Goal: Task Accomplishment & Management: Manage account settings

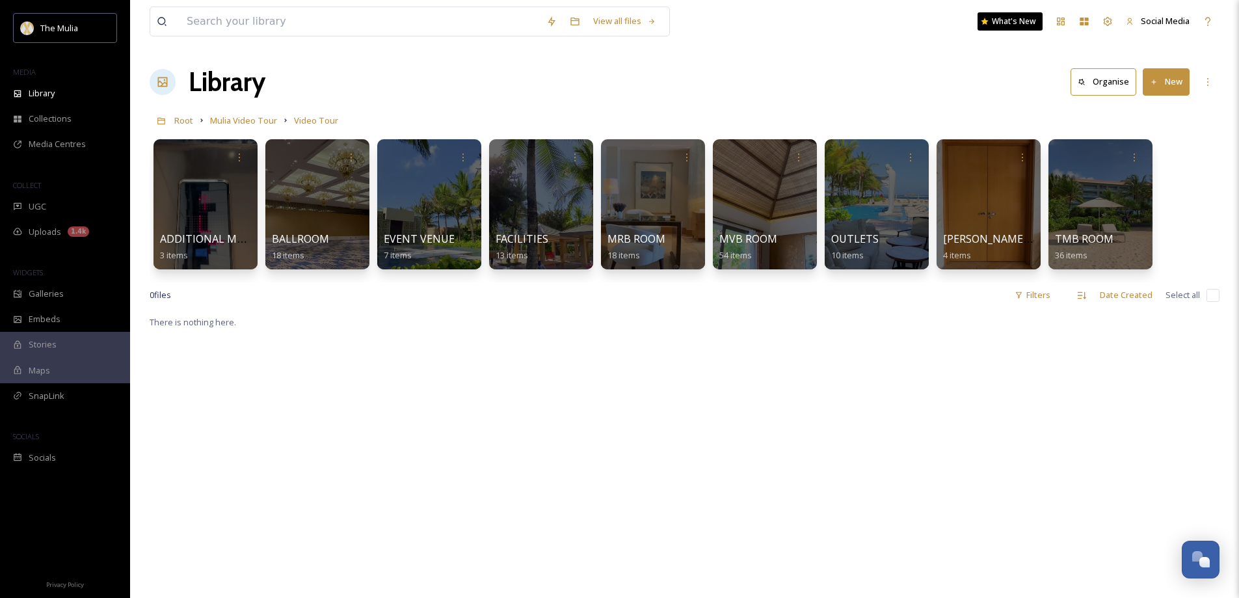
scroll to position [1830, 0]
click at [1088, 239] on span "TMB ROOM" at bounding box center [1084, 239] width 60 height 14
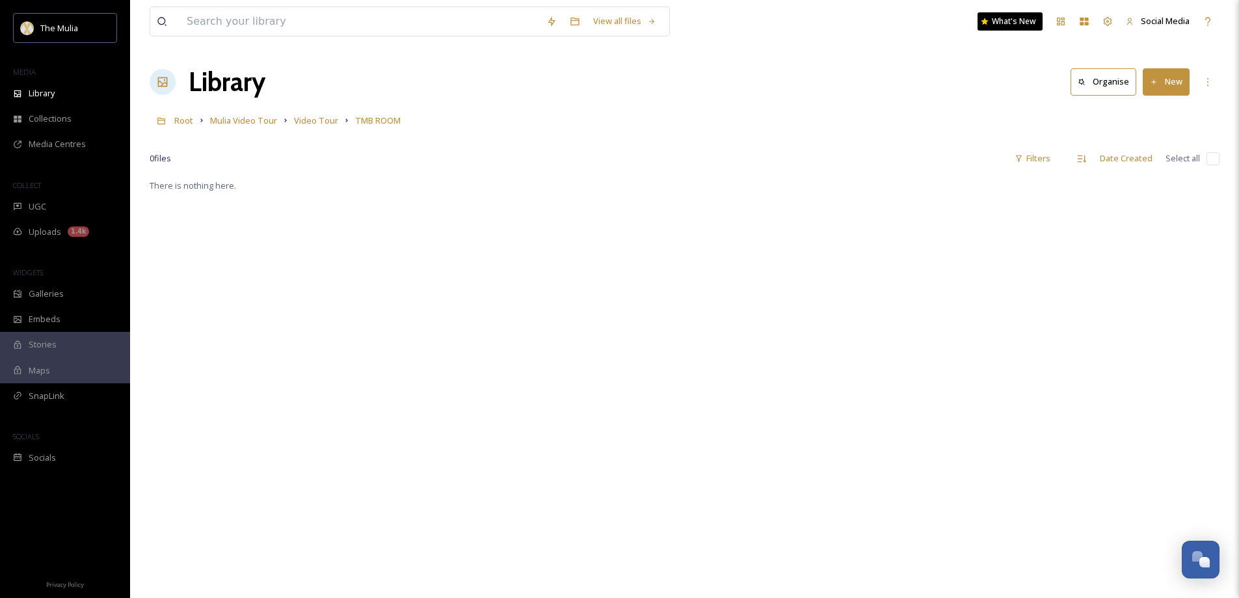
click at [1160, 81] on button "New" at bounding box center [1165, 81] width 47 height 27
click at [1150, 117] on span "File Upload" at bounding box center [1160, 112] width 43 height 12
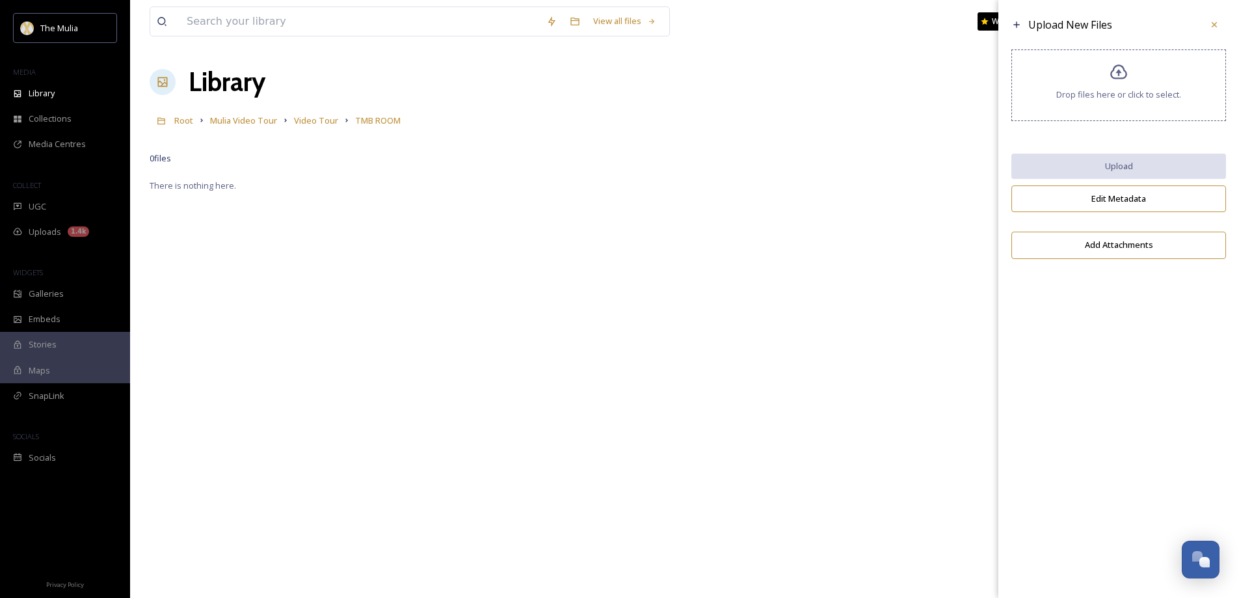
click at [1055, 80] on div "Drop files here or click to select." at bounding box center [1118, 85] width 215 height 72
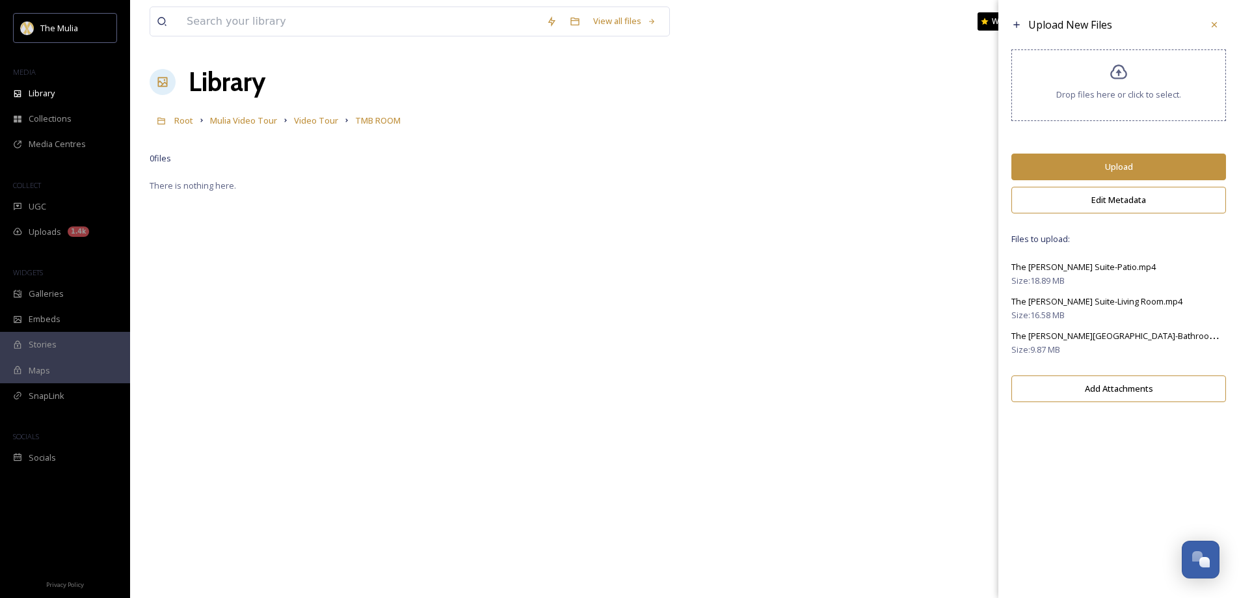
click at [1126, 159] on button "Upload" at bounding box center [1118, 166] width 215 height 27
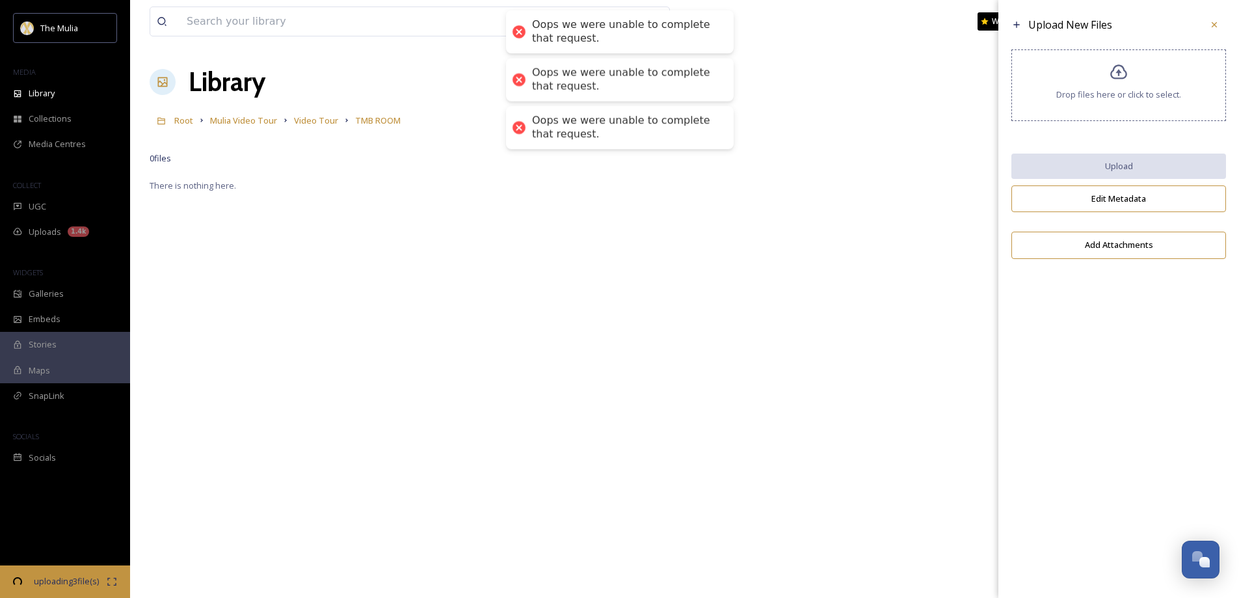
click at [1128, 85] on div "Drop files here or click to select." at bounding box center [1118, 85] width 215 height 72
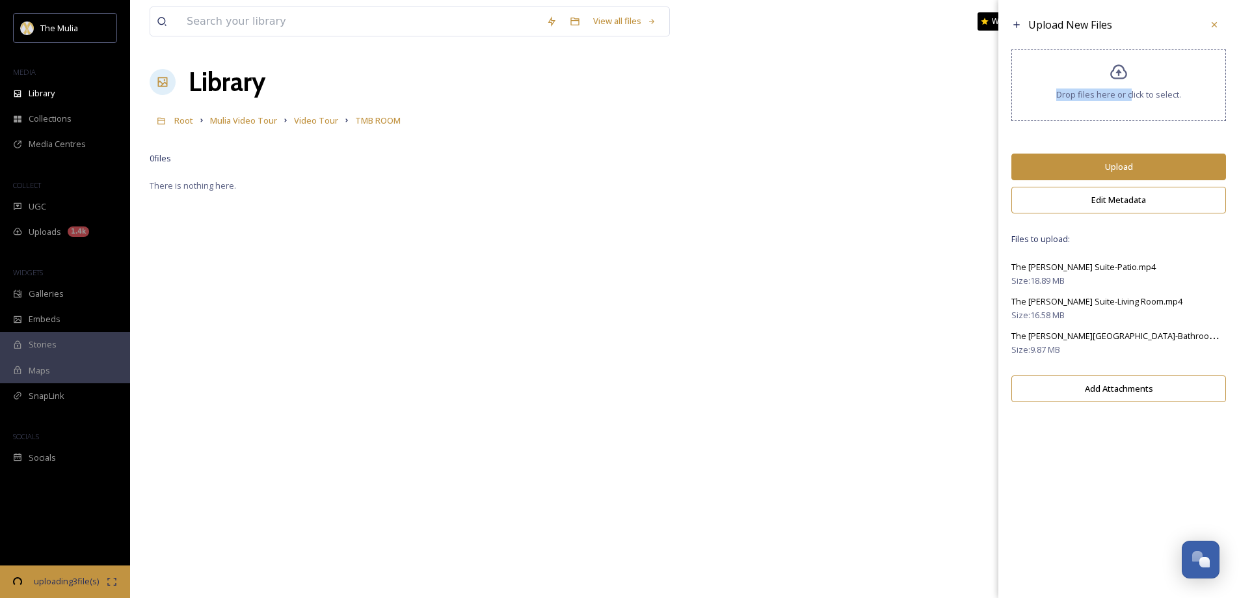
click at [1100, 168] on button "Upload" at bounding box center [1118, 166] width 215 height 27
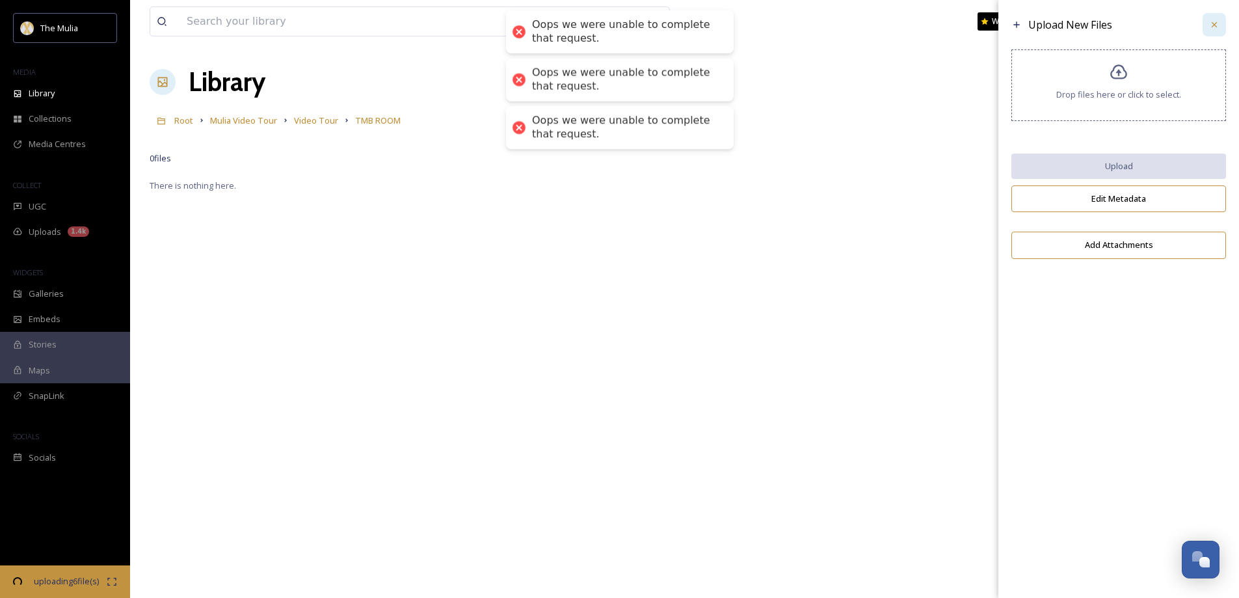
click at [1212, 29] on icon at bounding box center [1214, 25] width 10 height 10
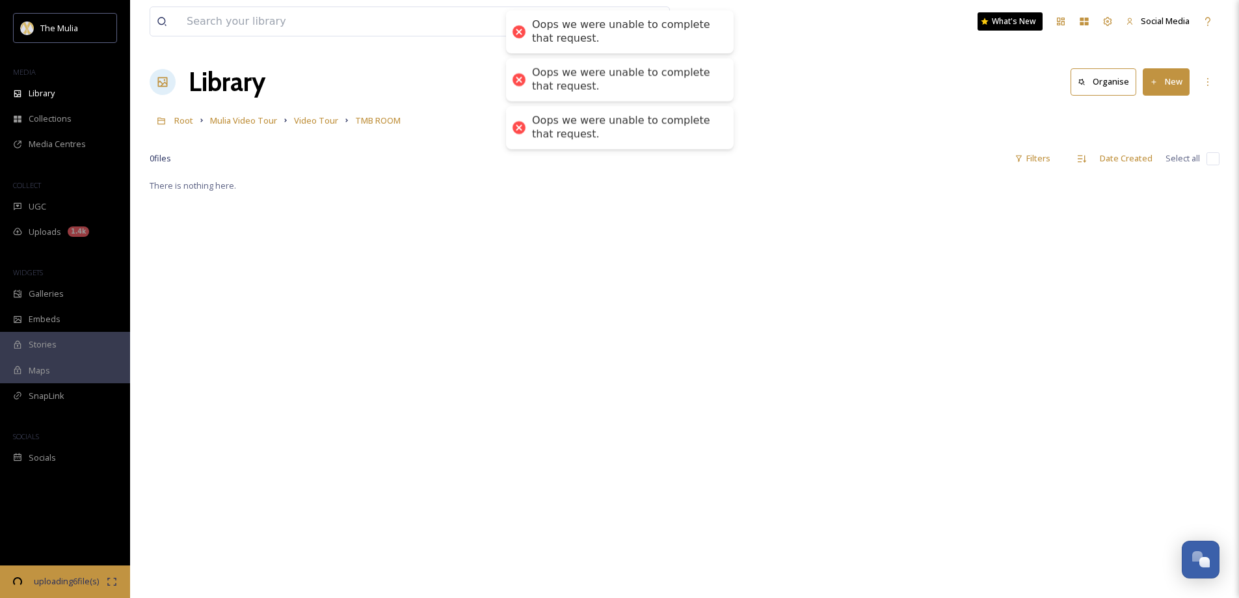
click at [727, 272] on div "There is nothing here." at bounding box center [685, 477] width 1070 height 598
click at [313, 125] on span "Video Tour" at bounding box center [316, 120] width 44 height 12
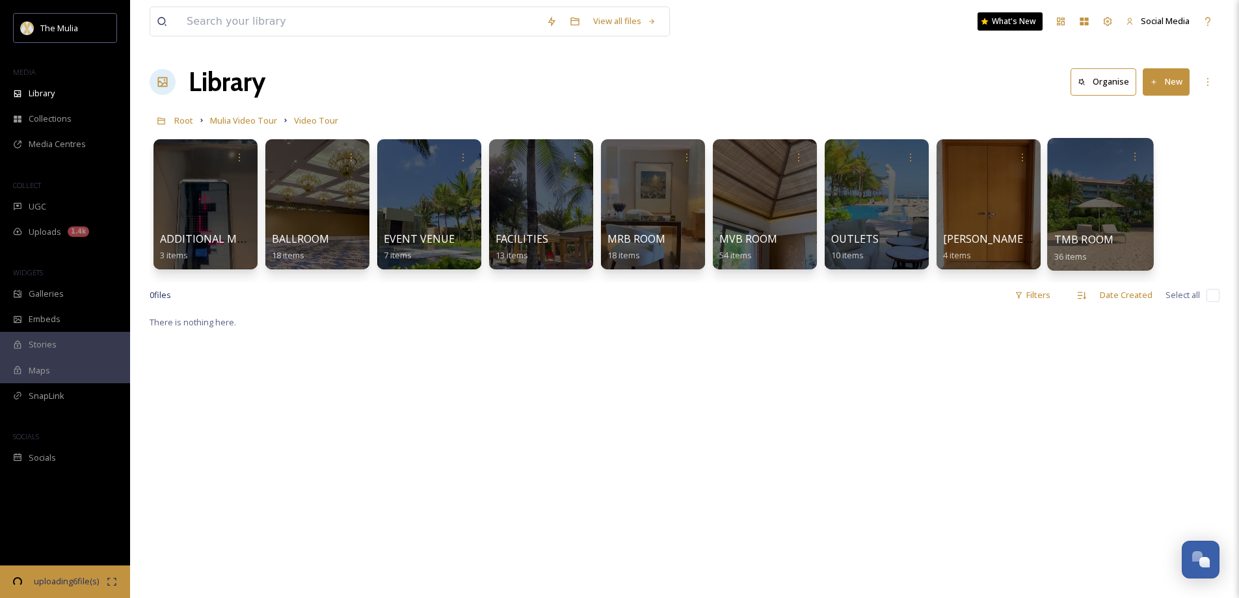
click at [1076, 243] on span "TMB ROOM" at bounding box center [1084, 239] width 60 height 14
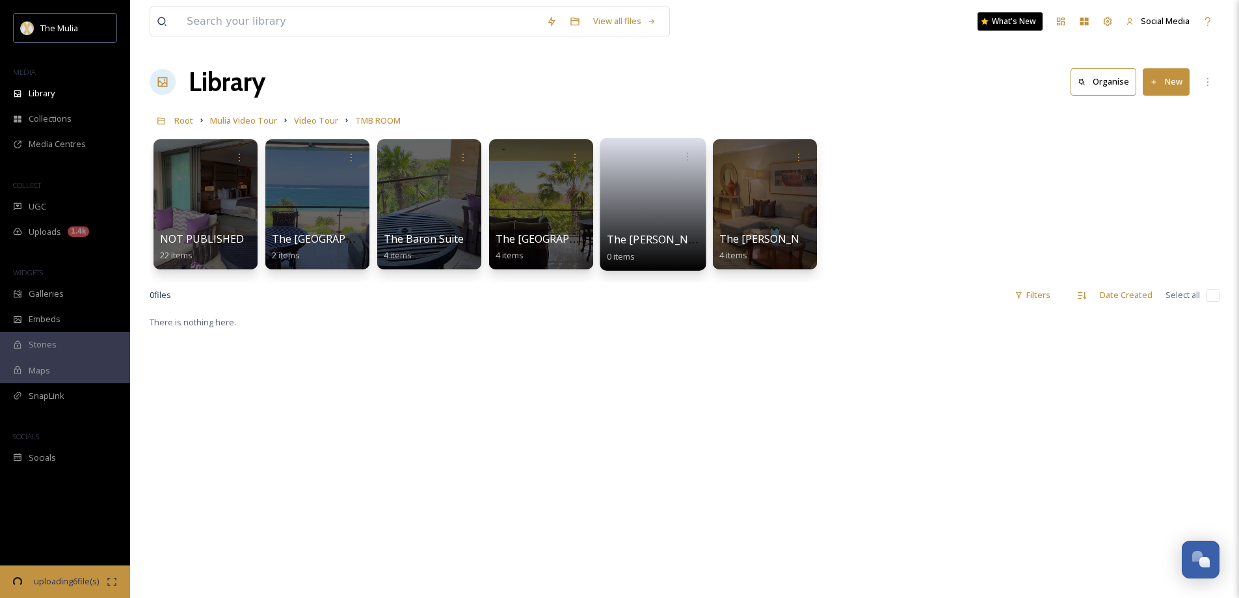
click at [631, 246] on span "The [PERSON_NAME][GEOGRAPHIC_DATA] Front View" at bounding box center [742, 239] width 270 height 14
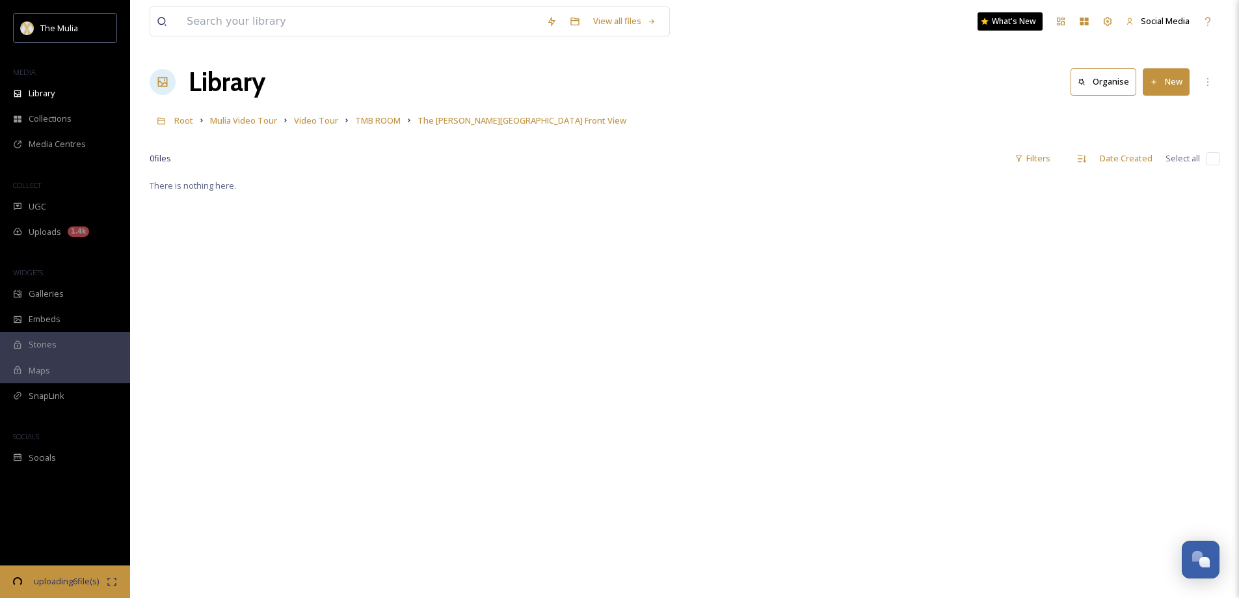
click at [1172, 87] on button "New" at bounding box center [1165, 81] width 47 height 27
click at [1144, 118] on div "File Upload" at bounding box center [1151, 111] width 73 height 25
click at [114, 576] on icon at bounding box center [112, 581] width 10 height 10
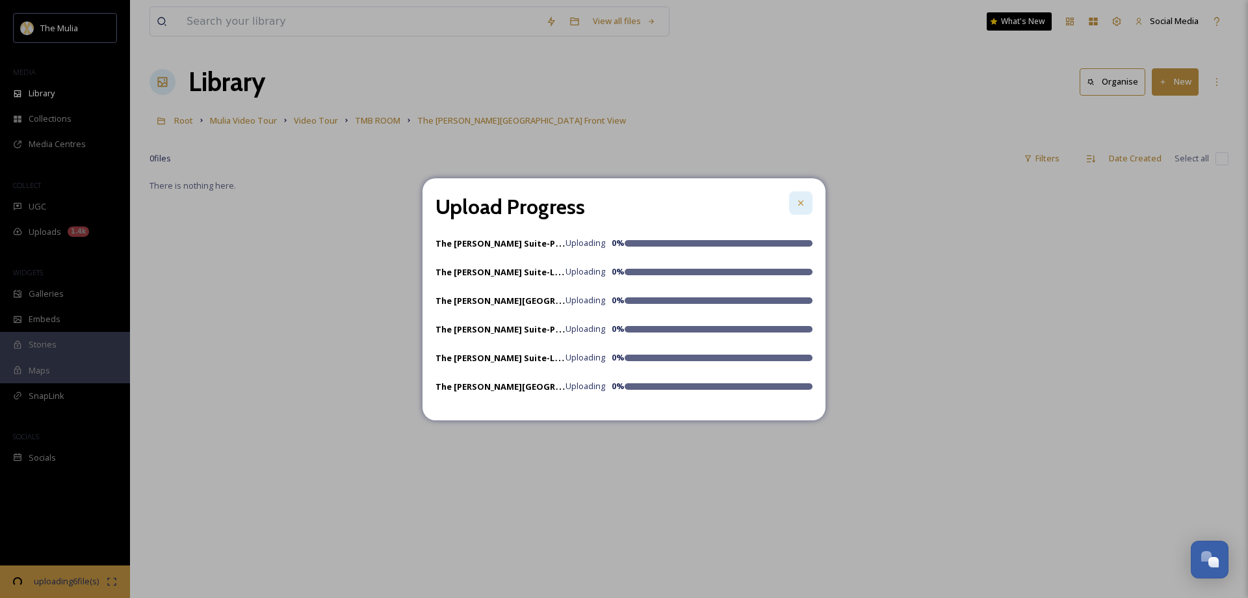
click at [800, 205] on icon at bounding box center [801, 203] width 10 height 10
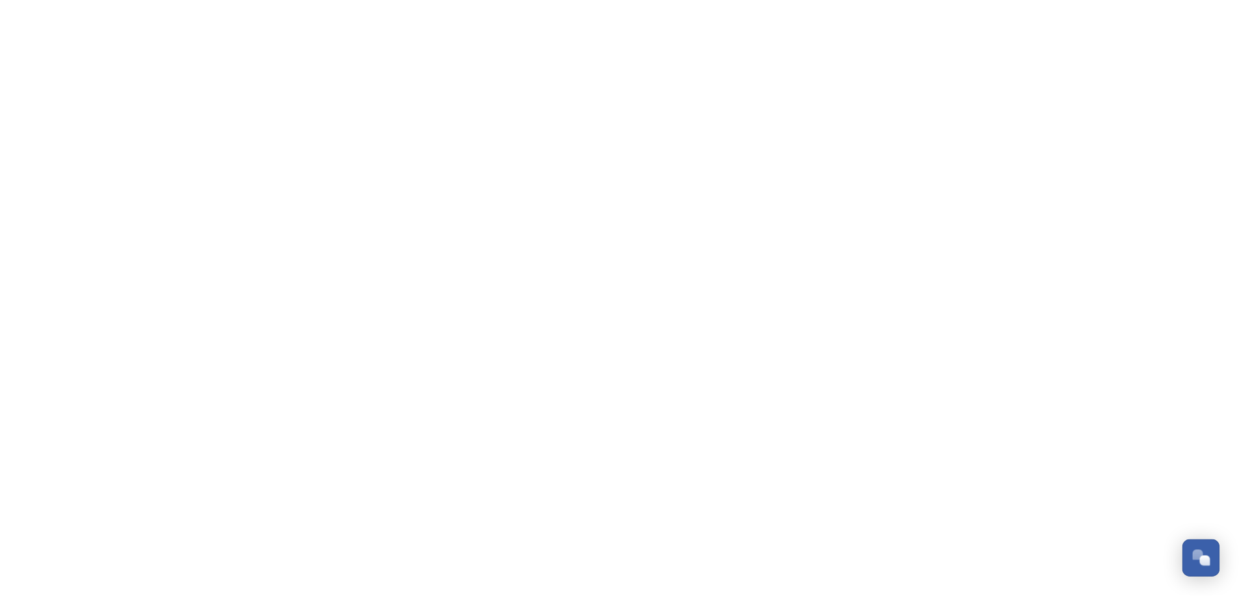
scroll to position [1868, 0]
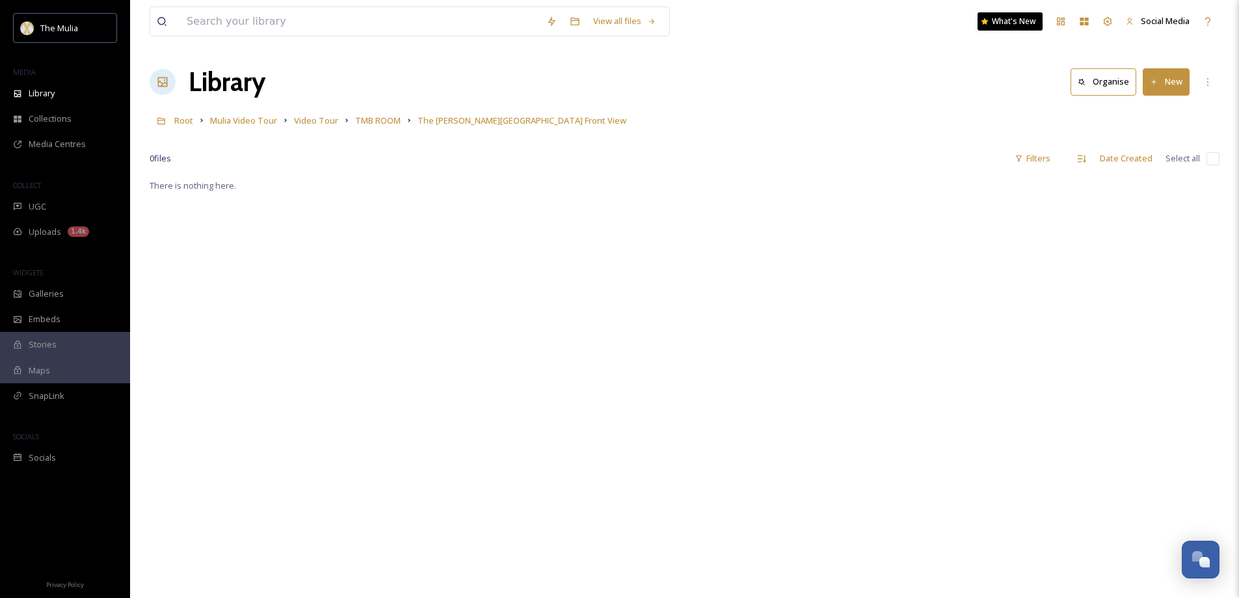
click at [1168, 81] on button "New" at bounding box center [1165, 81] width 47 height 27
click at [1152, 108] on span "File Upload" at bounding box center [1160, 112] width 43 height 12
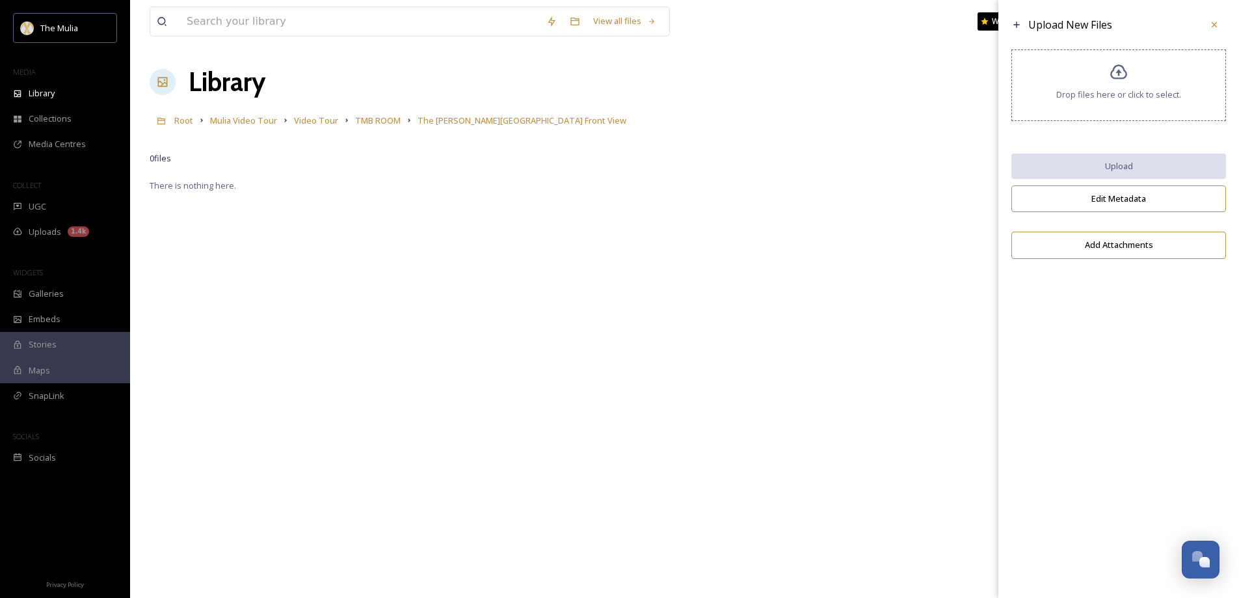
click at [1129, 105] on div "Drop files here or click to select." at bounding box center [1118, 85] width 215 height 72
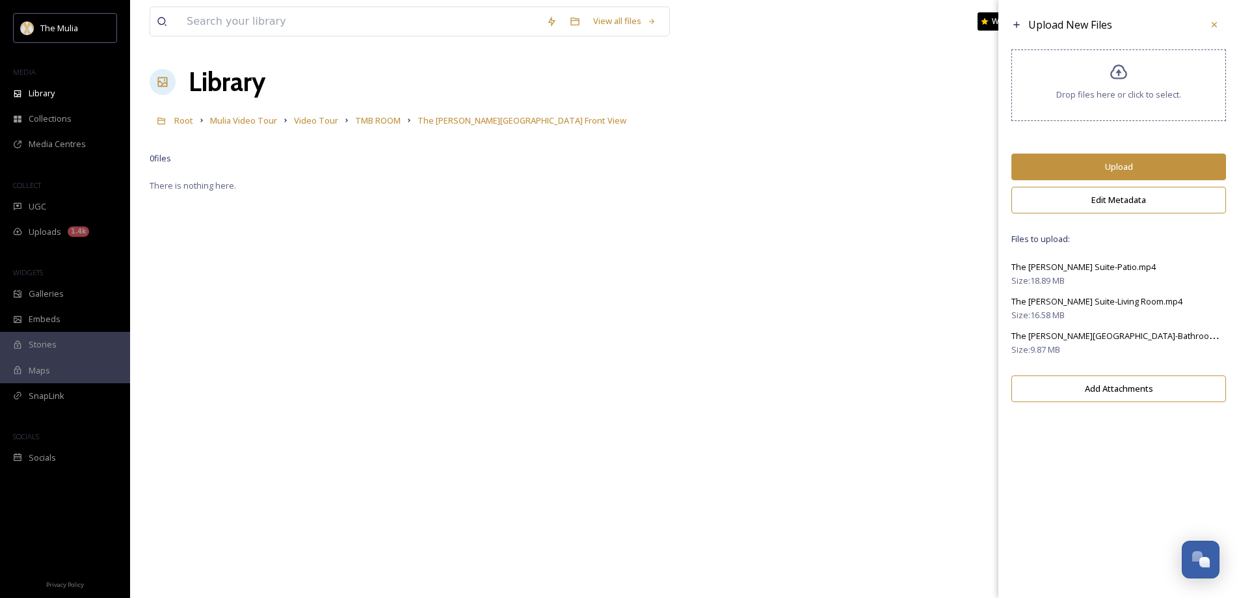
click at [1133, 169] on button "Upload" at bounding box center [1118, 166] width 215 height 27
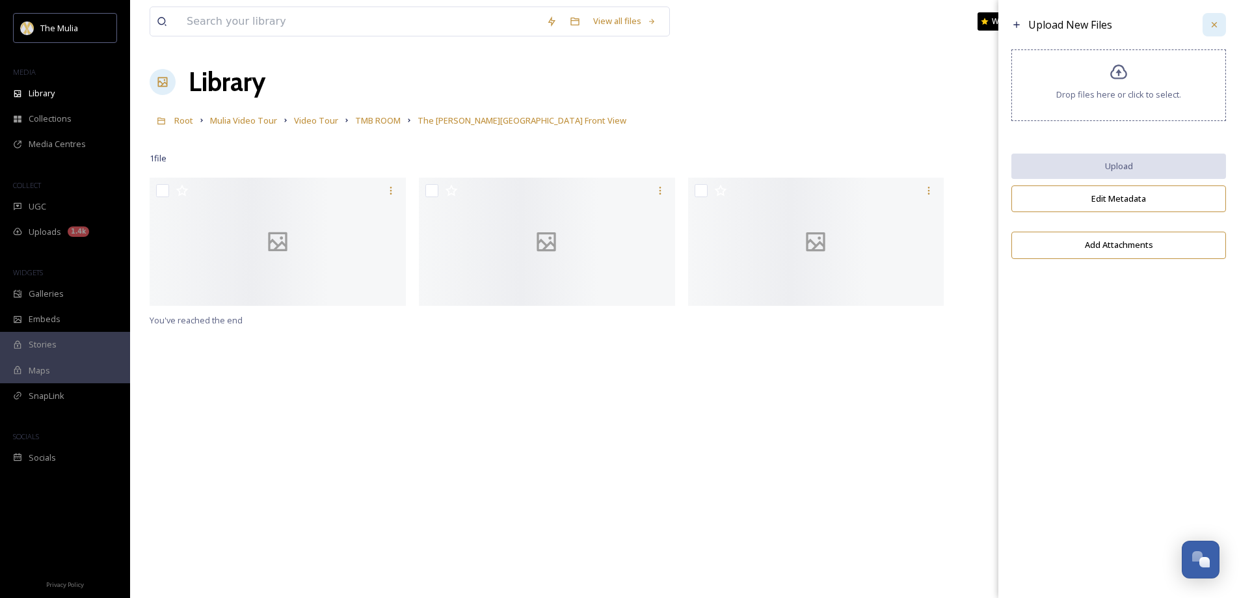
click at [1212, 25] on icon at bounding box center [1214, 25] width 10 height 10
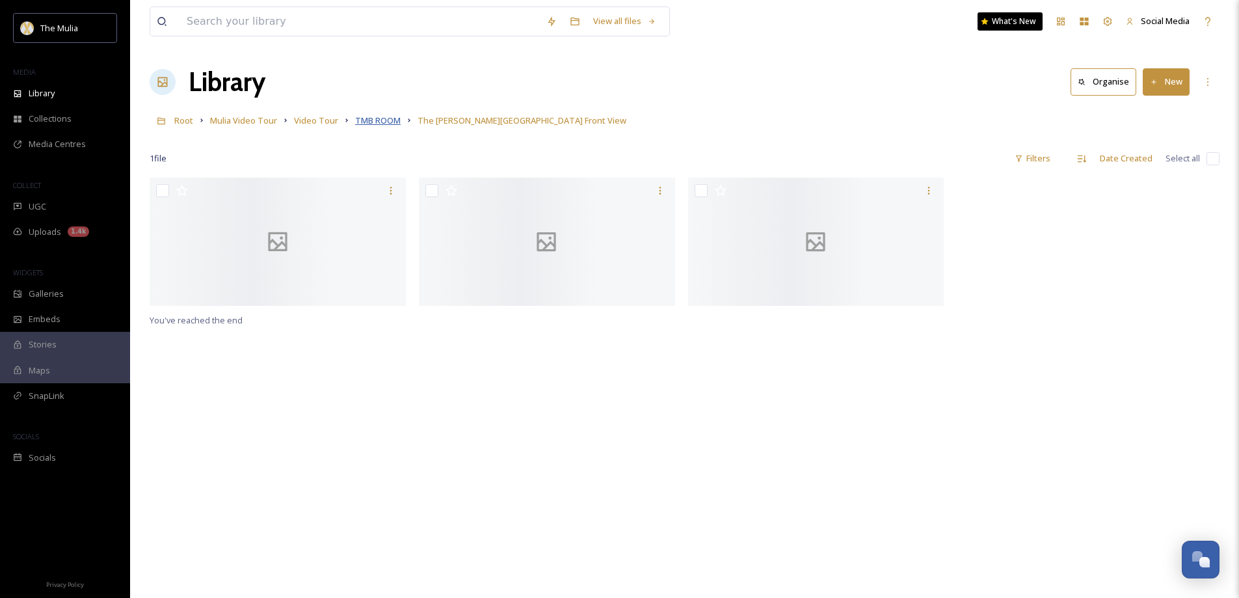
click at [382, 119] on span "TMB ROOM" at bounding box center [378, 120] width 46 height 12
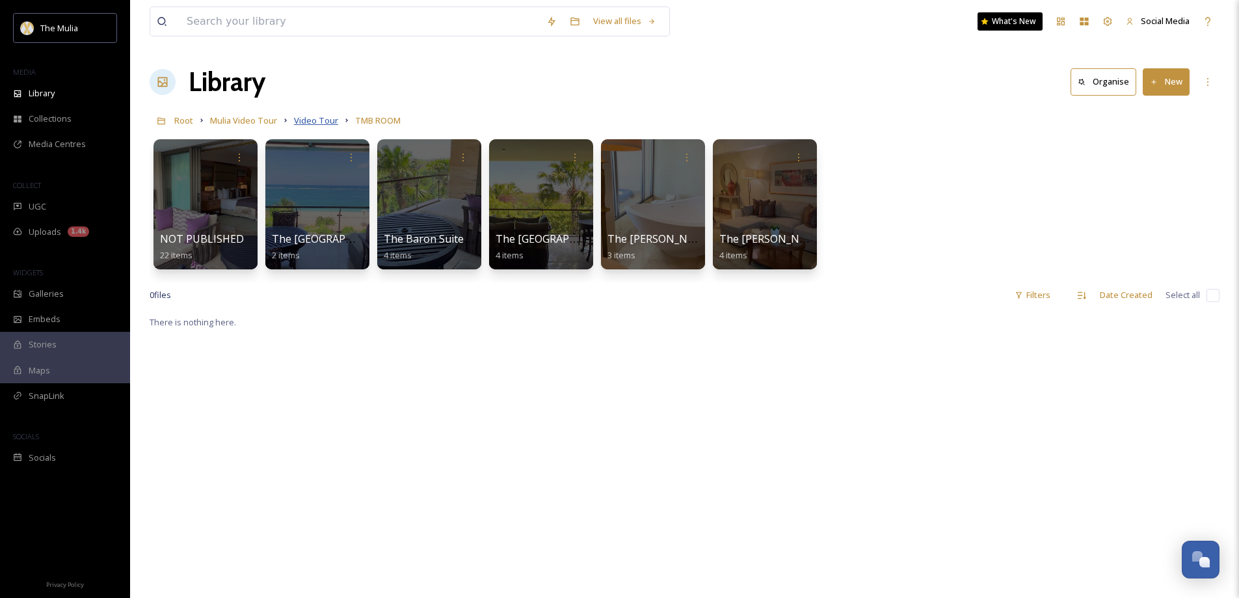
click at [310, 122] on span "Video Tour" at bounding box center [316, 120] width 44 height 12
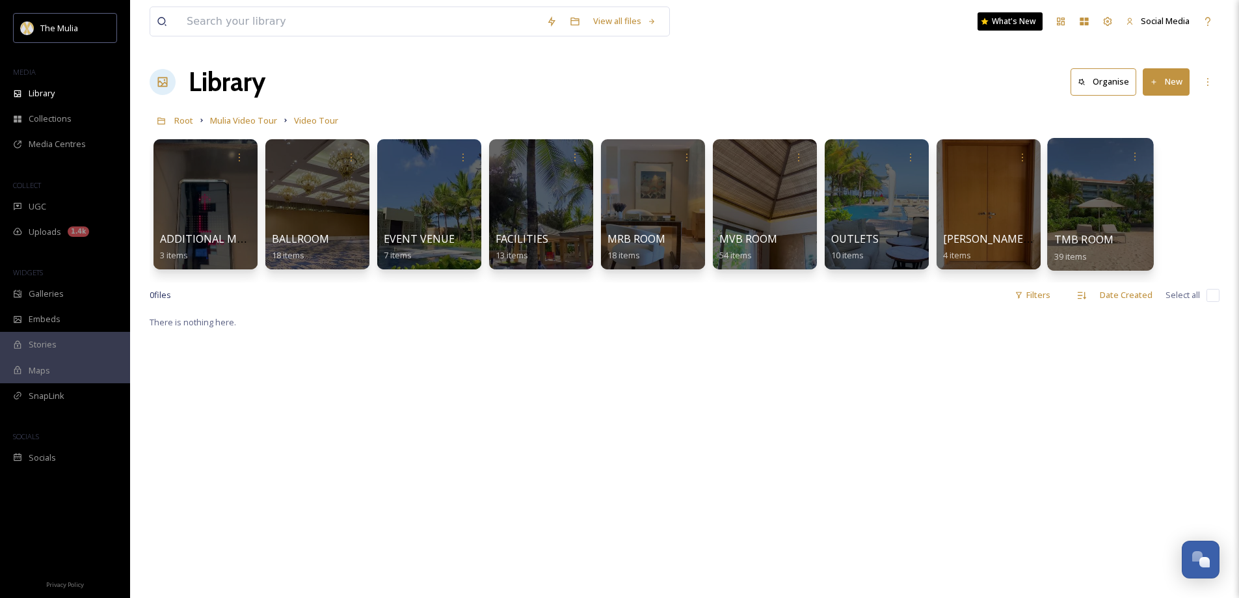
click at [1064, 237] on span "TMB ROOM" at bounding box center [1084, 239] width 60 height 14
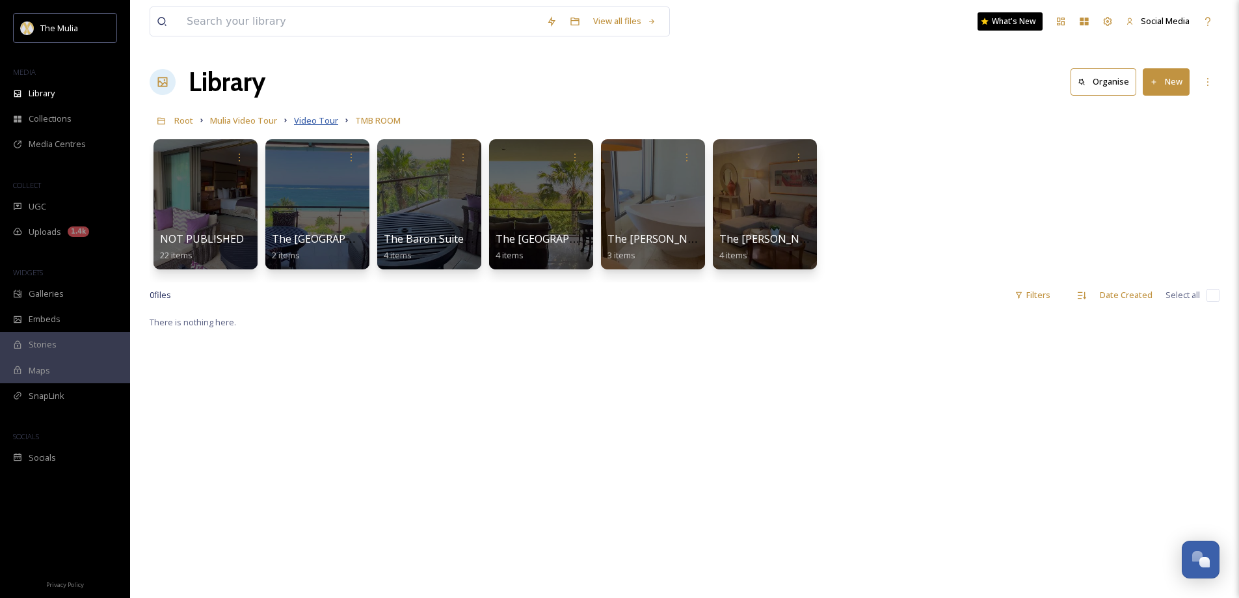
click at [319, 120] on span "Video Tour" at bounding box center [316, 120] width 44 height 12
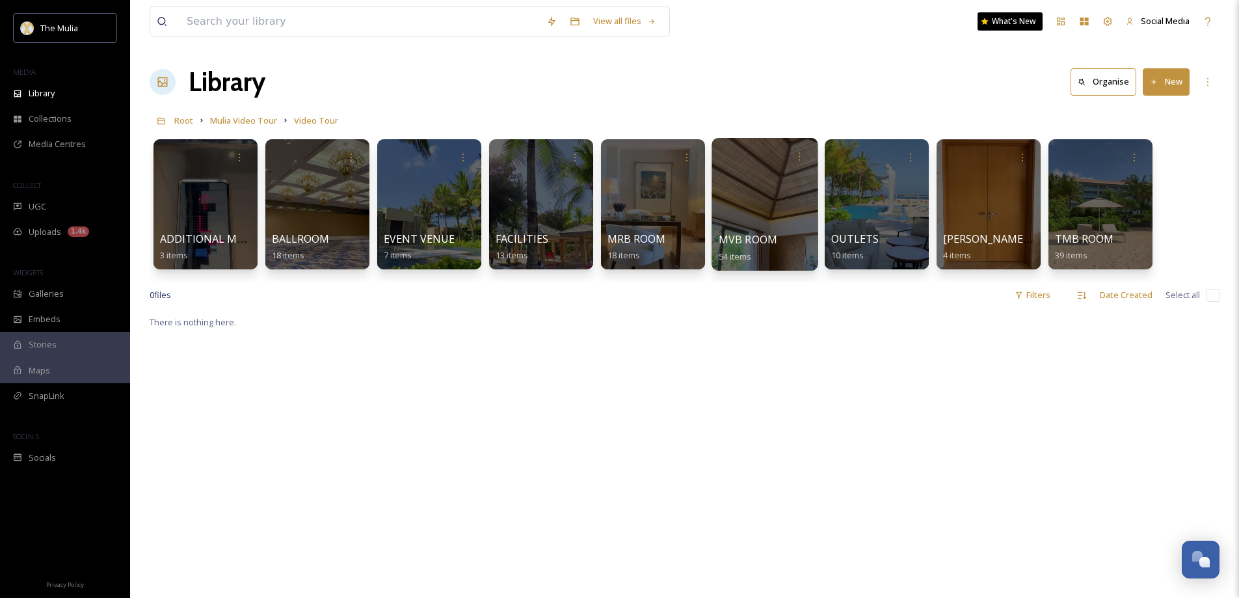
click at [743, 241] on span "MVB ROOM" at bounding box center [748, 239] width 59 height 14
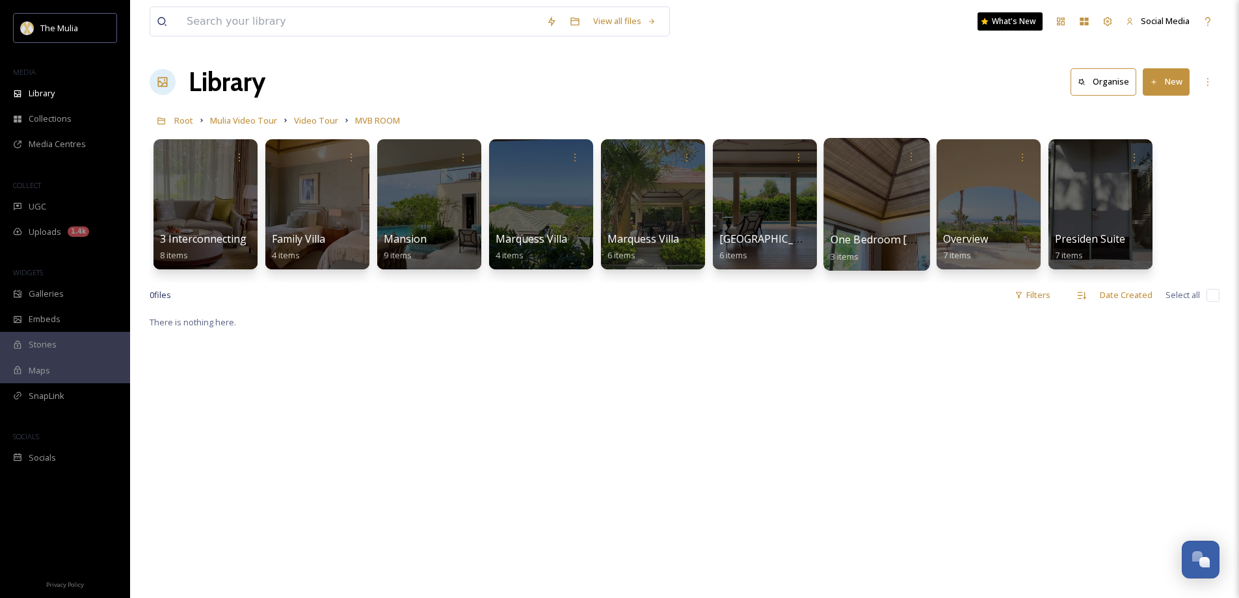
click at [867, 240] on span "One Bedroom [GEOGRAPHIC_DATA]" at bounding box center [919, 239] width 179 height 14
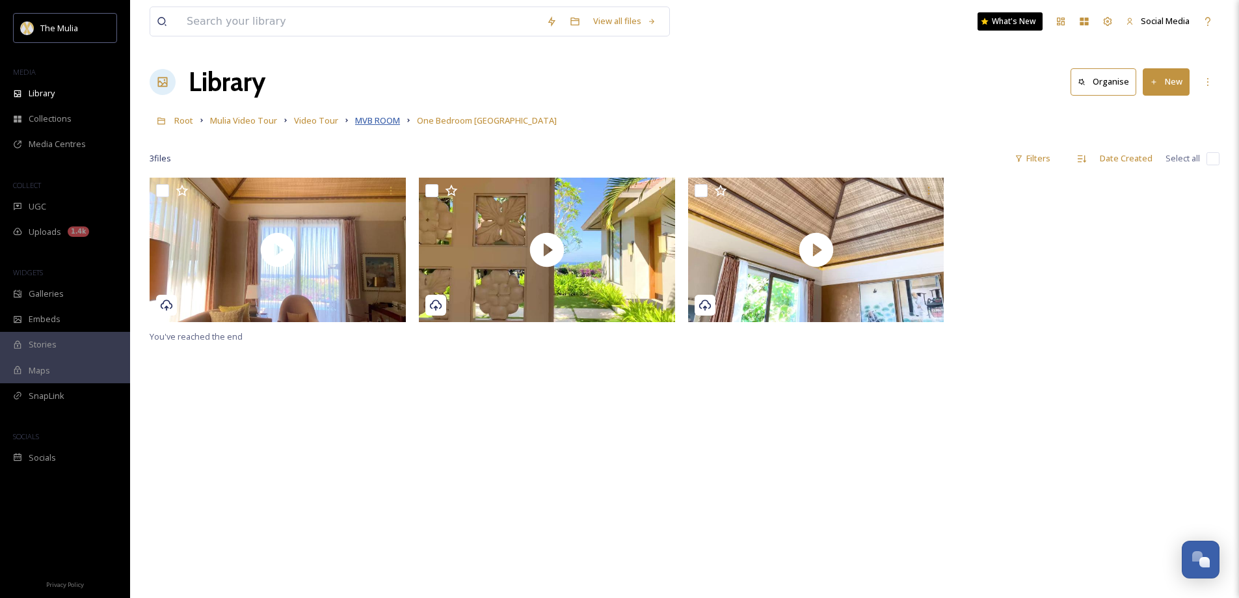
click at [389, 122] on span "MVB ROOM" at bounding box center [377, 120] width 45 height 12
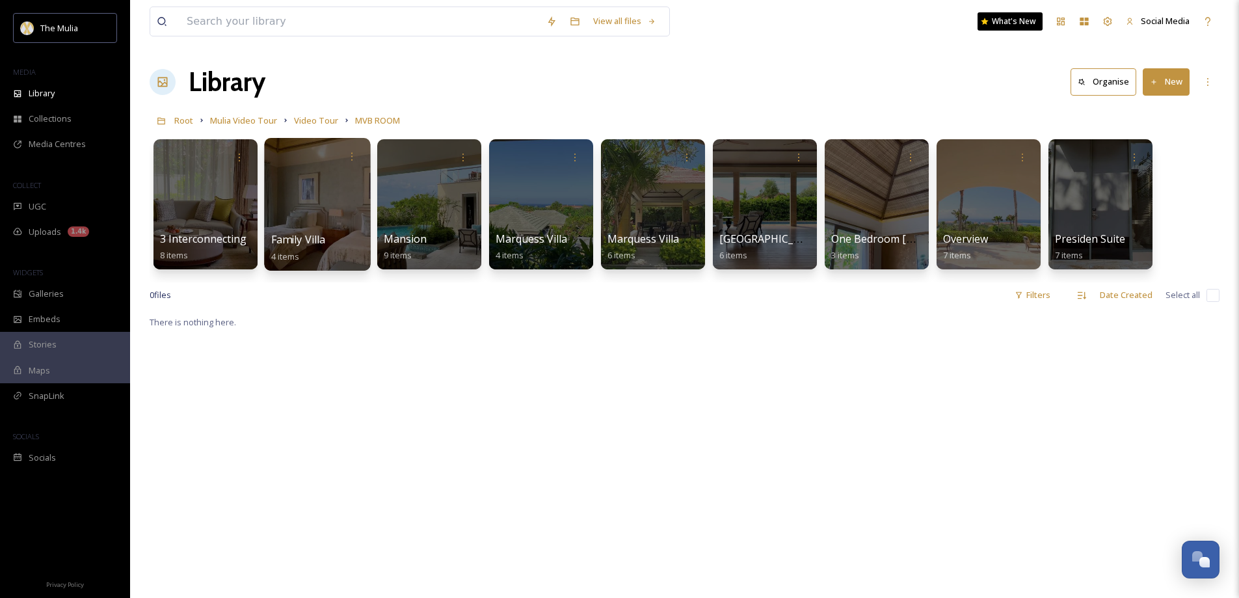
click at [299, 240] on span "Family Villa" at bounding box center [298, 239] width 55 height 14
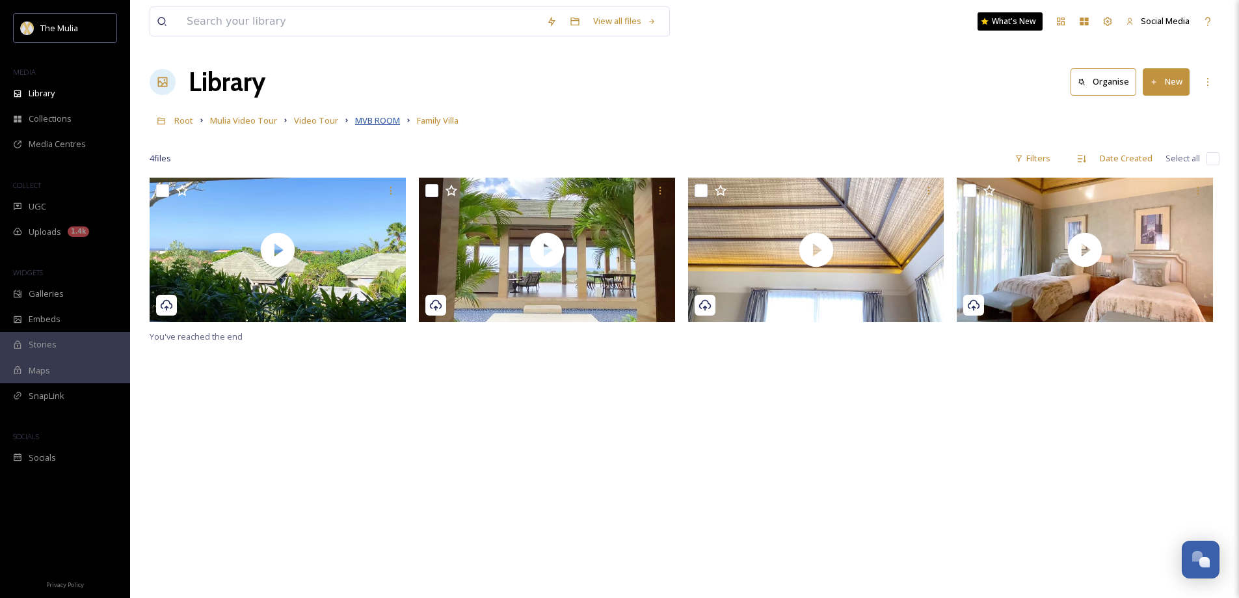
click at [378, 119] on span "MVB ROOM" at bounding box center [377, 120] width 45 height 12
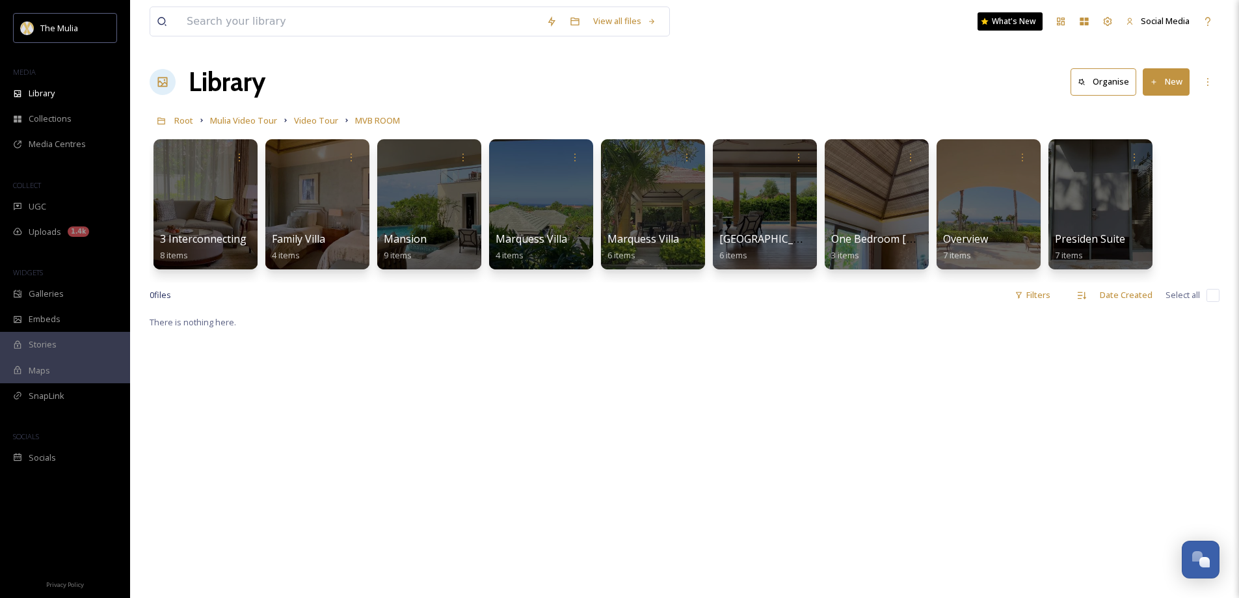
click at [1172, 85] on button "New" at bounding box center [1165, 81] width 47 height 27
click at [1145, 157] on span "Folder" at bounding box center [1151, 163] width 25 height 12
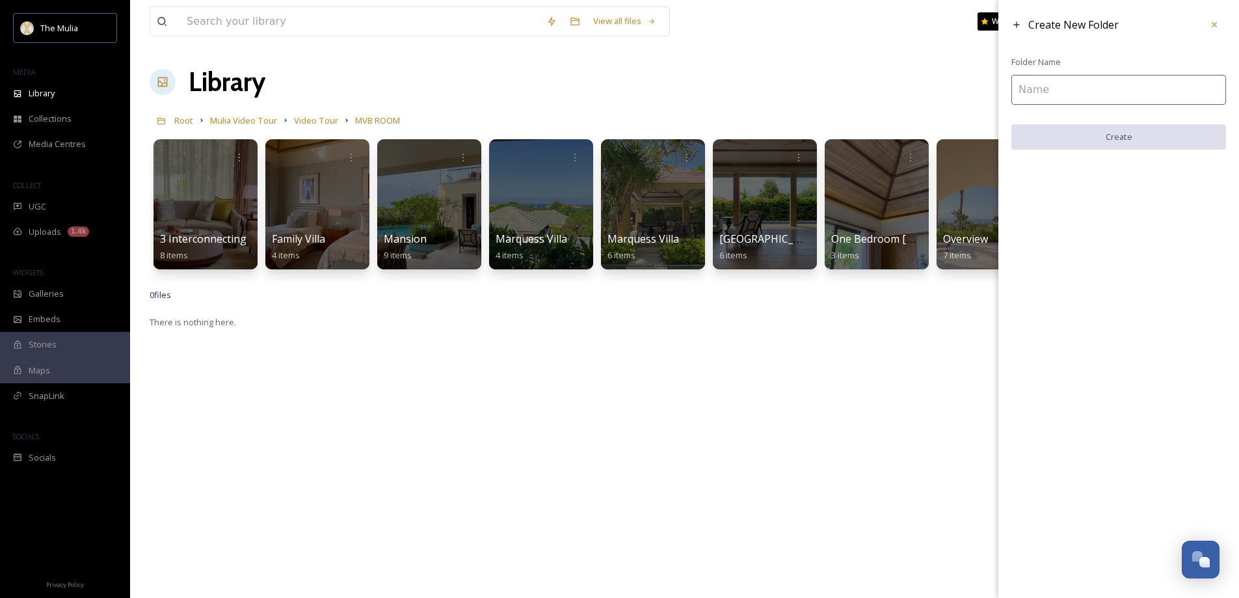
click at [1029, 95] on input at bounding box center [1118, 90] width 215 height 30
type input "NOT PUBLISHED"
click at [1090, 135] on button "Create" at bounding box center [1118, 137] width 215 height 27
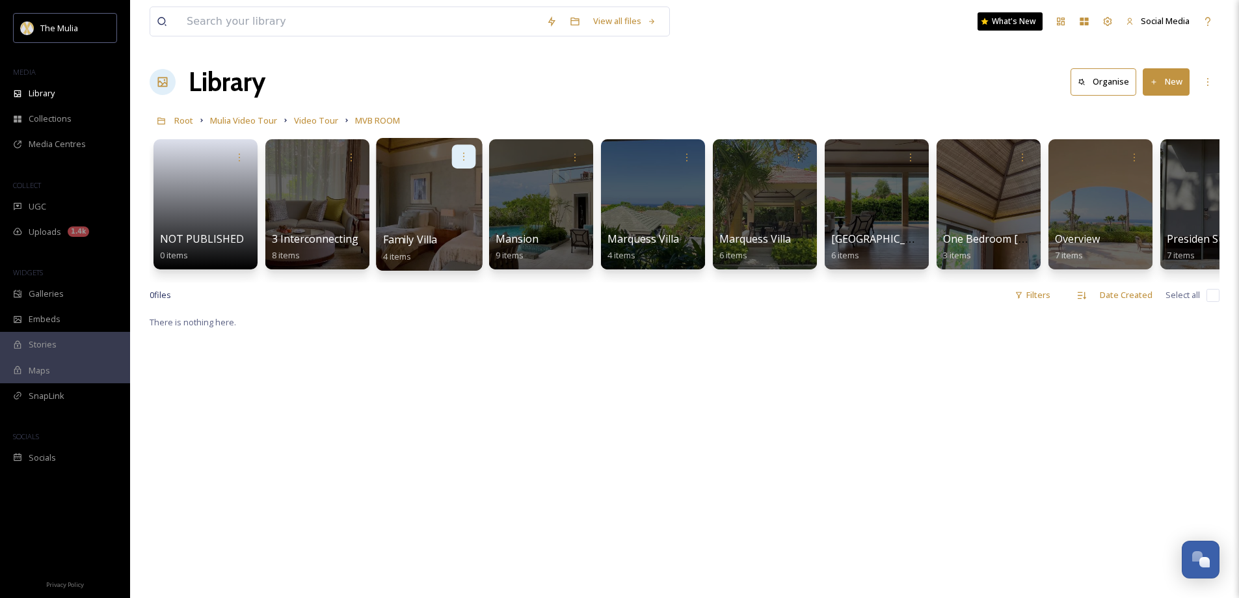
click at [463, 155] on icon at bounding box center [463, 156] width 10 height 10
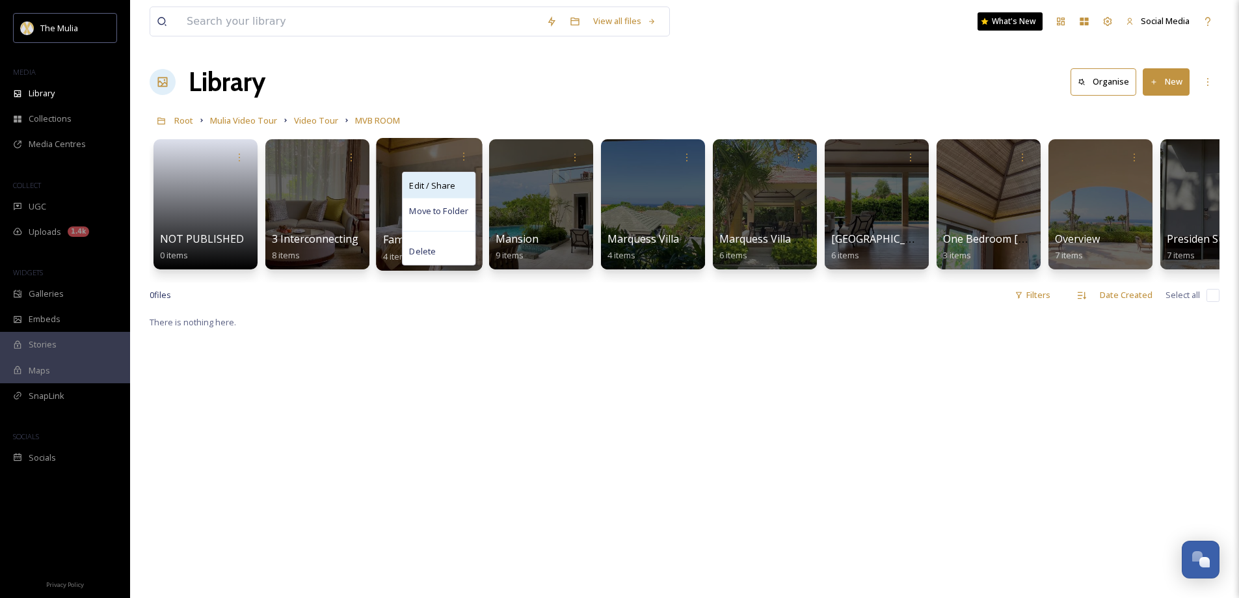
click at [453, 187] on span "Edit / Share" at bounding box center [432, 185] width 46 height 13
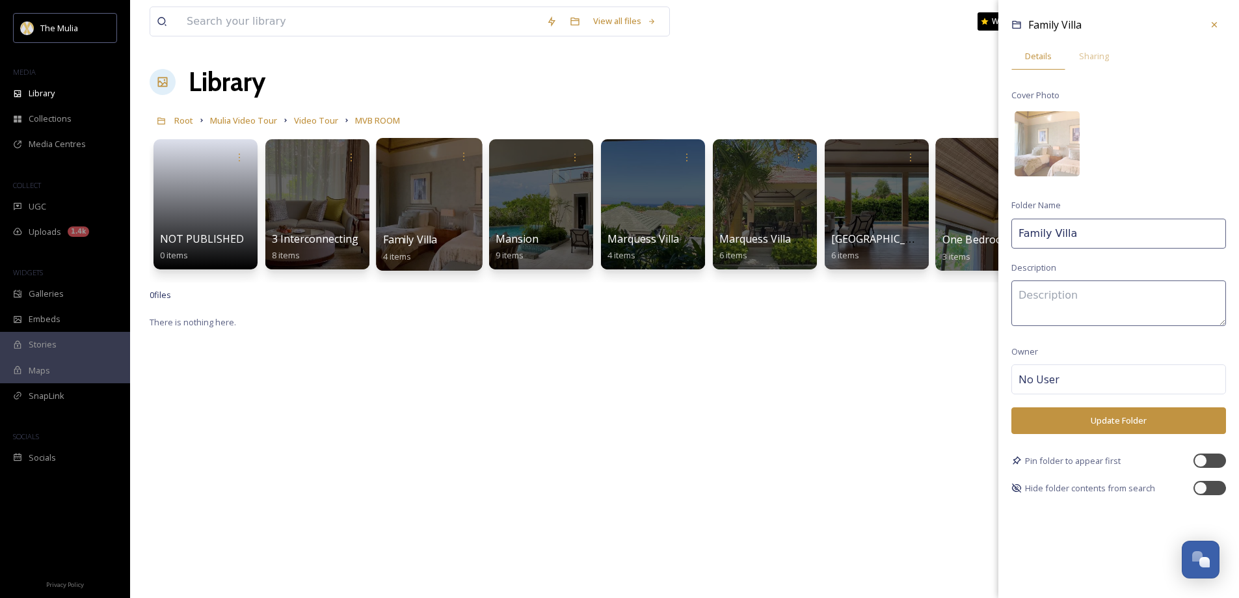
drag, startPoint x: 1084, startPoint y: 232, endPoint x: 983, endPoint y: 228, distance: 101.5
click at [983, 228] on div "NOT PUBLISHED 0 items 3 Interconnecting 8 items Family Villa 4 items Family Vil…" at bounding box center [685, 208] width 1070 height 150
paste input "Ocean View"
type input "Family [GEOGRAPHIC_DATA]"
click at [1089, 419] on button "Update Folder" at bounding box center [1118, 420] width 215 height 27
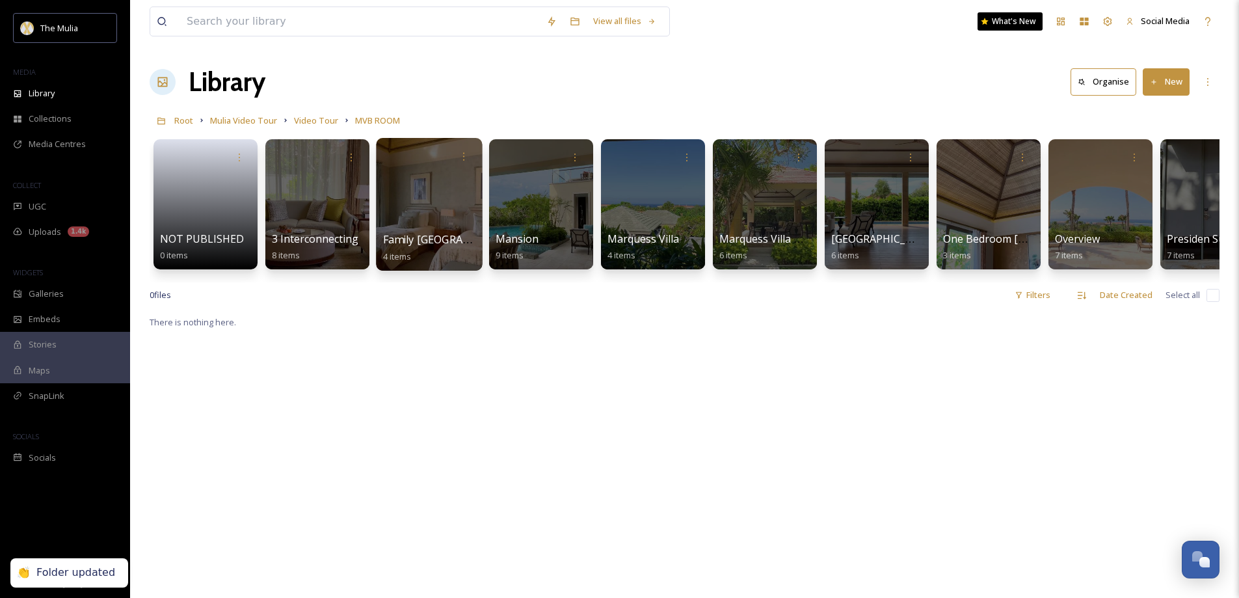
click at [427, 239] on span "Family [GEOGRAPHIC_DATA]" at bounding box center [453, 239] width 140 height 14
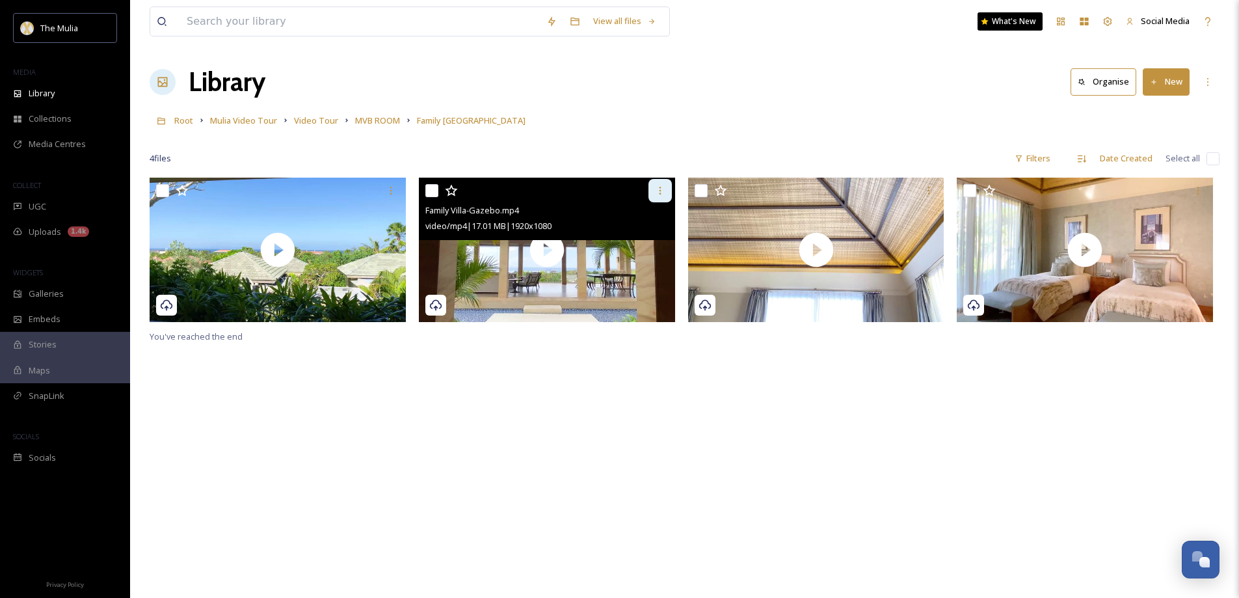
click at [663, 192] on icon at bounding box center [660, 190] width 10 height 10
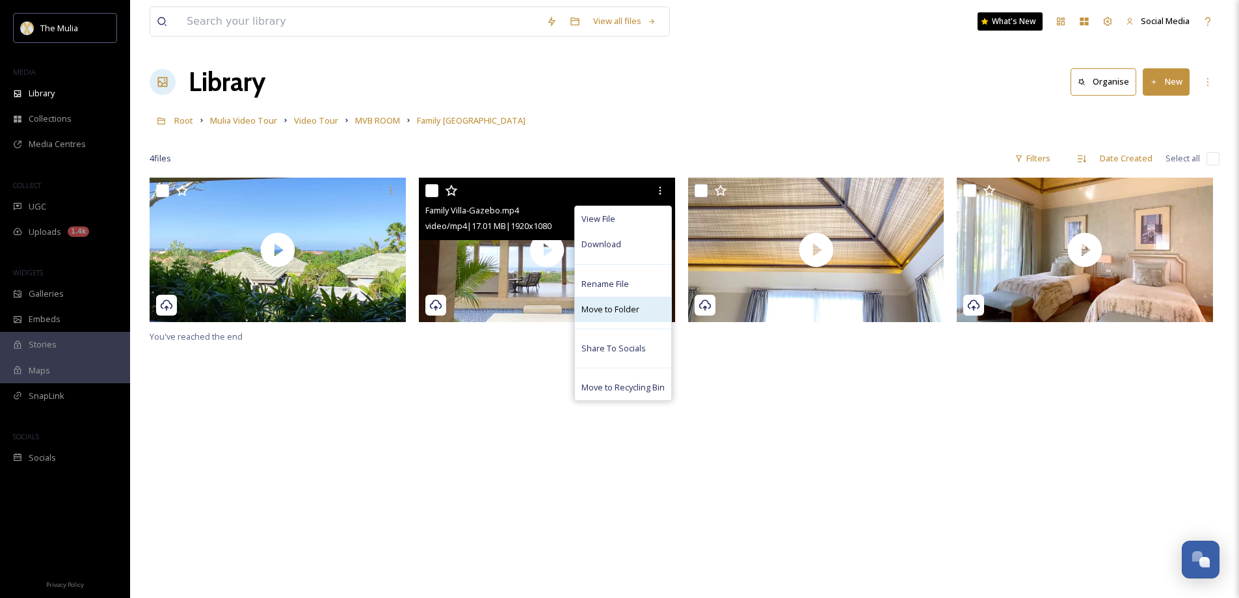
click at [609, 310] on span "Move to Folder" at bounding box center [610, 309] width 58 height 12
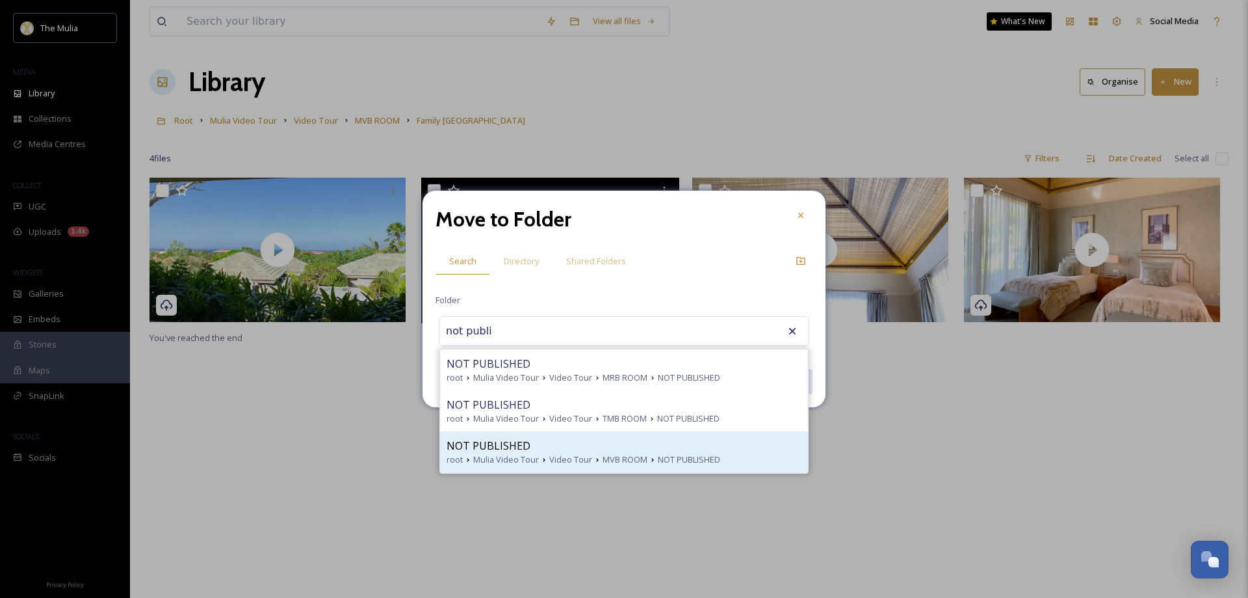
click at [582, 458] on span "Video Tour" at bounding box center [570, 459] width 43 height 12
type input "NOT PUBLISHED"
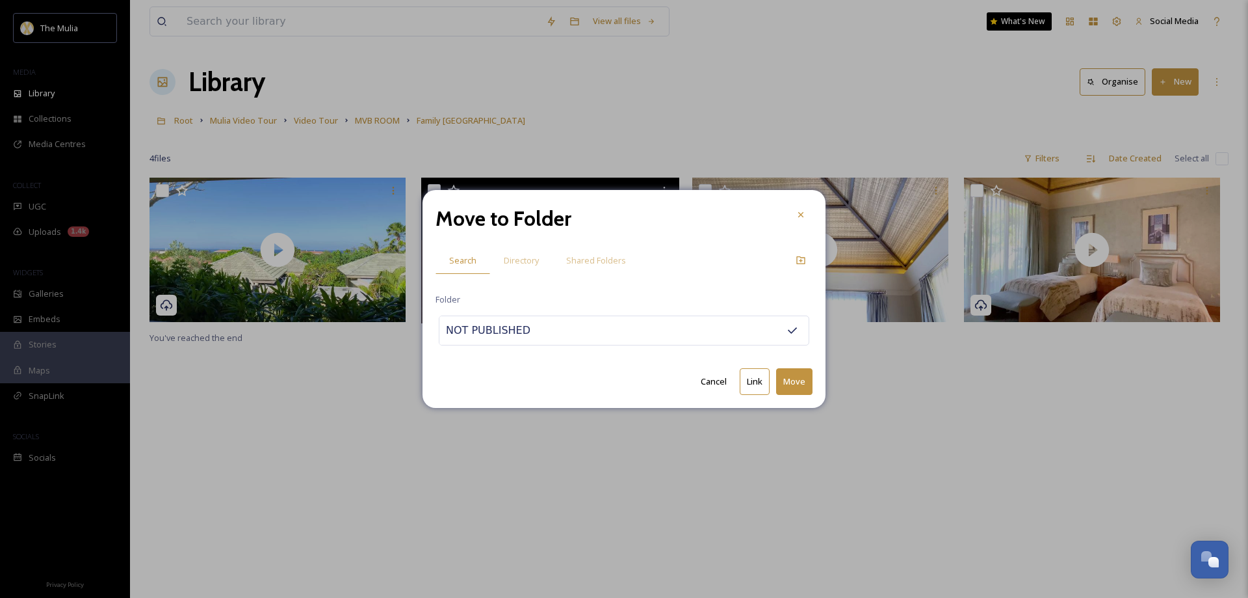
click at [792, 387] on button "Move" at bounding box center [794, 381] width 36 height 27
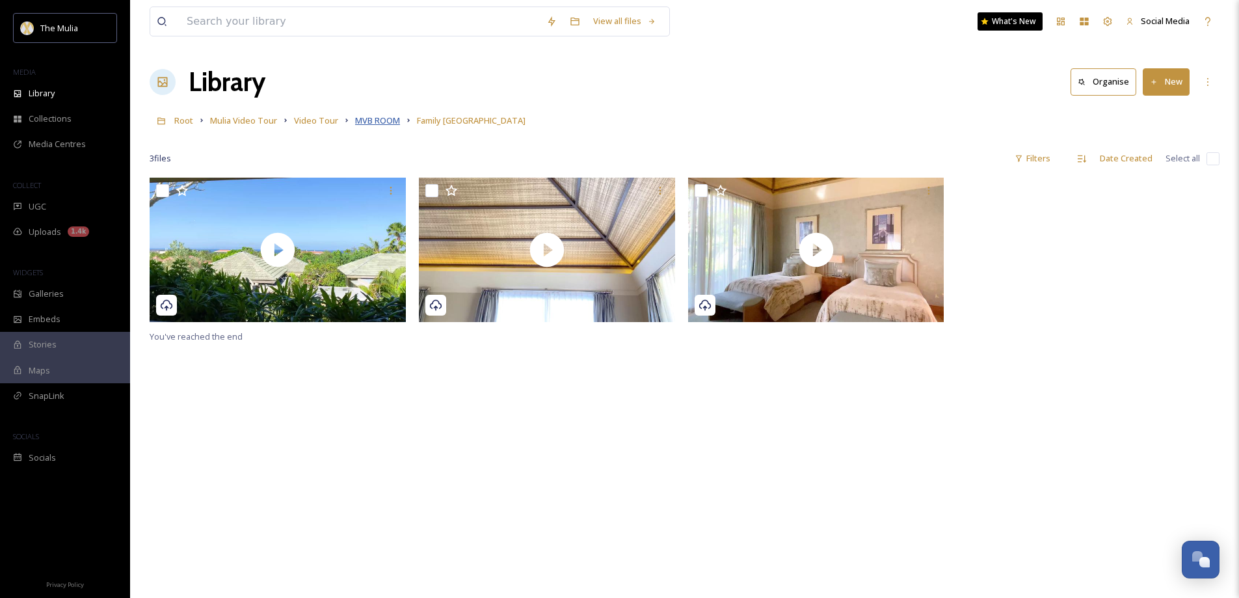
click at [369, 117] on span "MVB ROOM" at bounding box center [377, 120] width 45 height 12
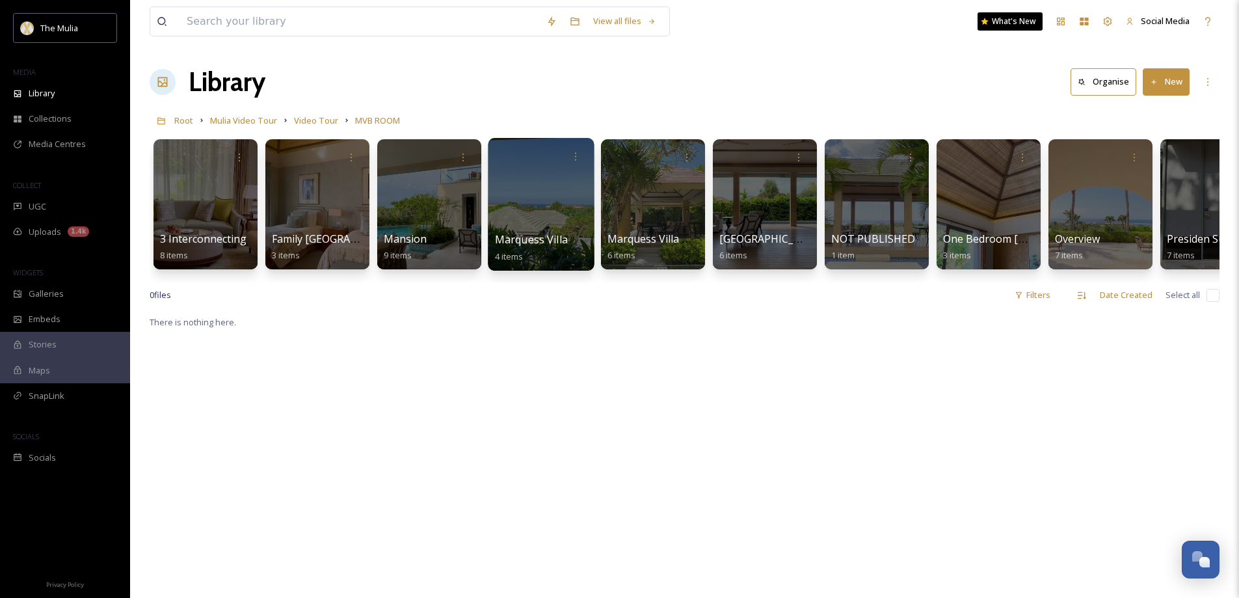
click at [553, 241] on span "Marquess Villa" at bounding box center [531, 239] width 73 height 14
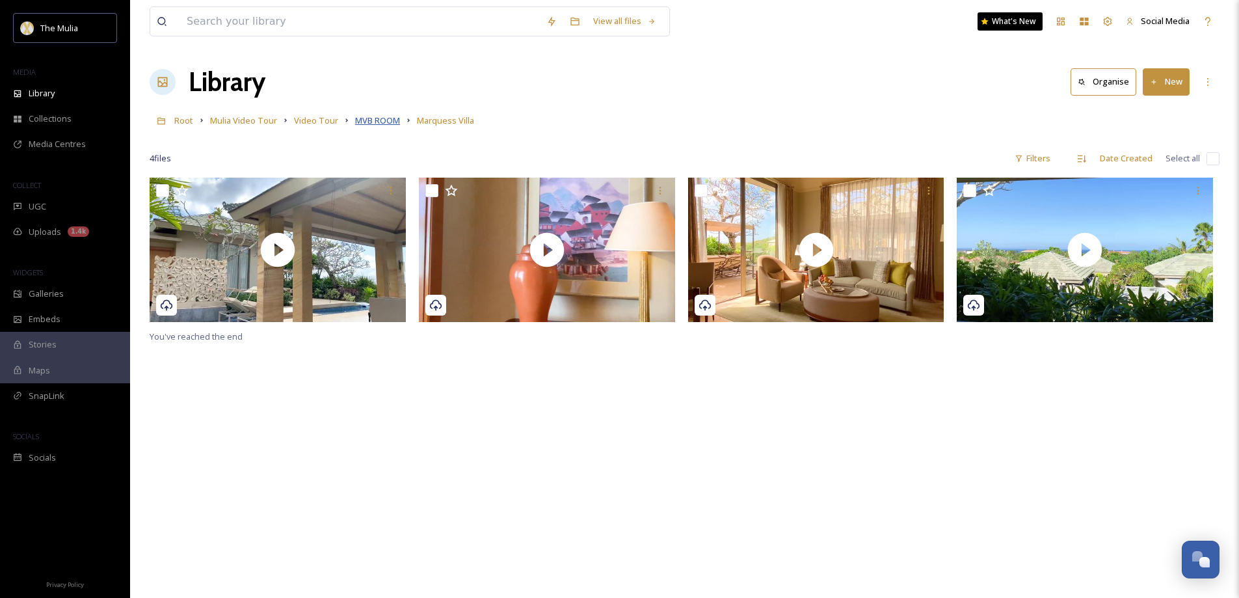
click at [376, 125] on span "MVB ROOM" at bounding box center [377, 120] width 45 height 12
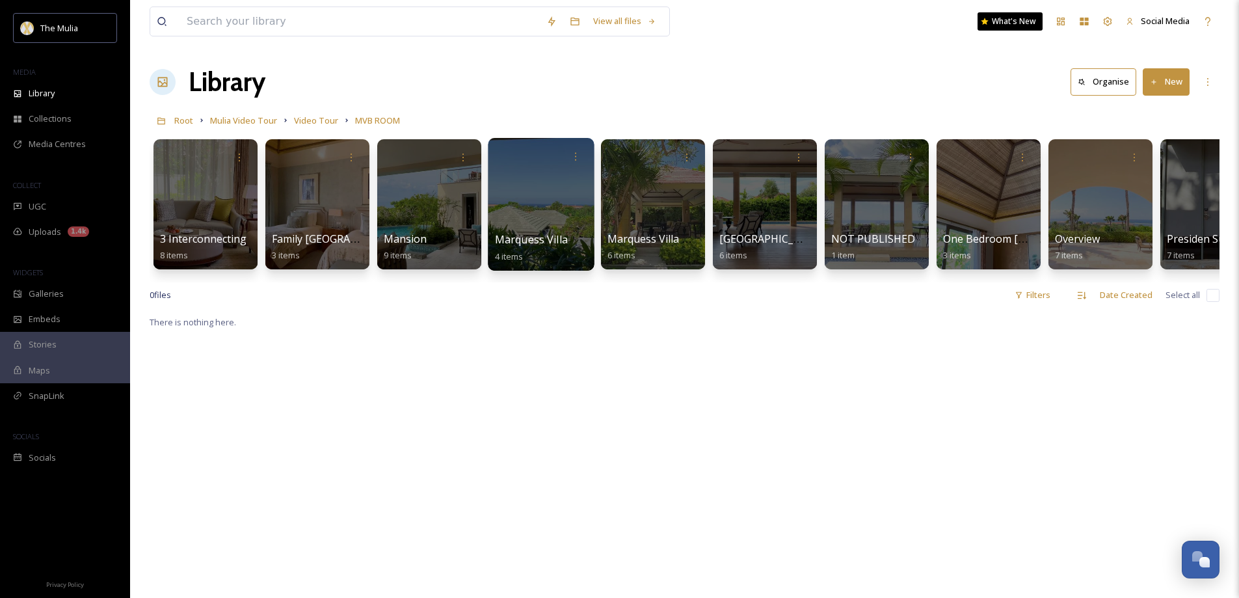
click at [549, 241] on span "Marquess Villa" at bounding box center [531, 239] width 73 height 14
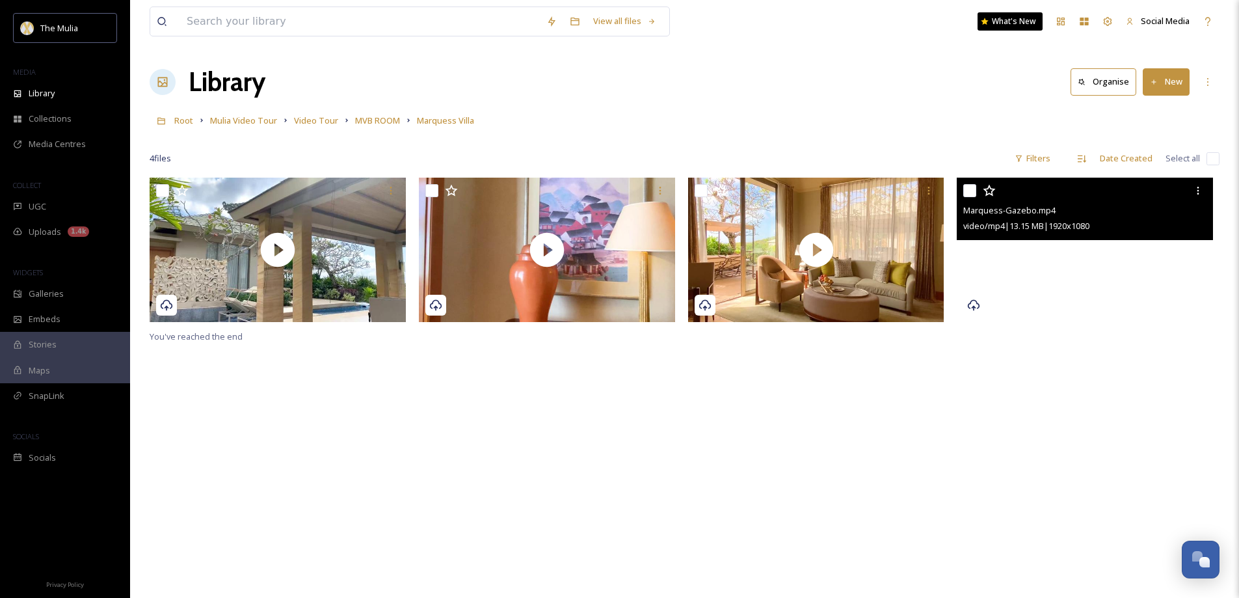
click at [1077, 256] on video "Marquess-Gazebo.mp4" at bounding box center [1085, 250] width 256 height 144
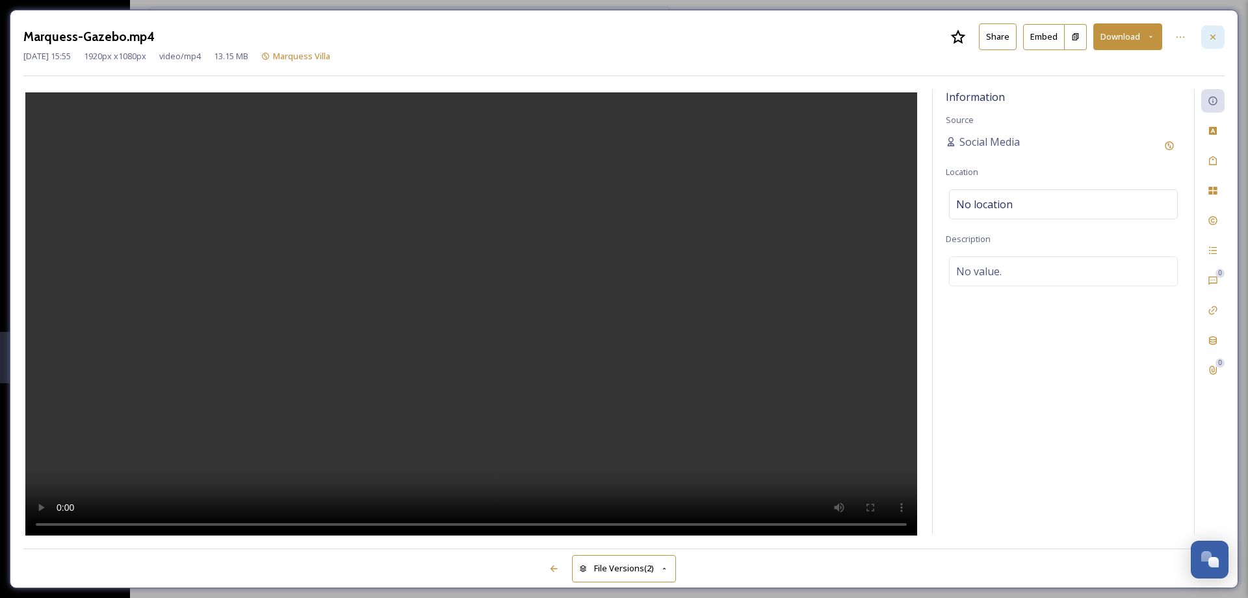
click at [1213, 42] on icon at bounding box center [1213, 37] width 10 height 10
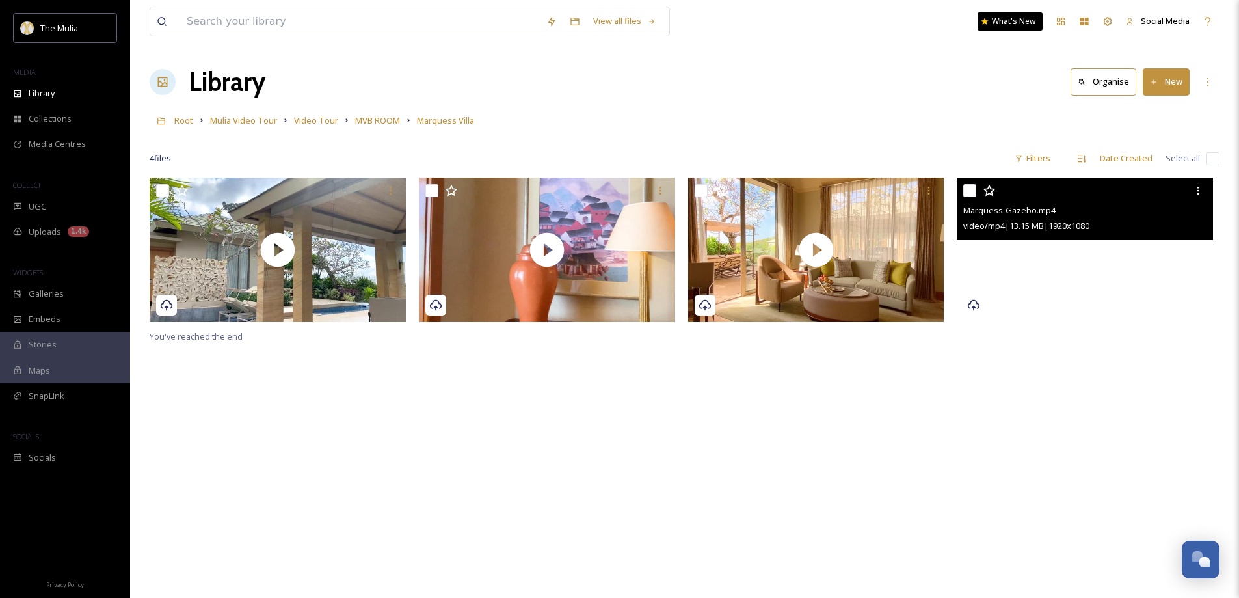
click at [1081, 255] on video "Marquess-Gazebo.mp4" at bounding box center [1085, 250] width 256 height 144
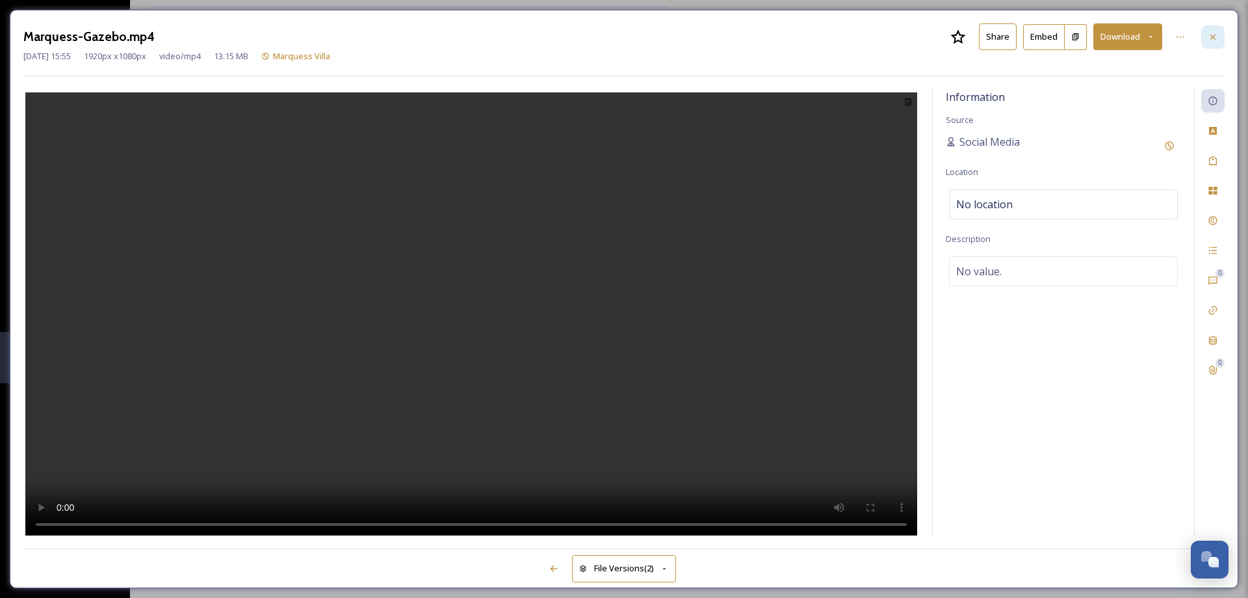
click at [1213, 43] on div at bounding box center [1213, 36] width 23 height 23
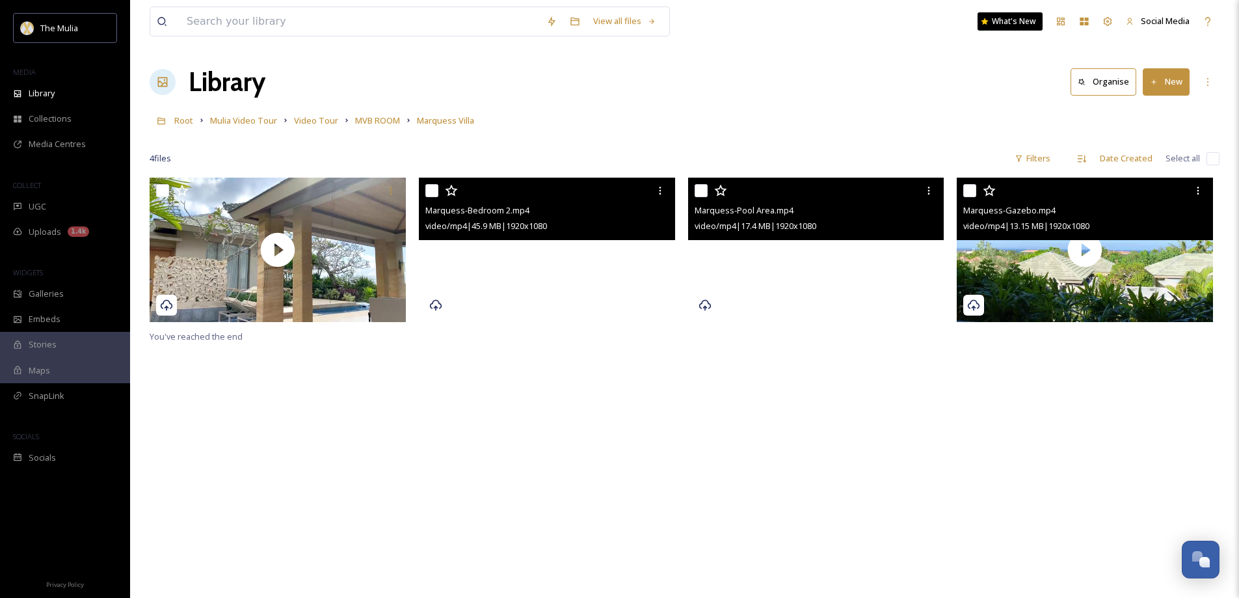
click at [805, 261] on video "Marquess-Pool Area.mp4" at bounding box center [816, 250] width 256 height 144
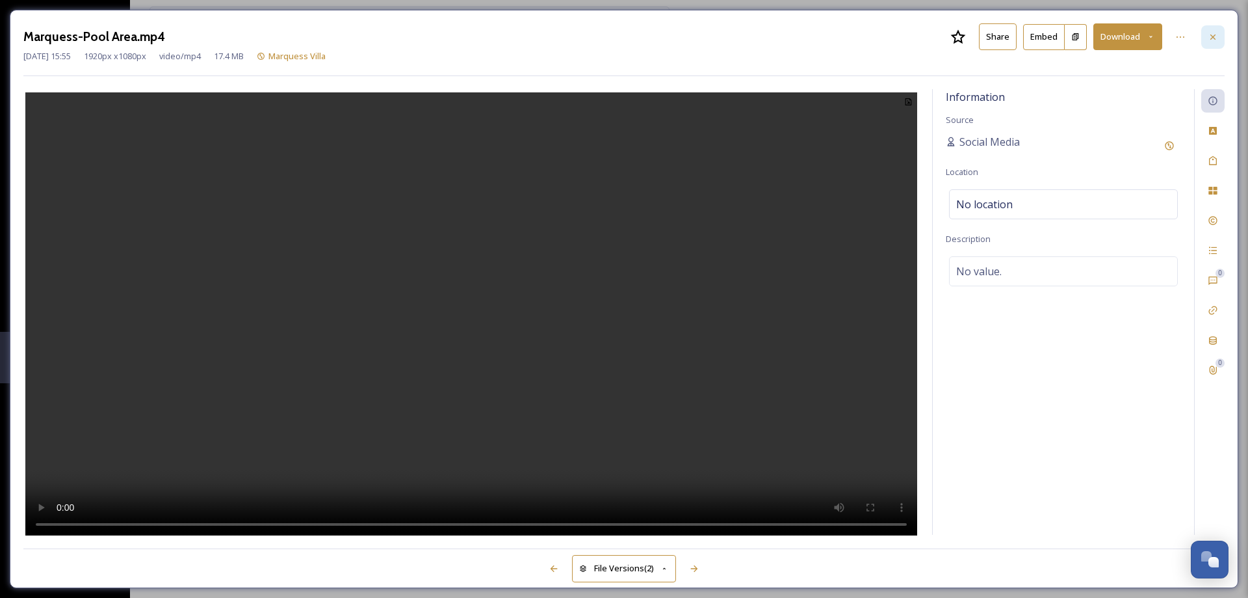
click at [1216, 39] on icon at bounding box center [1213, 36] width 5 height 5
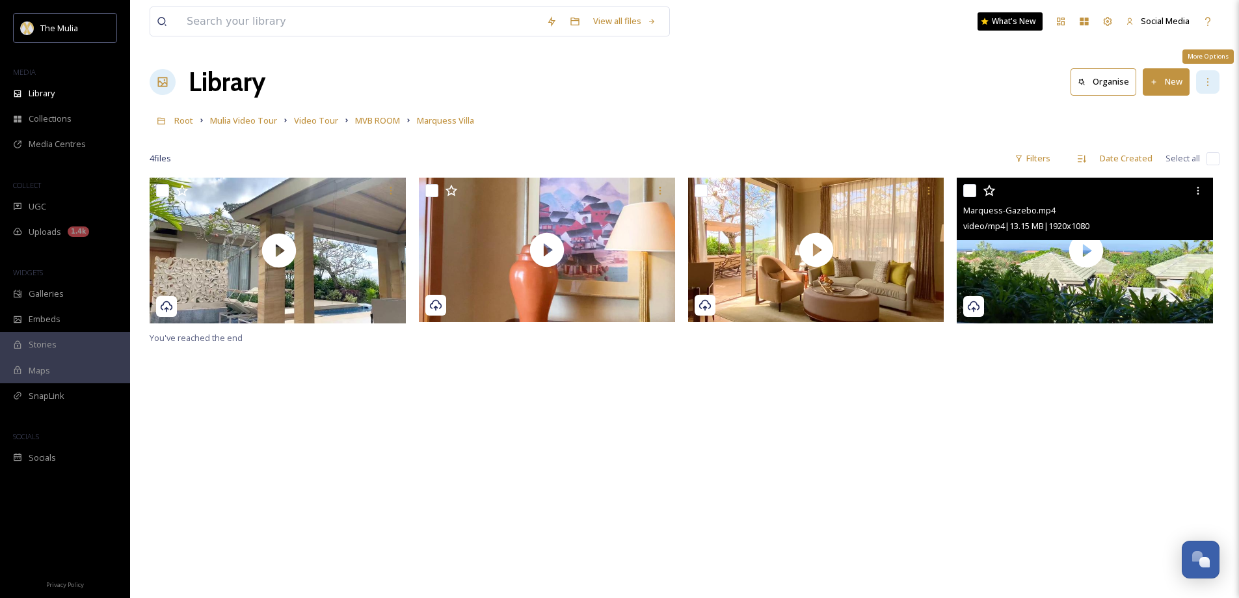
click at [1209, 86] on icon at bounding box center [1207, 82] width 10 height 10
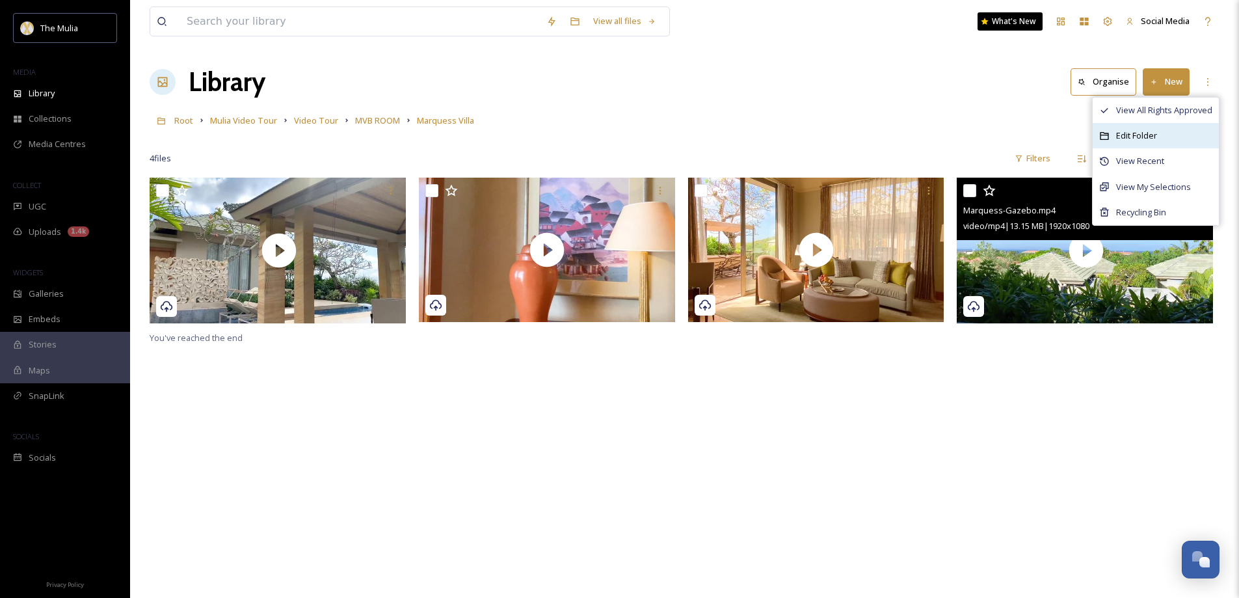
click at [1146, 135] on span "Edit Folder" at bounding box center [1136, 135] width 41 height 12
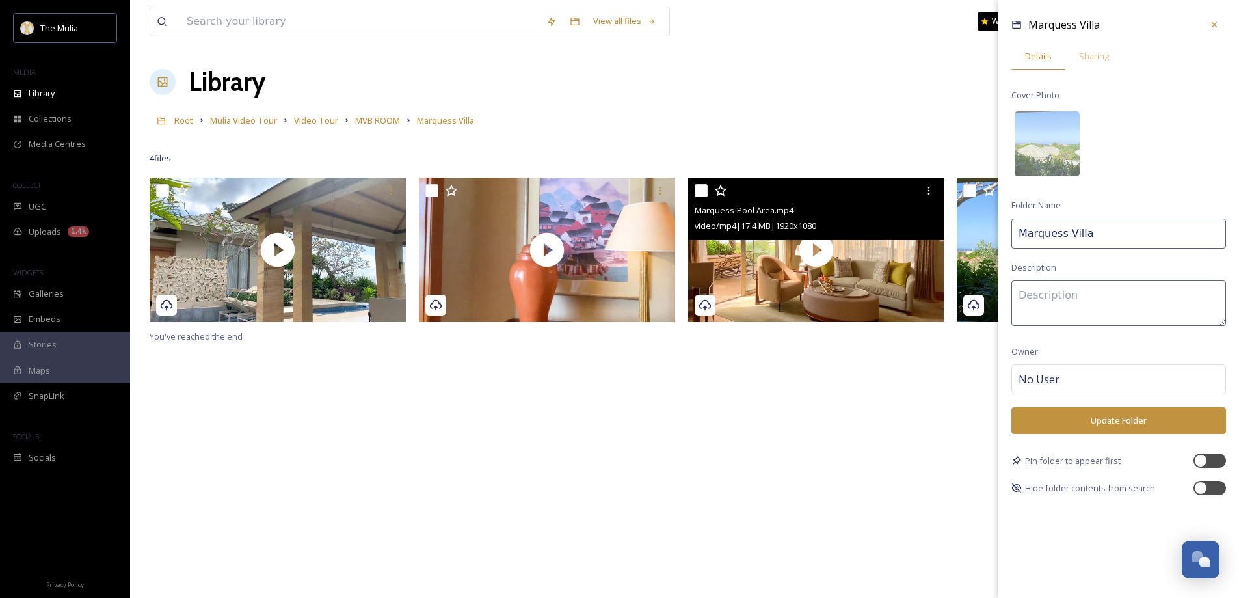
drag, startPoint x: 945, startPoint y: 227, endPoint x: 932, endPoint y: 227, distance: 13.0
click at [927, 227] on div "View all files What's New Social Media Library Organise New Root Mulia Video To…" at bounding box center [684, 387] width 1109 height 775
paste input "Ocean View"
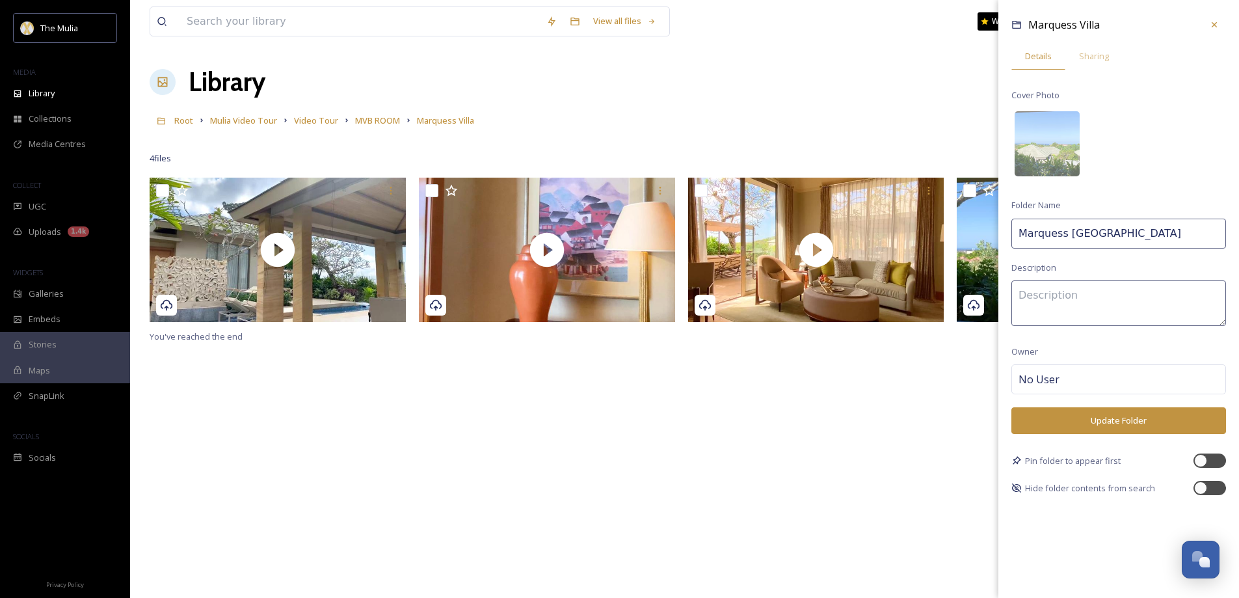
type input "Marquess [GEOGRAPHIC_DATA]"
click at [1087, 419] on button "Update Folder" at bounding box center [1118, 420] width 215 height 27
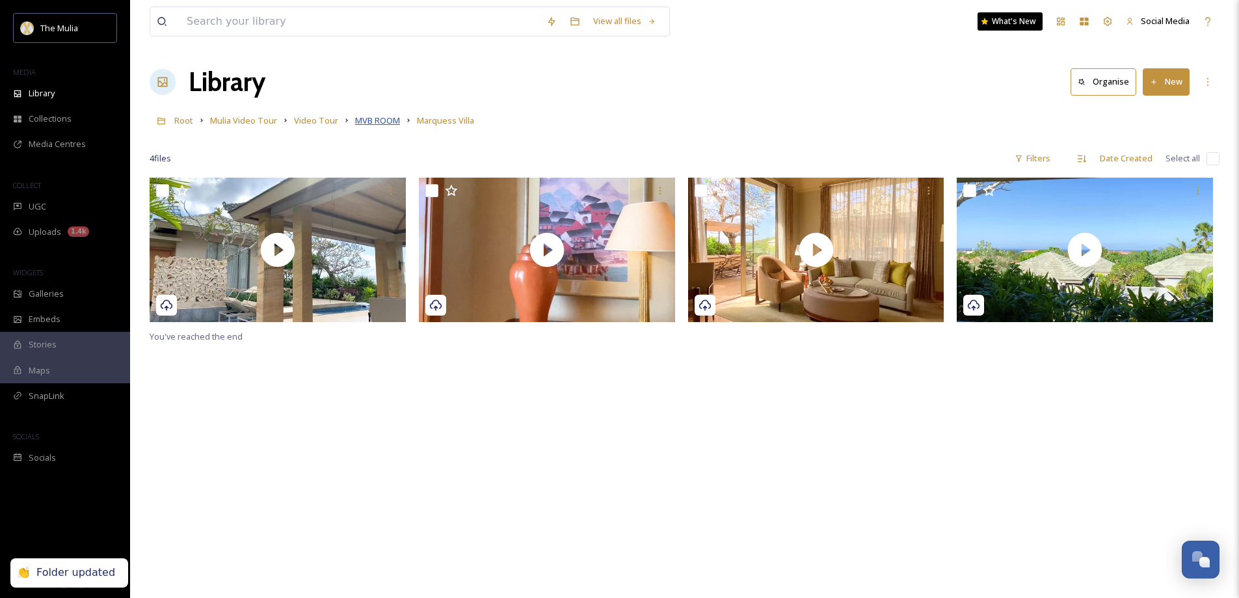
click at [381, 121] on span "MVB ROOM" at bounding box center [377, 120] width 45 height 12
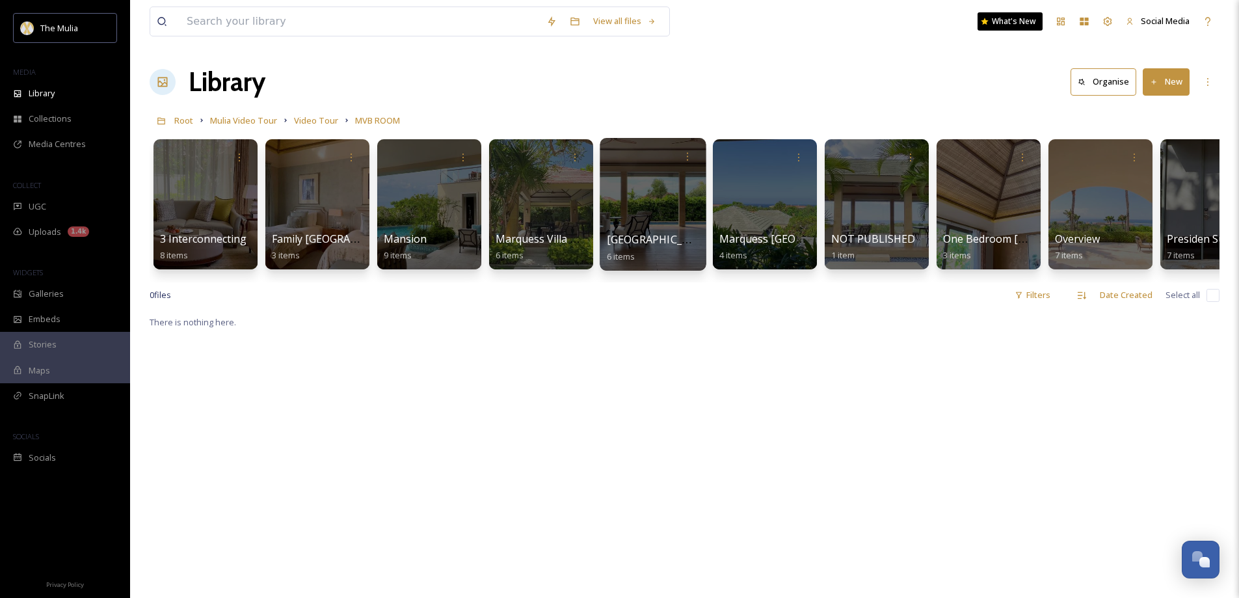
click at [637, 242] on span "[GEOGRAPHIC_DATA]" at bounding box center [660, 239] width 107 height 14
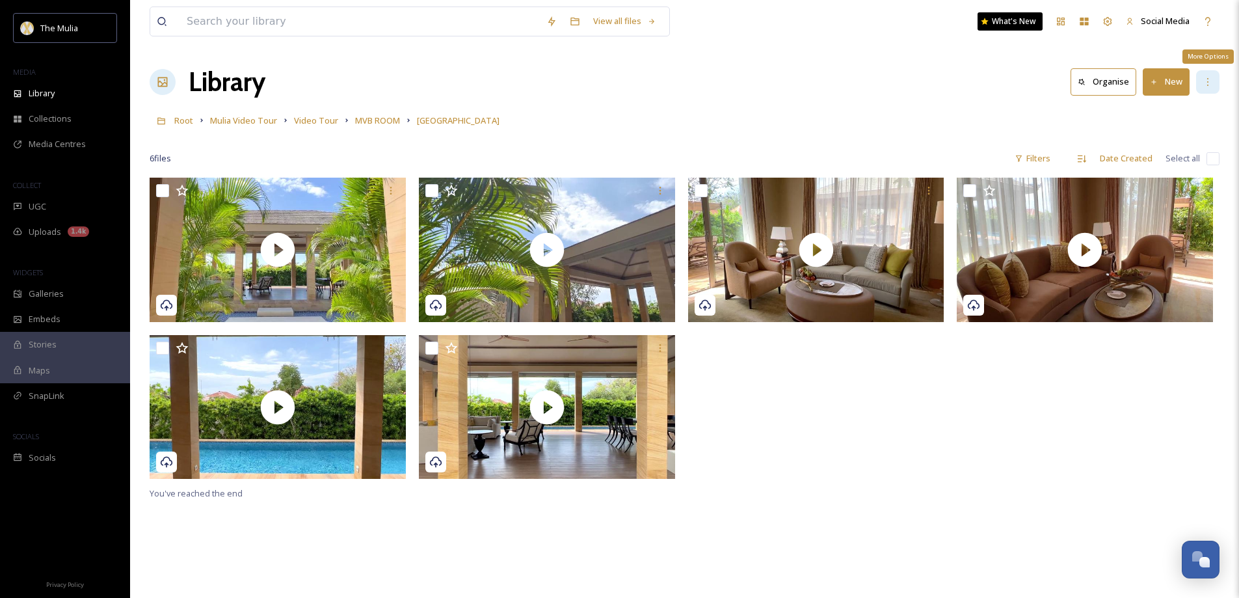
click at [1201, 81] on div "More Options" at bounding box center [1207, 81] width 23 height 23
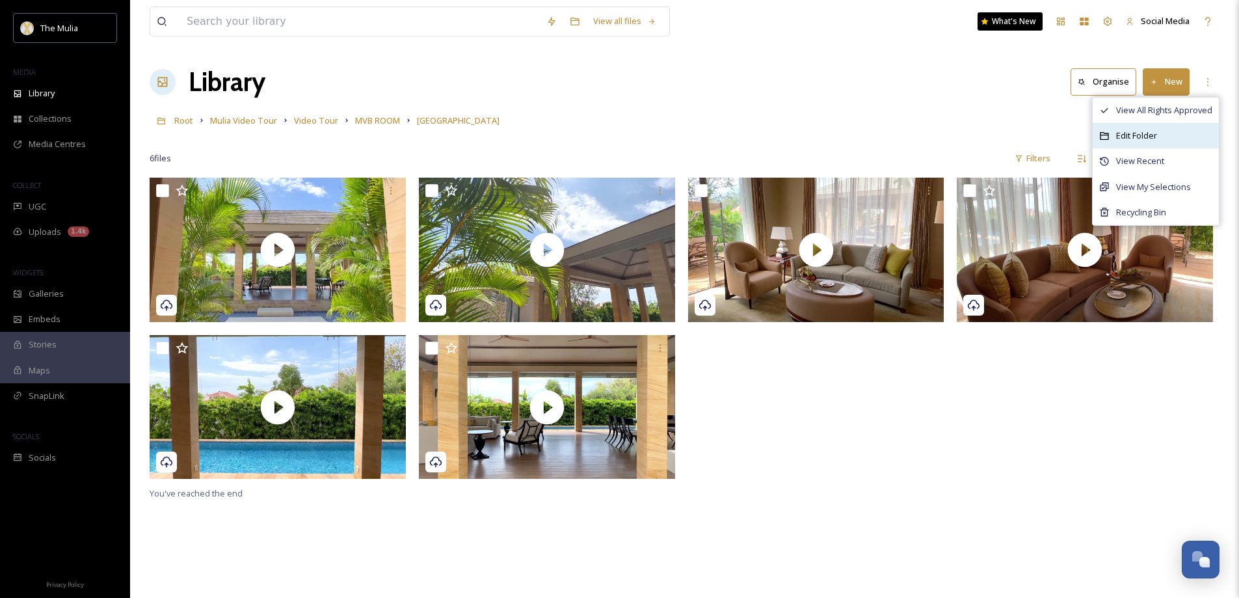
click at [1149, 137] on span "Edit Folder" at bounding box center [1136, 135] width 41 height 12
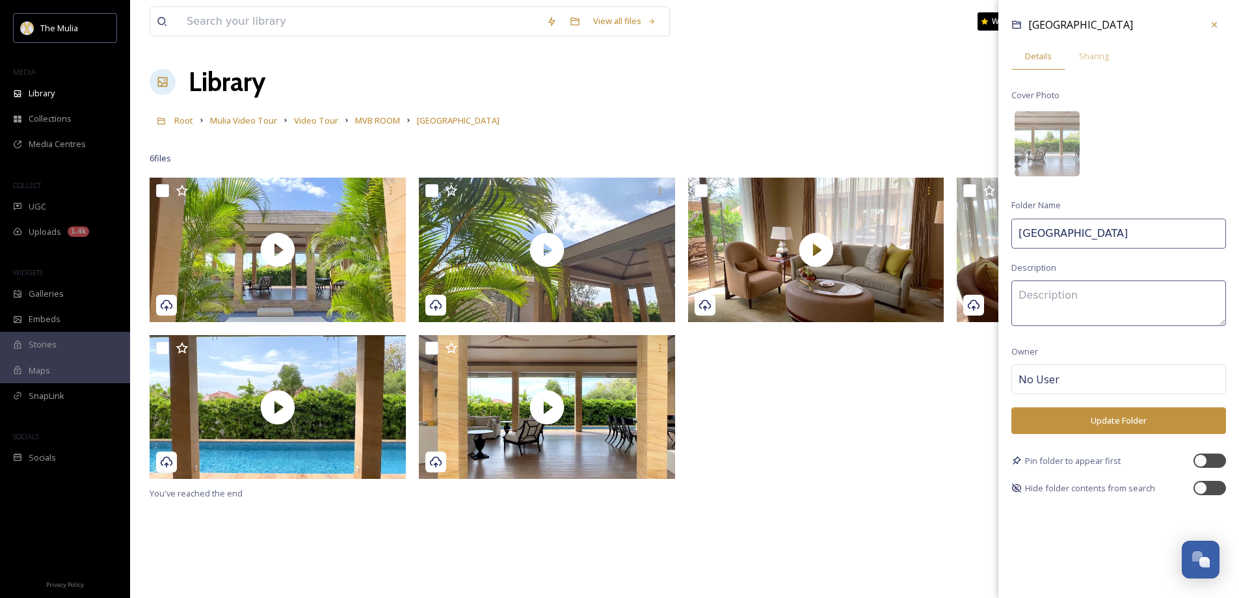
click at [1139, 237] on input "[GEOGRAPHIC_DATA]" at bounding box center [1118, 233] width 215 height 30
type input "[GEOGRAPHIC_DATA]"
click at [1110, 427] on button "Update Folder" at bounding box center [1118, 420] width 215 height 27
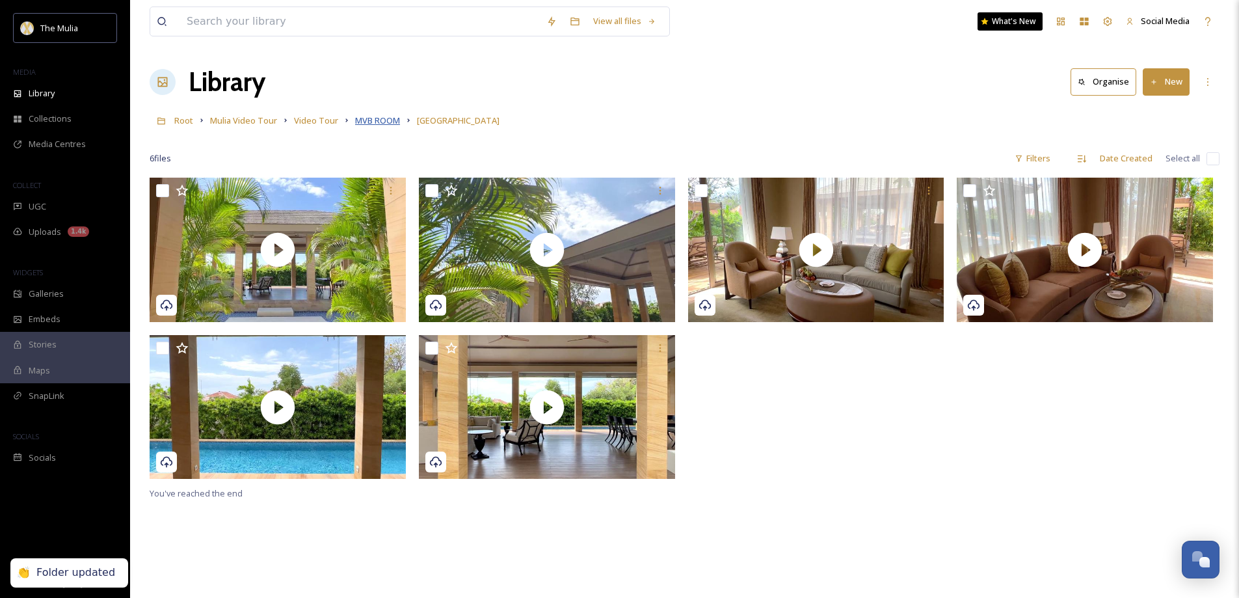
click at [378, 124] on span "MVB ROOM" at bounding box center [377, 120] width 45 height 12
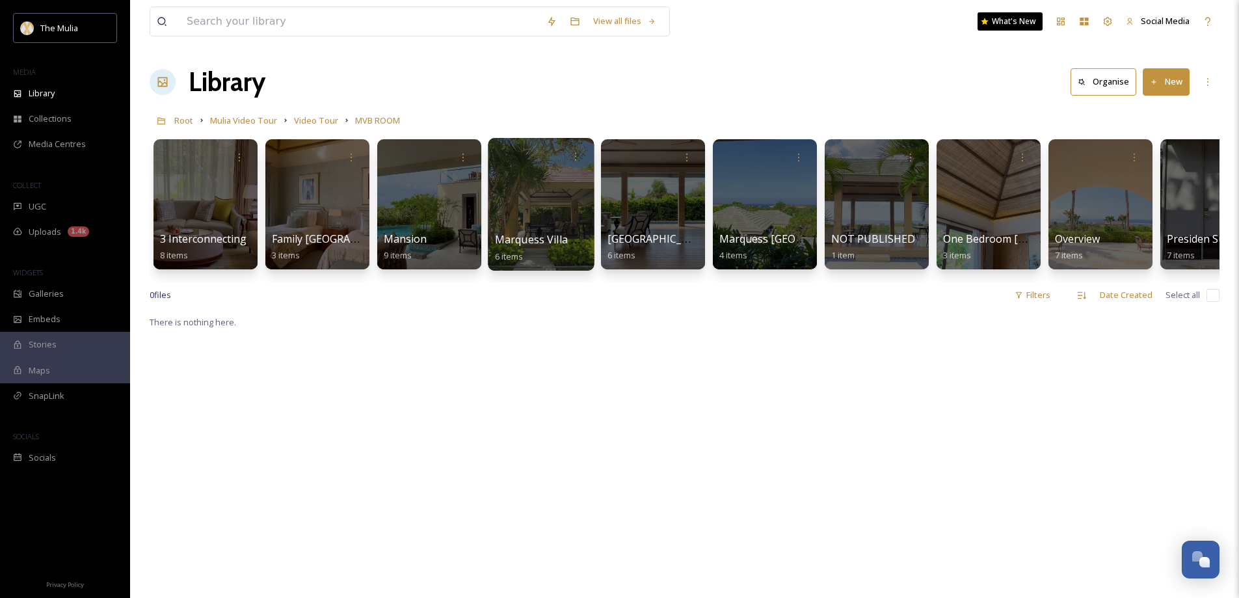
click at [557, 239] on span "Marquess Villa Deluxe Garden" at bounding box center [570, 239] width 150 height 14
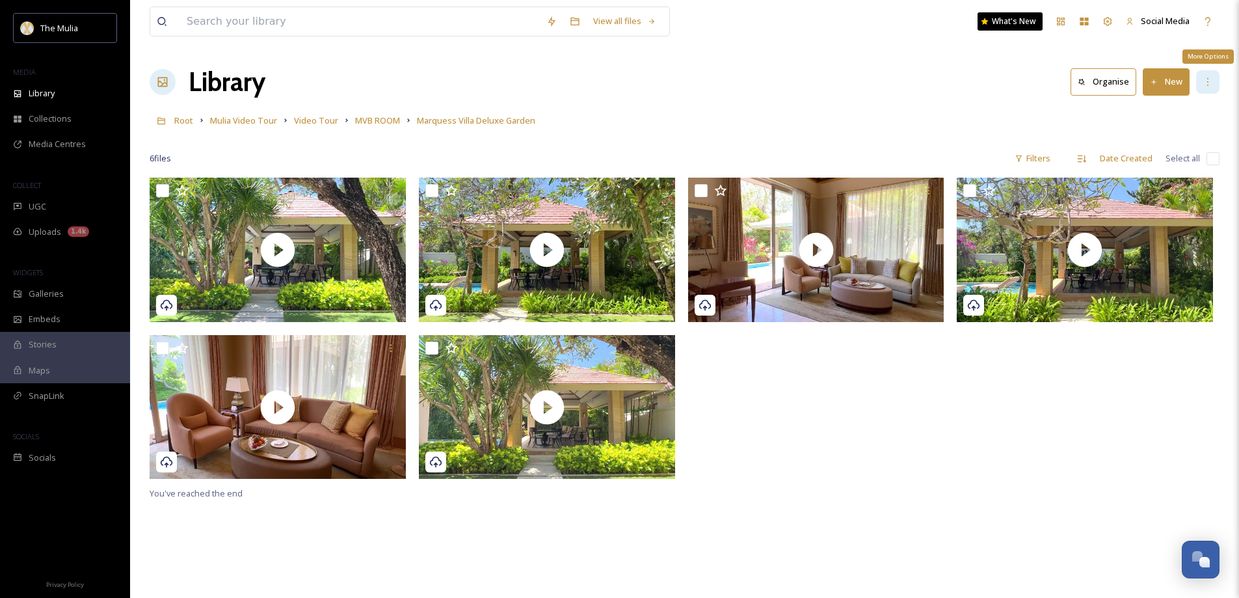
click at [1205, 81] on icon at bounding box center [1207, 82] width 10 height 10
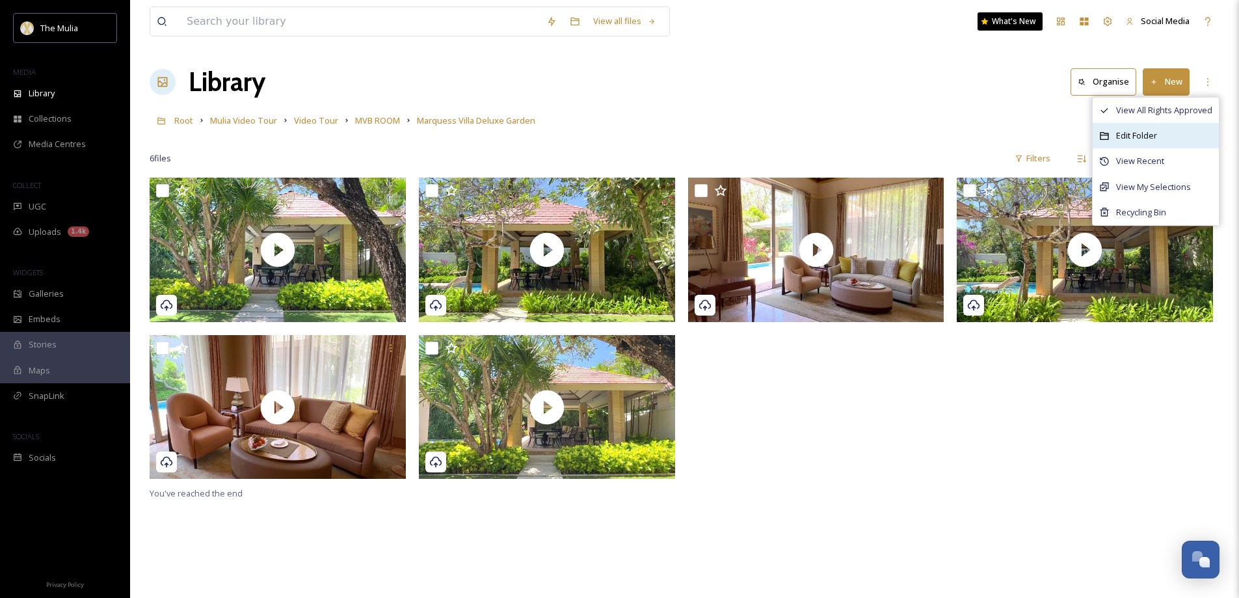
click at [1148, 135] on span "Edit Folder" at bounding box center [1136, 135] width 41 height 12
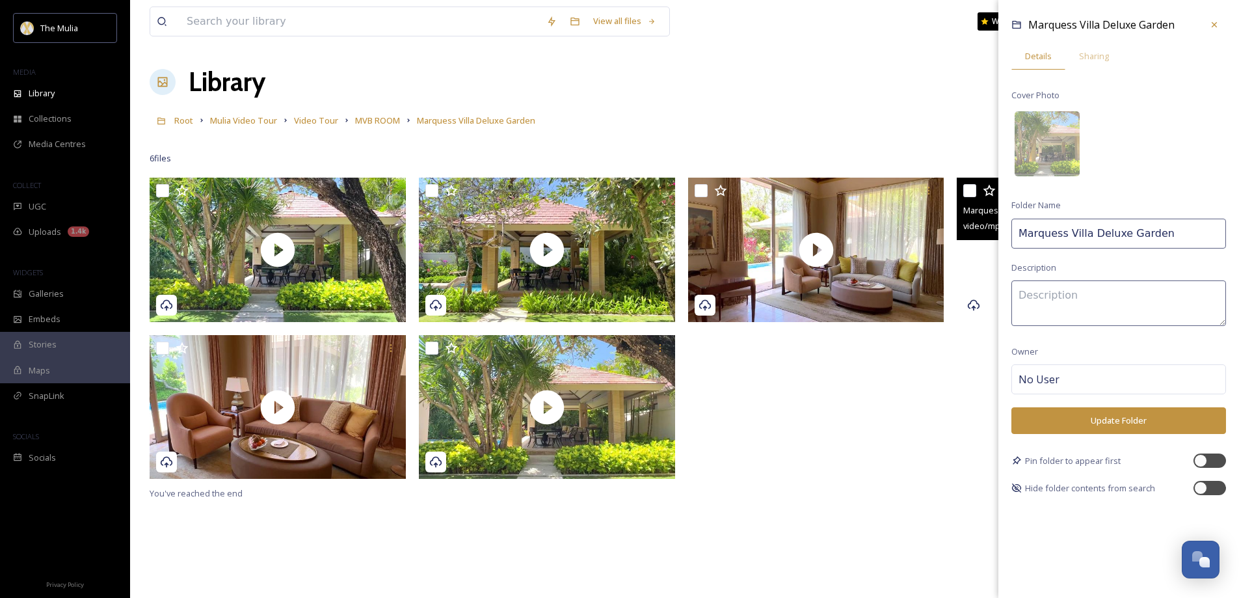
click at [906, 230] on div "View all files What's New Social Media Library Organise New Root Mulia Video To…" at bounding box center [684, 387] width 1109 height 775
paste input "View"
type input "Marquess Villa Deluxe Garden View"
click at [1108, 419] on button "Update Folder" at bounding box center [1118, 420] width 215 height 27
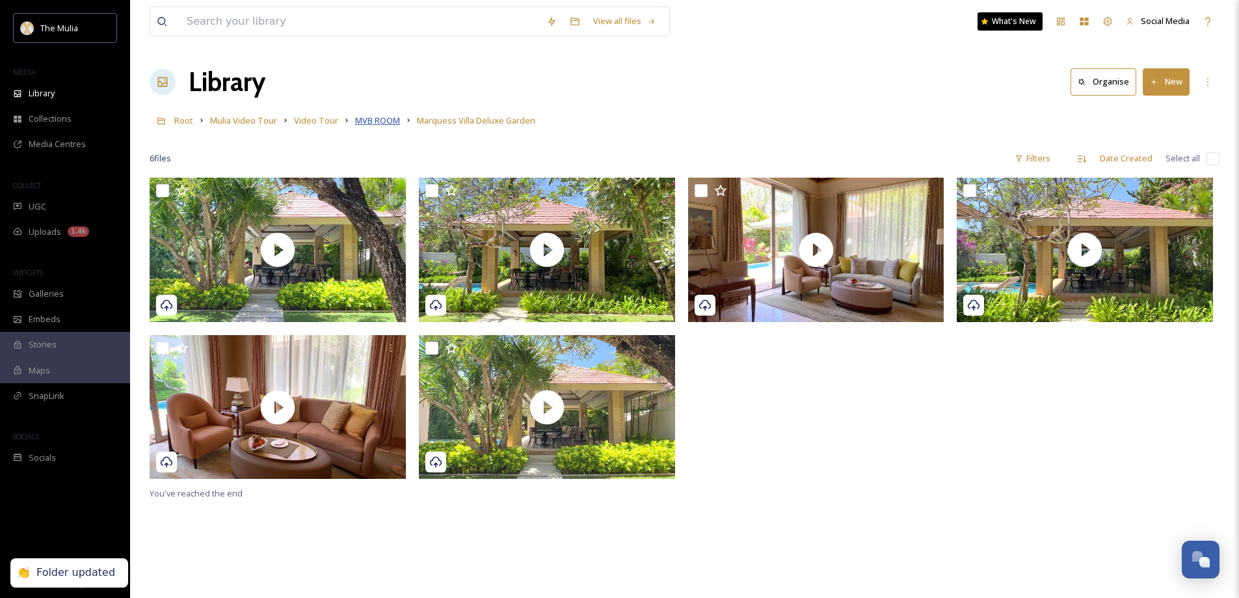
click at [391, 120] on span "MVB ROOM" at bounding box center [377, 120] width 45 height 12
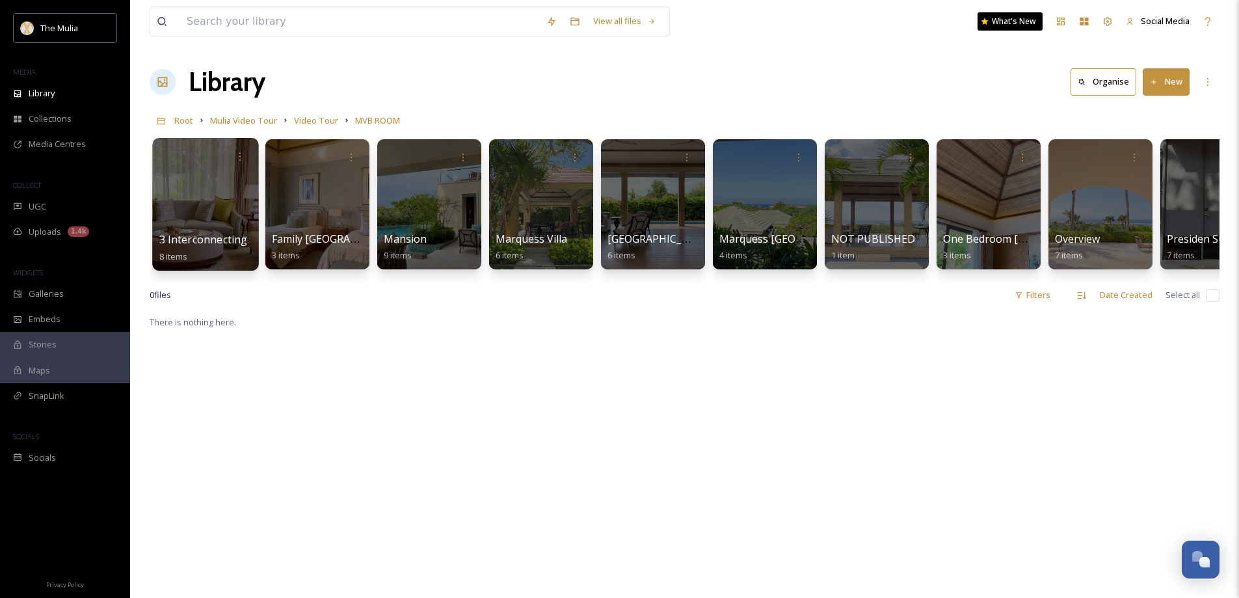
click at [202, 242] on span "3 Interconnecting" at bounding box center [203, 239] width 88 height 14
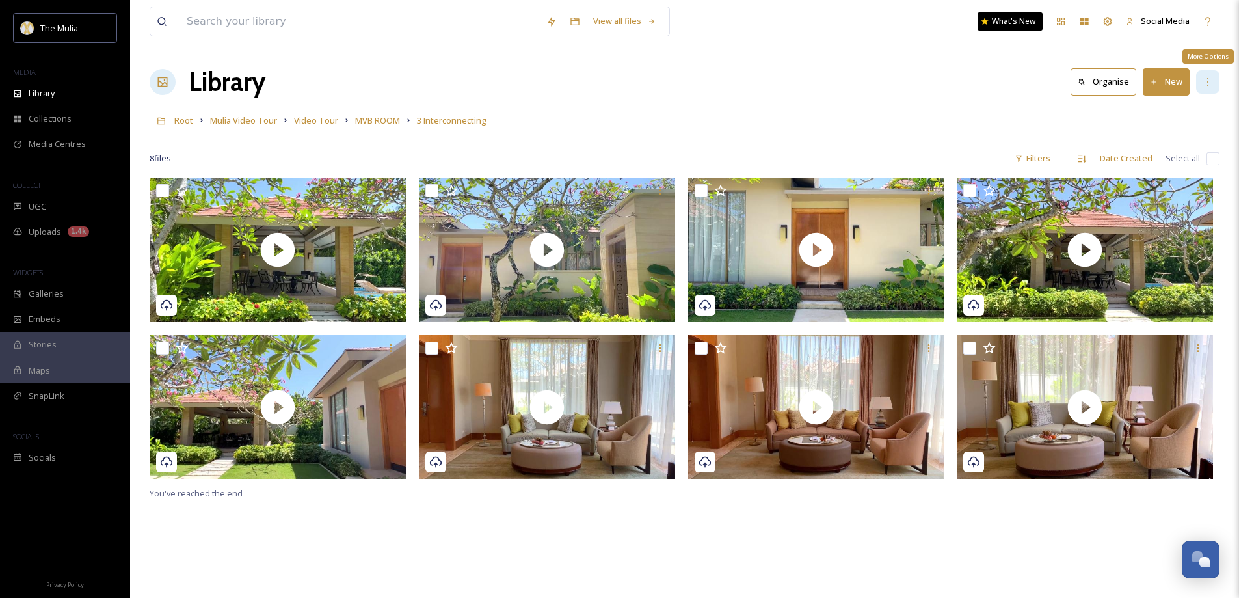
click at [1204, 81] on icon at bounding box center [1207, 82] width 10 height 10
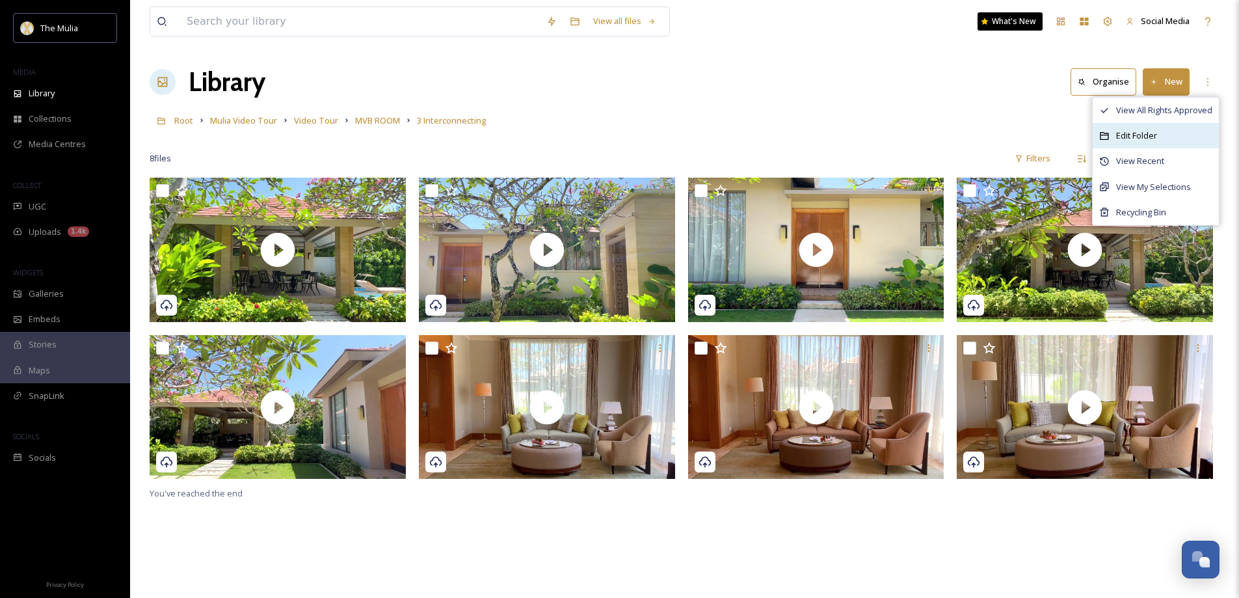
click at [1155, 134] on span "Edit Folder" at bounding box center [1136, 135] width 41 height 12
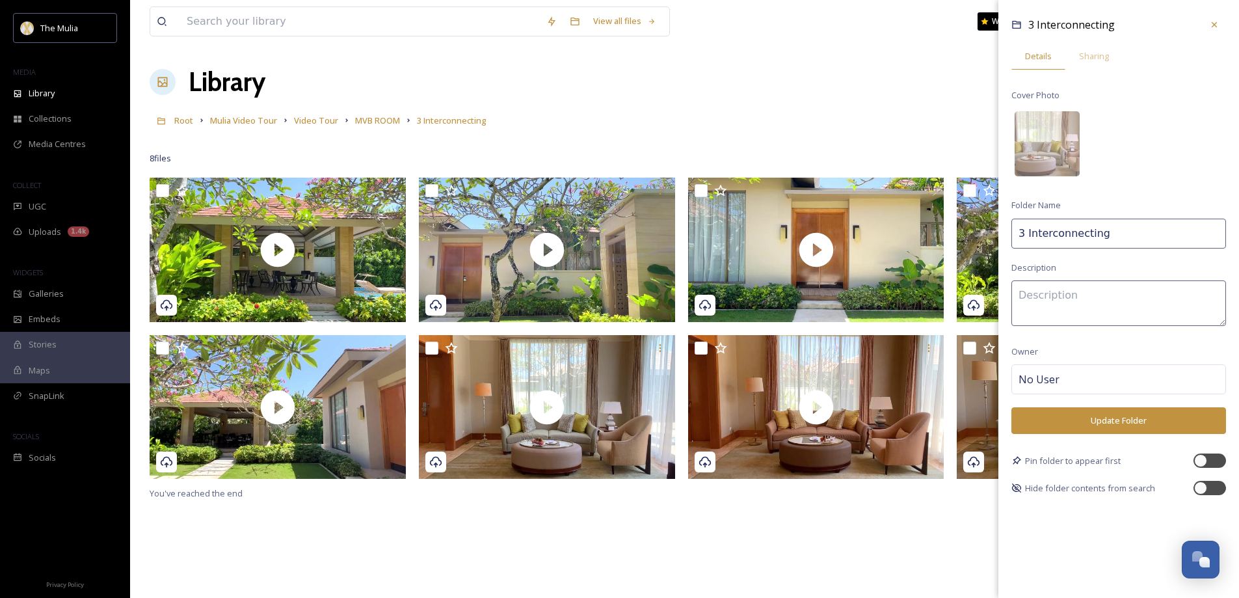
click at [1027, 230] on input "3 Interconnecting" at bounding box center [1118, 233] width 215 height 30
type input "3 Bedroom Connecting"
click at [1103, 416] on button "Update Folder" at bounding box center [1118, 420] width 215 height 27
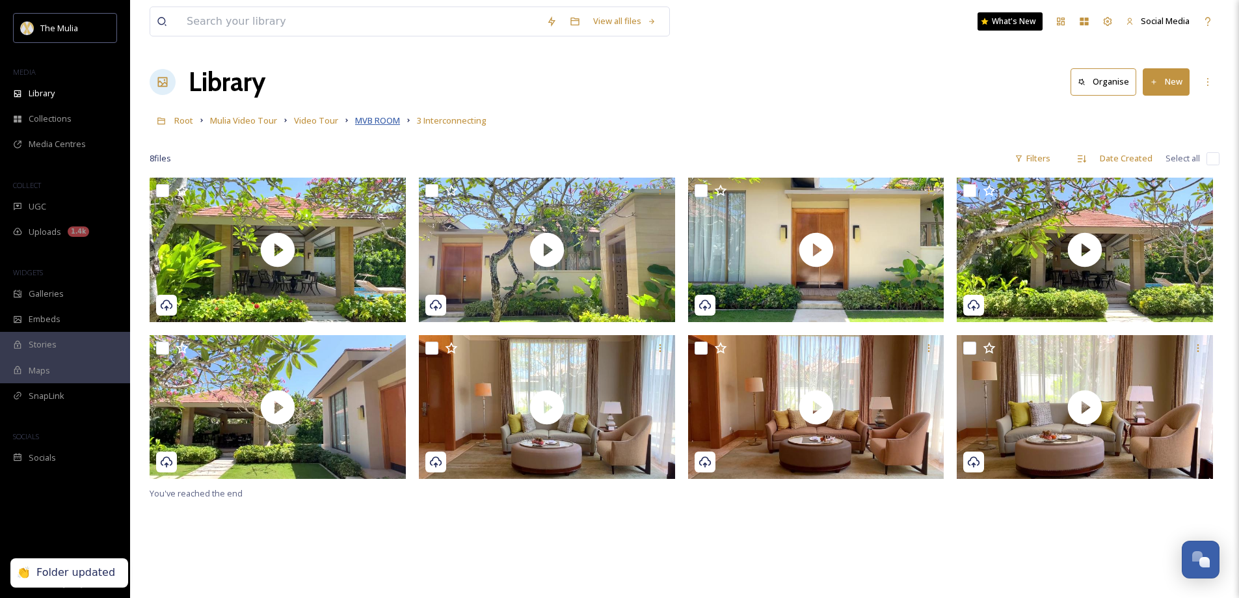
click at [363, 116] on span "MVB ROOM" at bounding box center [377, 120] width 45 height 12
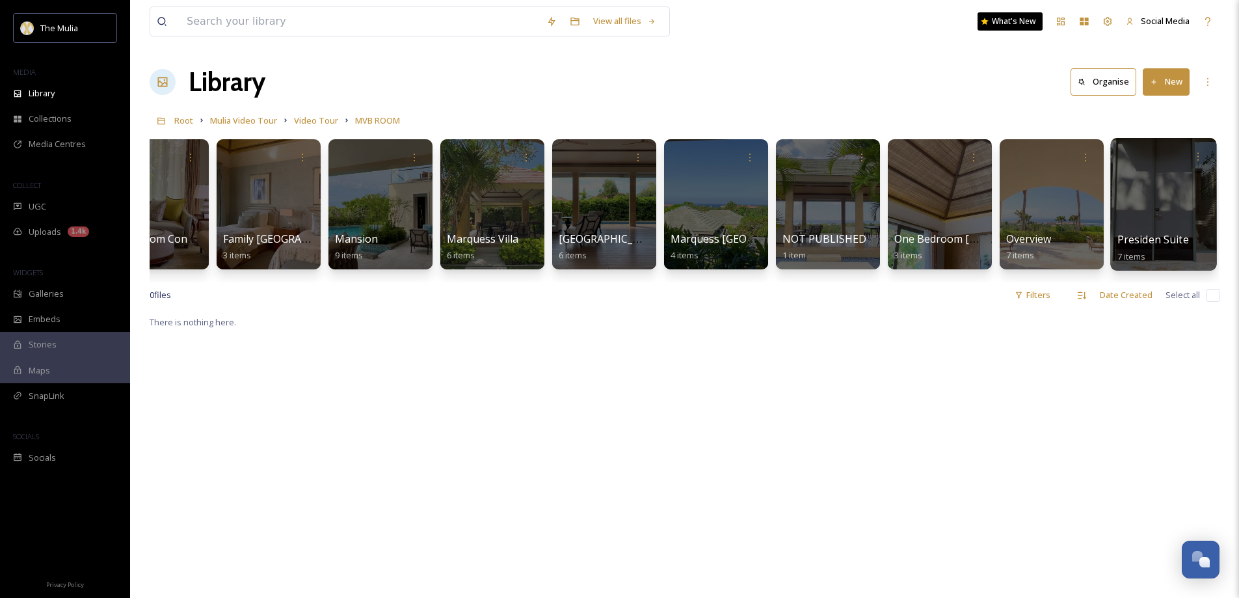
click at [1124, 229] on div at bounding box center [1163, 204] width 106 height 133
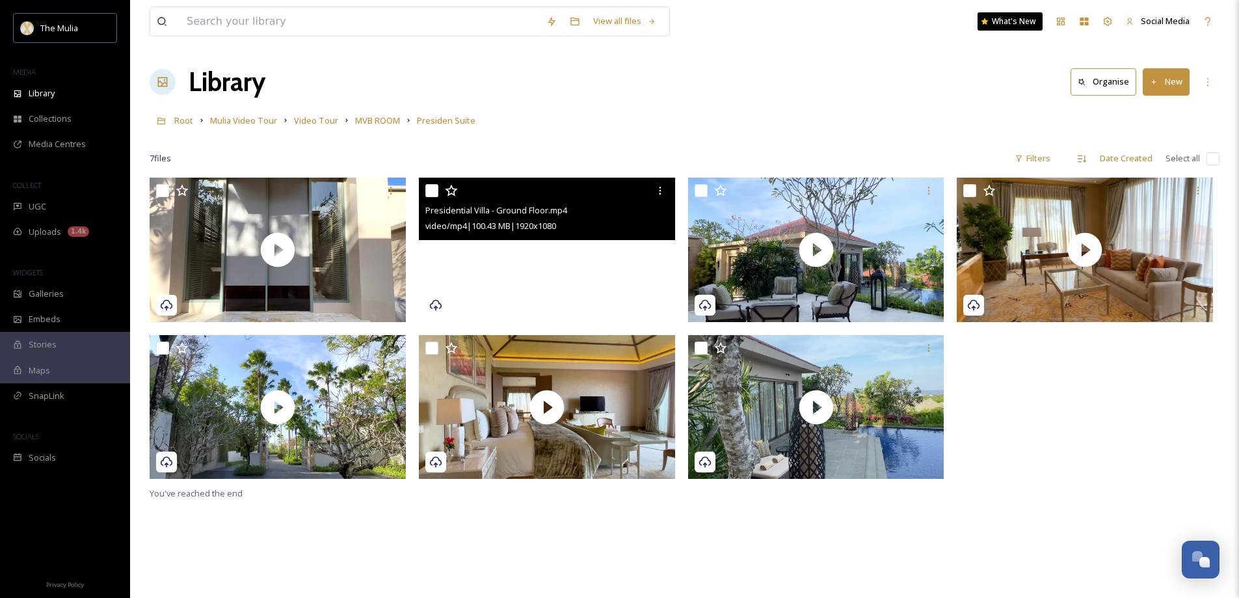
click at [1065, 542] on div "Presidential Villa - Ground Floor.mp4 video/mp4 | 100.43 MB | 1920 x 1080 You'v…" at bounding box center [685, 477] width 1070 height 598
click at [369, 123] on span "MVB ROOM" at bounding box center [377, 120] width 45 height 12
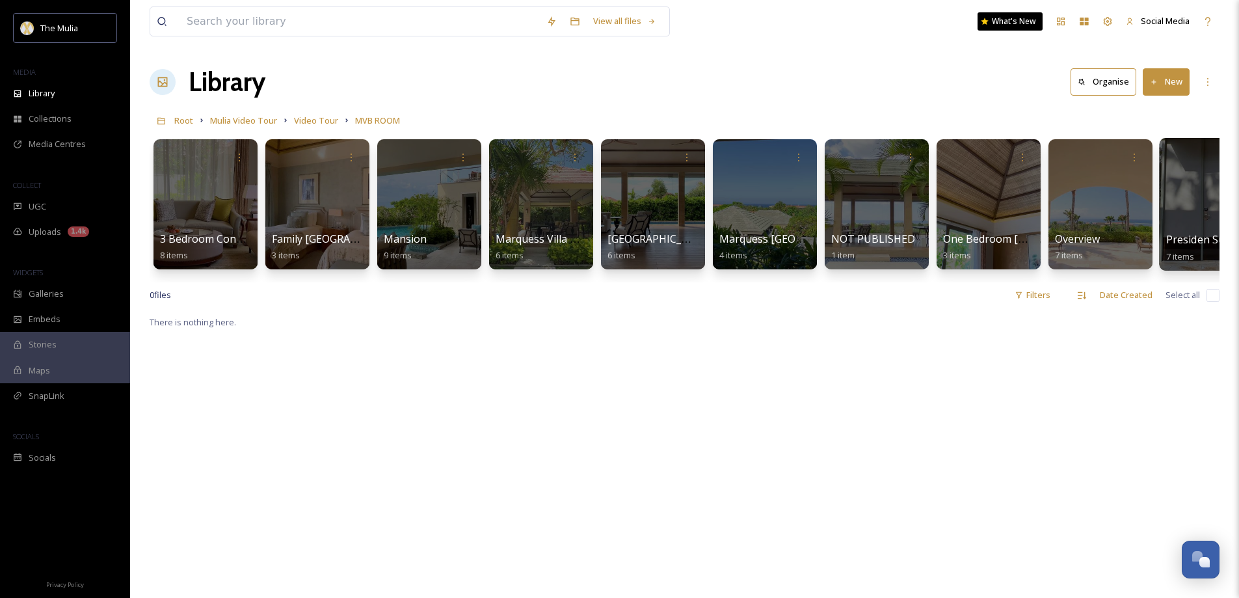
click at [1178, 226] on div at bounding box center [1212, 204] width 106 height 133
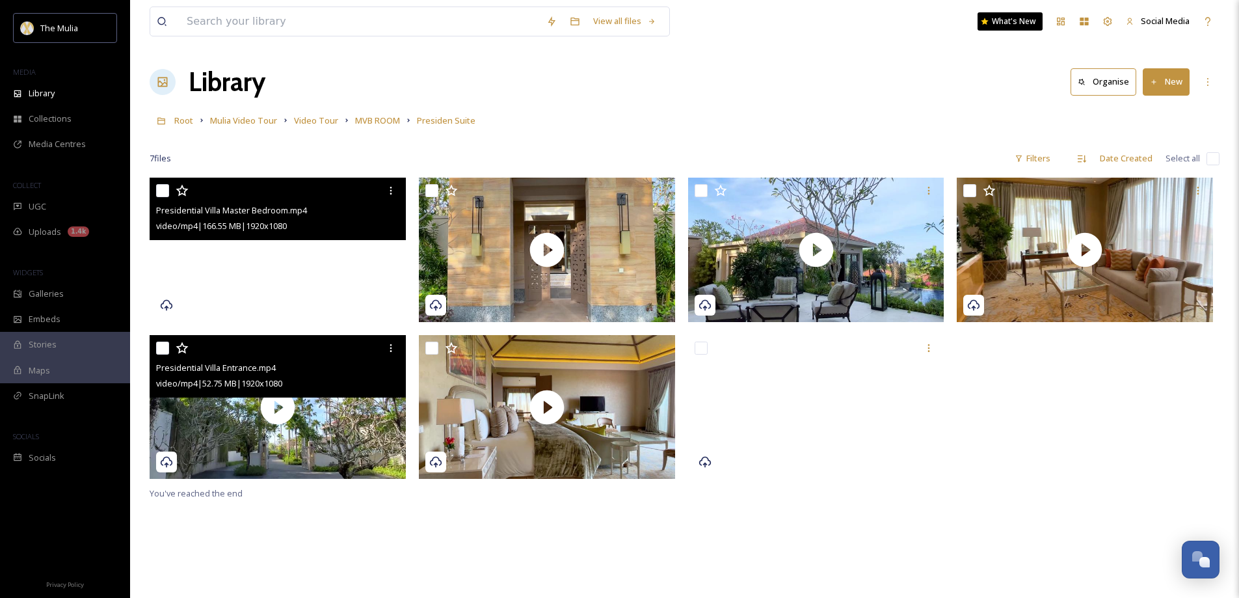
click at [164, 347] on input "checkbox" at bounding box center [162, 347] width 13 height 13
checkbox input "true"
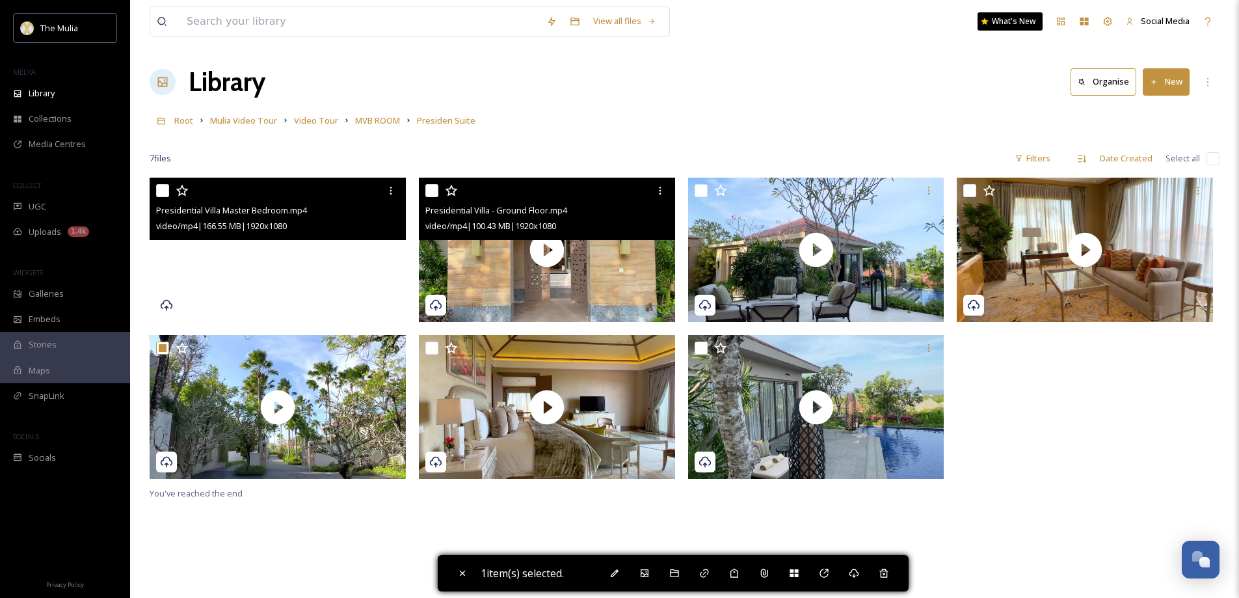
click at [432, 191] on input "checkbox" at bounding box center [431, 190] width 13 height 13
checkbox input "true"
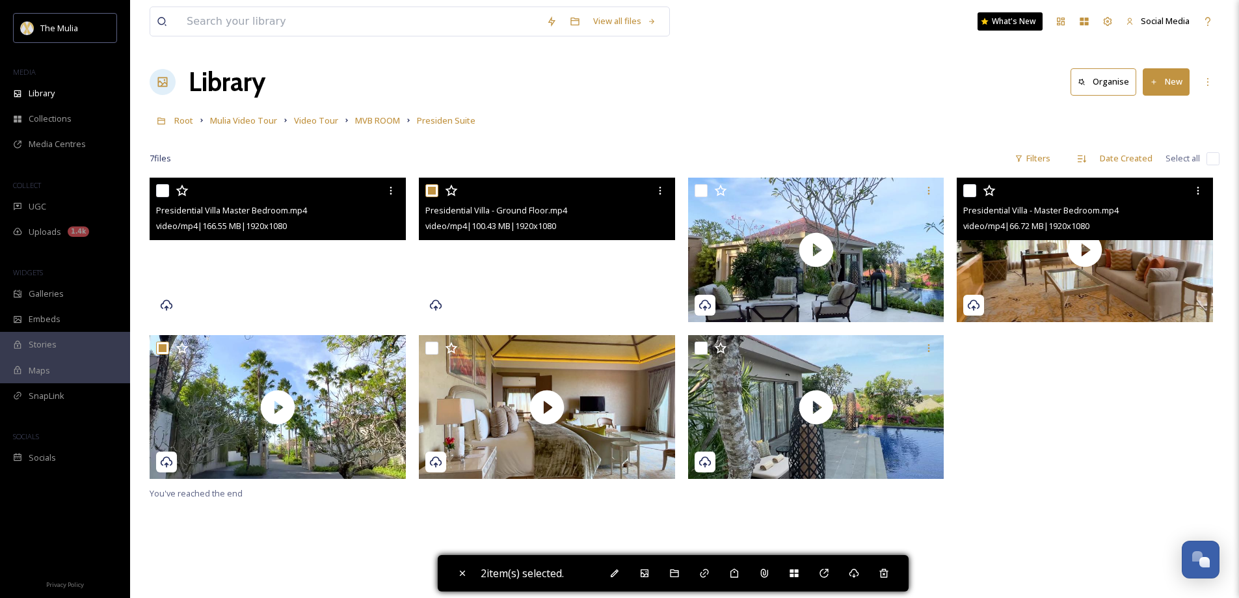
click at [967, 192] on input "checkbox" at bounding box center [969, 190] width 13 height 13
checkbox input "true"
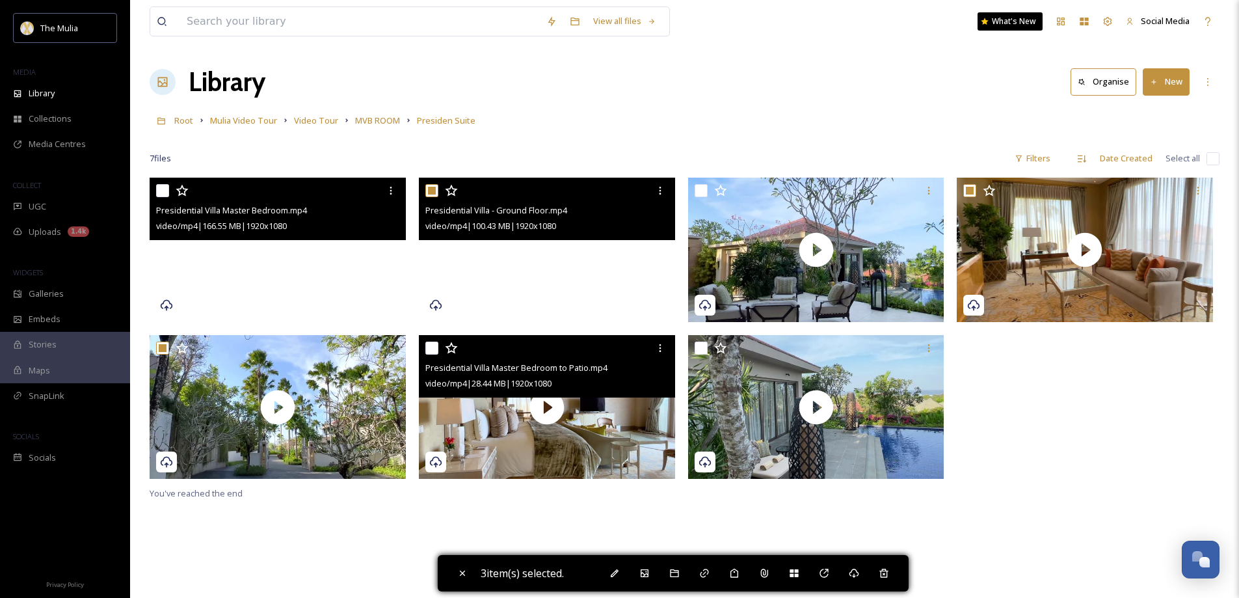
click at [436, 346] on input "checkbox" at bounding box center [431, 347] width 13 height 13
checkbox input "true"
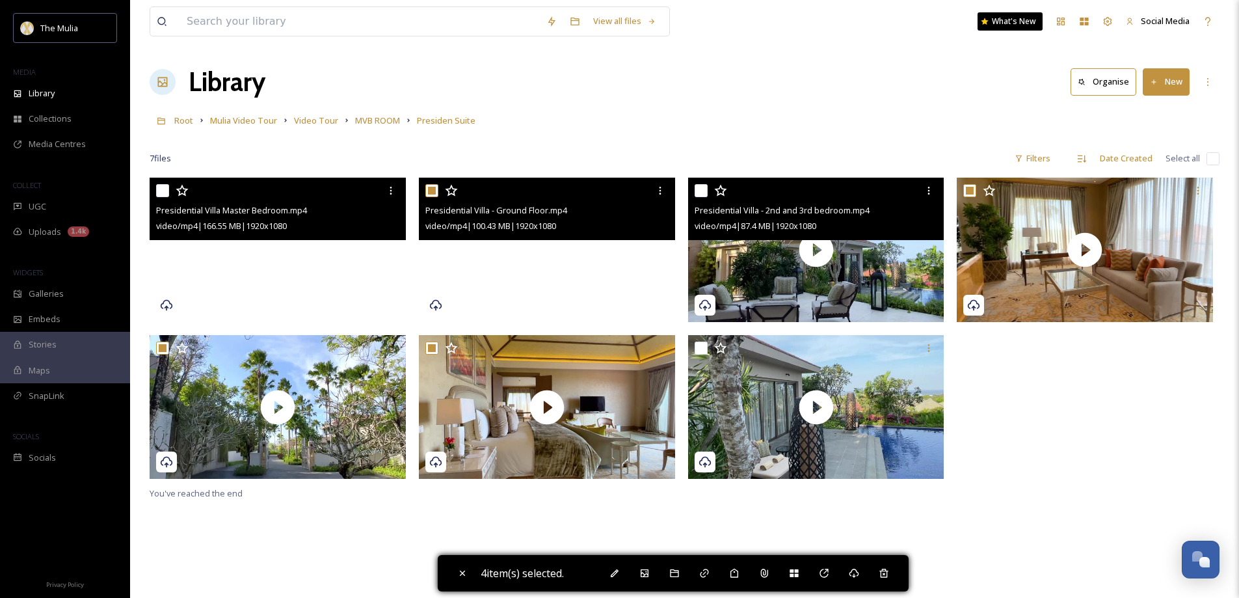
click at [703, 191] on input "checkbox" at bounding box center [700, 190] width 13 height 13
checkbox input "true"
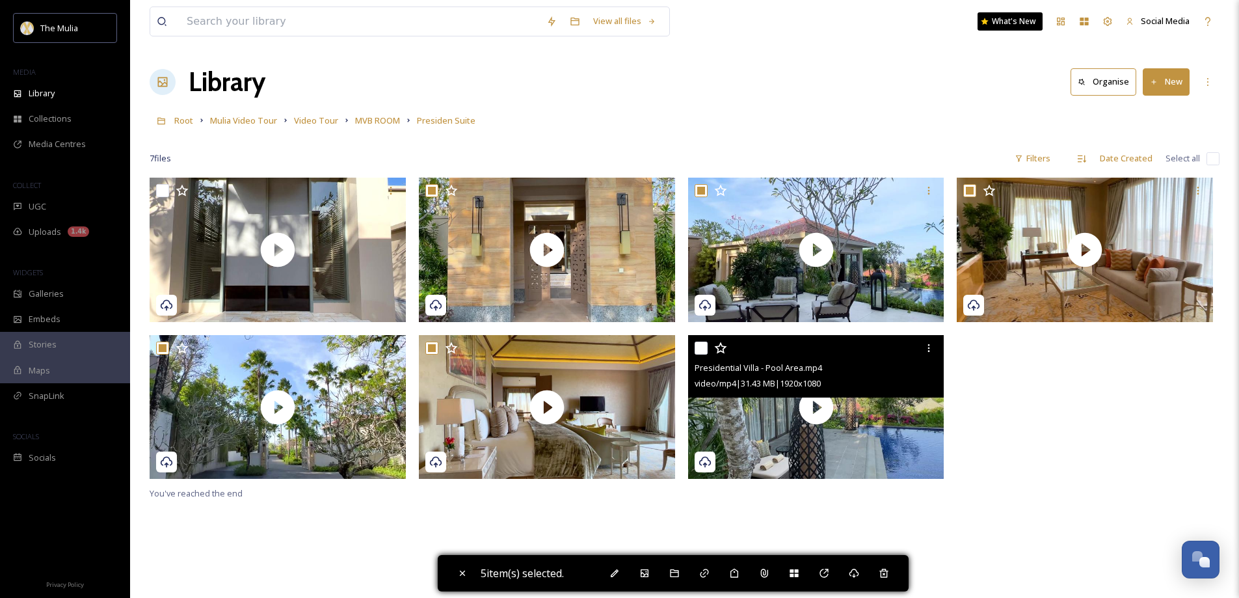
click at [707, 343] on div at bounding box center [817, 347] width 246 height 23
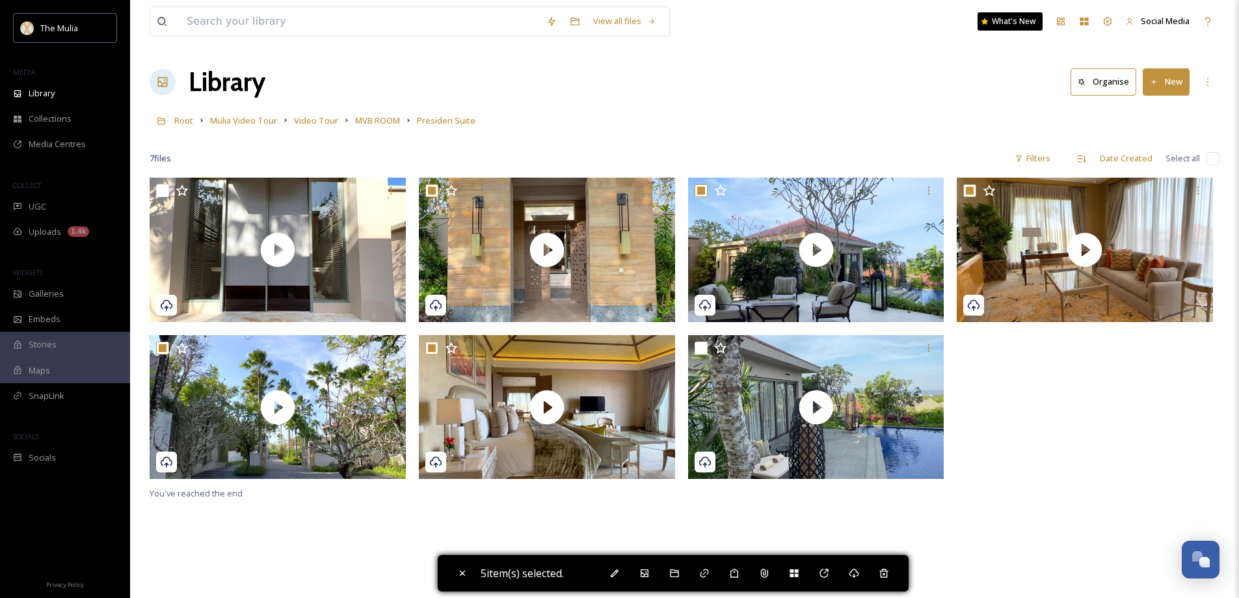
drag, startPoint x: 1083, startPoint y: 492, endPoint x: 1044, endPoint y: 451, distance: 56.6
click at [1083, 491] on div "You've reached the end" at bounding box center [685, 477] width 1070 height 598
click at [1211, 158] on input "checkbox" at bounding box center [1212, 158] width 13 height 13
checkbox input "true"
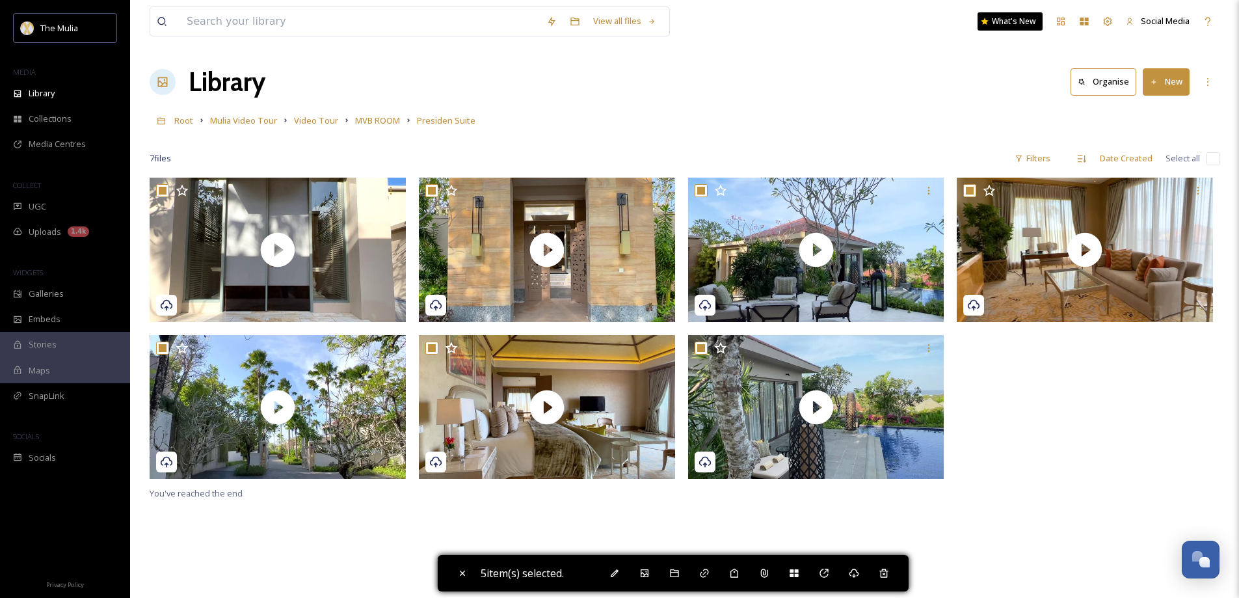
checkbox input "true"
click at [1211, 158] on input "checkbox" at bounding box center [1212, 158] width 13 height 13
checkbox input "false"
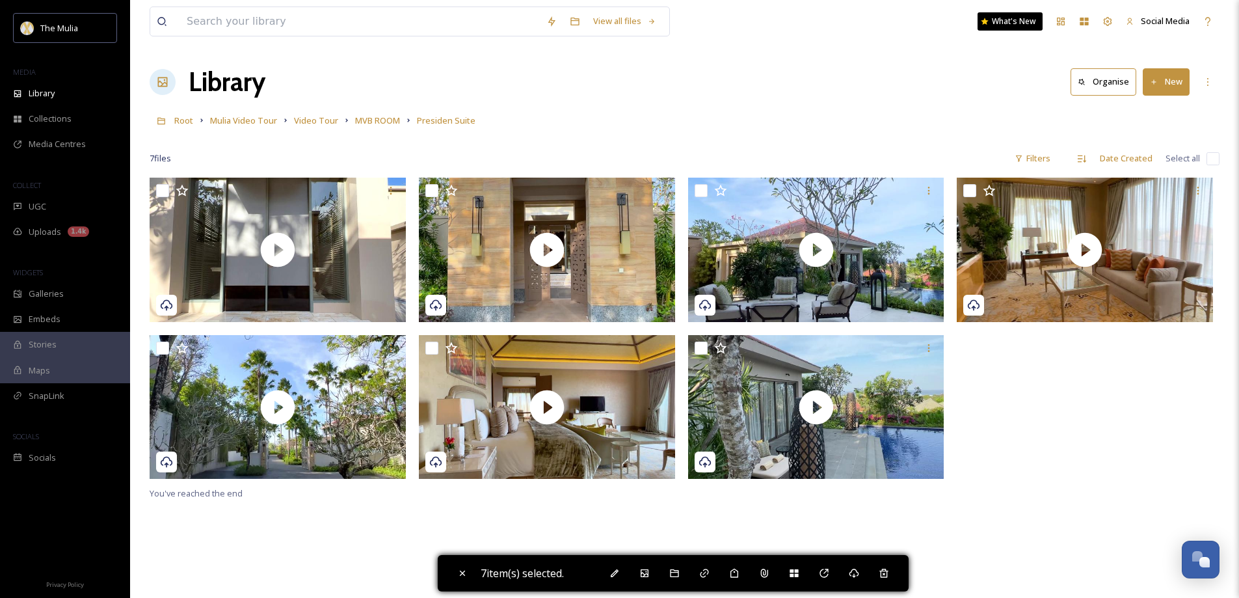
checkbox input "false"
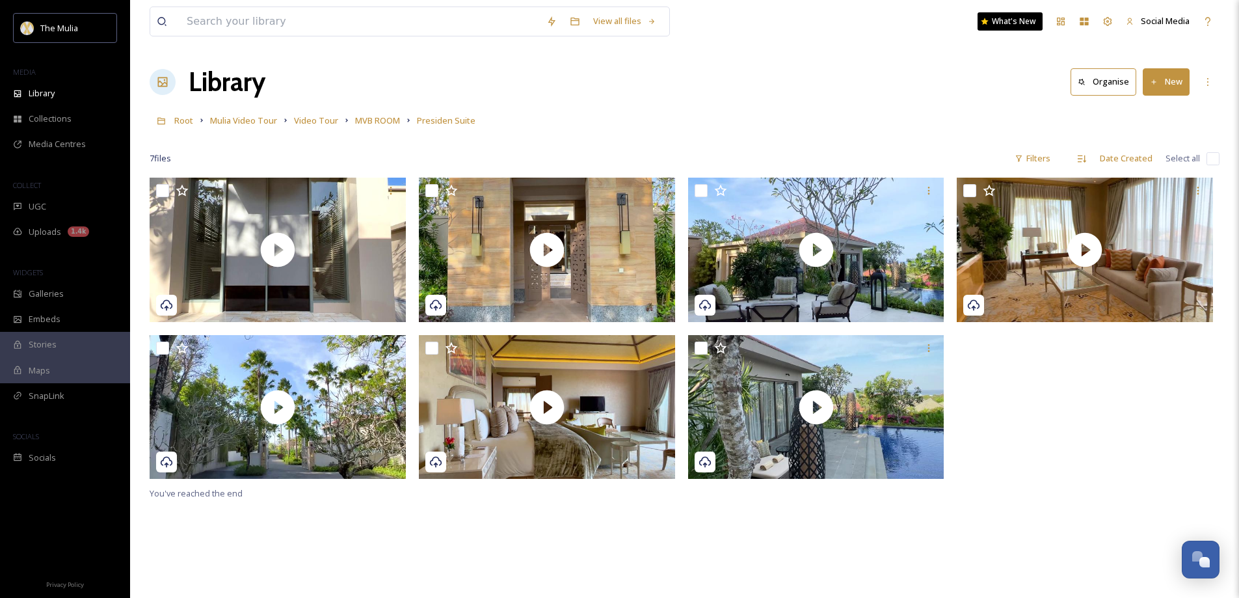
drag, startPoint x: 1046, startPoint y: 477, endPoint x: 1036, endPoint y: 460, distance: 19.2
click at [1046, 477] on div at bounding box center [1088, 332] width 263 height 308
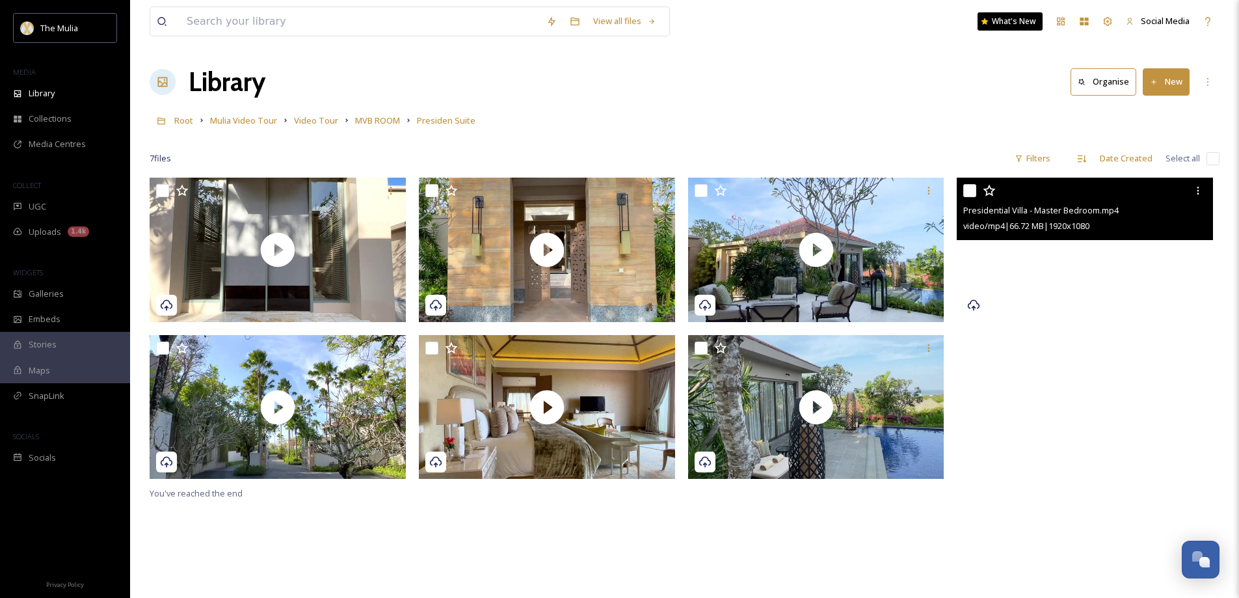
click at [1058, 267] on video "Presidential Villa - Master Bedroom.mp4" at bounding box center [1085, 250] width 256 height 144
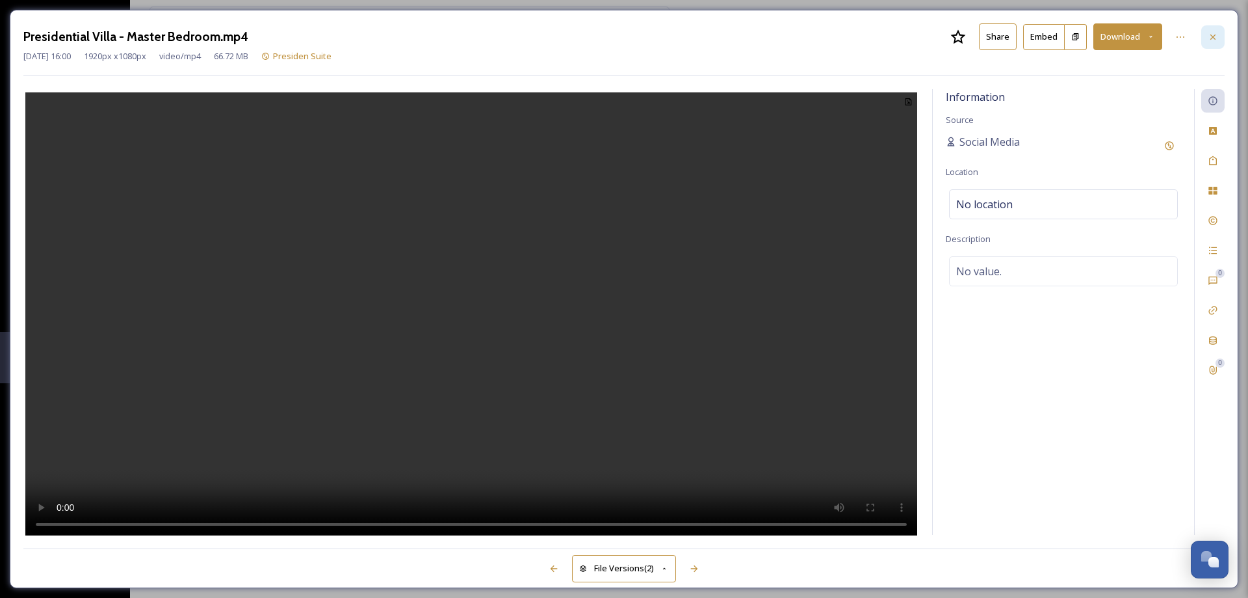
click at [1211, 42] on div at bounding box center [1213, 36] width 23 height 23
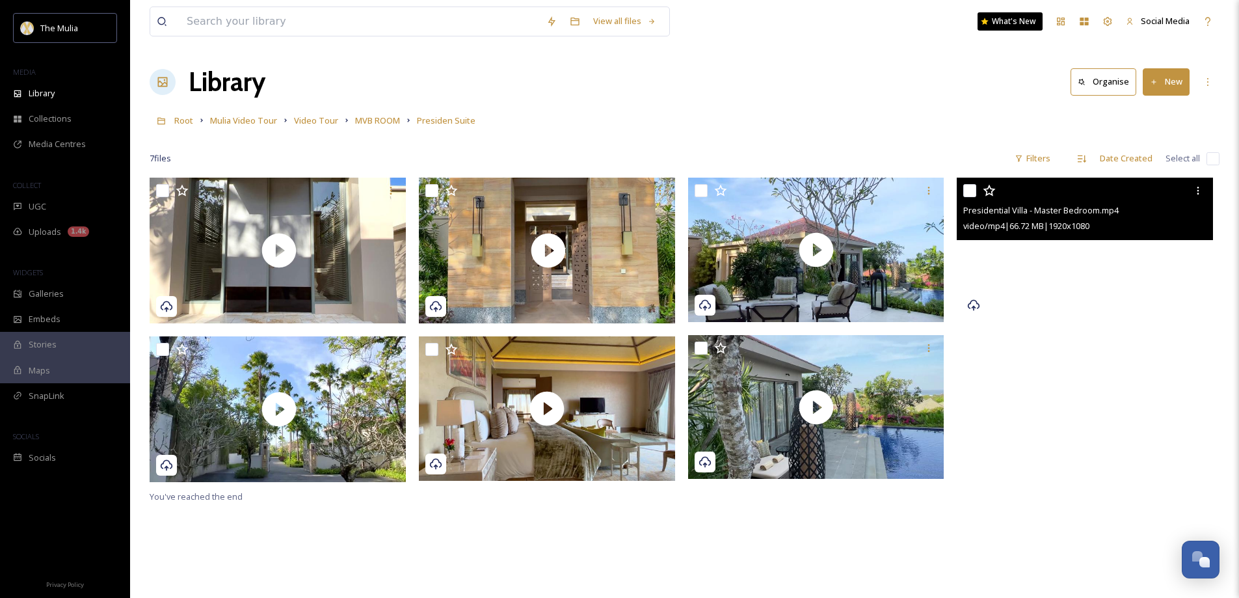
click at [1087, 257] on video "Presidential Villa - Master Bedroom.mp4" at bounding box center [1085, 250] width 256 height 144
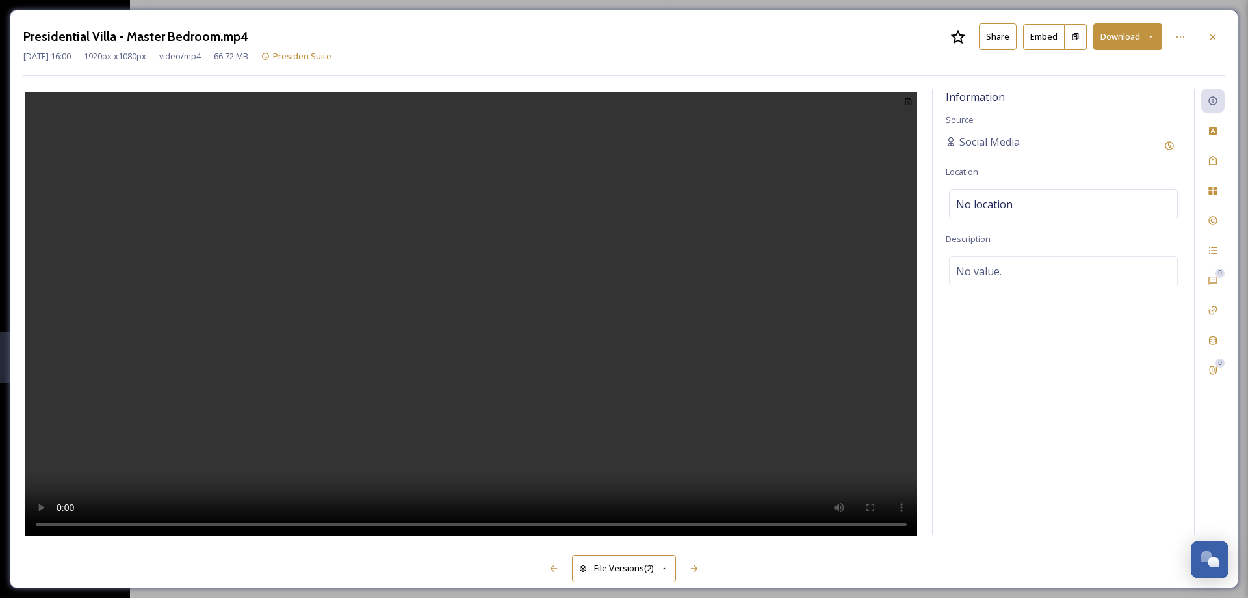
click at [995, 32] on button "Share" at bounding box center [998, 36] width 38 height 27
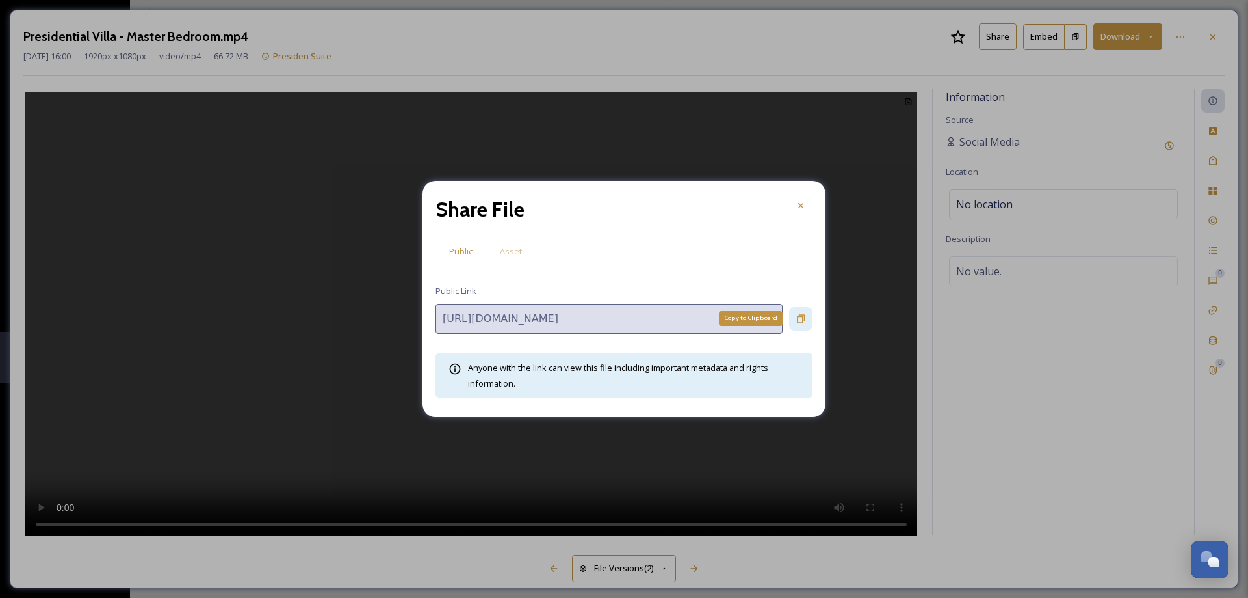
click at [800, 315] on icon at bounding box center [801, 318] width 10 height 10
click at [797, 205] on icon at bounding box center [801, 205] width 10 height 10
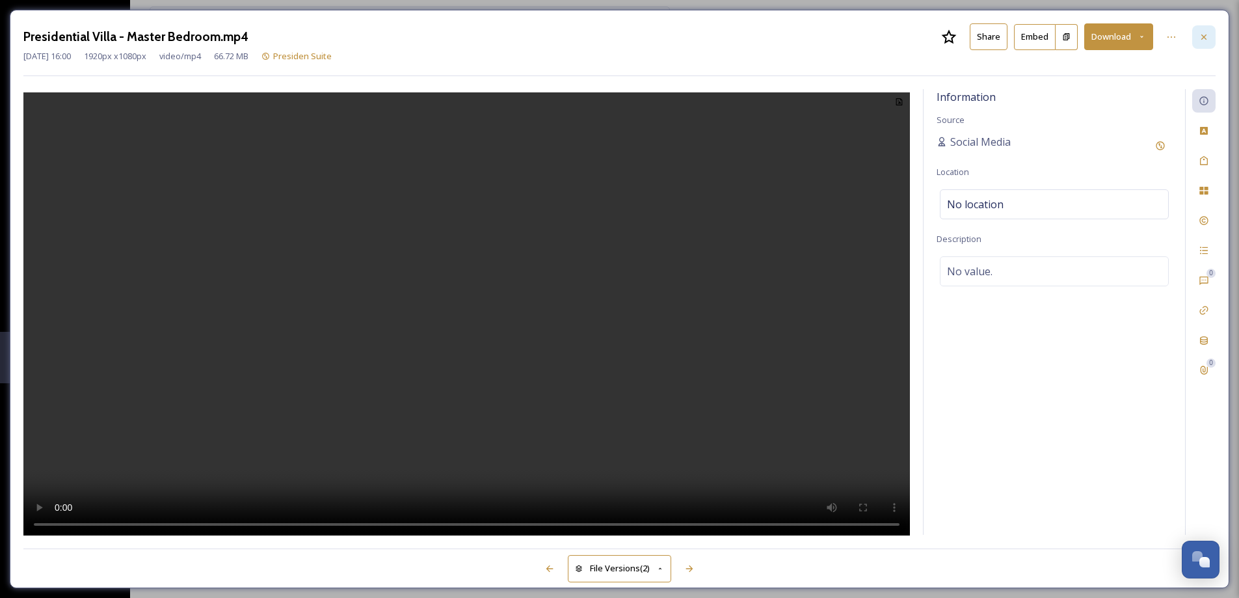
click at [1202, 42] on icon at bounding box center [1203, 37] width 10 height 10
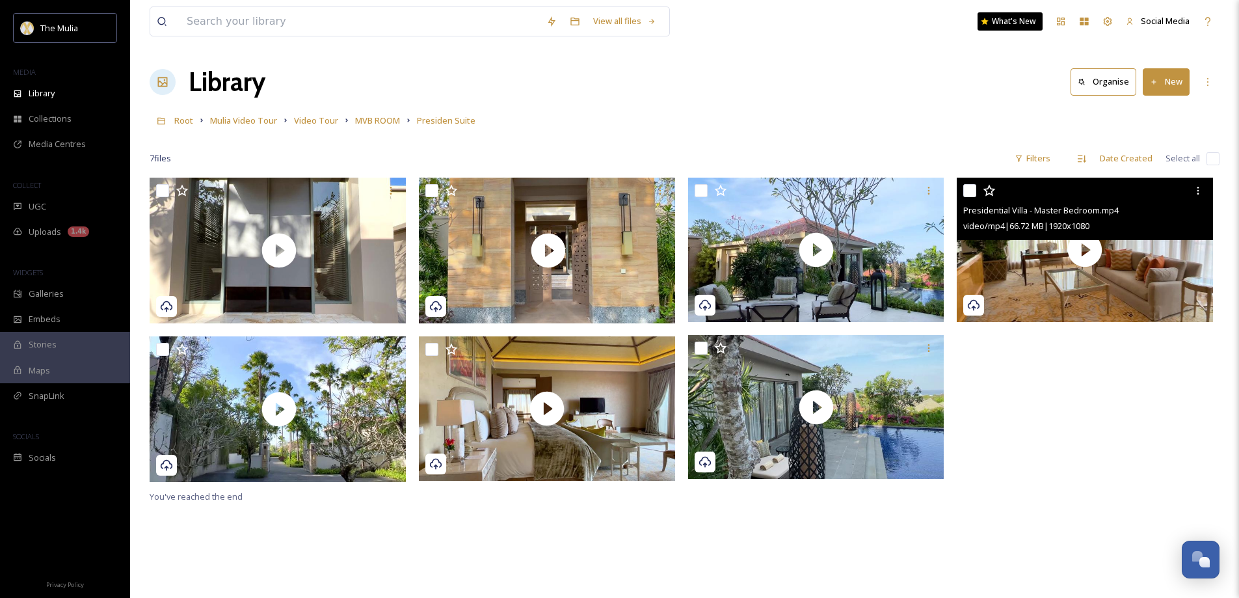
click at [977, 191] on div at bounding box center [1086, 190] width 246 height 23
click at [1200, 195] on icon at bounding box center [1198, 190] width 10 height 10
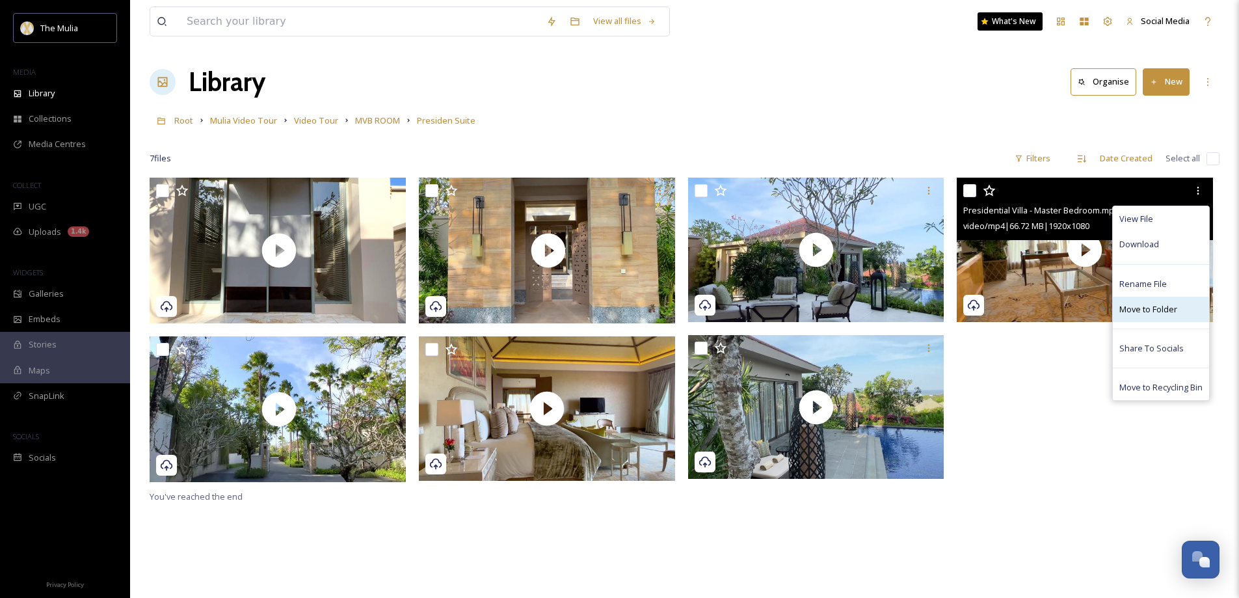
click at [1157, 303] on span "Move to Folder" at bounding box center [1148, 309] width 58 height 12
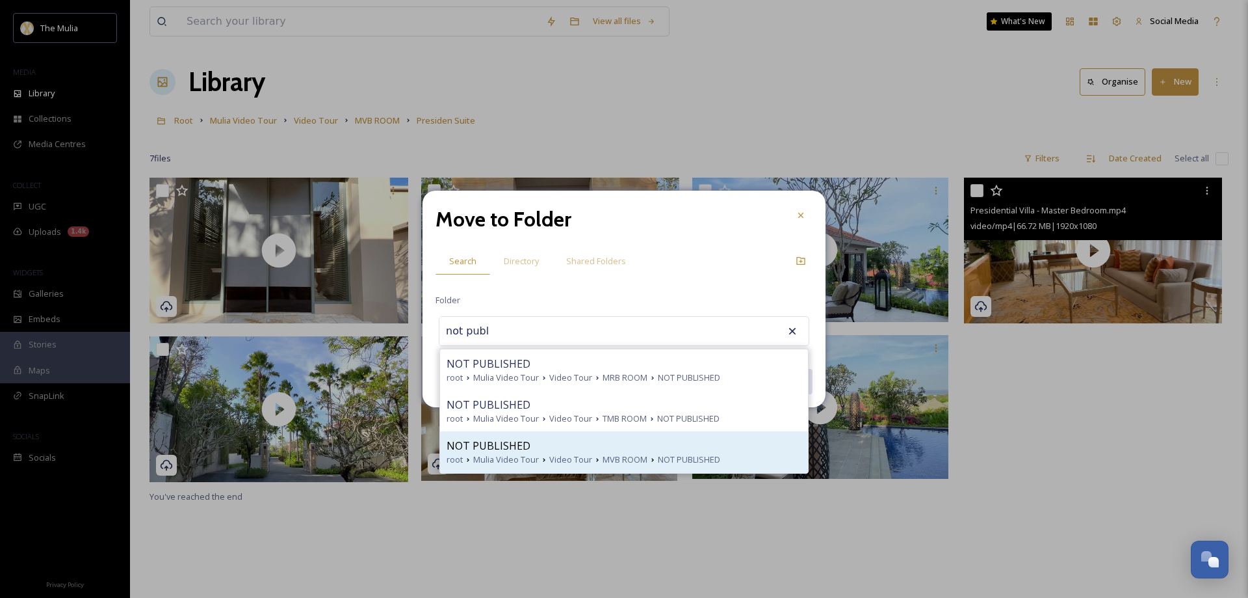
click at [580, 455] on span "Video Tour" at bounding box center [570, 459] width 43 height 12
type input "NOT PUBLISHED"
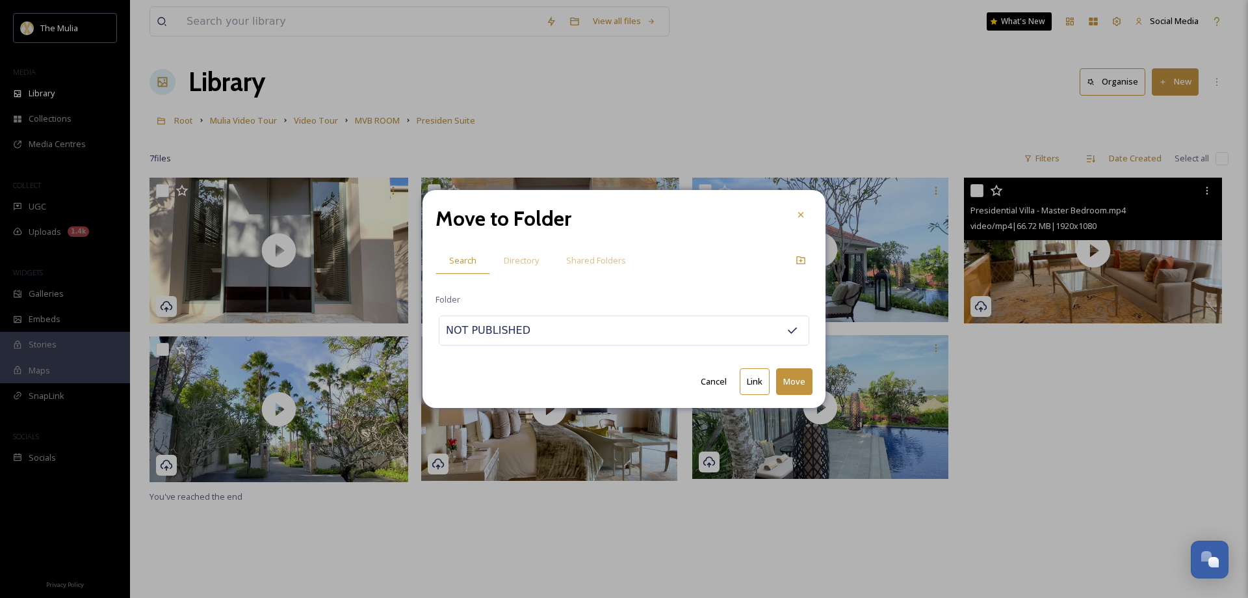
click at [799, 380] on button "Move" at bounding box center [794, 381] width 36 height 27
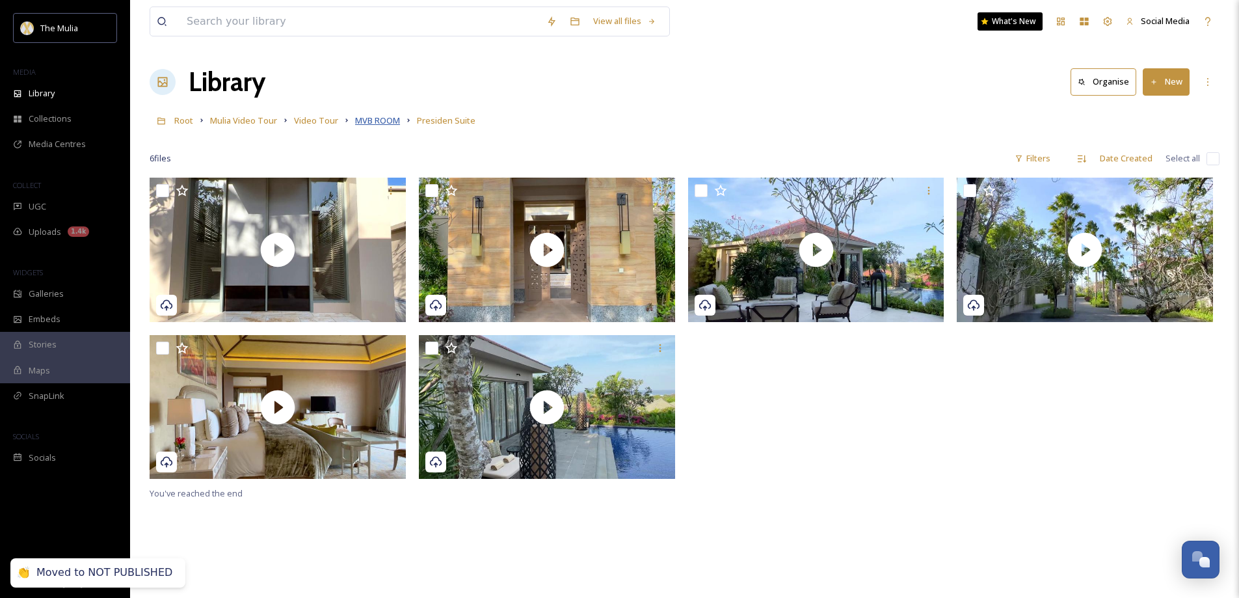
click at [365, 122] on span "MVB ROOM" at bounding box center [377, 120] width 45 height 12
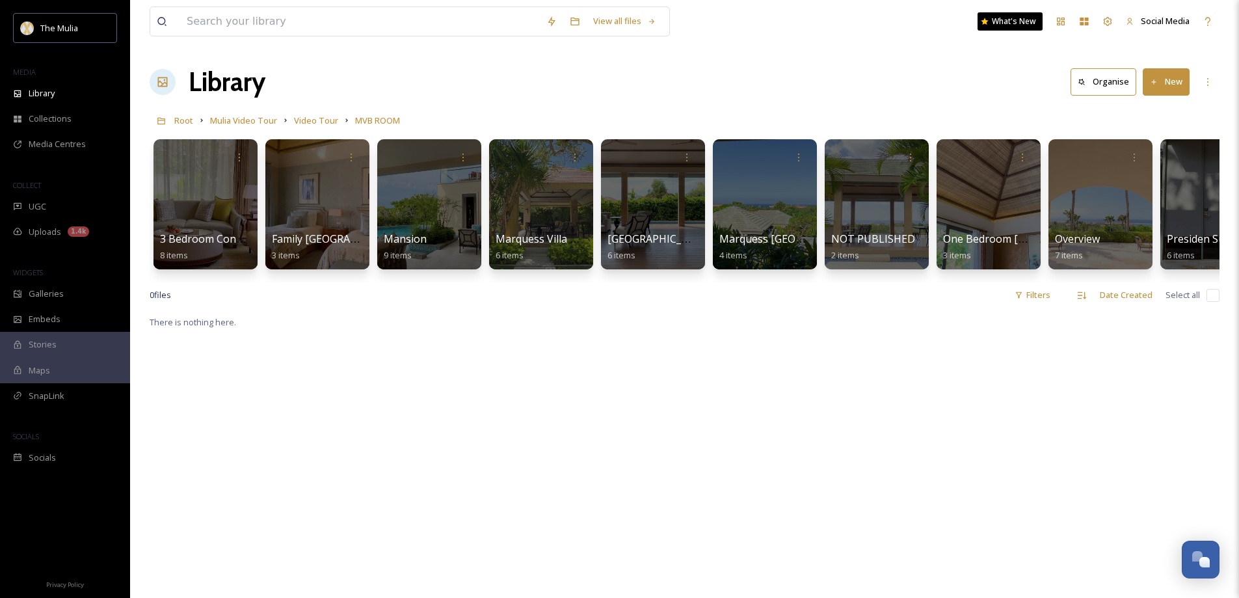
scroll to position [0, 49]
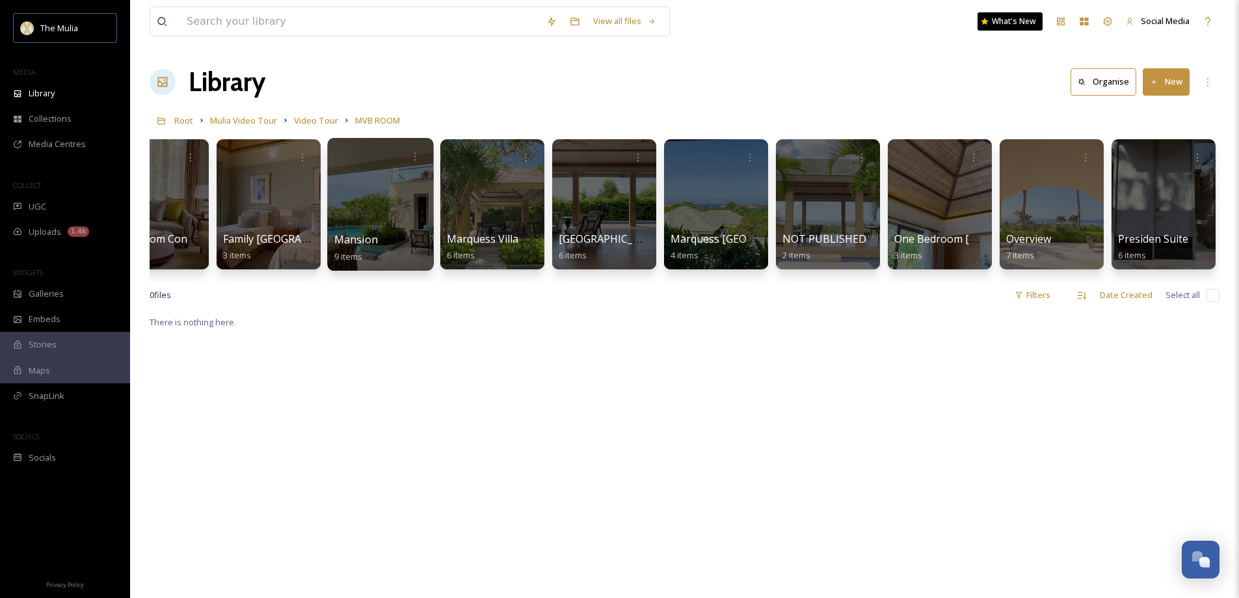
click at [373, 240] on span "Mansion" at bounding box center [356, 239] width 44 height 14
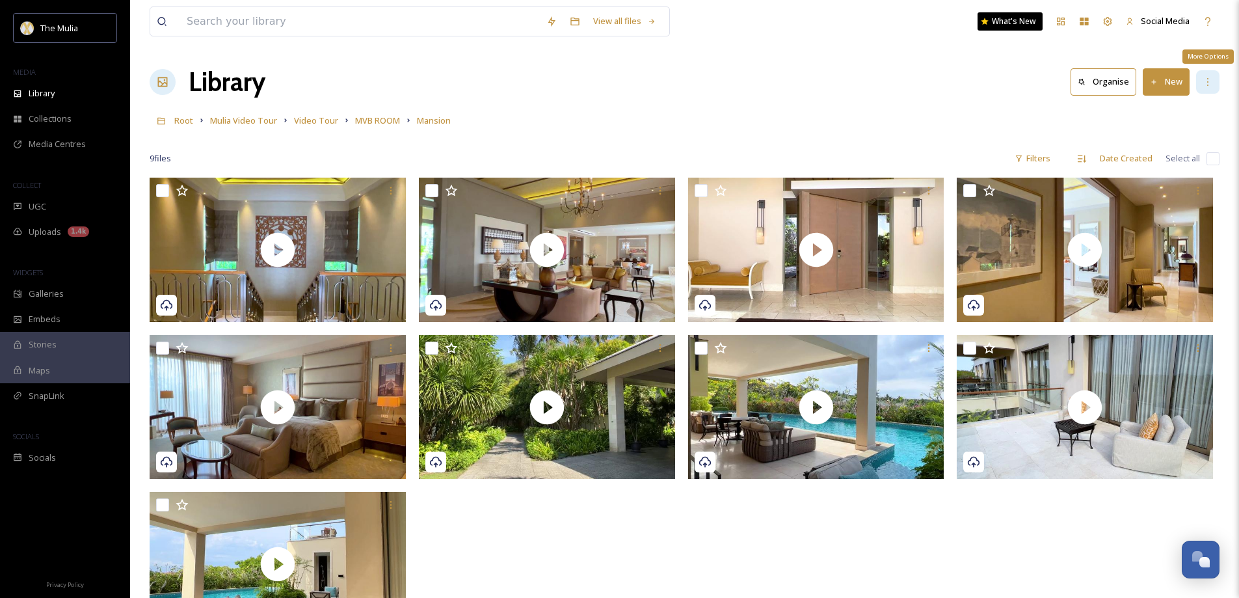
click at [1207, 82] on icon at bounding box center [1207, 82] width 1 height 8
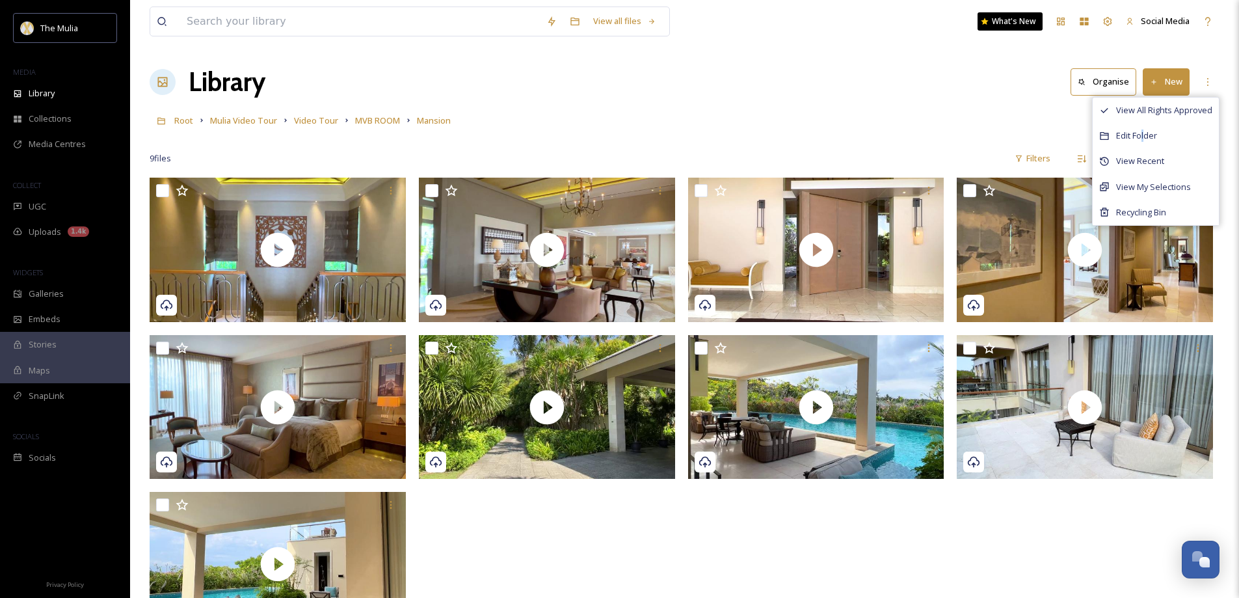
drag, startPoint x: 1144, startPoint y: 137, endPoint x: 909, endPoint y: 169, distance: 236.9
click at [1142, 137] on span "Edit Folder" at bounding box center [1136, 135] width 41 height 12
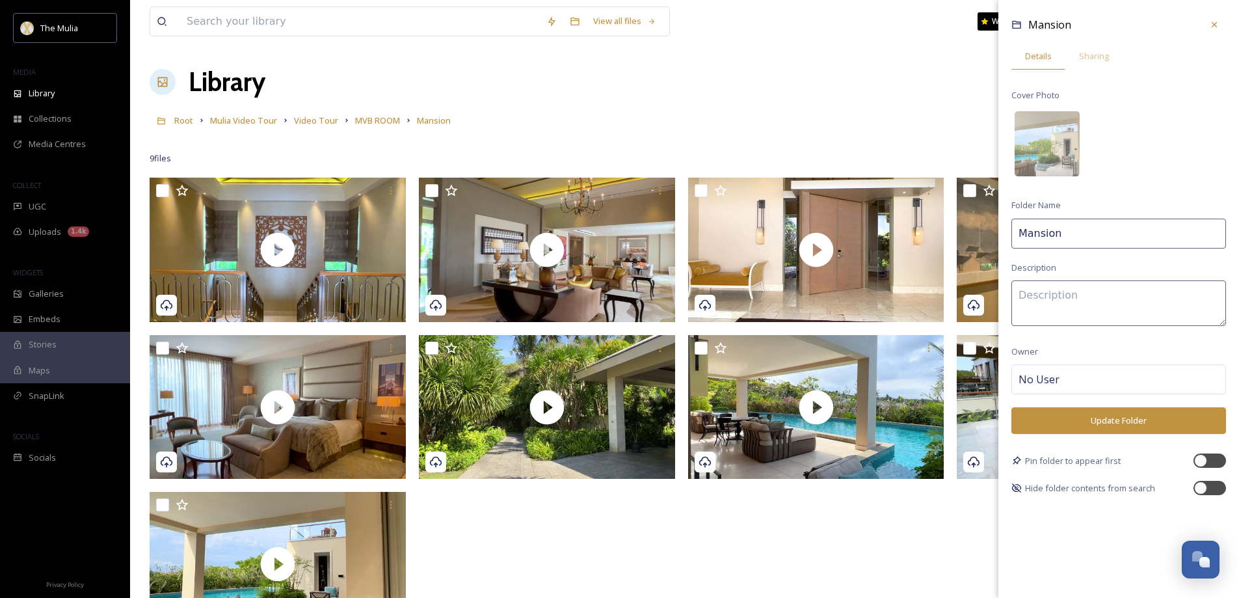
click at [1022, 230] on input "Mansion" at bounding box center [1118, 233] width 215 height 30
type input "Mulia Mansion"
click at [1129, 417] on button "Update Folder" at bounding box center [1118, 420] width 215 height 27
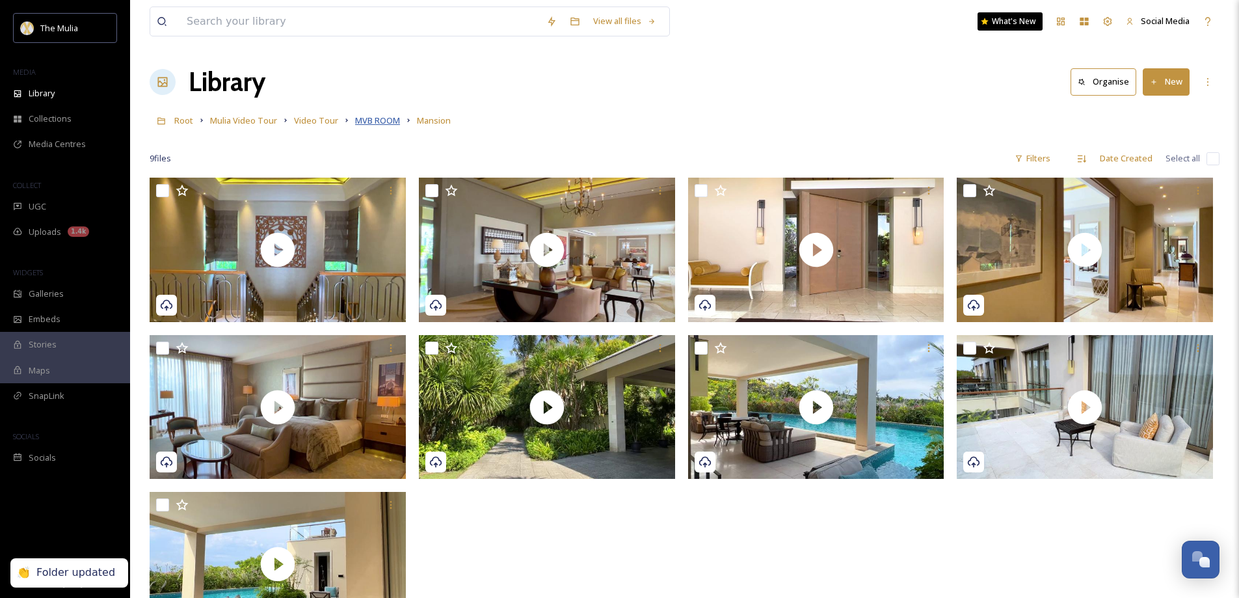
click at [363, 122] on span "MVB ROOM" at bounding box center [377, 120] width 45 height 12
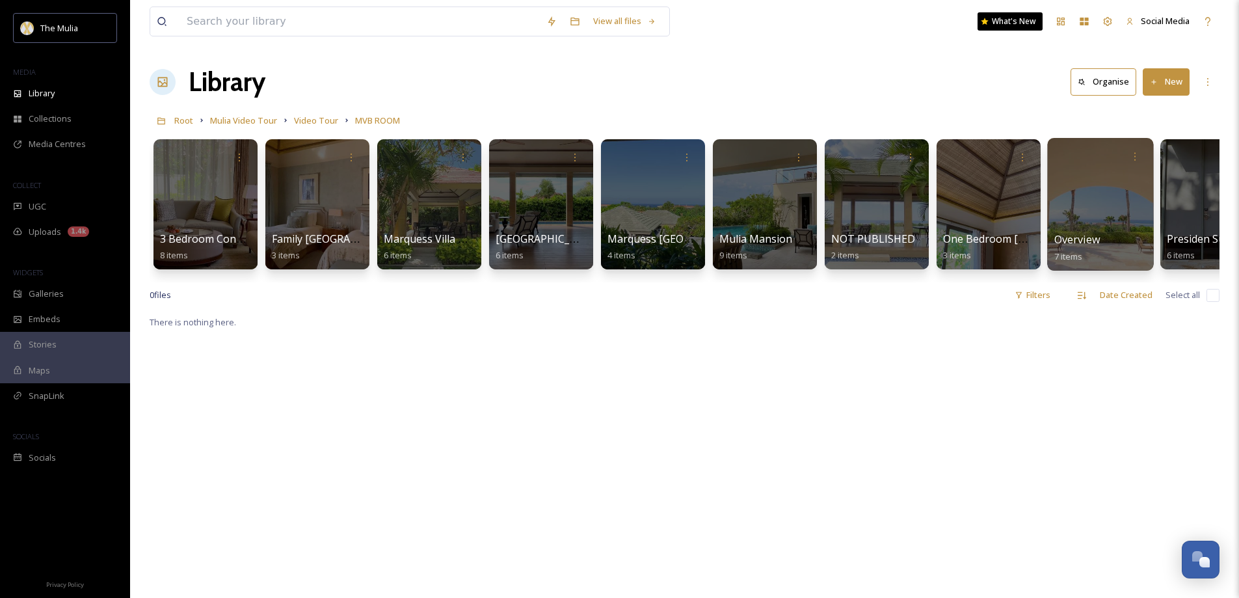
click at [1080, 239] on span "Overview" at bounding box center [1077, 239] width 46 height 14
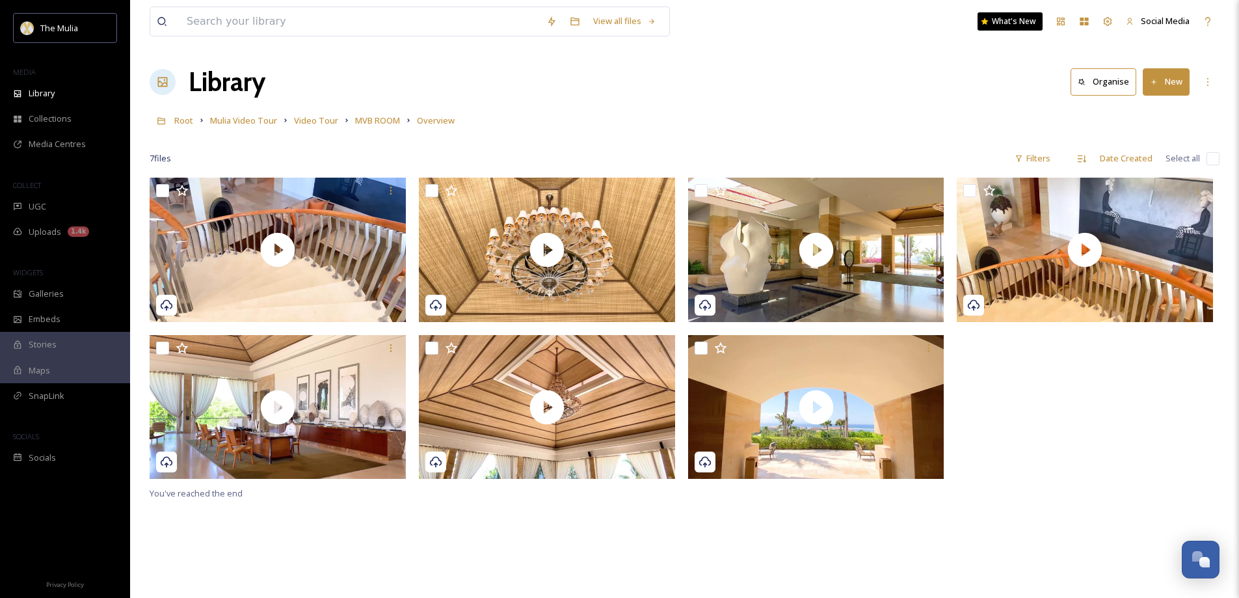
click at [1212, 158] on input "checkbox" at bounding box center [1212, 158] width 13 height 13
checkbox input "true"
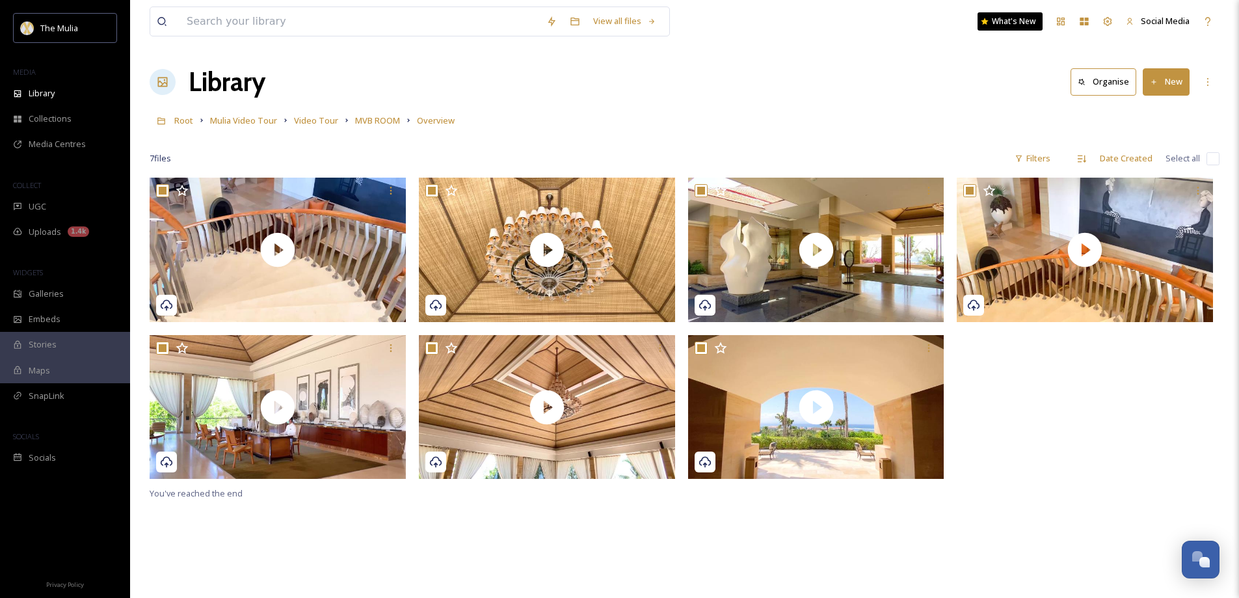
checkbox input "true"
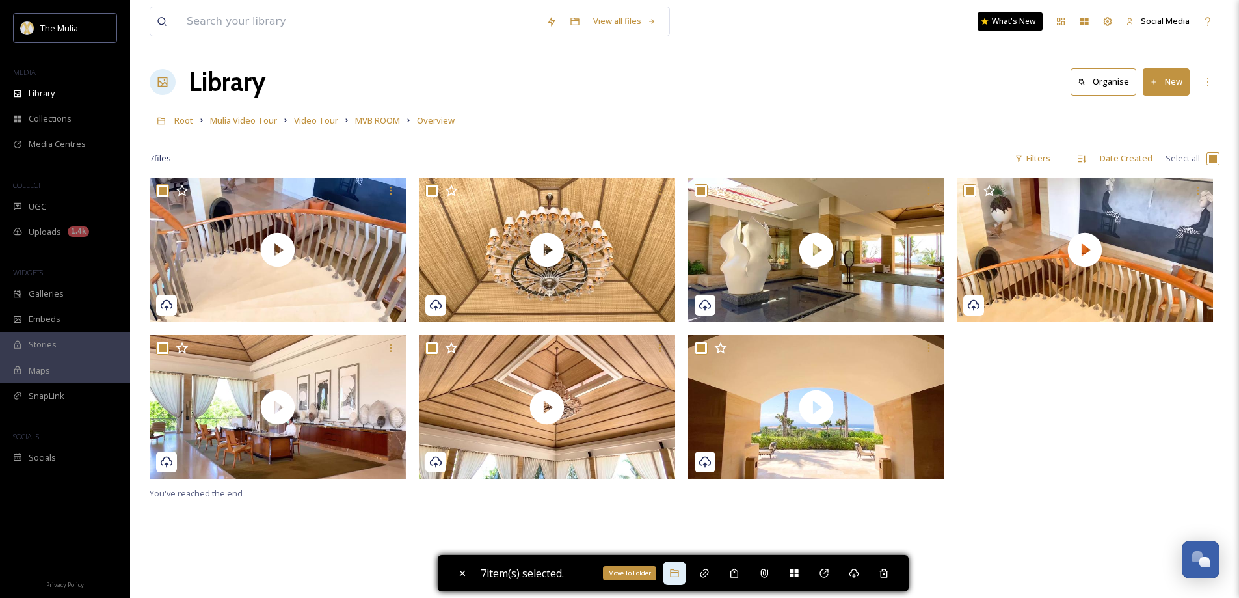
click at [680, 576] on icon at bounding box center [674, 573] width 10 height 10
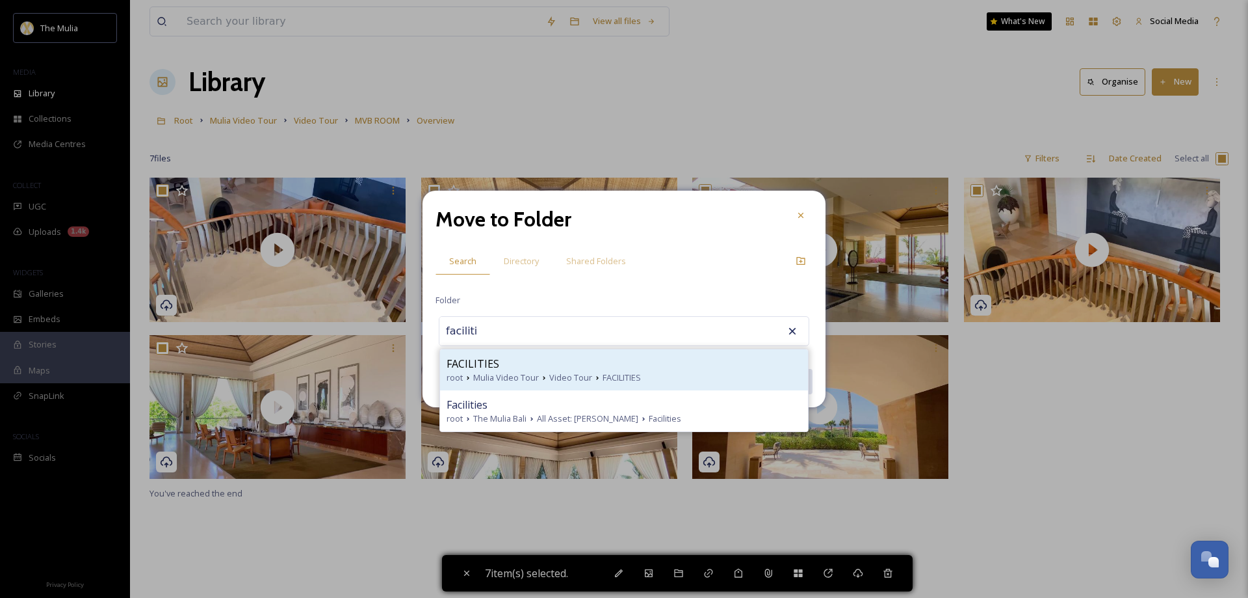
click at [528, 371] on span "Mulia Video Tour" at bounding box center [506, 377] width 66 height 12
type input "FACILITIES"
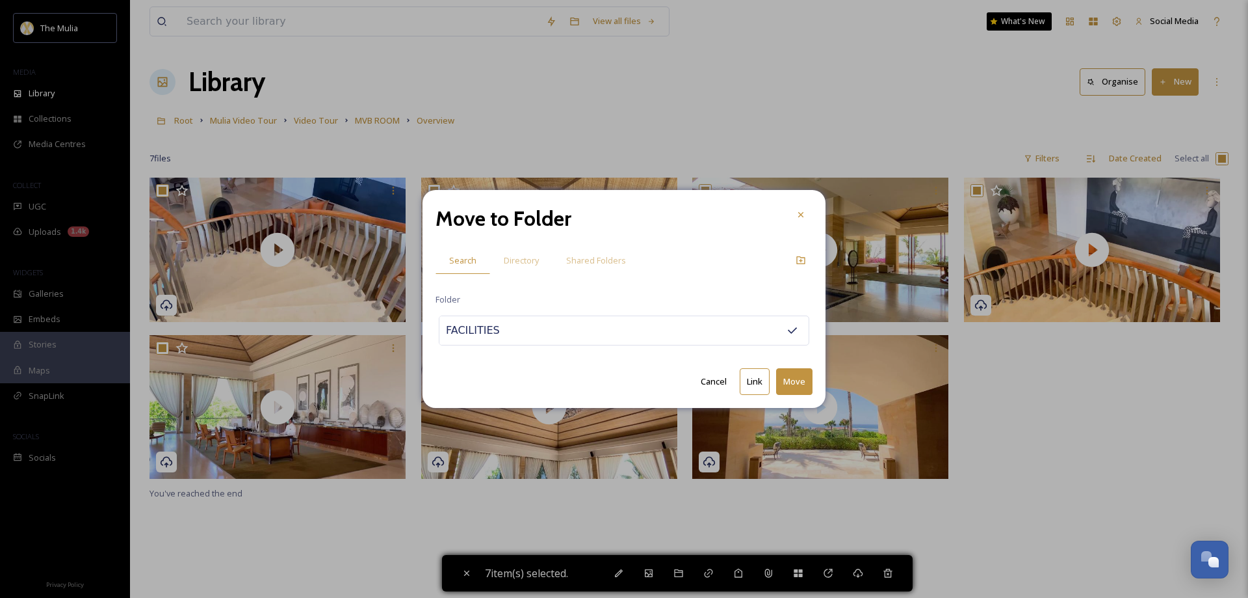
click at [796, 386] on button "Move" at bounding box center [794, 381] width 36 height 27
checkbox input "false"
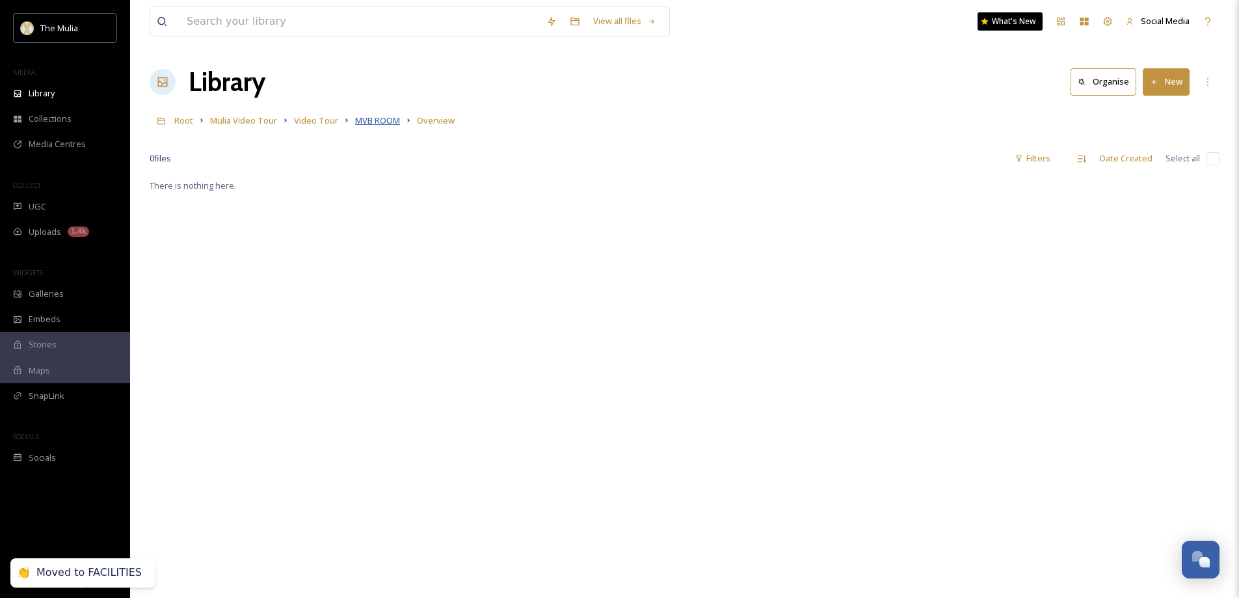
click at [381, 120] on span "MVB ROOM" at bounding box center [377, 120] width 45 height 12
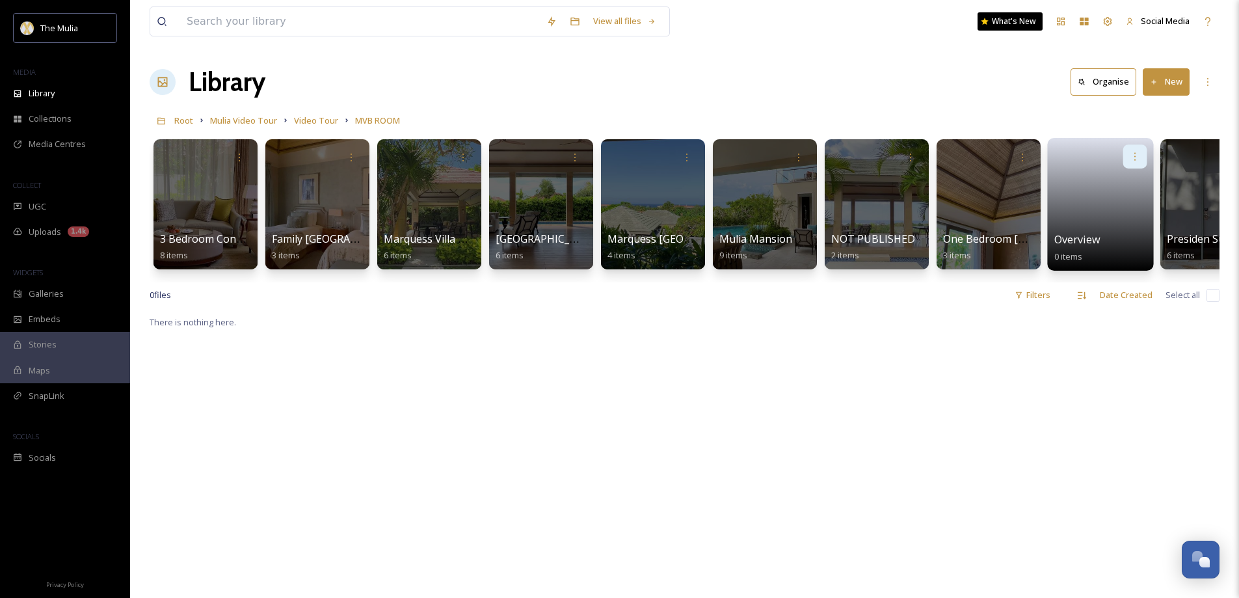
click at [1140, 154] on icon at bounding box center [1134, 156] width 10 height 10
click at [1102, 248] on span "Delete" at bounding box center [1093, 251] width 27 height 13
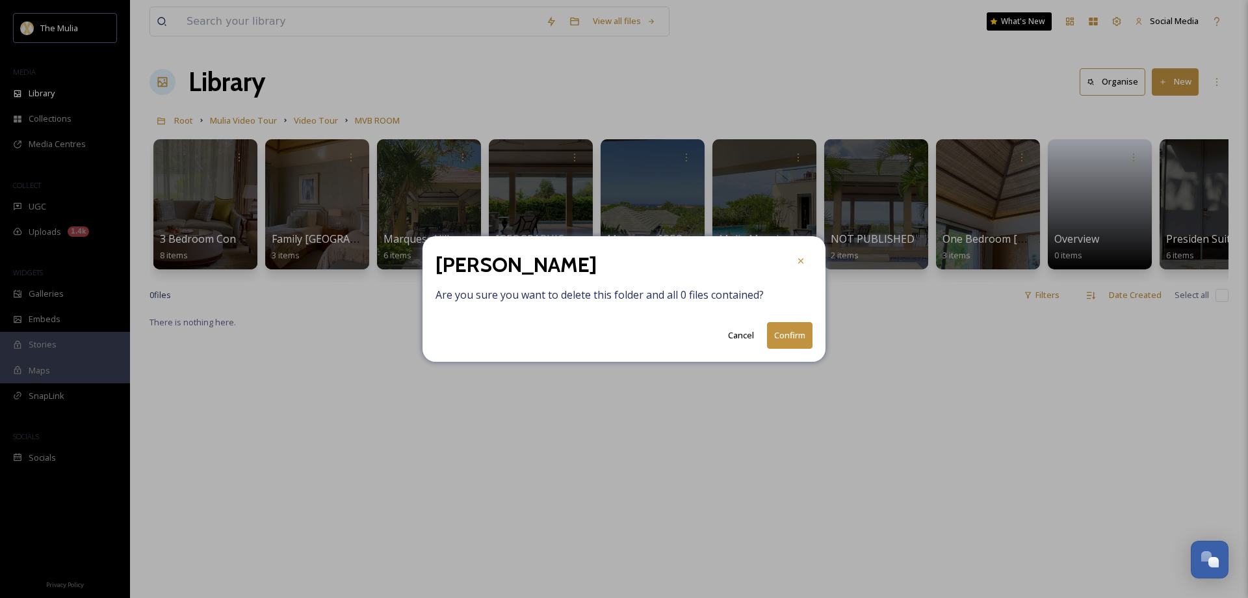
click at [789, 334] on button "Confirm" at bounding box center [790, 335] width 46 height 27
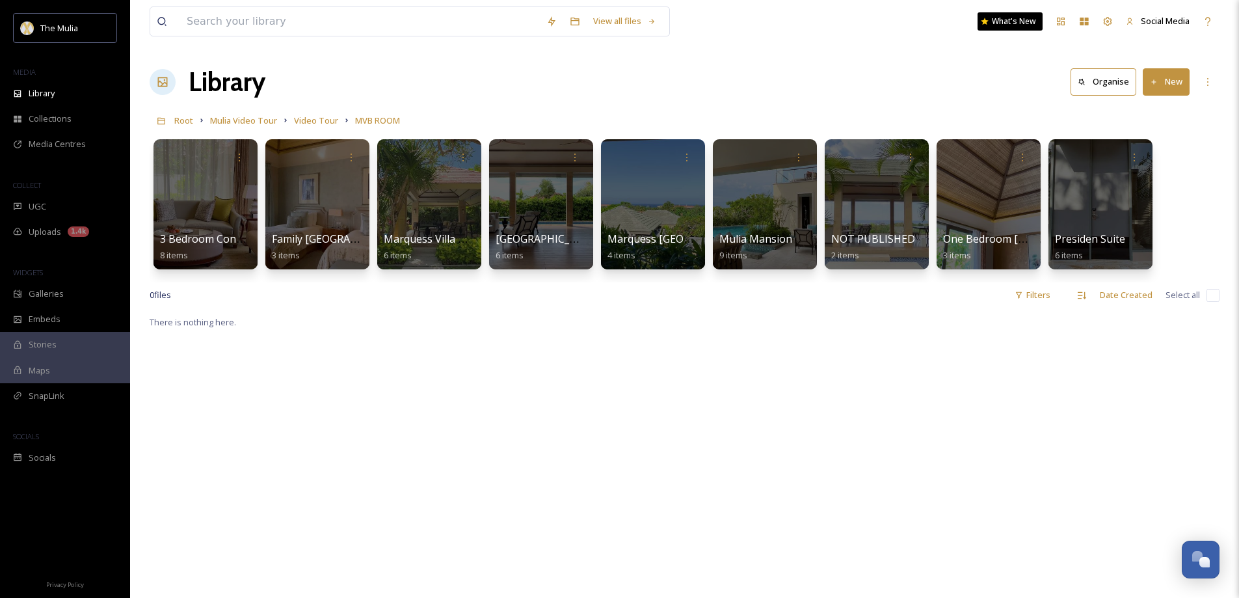
click at [1162, 85] on button "New" at bounding box center [1165, 81] width 47 height 27
click at [1159, 159] on span "Folder" at bounding box center [1151, 163] width 25 height 12
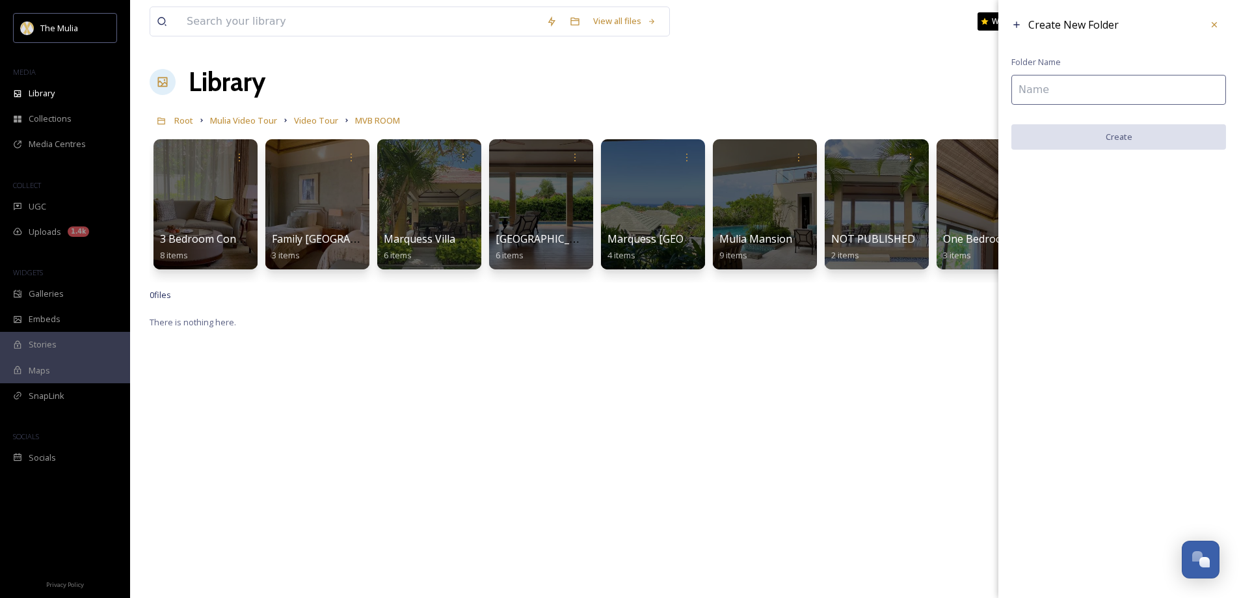
click at [1081, 89] on input at bounding box center [1118, 90] width 215 height 30
paste input "One Bedroom [GEOGRAPHIC_DATA]"
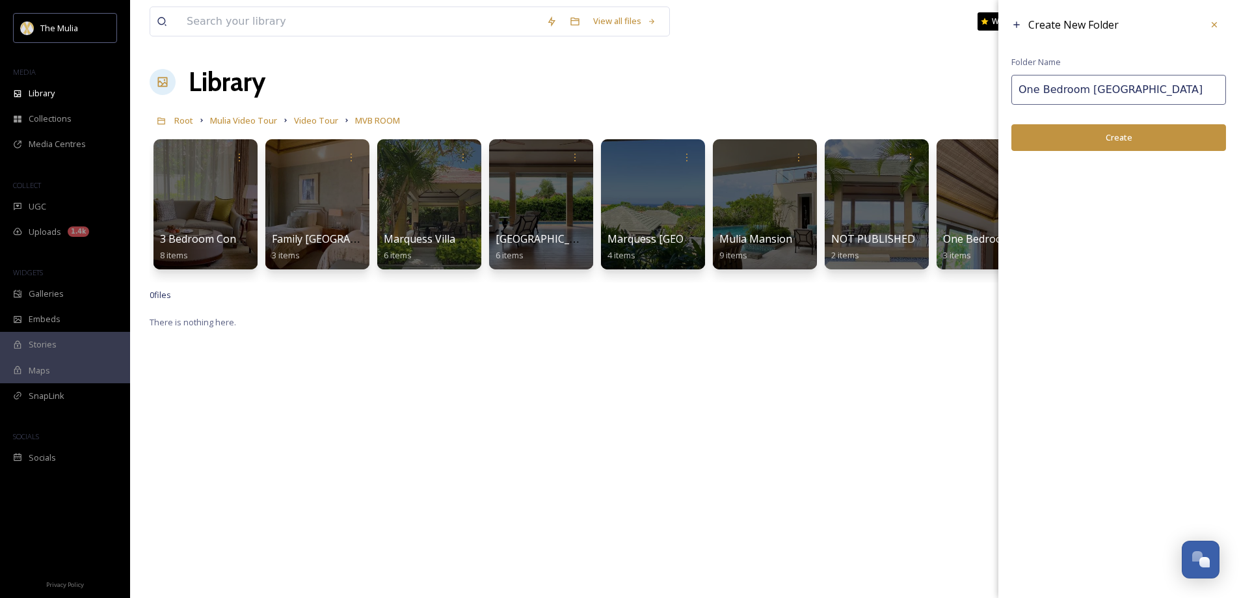
type input "One Bedroom [GEOGRAPHIC_DATA]"
click at [1109, 133] on button "Create" at bounding box center [1118, 137] width 215 height 27
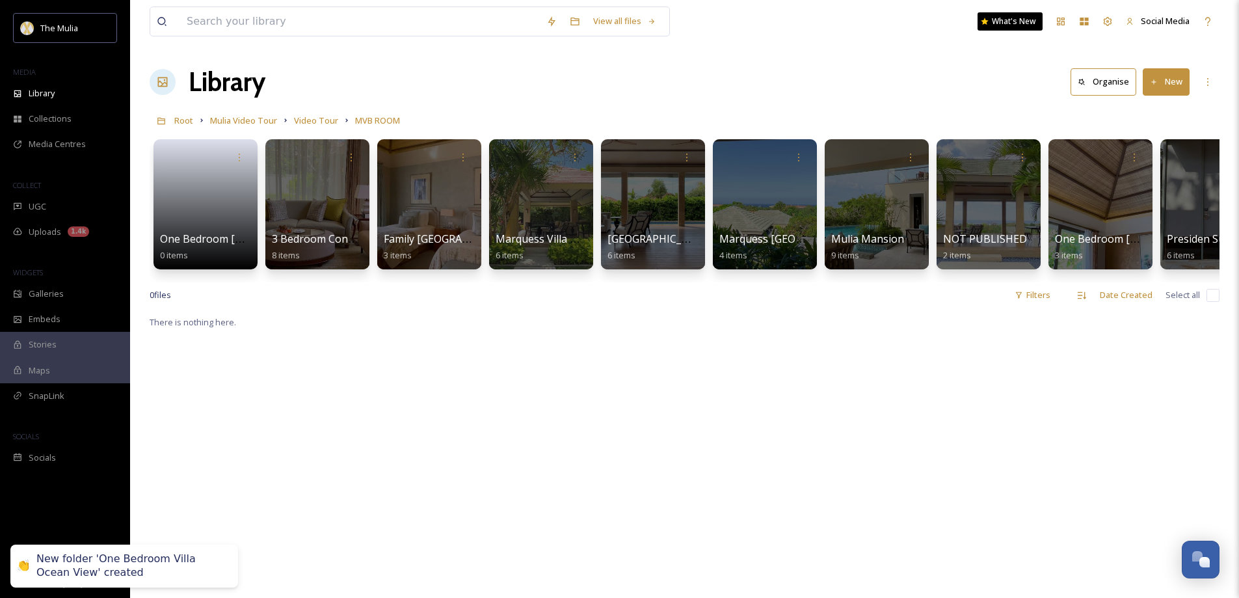
click at [303, 116] on span "Video Tour" at bounding box center [316, 120] width 44 height 12
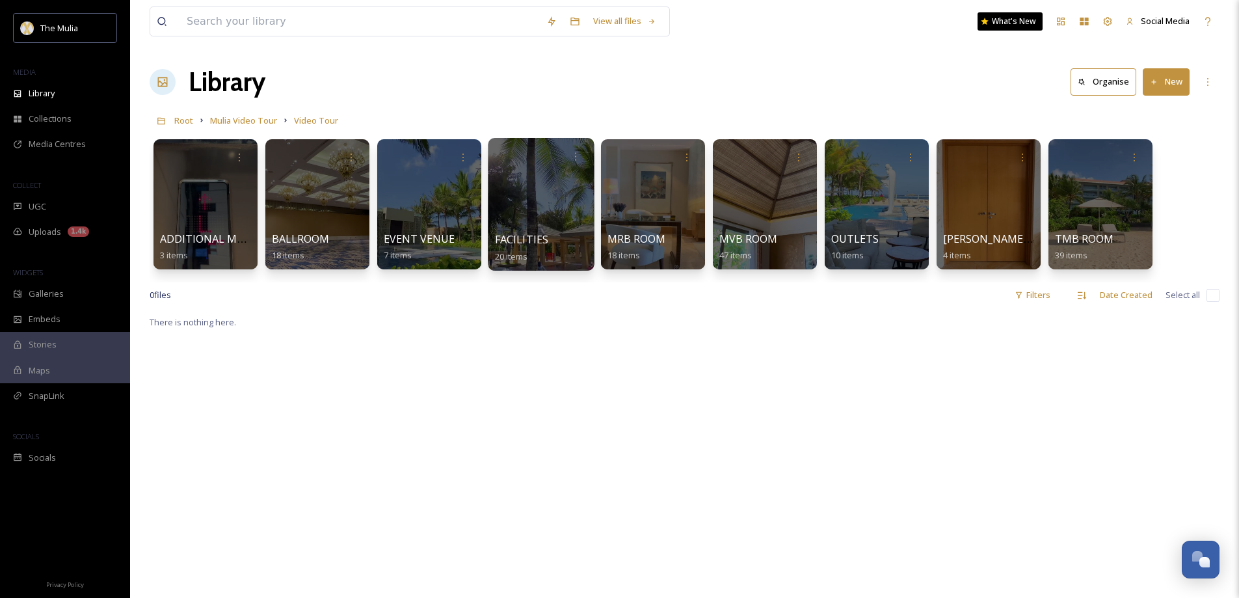
click at [538, 233] on span "FACILITIES" at bounding box center [522, 239] width 54 height 14
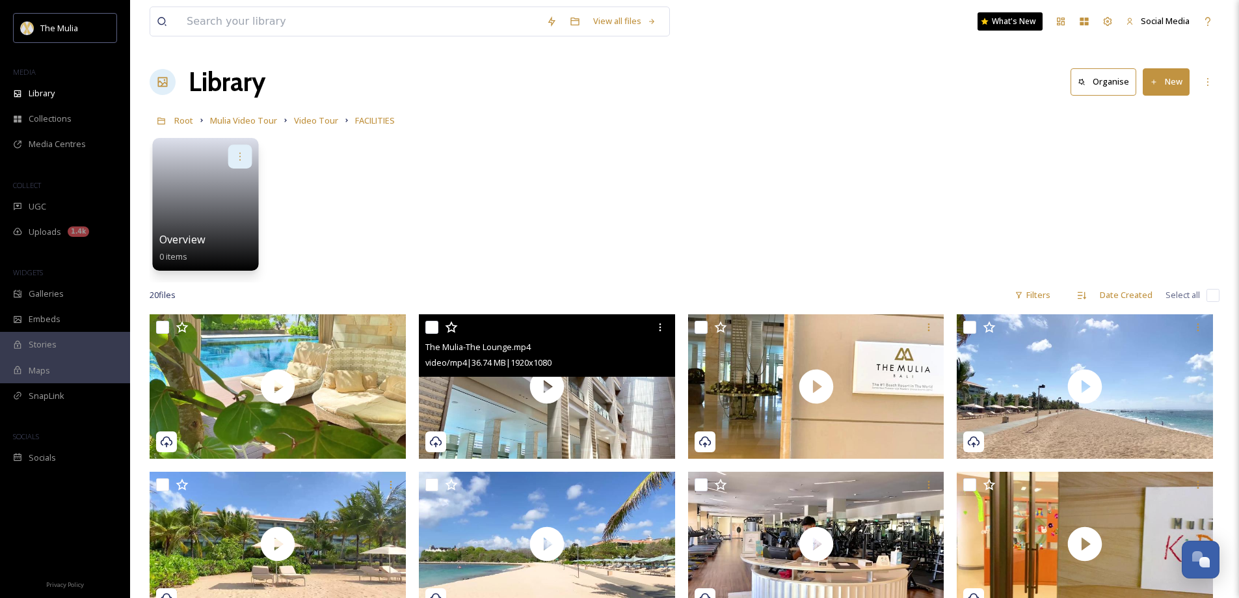
click at [237, 153] on icon at bounding box center [240, 156] width 10 height 10
click at [213, 247] on div "Delete" at bounding box center [215, 251] width 72 height 26
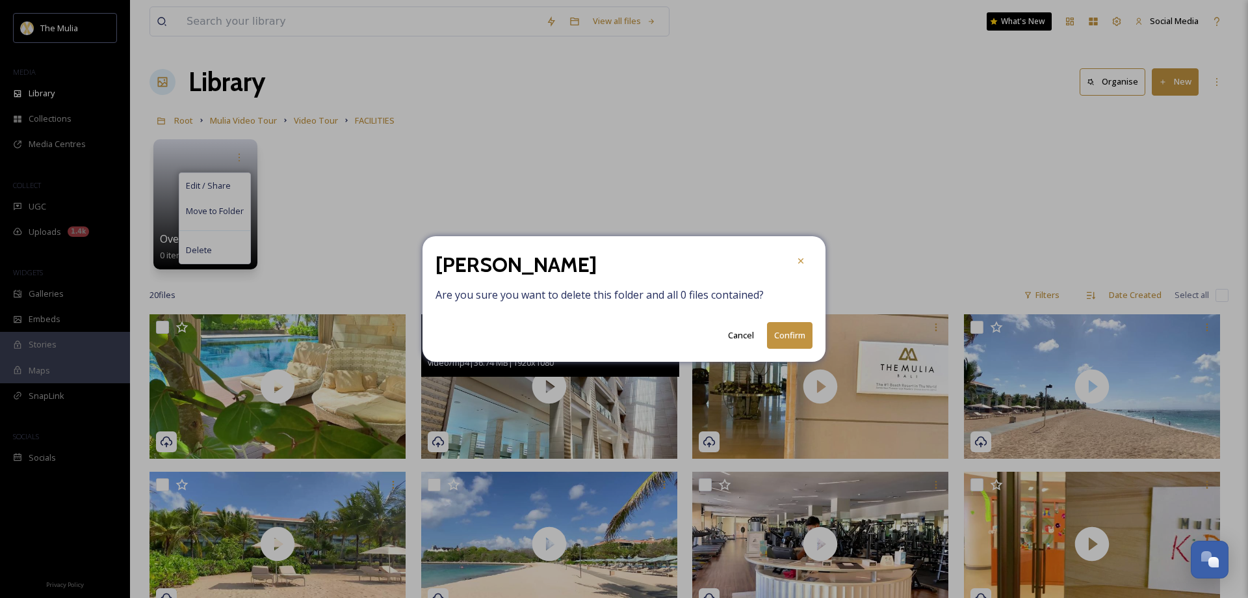
click at [774, 329] on button "Confirm" at bounding box center [790, 335] width 46 height 27
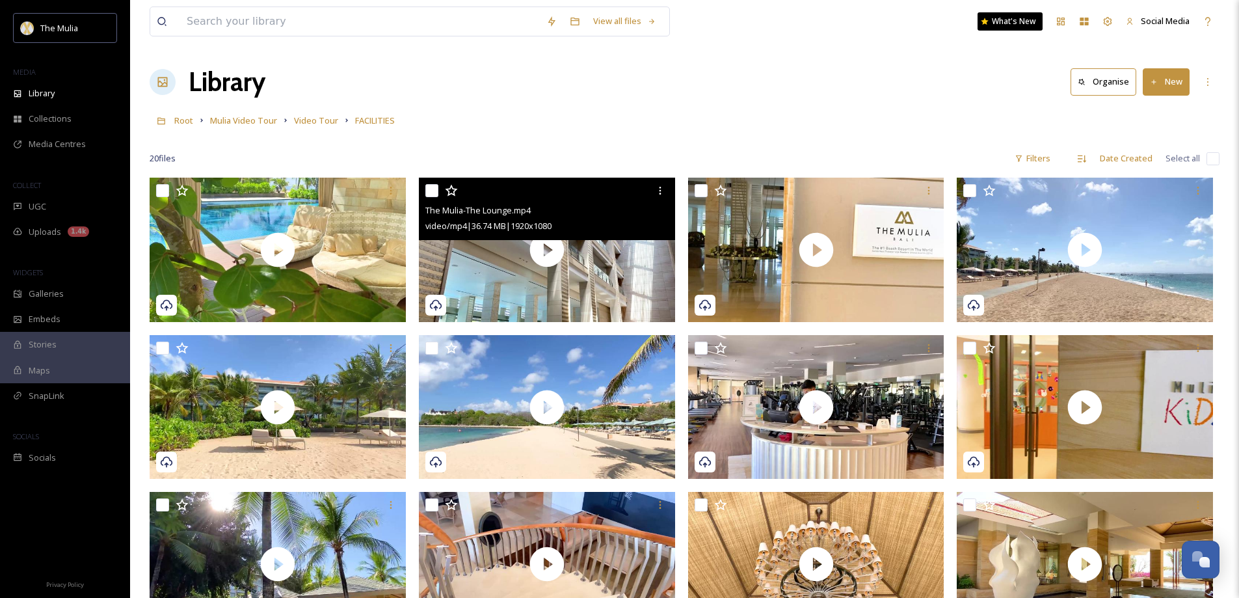
click at [429, 191] on input "checkbox" at bounding box center [431, 190] width 13 height 13
checkbox input "true"
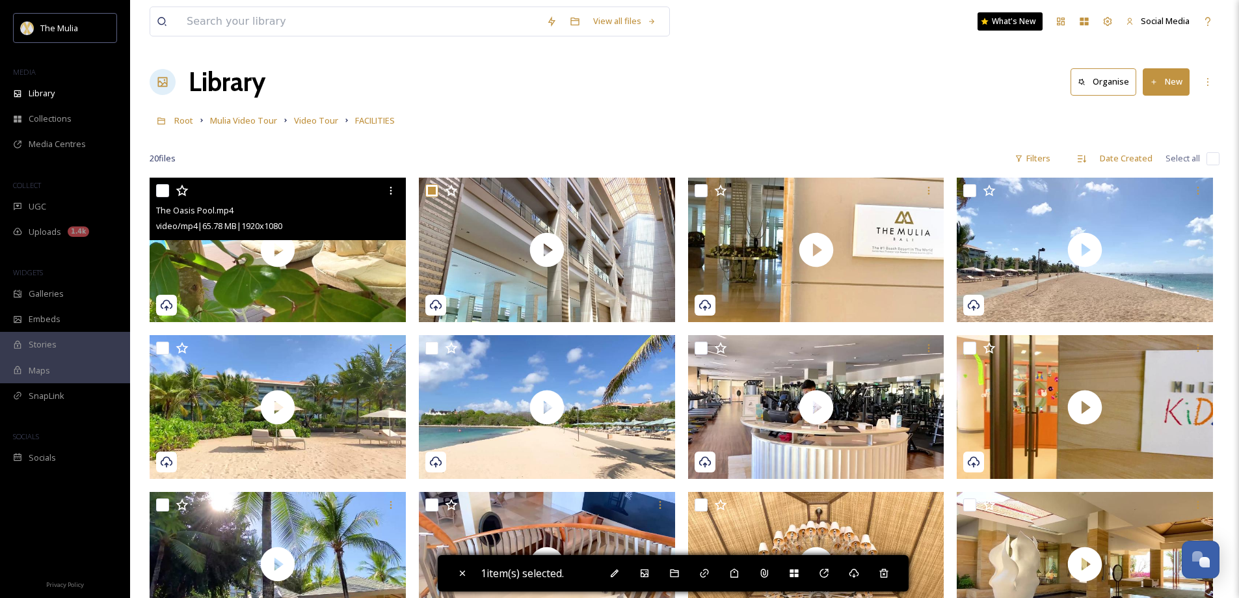
click at [164, 194] on input "checkbox" at bounding box center [162, 190] width 13 height 13
checkbox input "true"
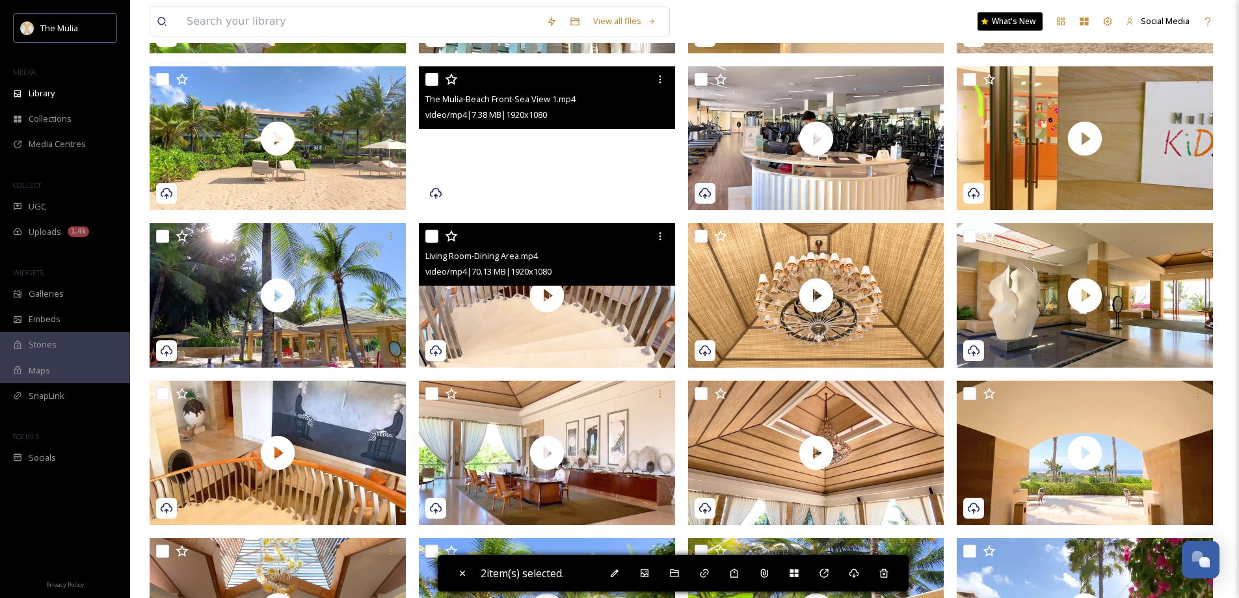
scroll to position [325, 0]
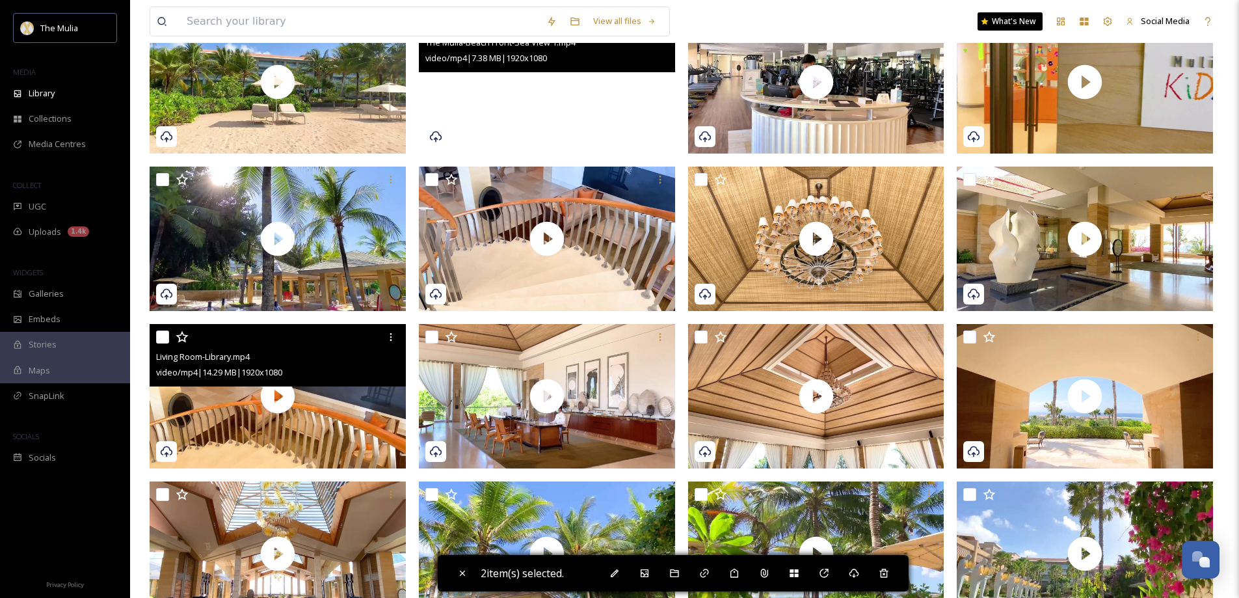
click at [155, 339] on div "Living Room-Library.mp4 video/mp4 | 14.29 MB | 1920 x 1080" at bounding box center [278, 355] width 256 height 62
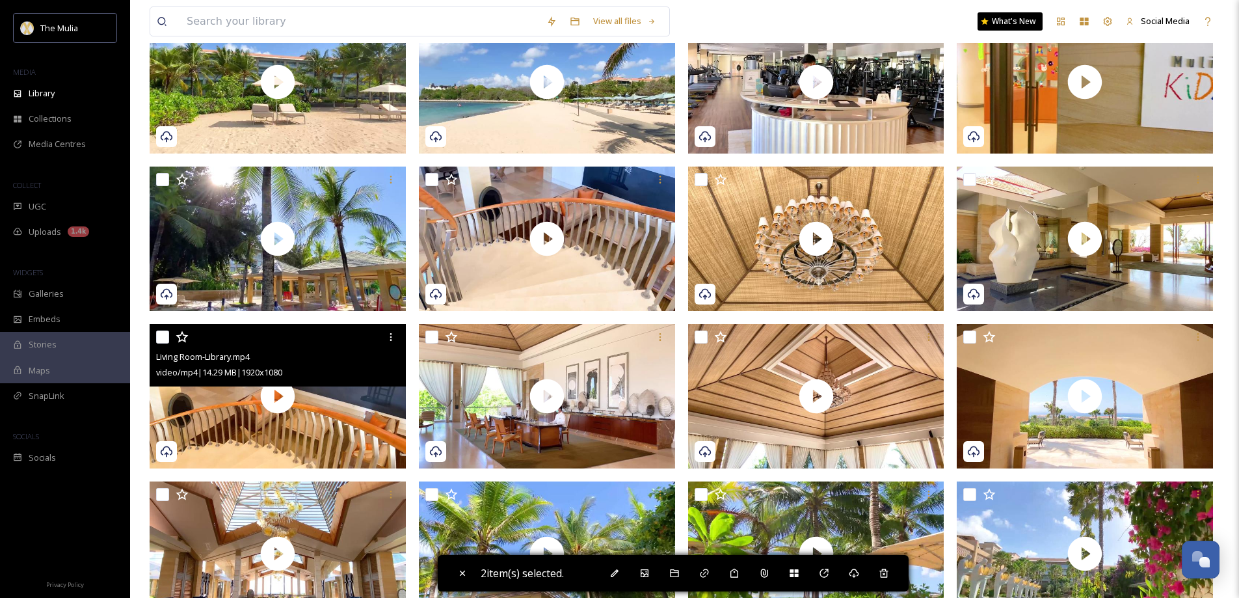
click at [165, 337] on input "checkbox" at bounding box center [162, 336] width 13 height 13
checkbox input "true"
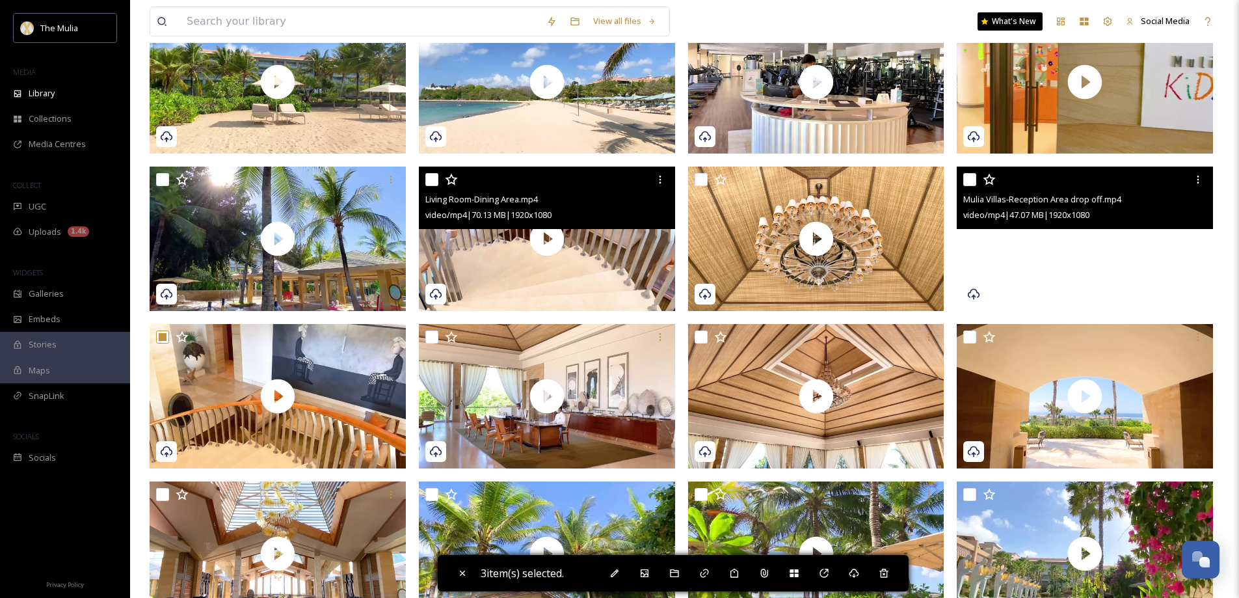
click at [430, 180] on input "checkbox" at bounding box center [431, 179] width 13 height 13
checkbox input "true"
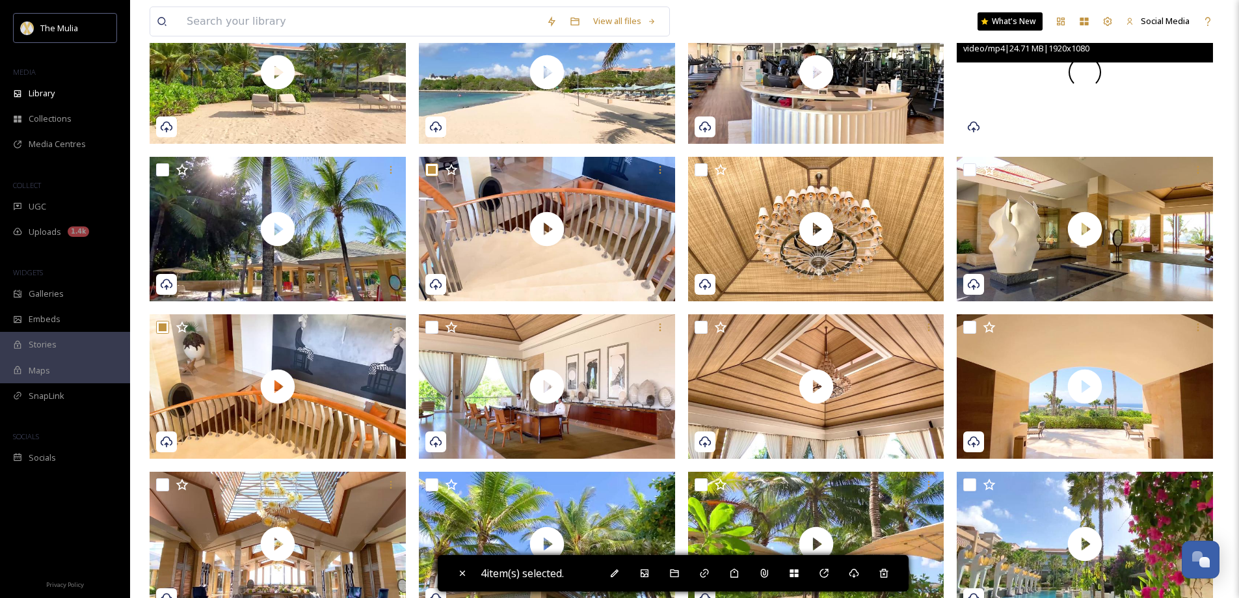
scroll to position [375, 0]
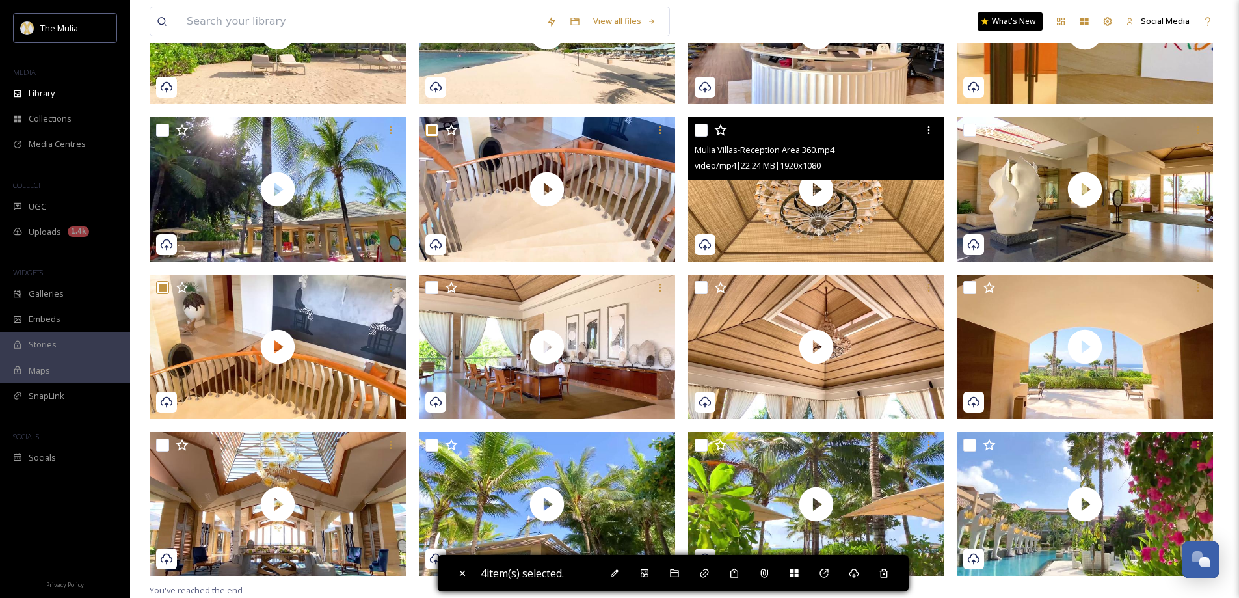
click at [702, 127] on input "checkbox" at bounding box center [700, 130] width 13 height 13
checkbox input "true"
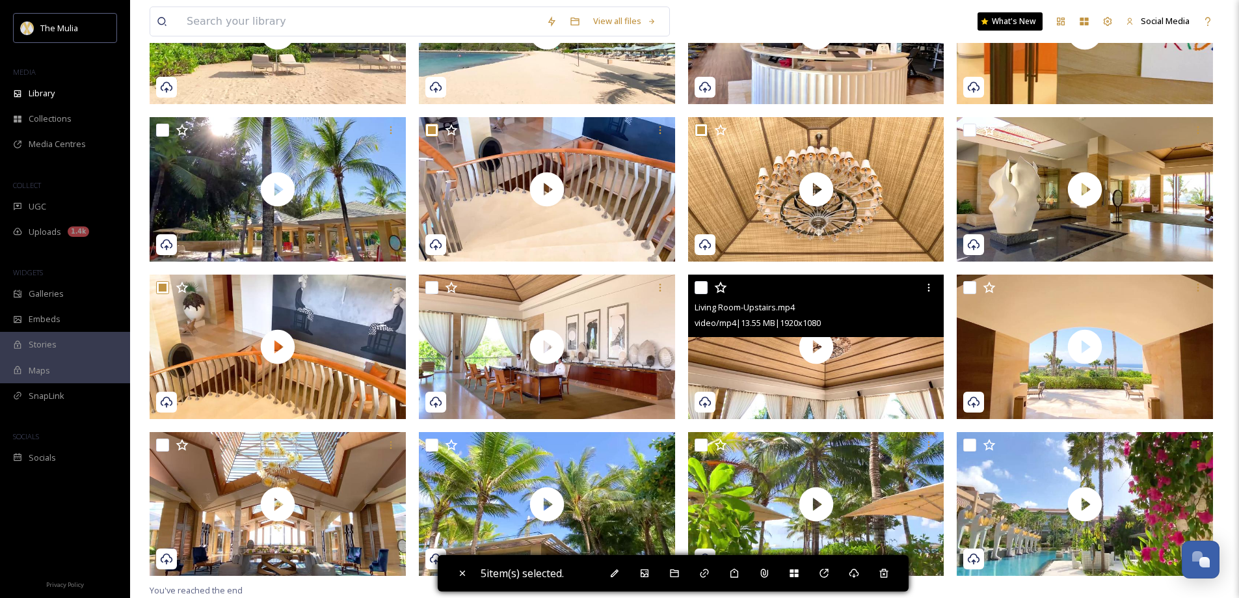
click at [703, 293] on input "checkbox" at bounding box center [700, 287] width 13 height 13
checkbox input "true"
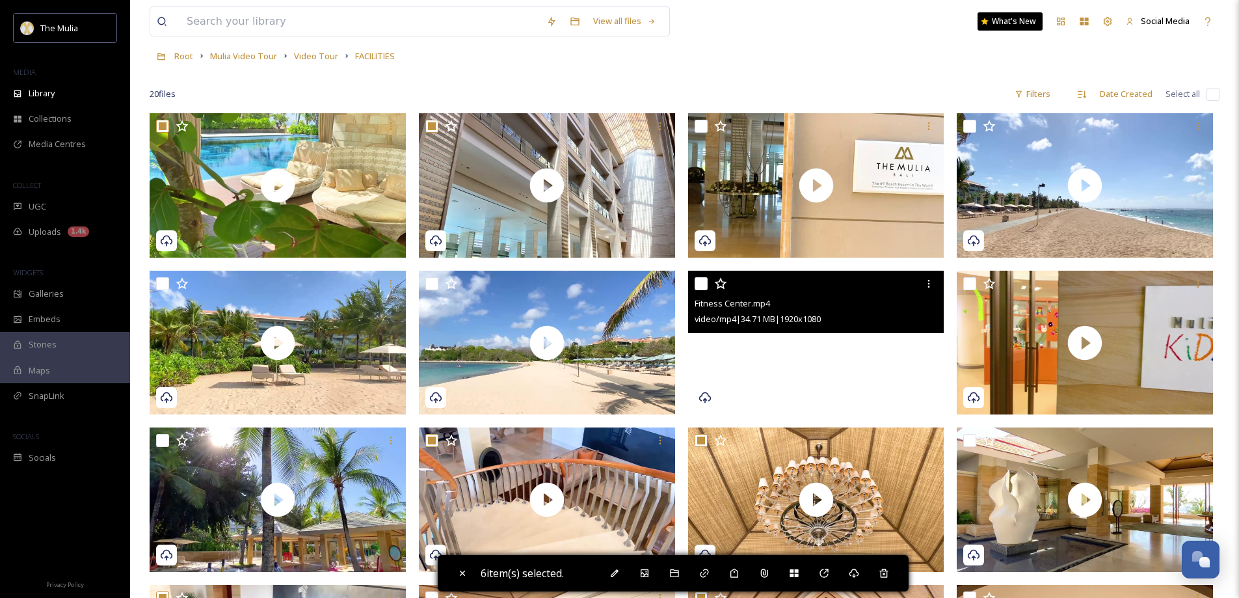
scroll to position [0, 0]
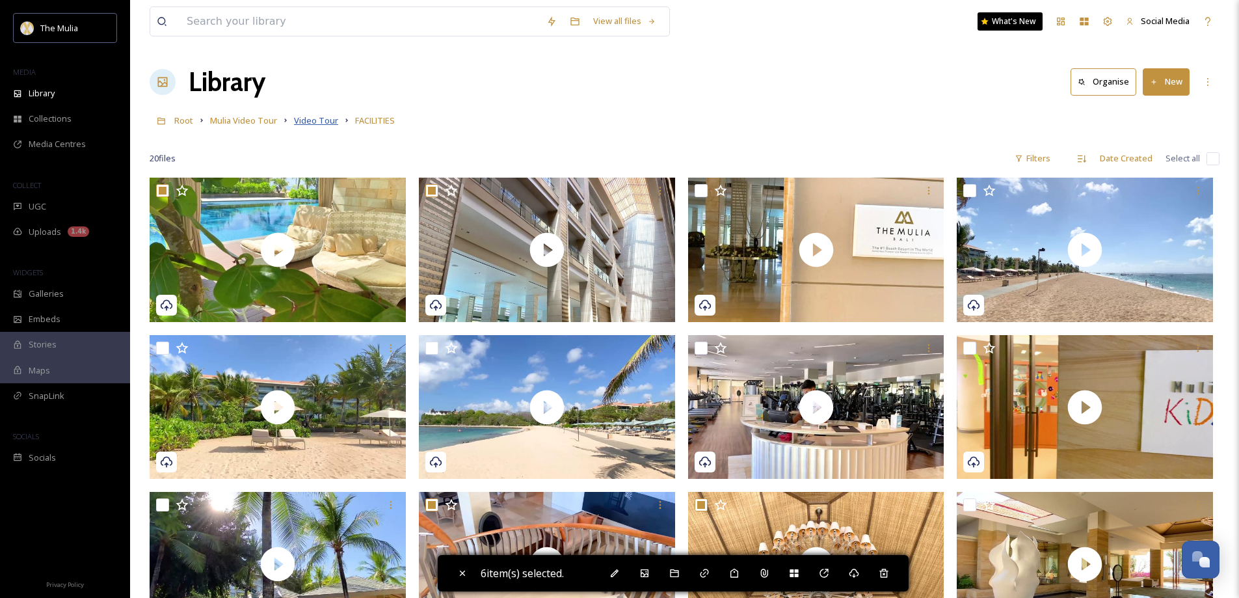
click at [311, 118] on span "Video Tour" at bounding box center [316, 120] width 44 height 12
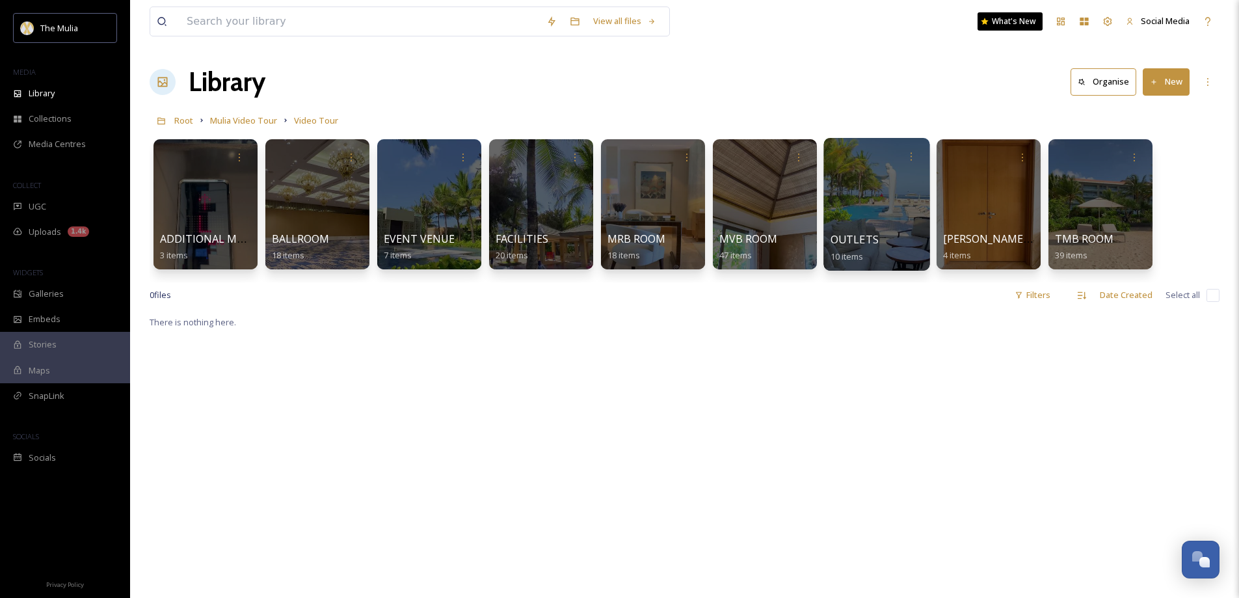
click at [858, 237] on span "OUTLETS" at bounding box center [854, 239] width 48 height 14
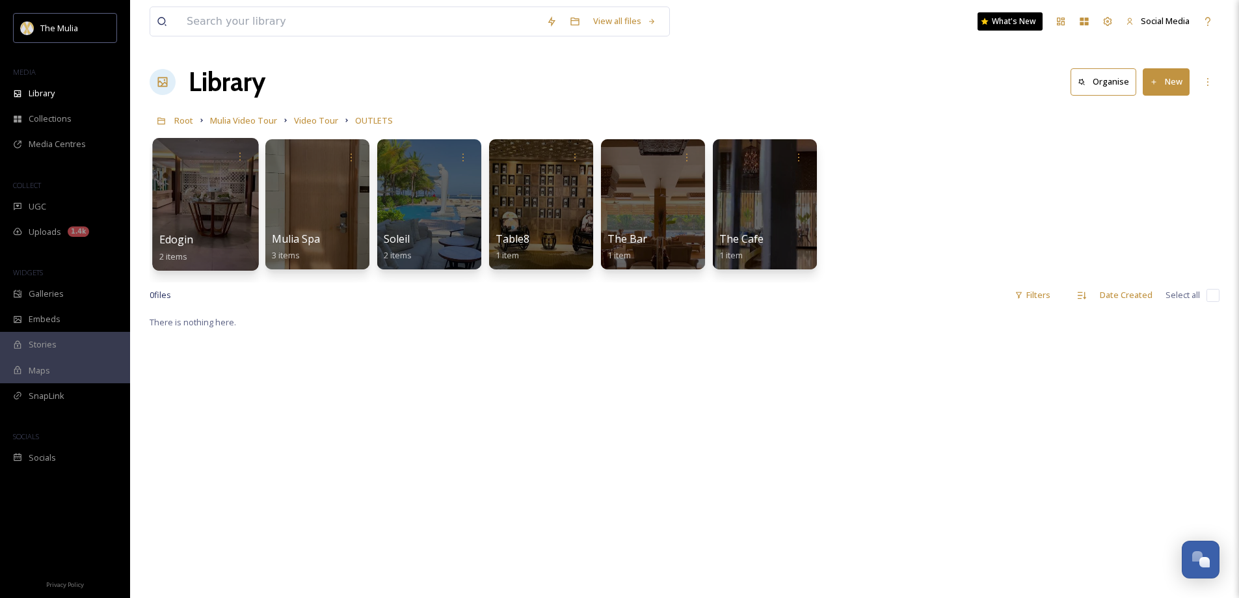
click at [206, 219] on div at bounding box center [205, 204] width 106 height 133
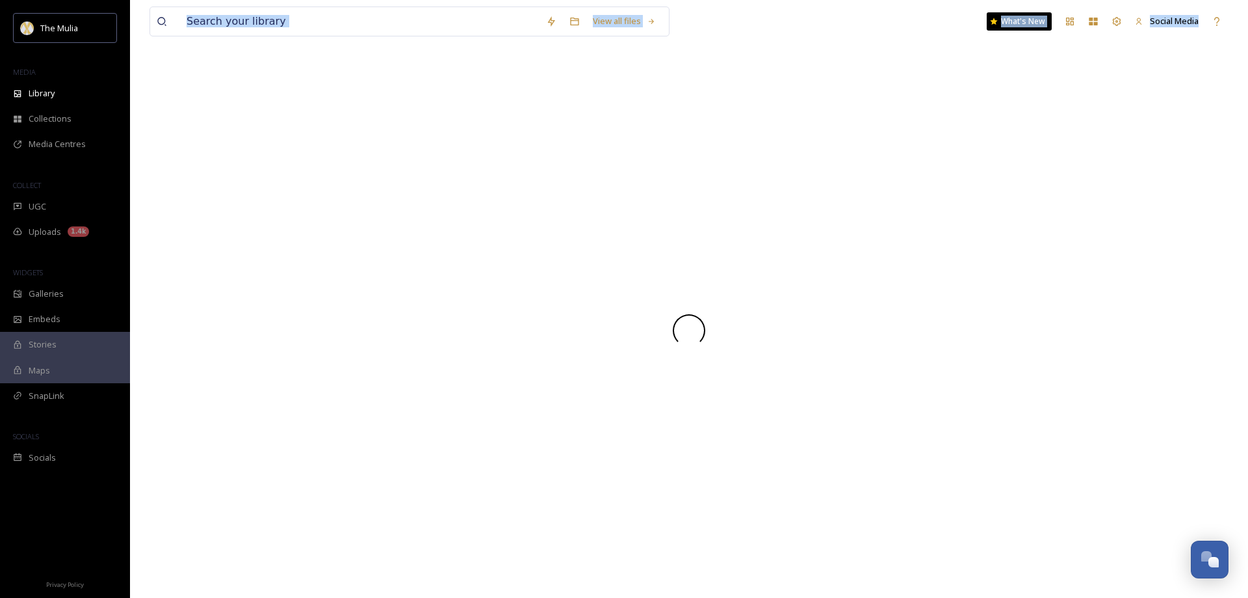
click at [206, 219] on div at bounding box center [689, 329] width 1079 height 535
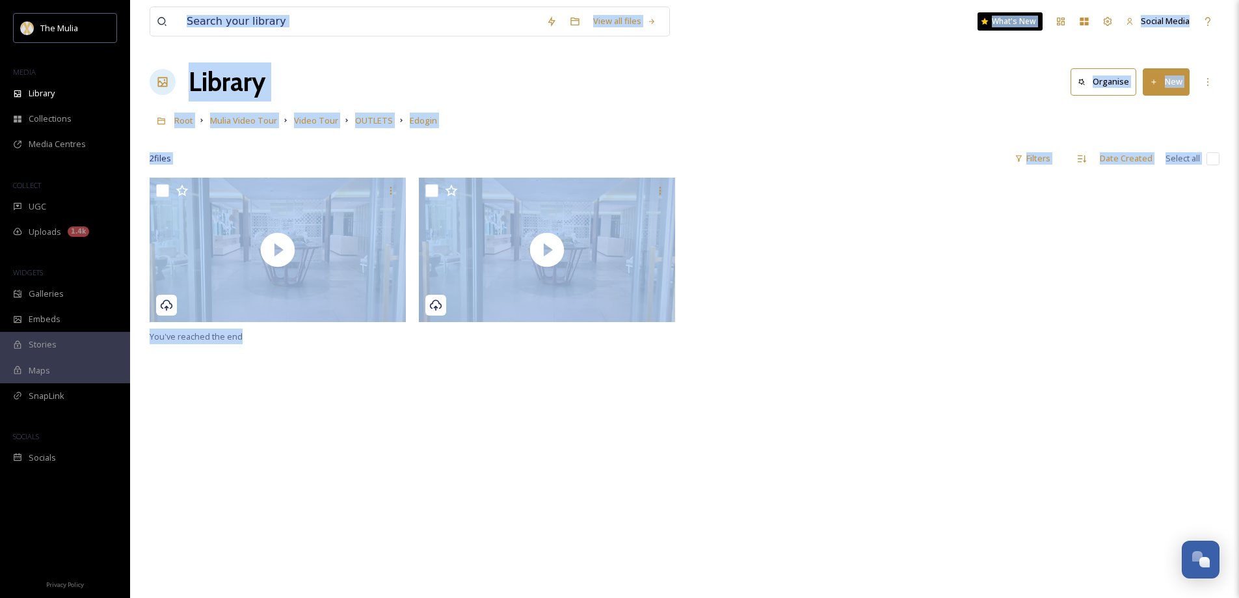
click at [877, 460] on div "You've reached the end" at bounding box center [685, 477] width 1070 height 598
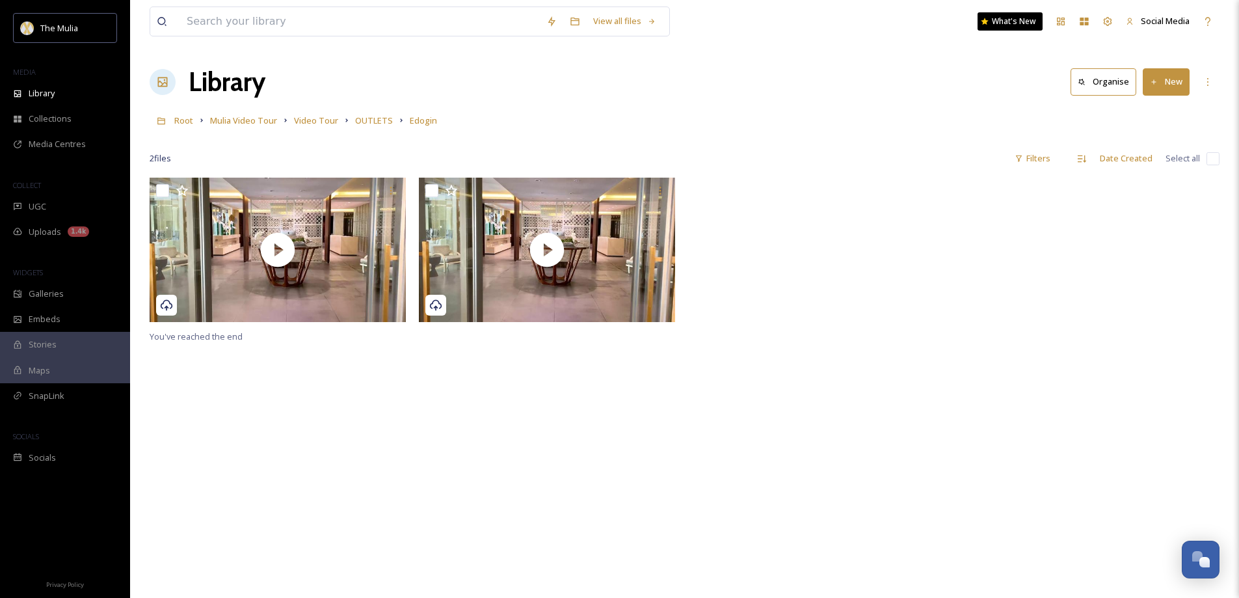
click at [1208, 163] on input "checkbox" at bounding box center [1212, 158] width 13 height 13
checkbox input "true"
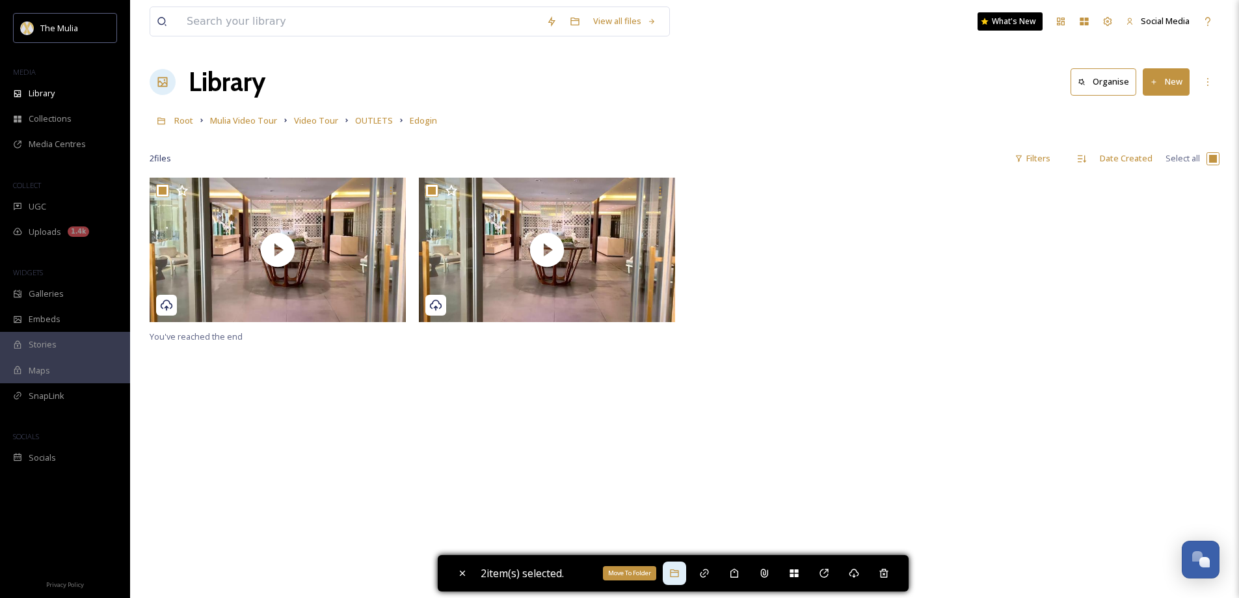
click at [671, 575] on div "Move To Folder" at bounding box center [674, 572] width 23 height 23
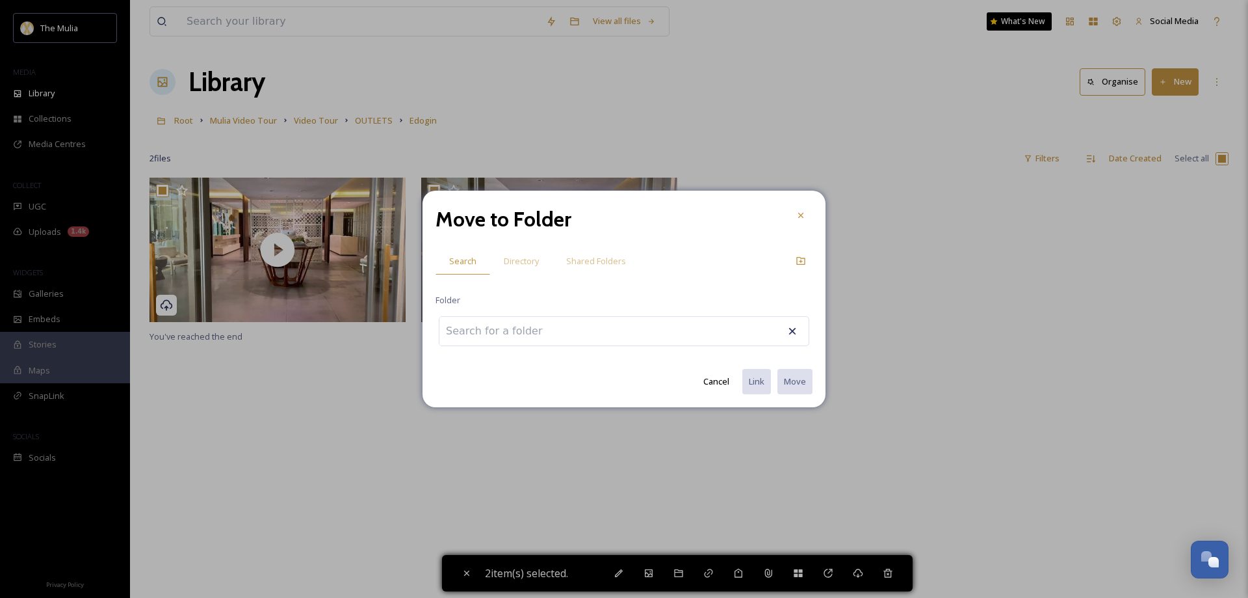
click at [481, 332] on input at bounding box center [511, 331] width 143 height 29
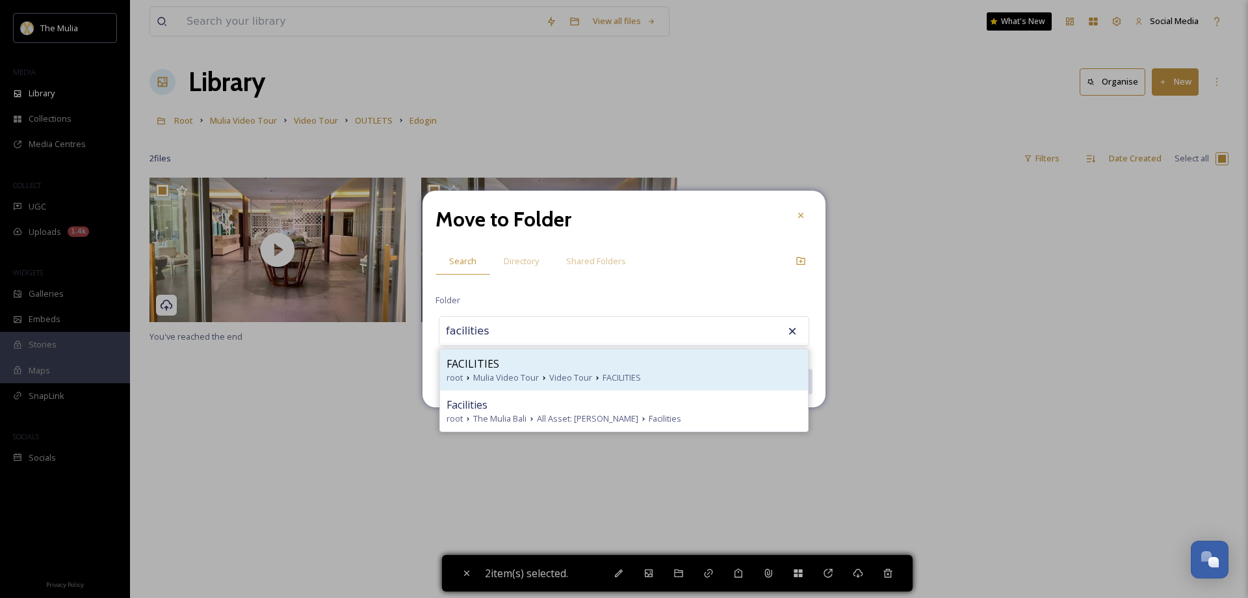
click at [481, 366] on span "FACILITIES" at bounding box center [473, 364] width 53 height 16
type input "FACILITIES"
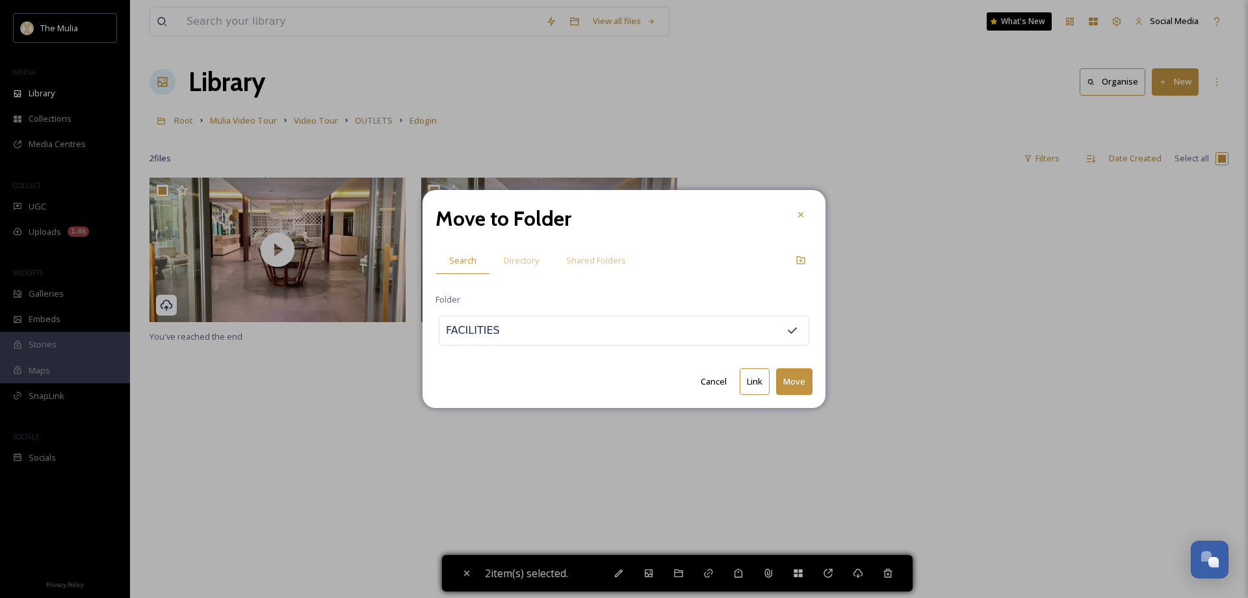
click at [781, 379] on button "Move" at bounding box center [794, 381] width 36 height 27
checkbox input "false"
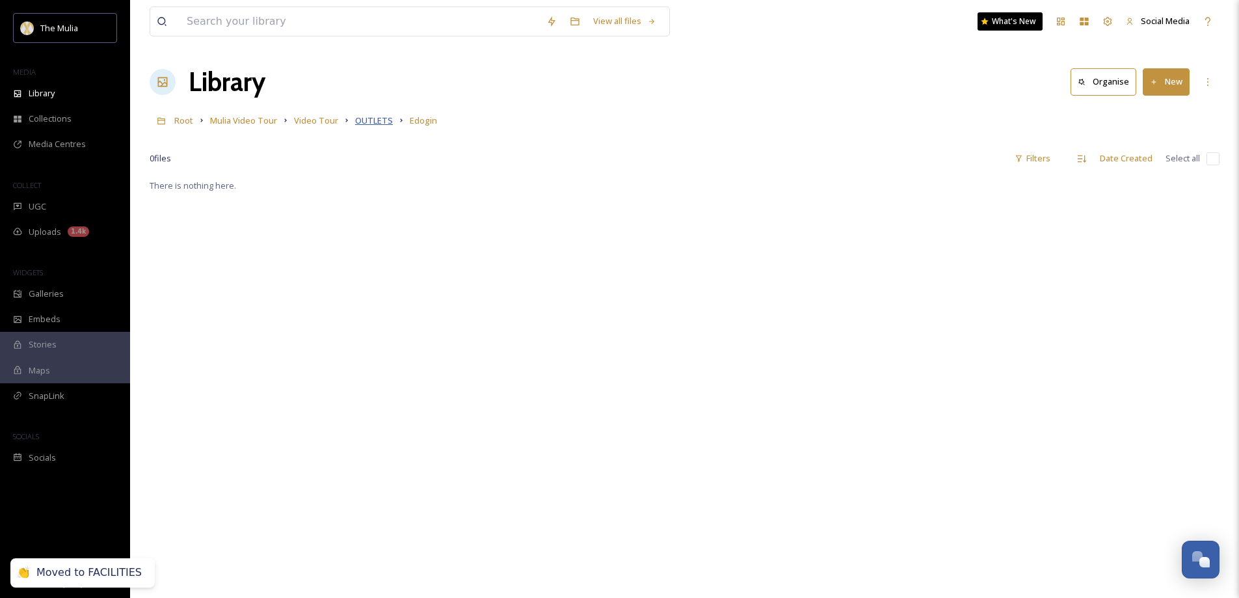
click at [365, 124] on span "OUTLETS" at bounding box center [374, 120] width 38 height 12
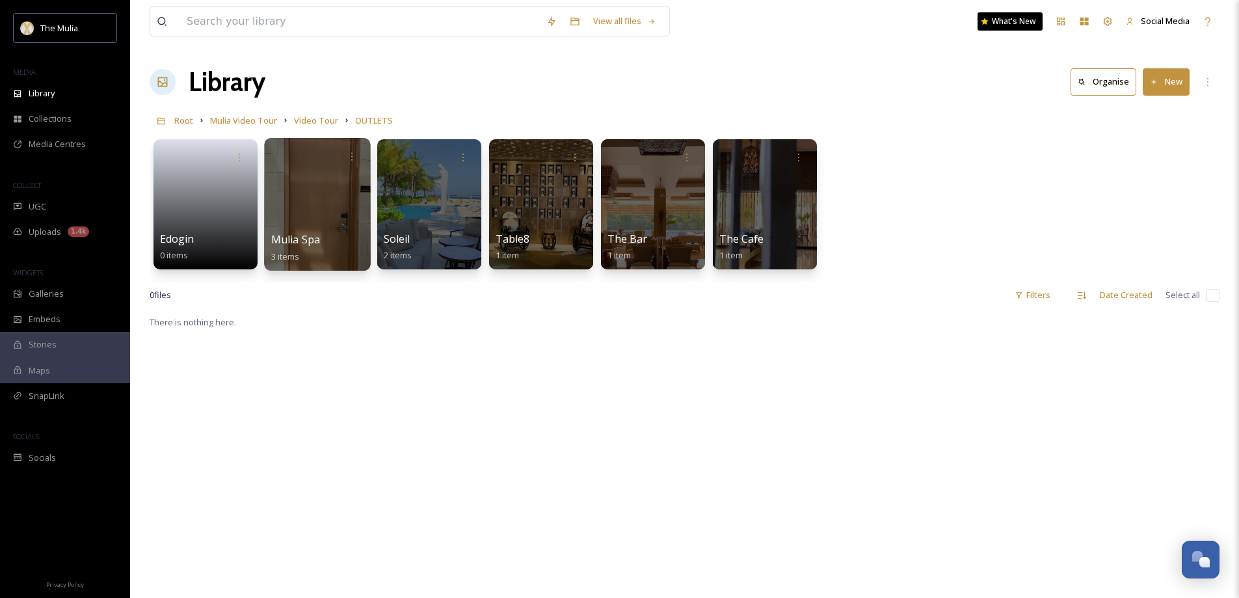
click at [307, 226] on div at bounding box center [317, 204] width 106 height 133
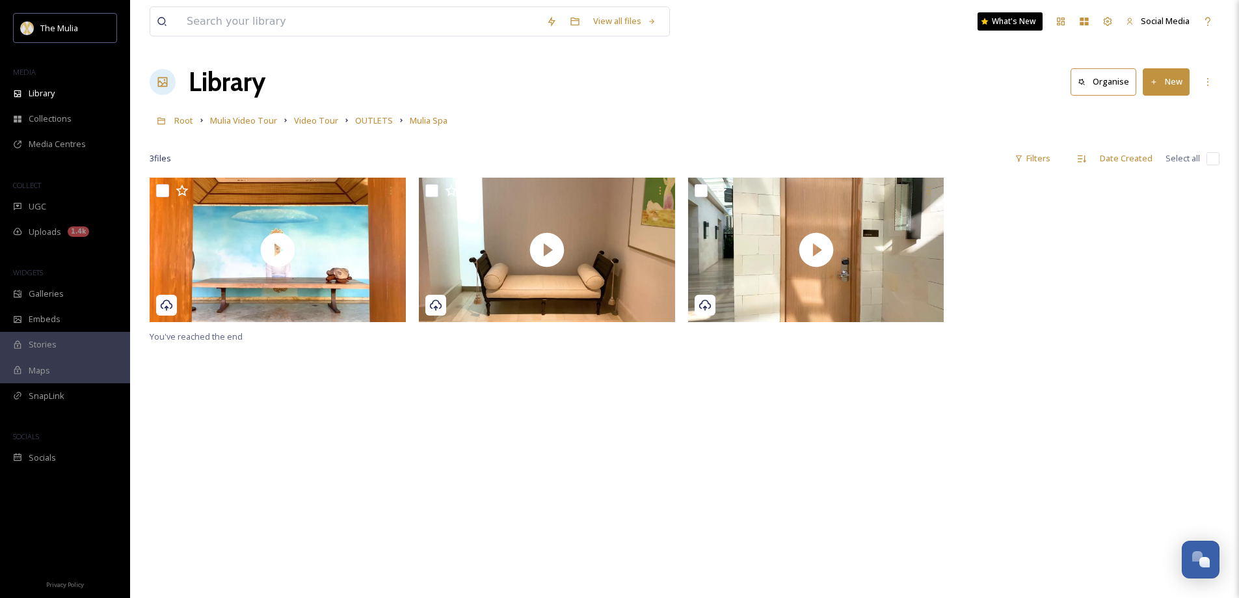
click at [1211, 161] on input "checkbox" at bounding box center [1212, 158] width 13 height 13
checkbox input "true"
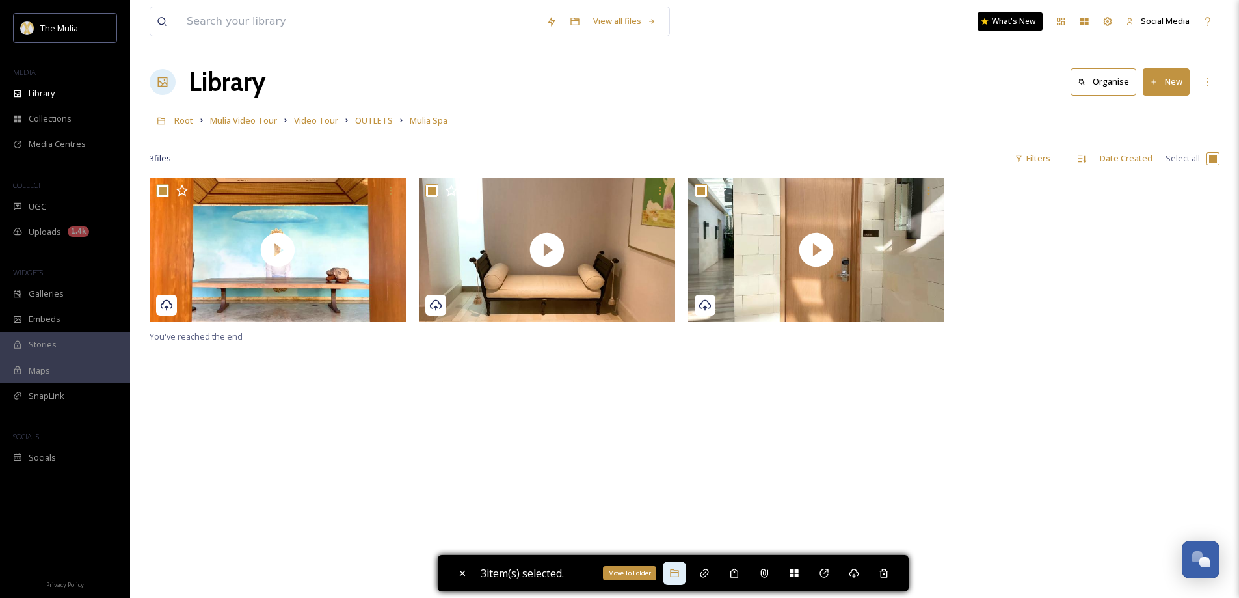
click at [679, 570] on icon at bounding box center [674, 573] width 10 height 10
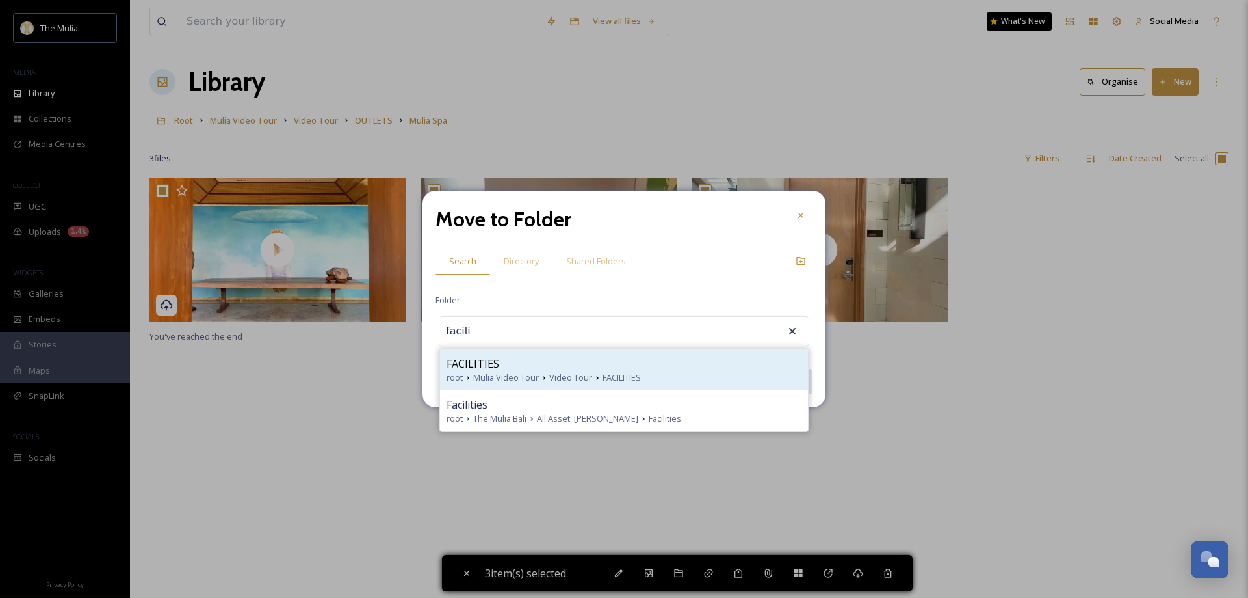
click at [498, 378] on span "Mulia Video Tour" at bounding box center [506, 377] width 66 height 12
type input "FACILITIES"
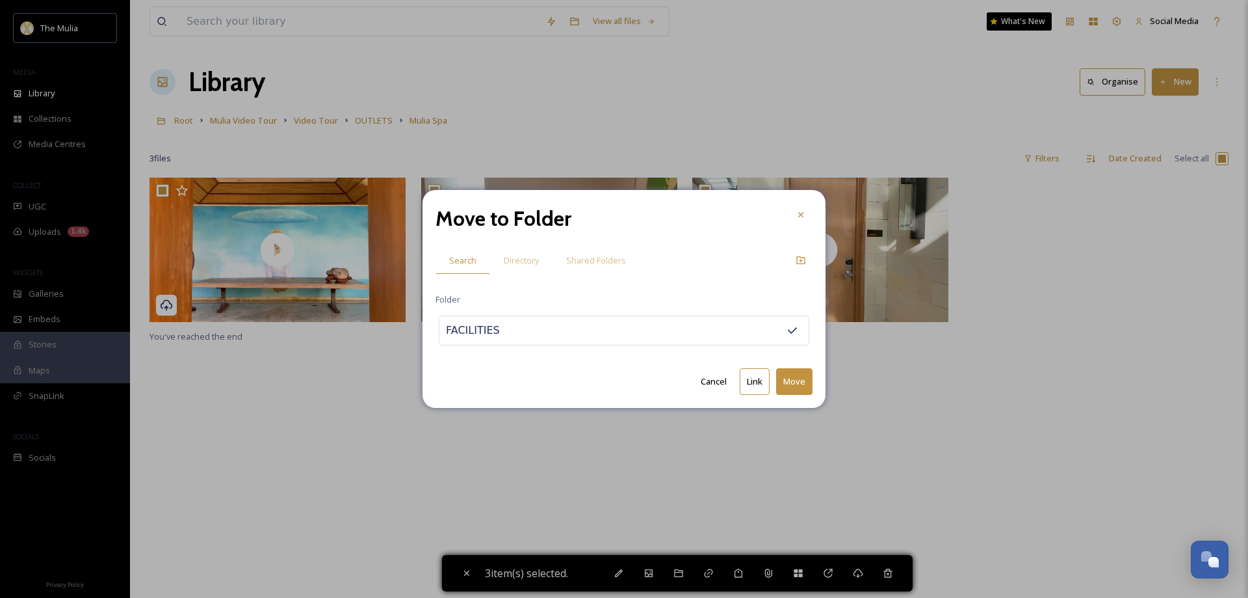
click at [800, 375] on button "Move" at bounding box center [794, 381] width 36 height 27
checkbox input "false"
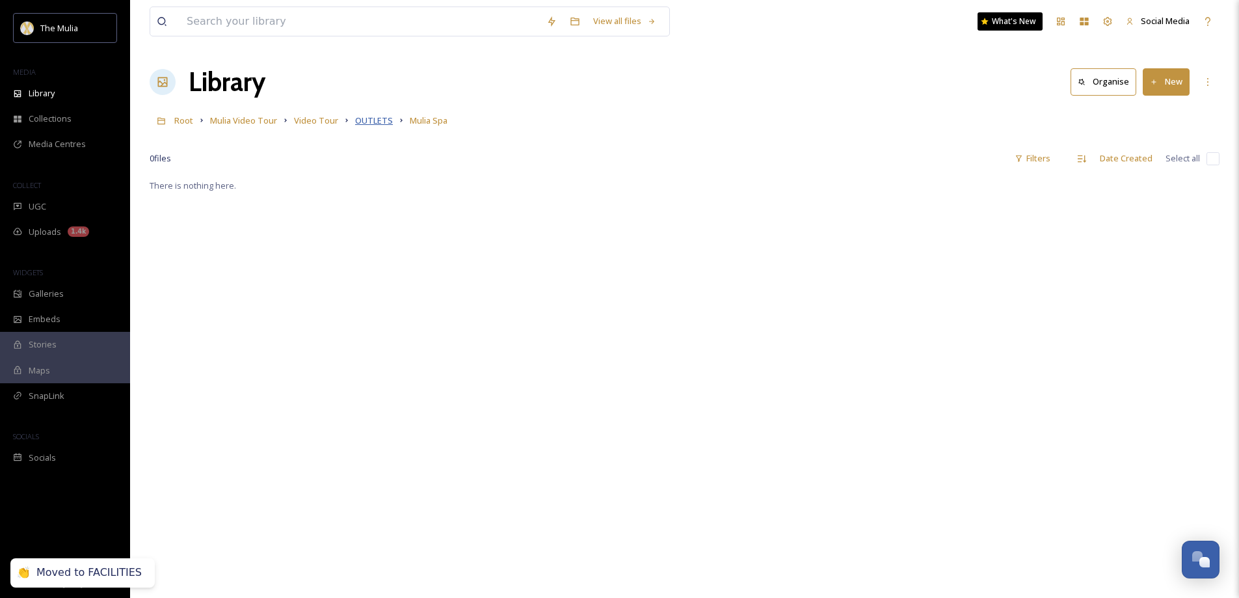
click at [384, 124] on span "OUTLETS" at bounding box center [374, 120] width 38 height 12
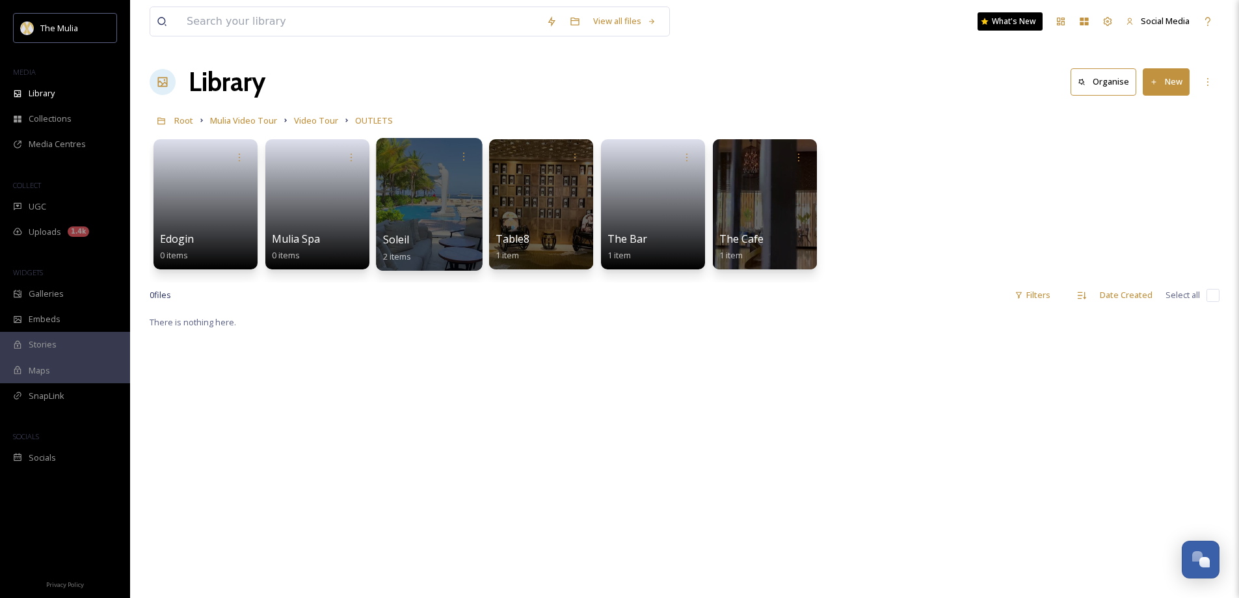
click at [441, 235] on div "Soleil 2 items" at bounding box center [429, 247] width 93 height 33
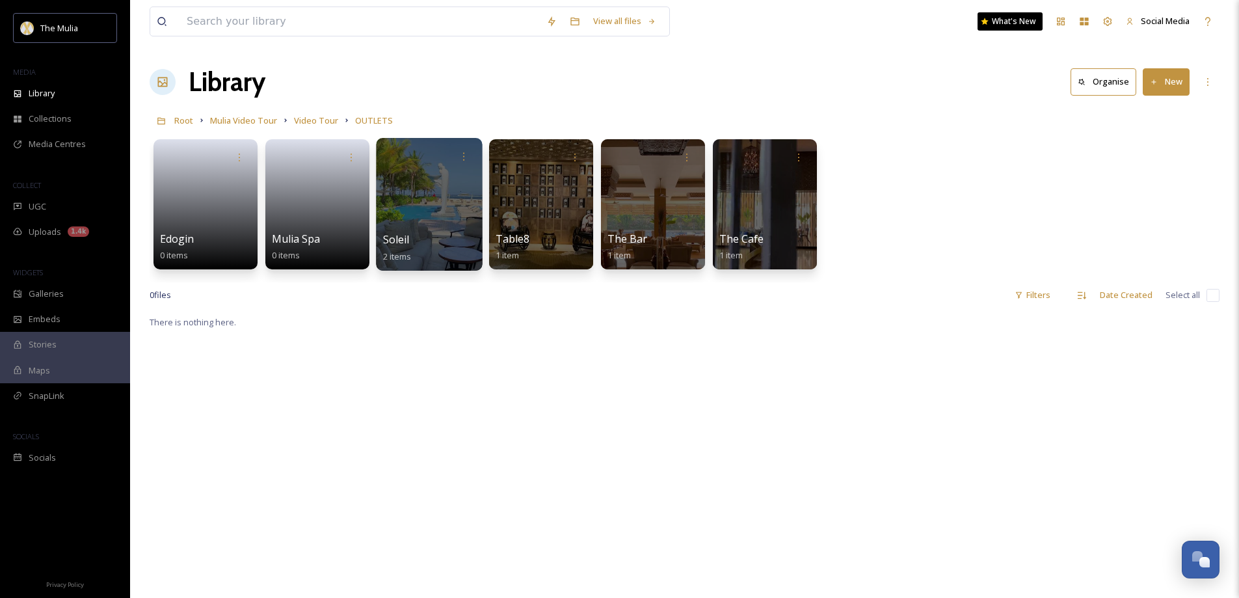
click at [441, 235] on div "Soleil 2 items" at bounding box center [429, 247] width 93 height 33
click at [427, 230] on div at bounding box center [429, 204] width 106 height 133
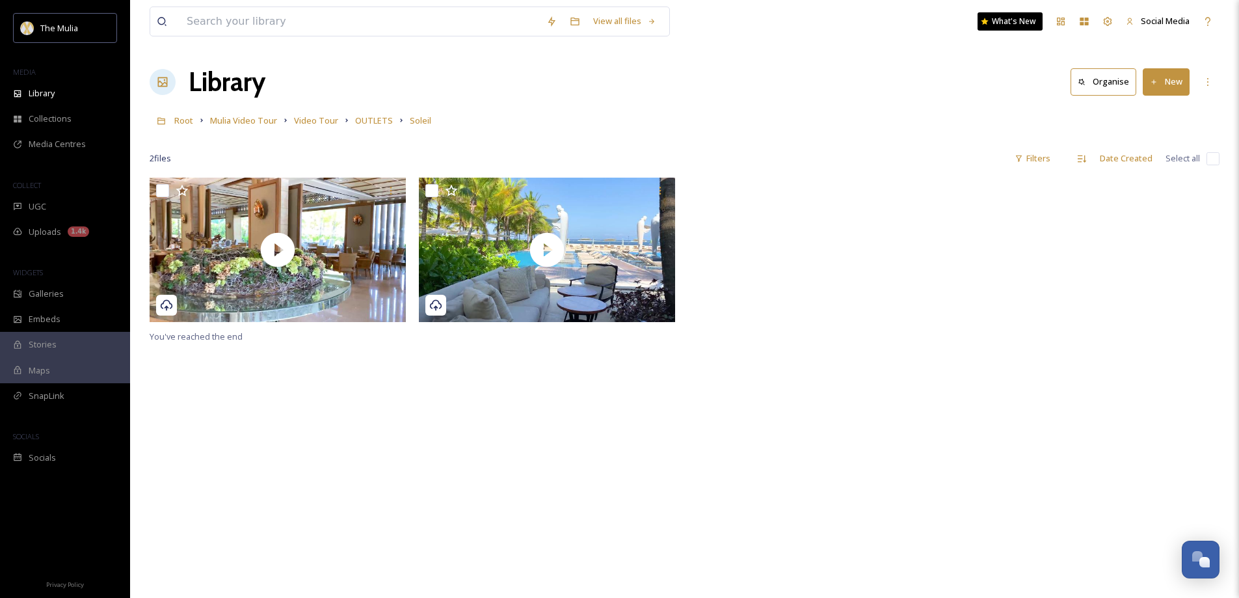
click at [1212, 161] on input "checkbox" at bounding box center [1212, 158] width 13 height 13
checkbox input "true"
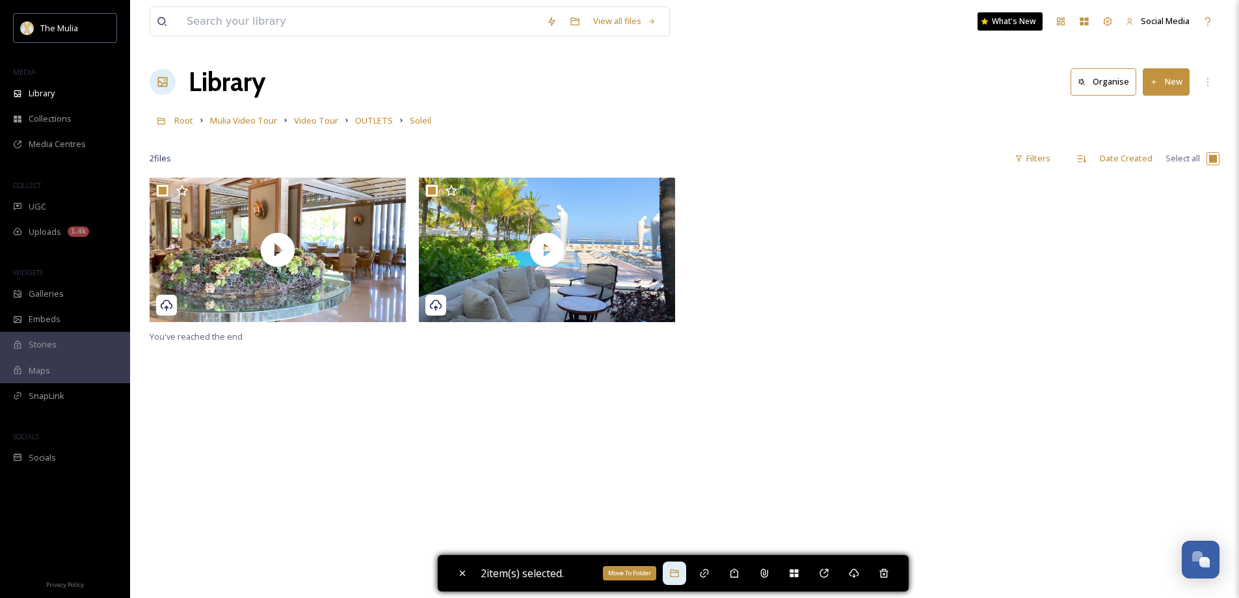
click at [678, 573] on icon at bounding box center [674, 573] width 10 height 10
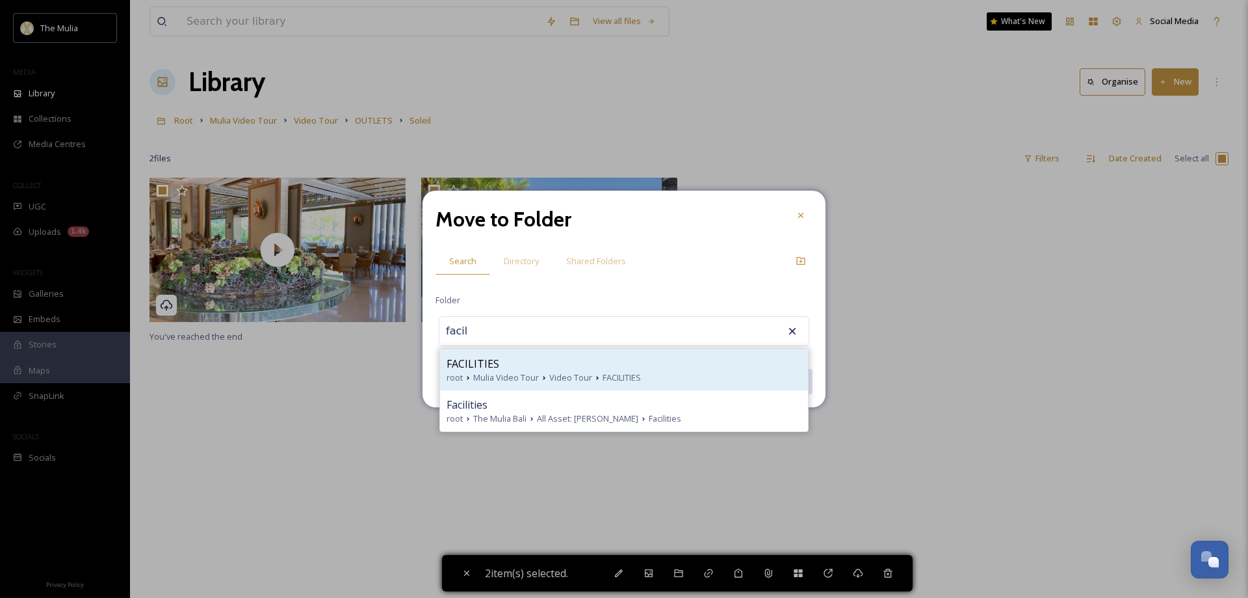
click at [505, 375] on span "Mulia Video Tour" at bounding box center [506, 377] width 66 height 12
type input "FACILITIES"
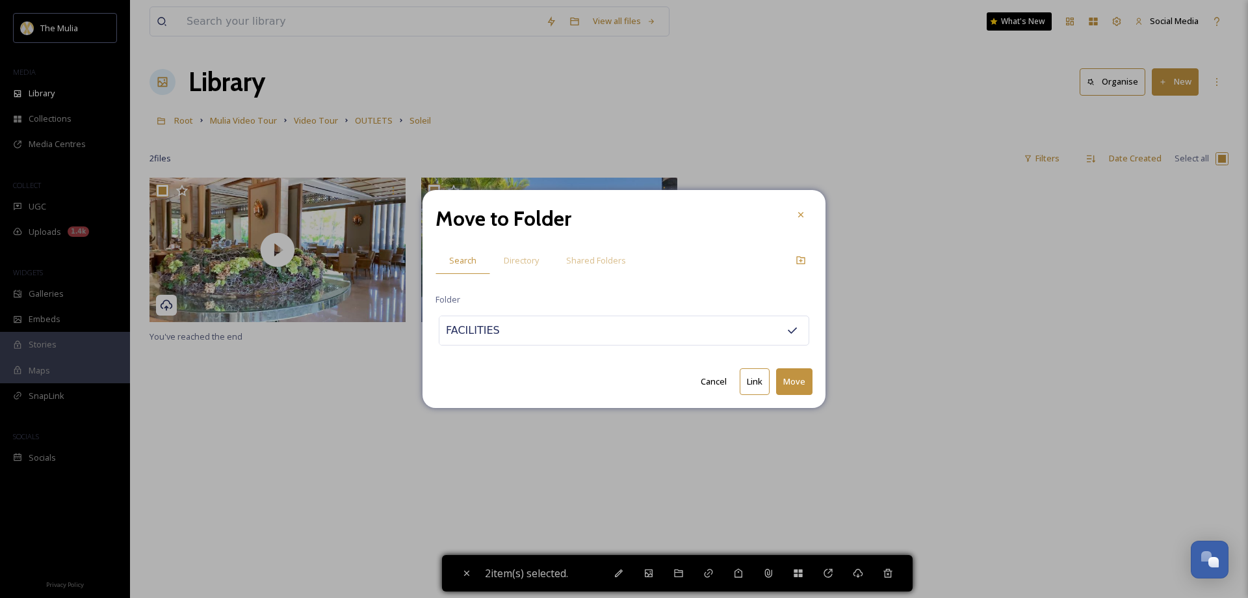
click at [806, 386] on button "Move" at bounding box center [794, 381] width 36 height 27
checkbox input "false"
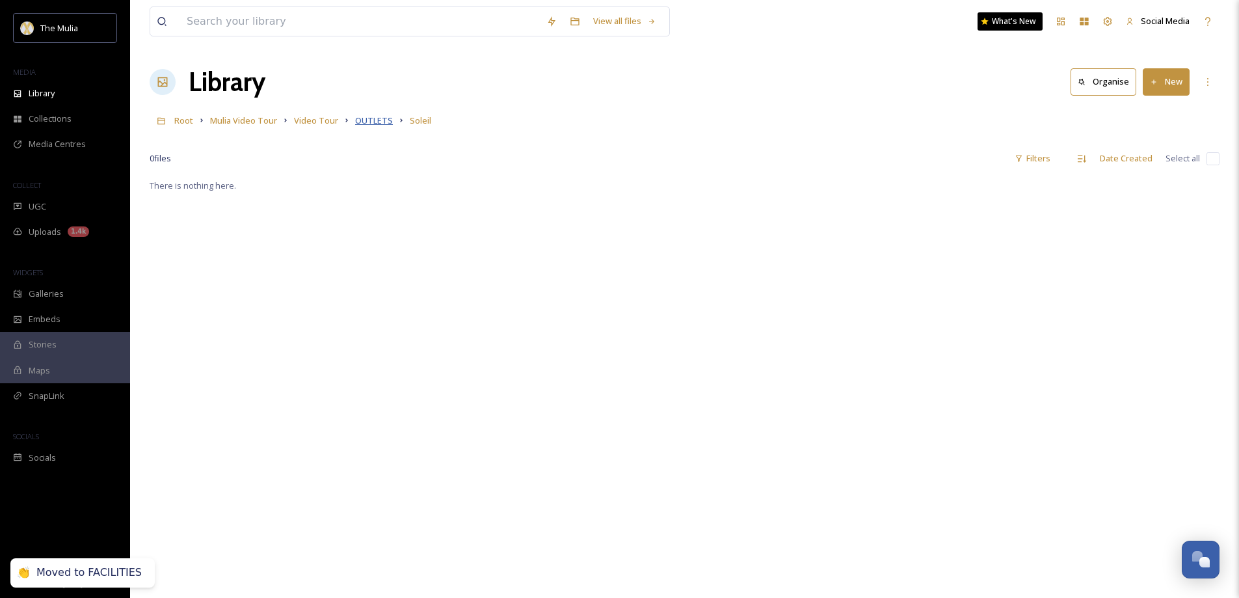
click at [373, 124] on span "OUTLETS" at bounding box center [374, 120] width 38 height 12
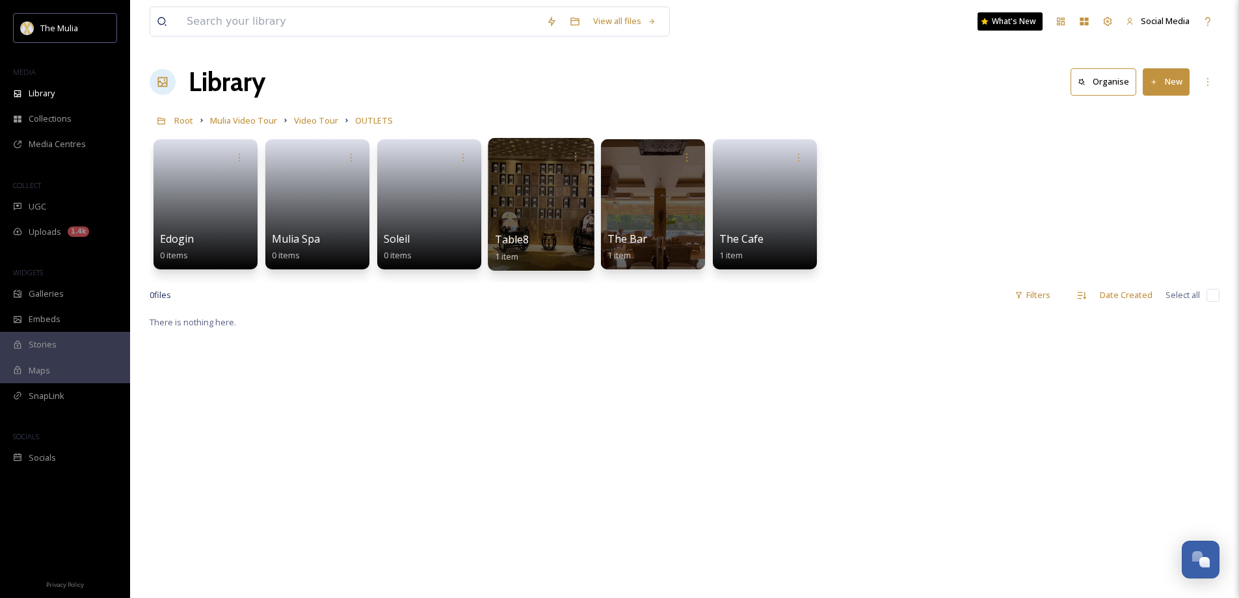
click at [523, 218] on div at bounding box center [541, 204] width 106 height 133
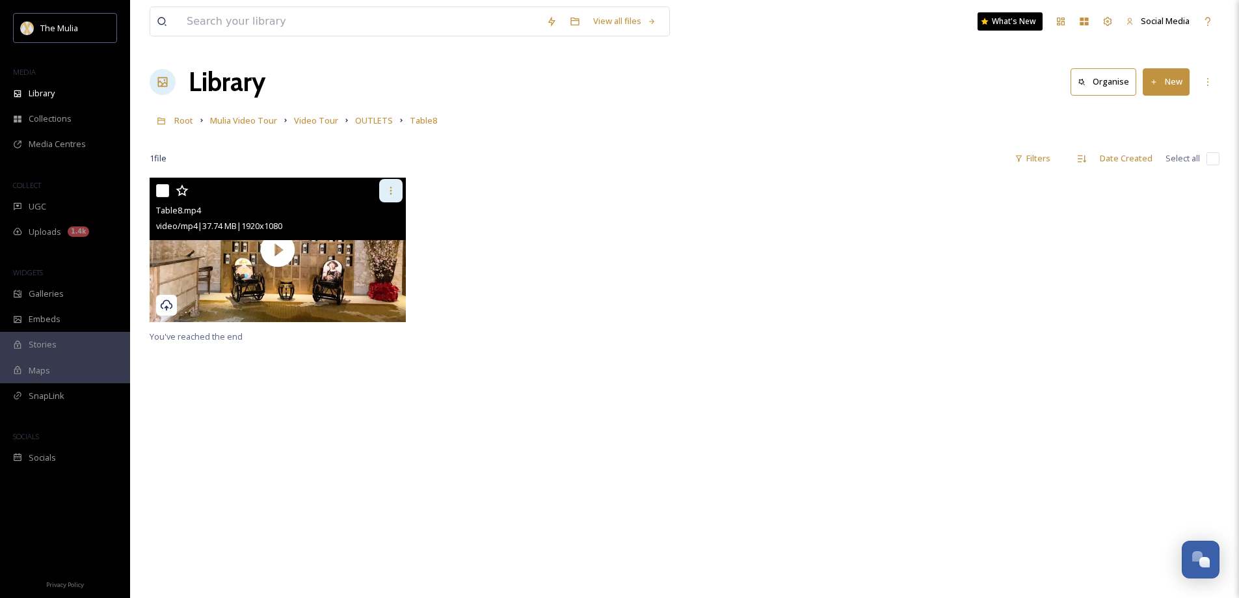
click at [393, 189] on icon at bounding box center [391, 190] width 10 height 10
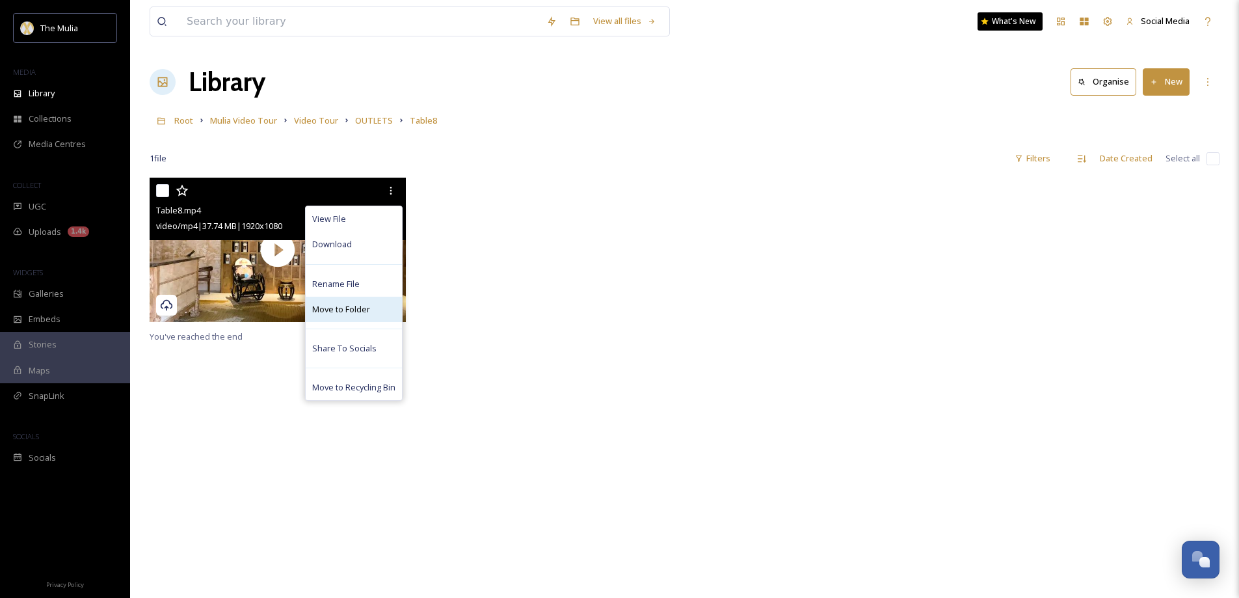
click at [356, 311] on span "Move to Folder" at bounding box center [341, 309] width 58 height 12
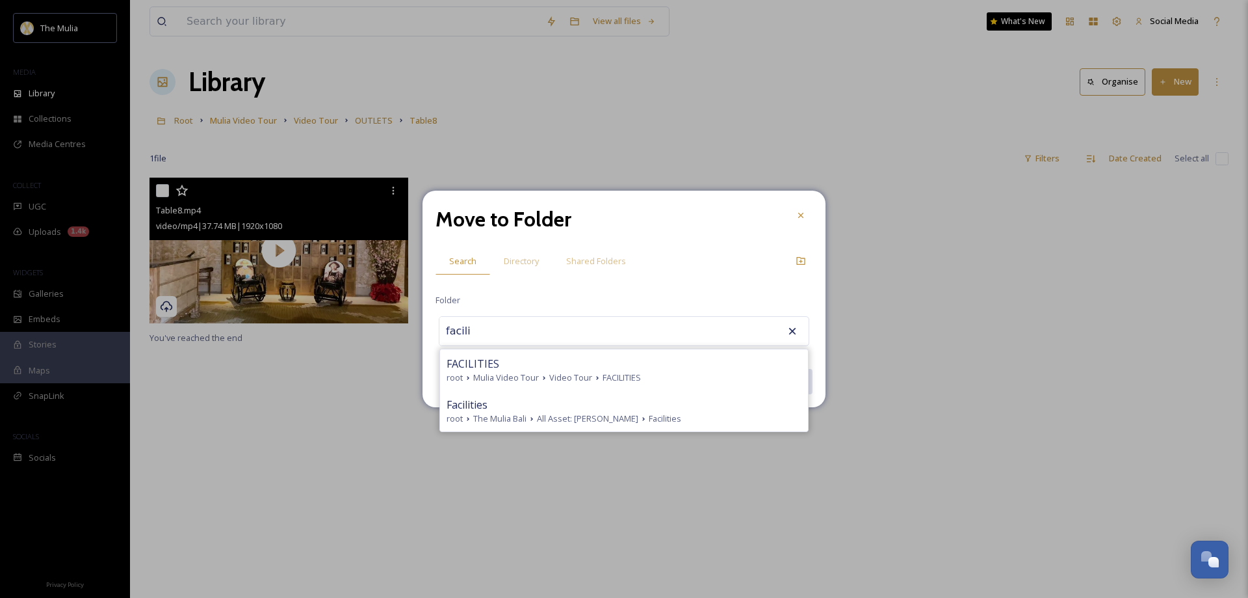
drag, startPoint x: 516, startPoint y: 374, endPoint x: 610, endPoint y: 373, distance: 94.3
click at [516, 375] on span "Mulia Video Tour" at bounding box center [506, 377] width 66 height 12
type input "FACILITIES"
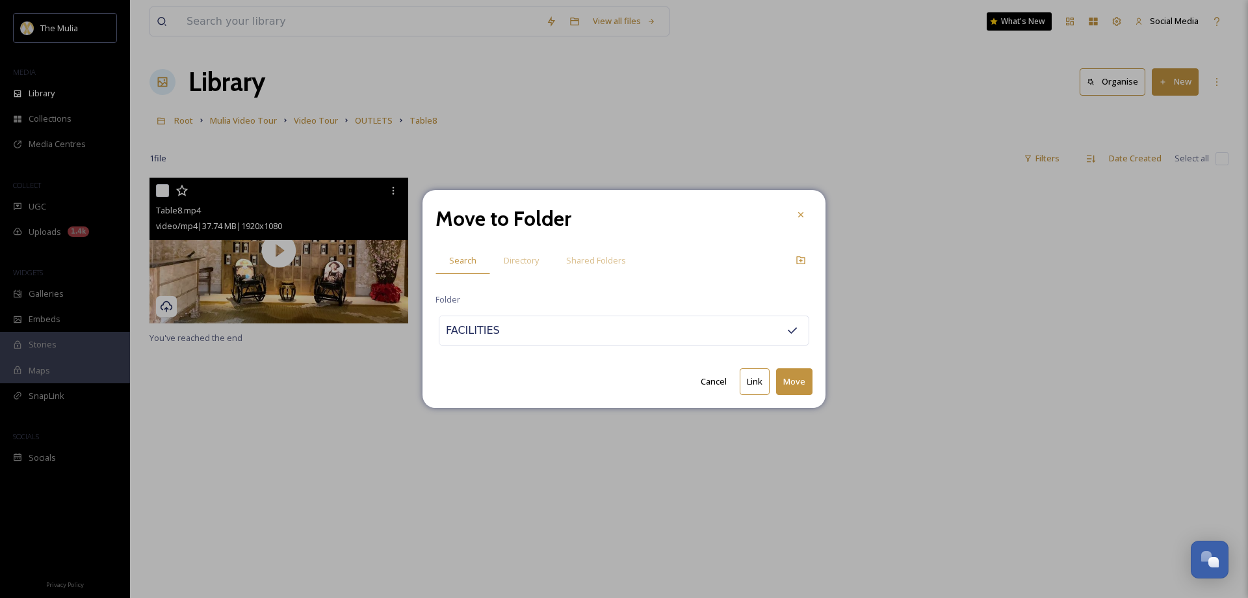
drag, startPoint x: 802, startPoint y: 378, endPoint x: 651, endPoint y: 331, distance: 158.8
click at [802, 378] on button "Move" at bounding box center [794, 381] width 36 height 27
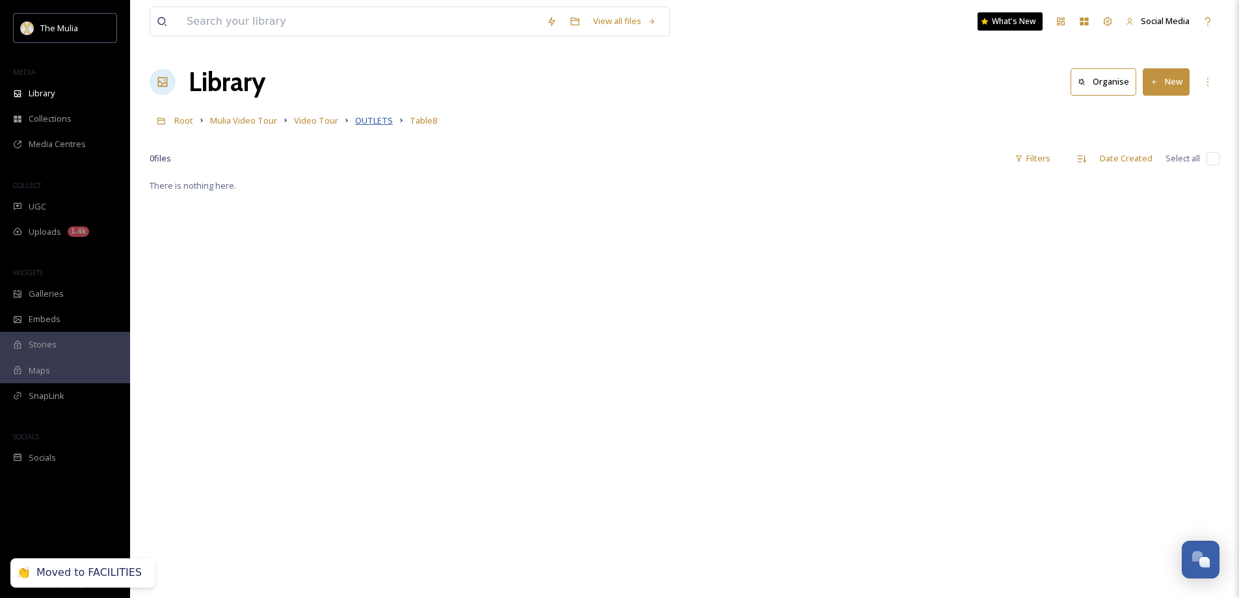
click at [364, 124] on span "OUTLETS" at bounding box center [374, 120] width 38 height 12
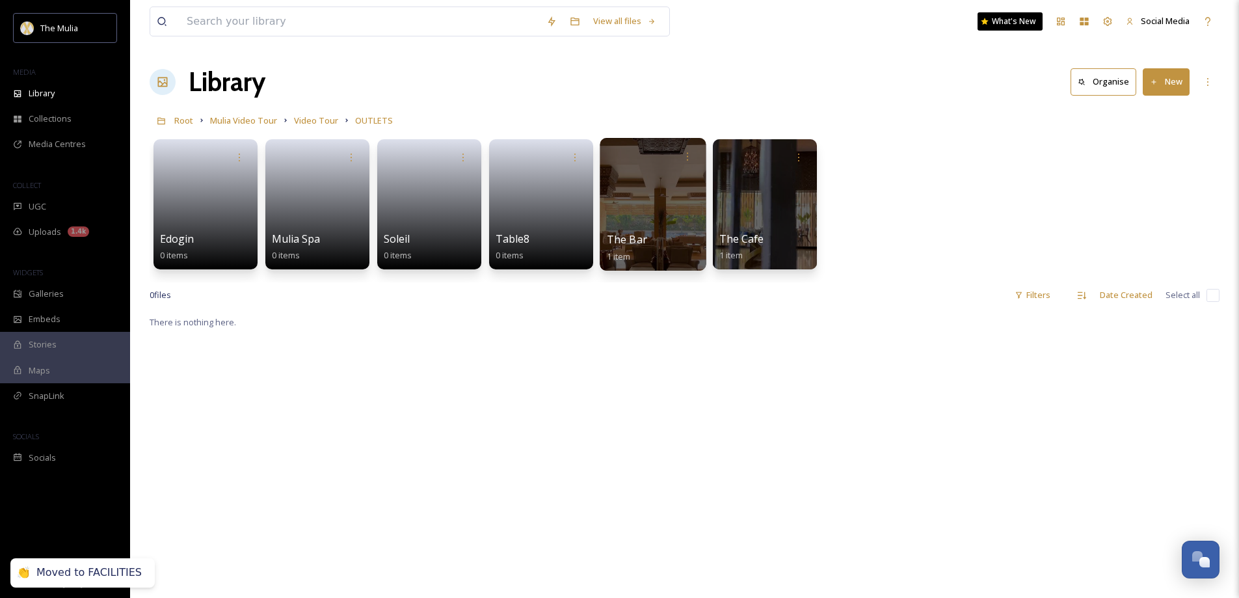
click at [639, 234] on span "The Bar" at bounding box center [627, 239] width 40 height 14
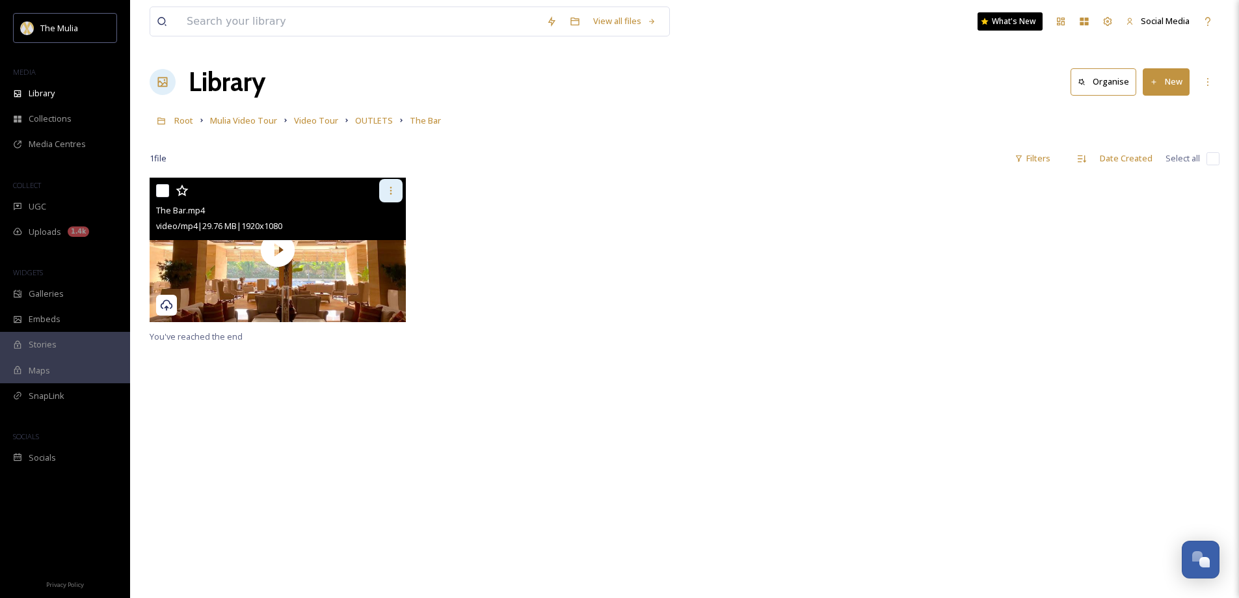
click at [391, 185] on div at bounding box center [390, 190] width 23 height 23
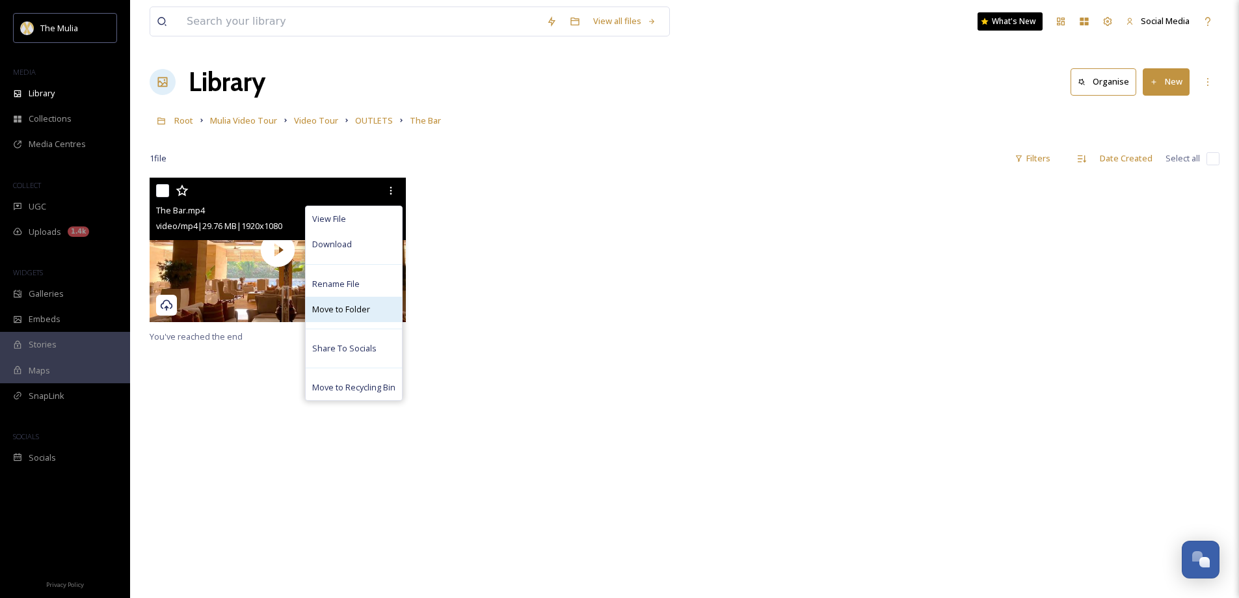
click at [358, 310] on span "Move to Folder" at bounding box center [341, 309] width 58 height 12
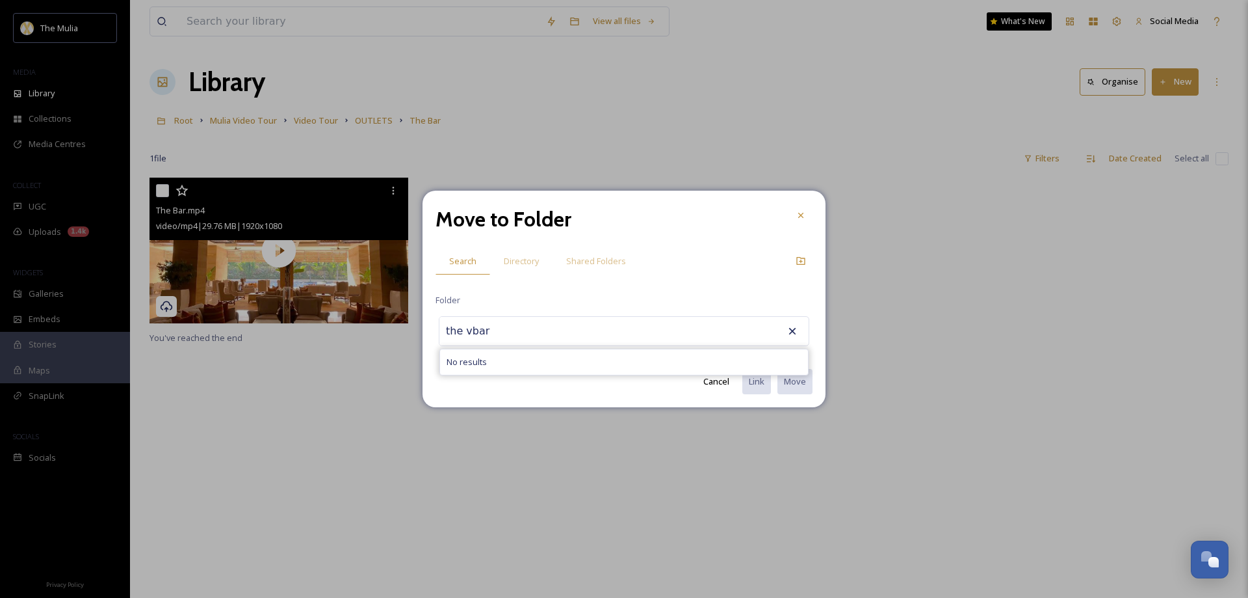
click at [466, 333] on input "the vbar" at bounding box center [511, 331] width 143 height 29
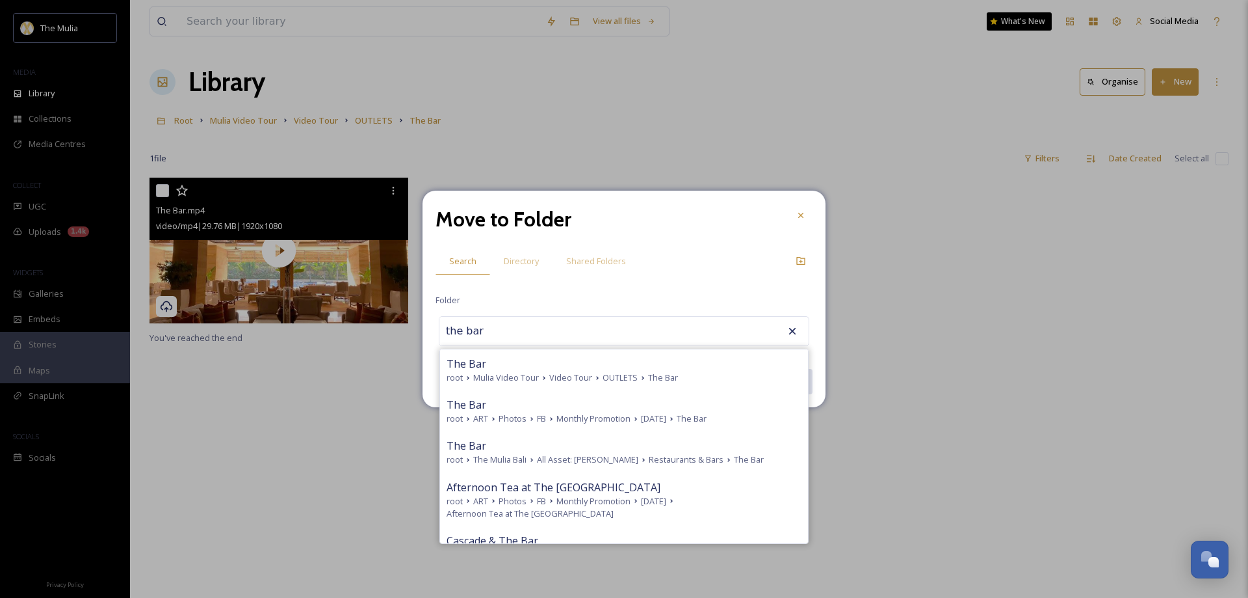
drag, startPoint x: 488, startPoint y: 328, endPoint x: 394, endPoint y: 324, distance: 94.4
click at [395, 326] on div "Move to Folder Search Directory Shared Folders Folder the bar The Bar root Muli…" at bounding box center [624, 299] width 1248 height 598
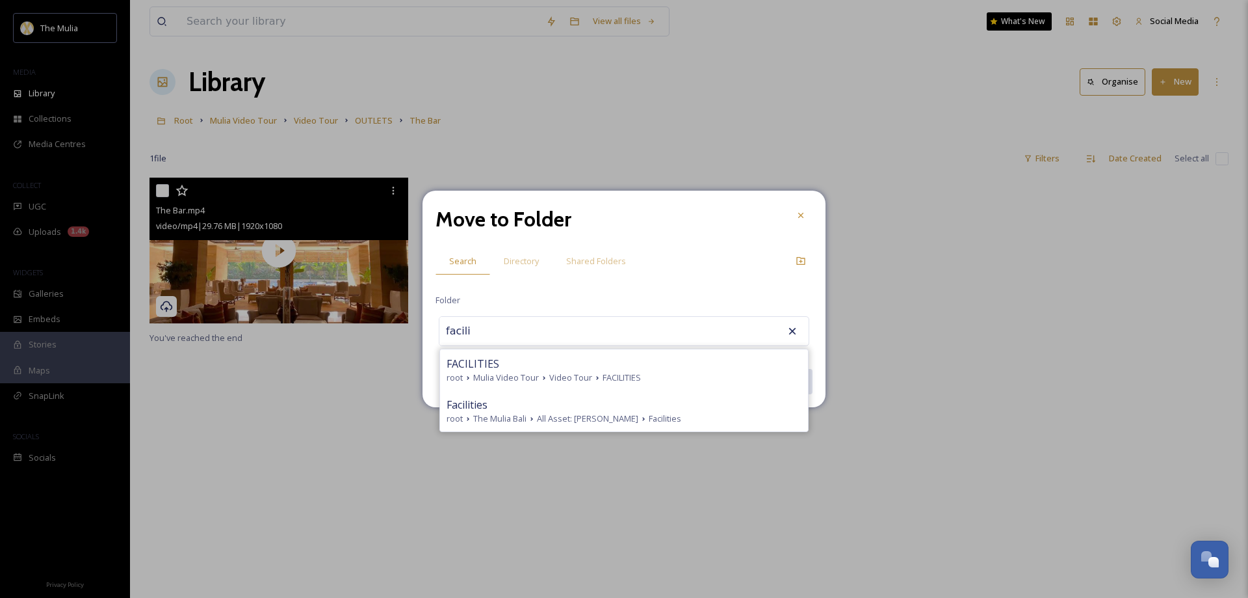
click at [518, 358] on div "FACILITIES" at bounding box center [624, 364] width 355 height 16
type input "FACILITIES"
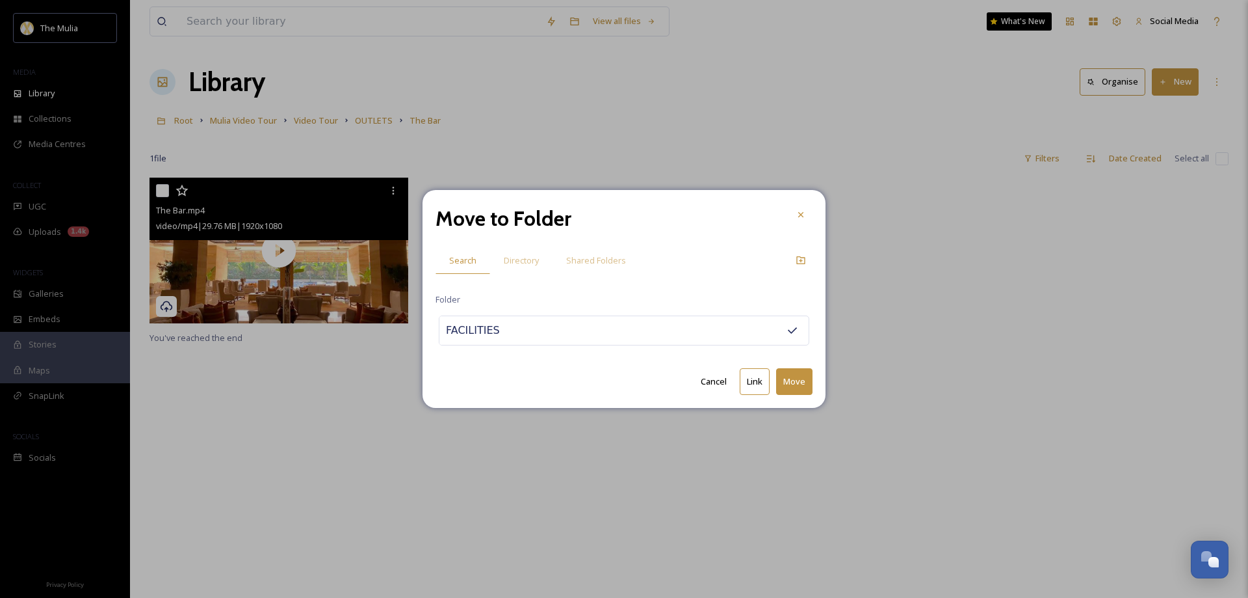
click at [801, 379] on button "Move" at bounding box center [794, 381] width 36 height 27
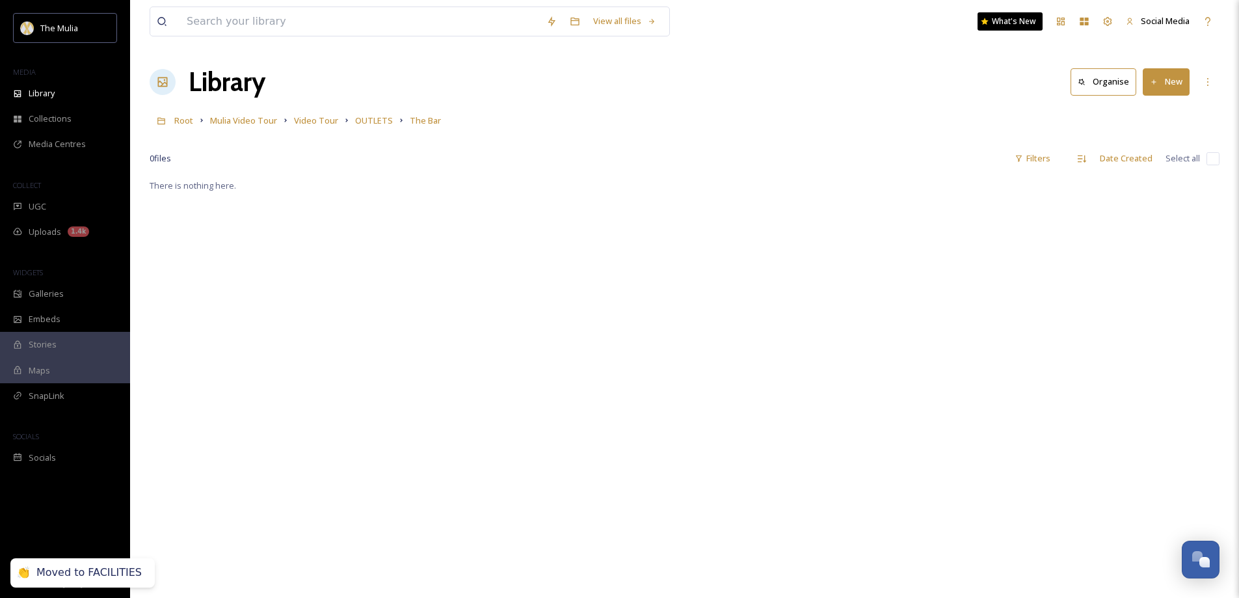
click at [377, 120] on span "OUTLETS" at bounding box center [374, 120] width 38 height 12
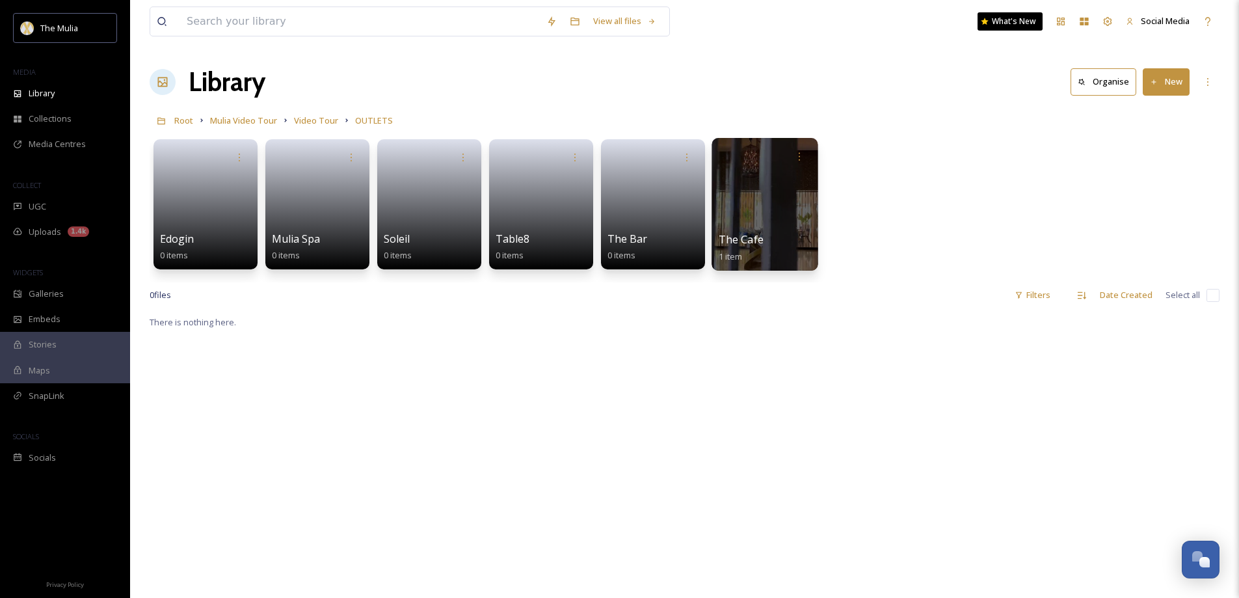
click at [728, 233] on span "The Cafe" at bounding box center [741, 239] width 45 height 14
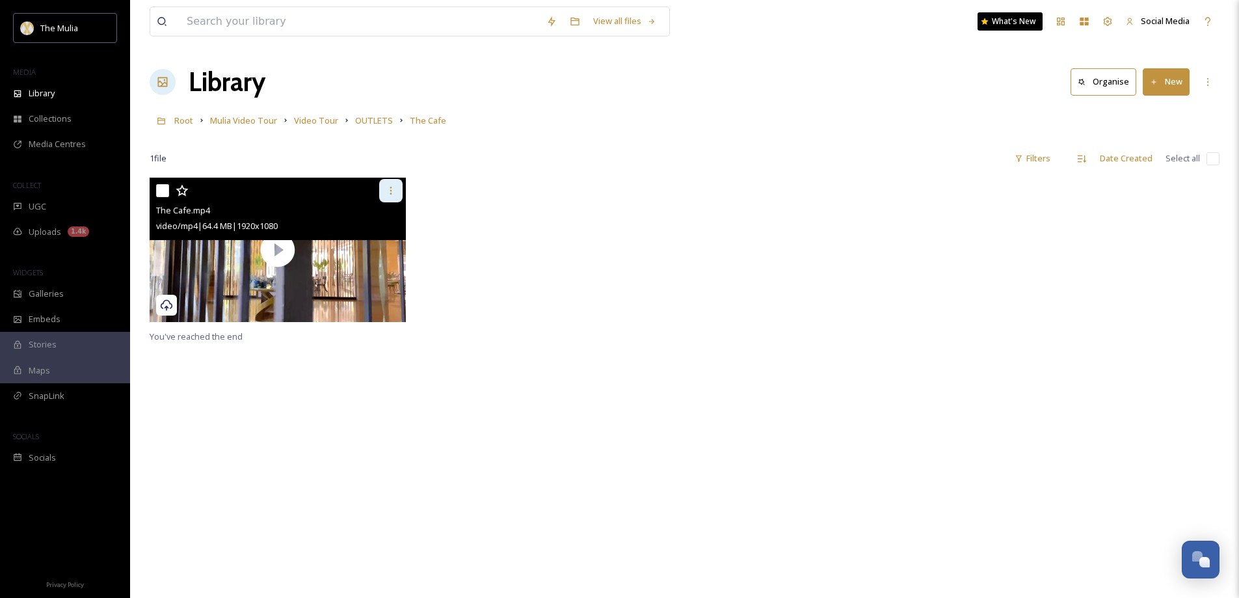
click at [389, 189] on icon at bounding box center [391, 190] width 10 height 10
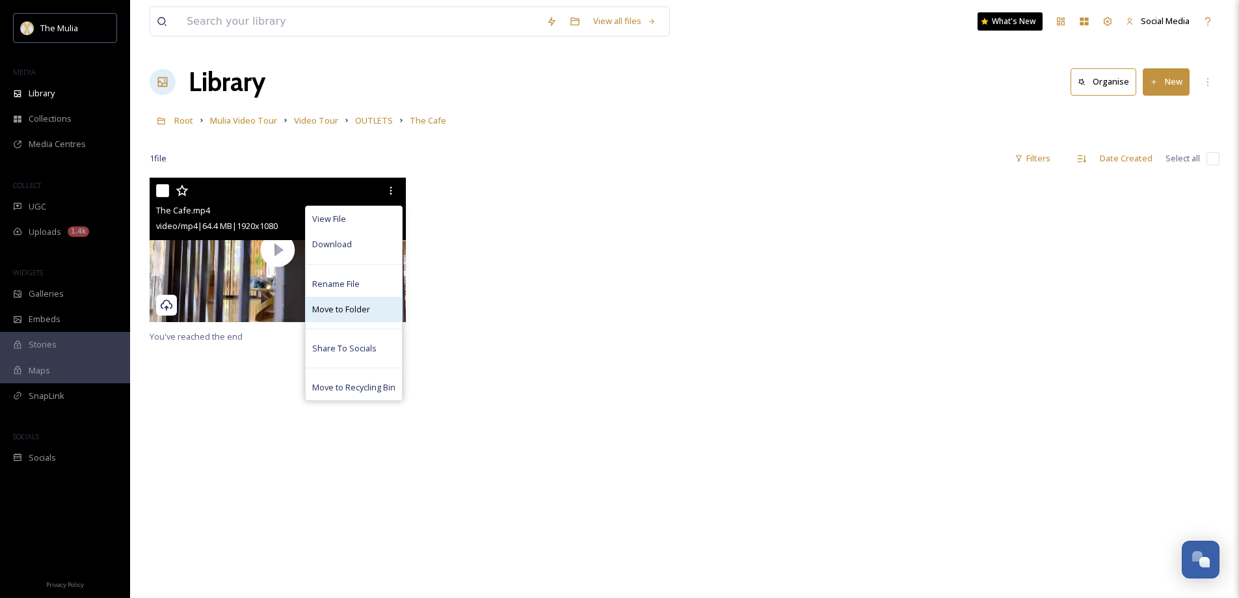
click at [350, 305] on span "Move to Folder" at bounding box center [341, 309] width 58 height 12
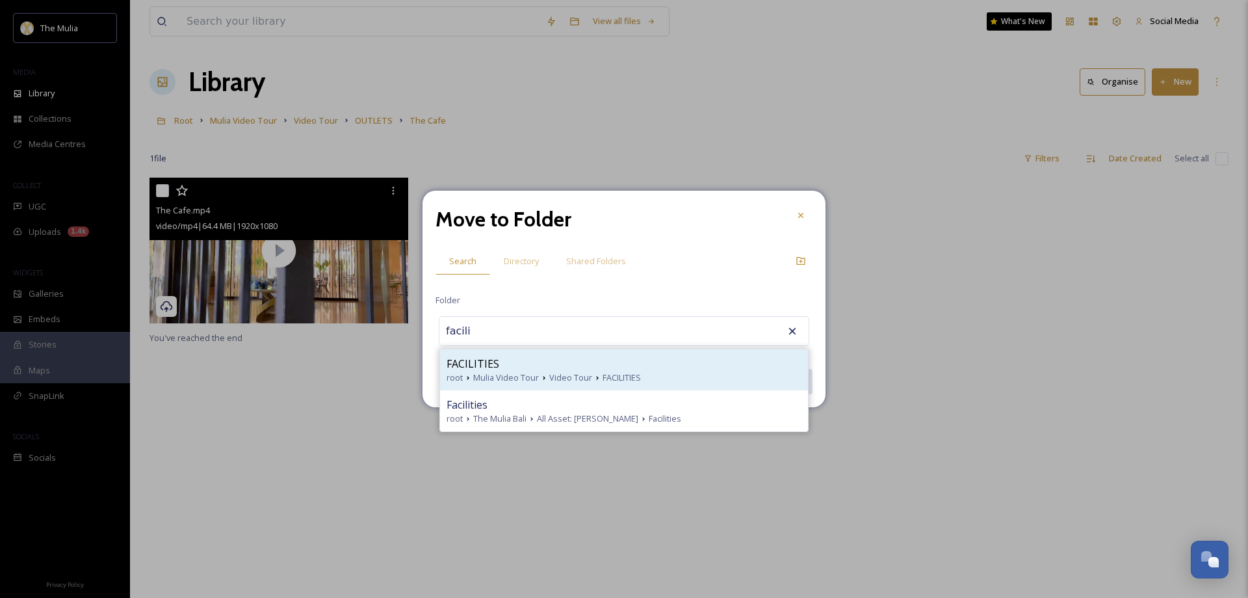
click at [531, 371] on div "FACILITIES" at bounding box center [624, 364] width 355 height 16
type input "FACILITIES"
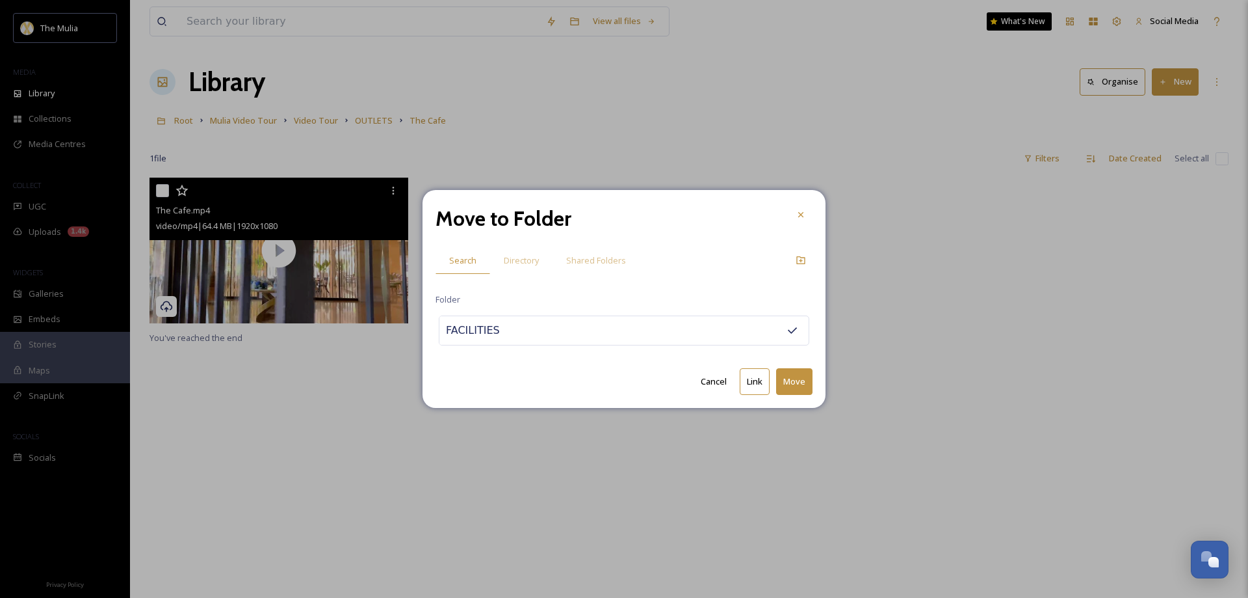
click at [809, 381] on button "Move" at bounding box center [794, 381] width 36 height 27
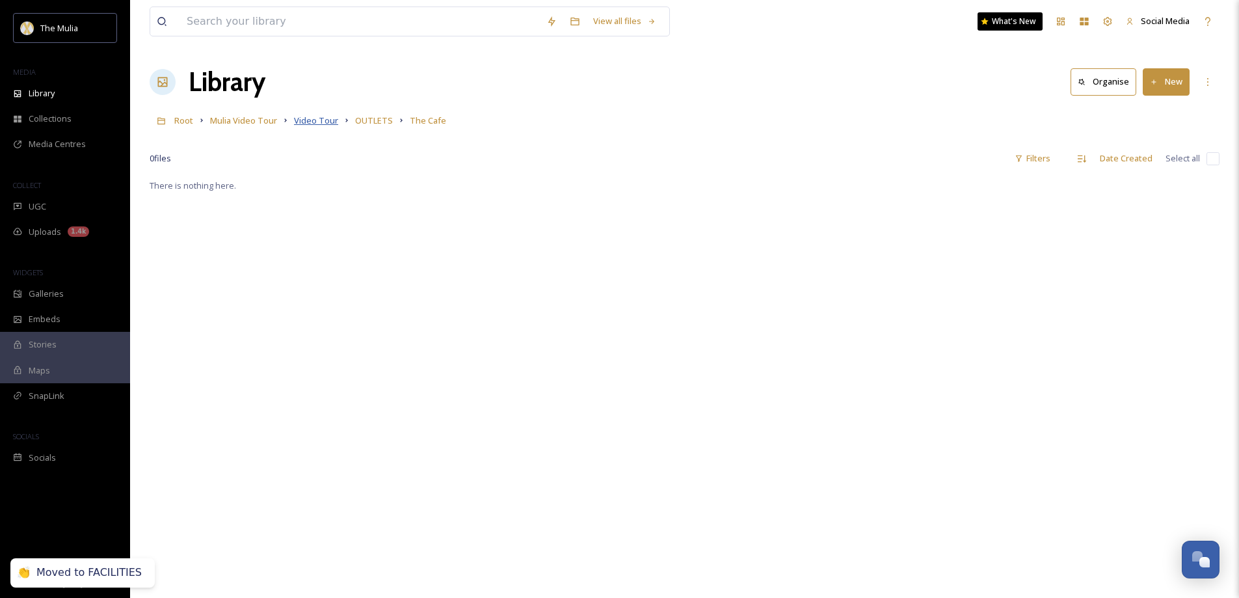
click at [328, 121] on span "Video Tour" at bounding box center [316, 120] width 44 height 12
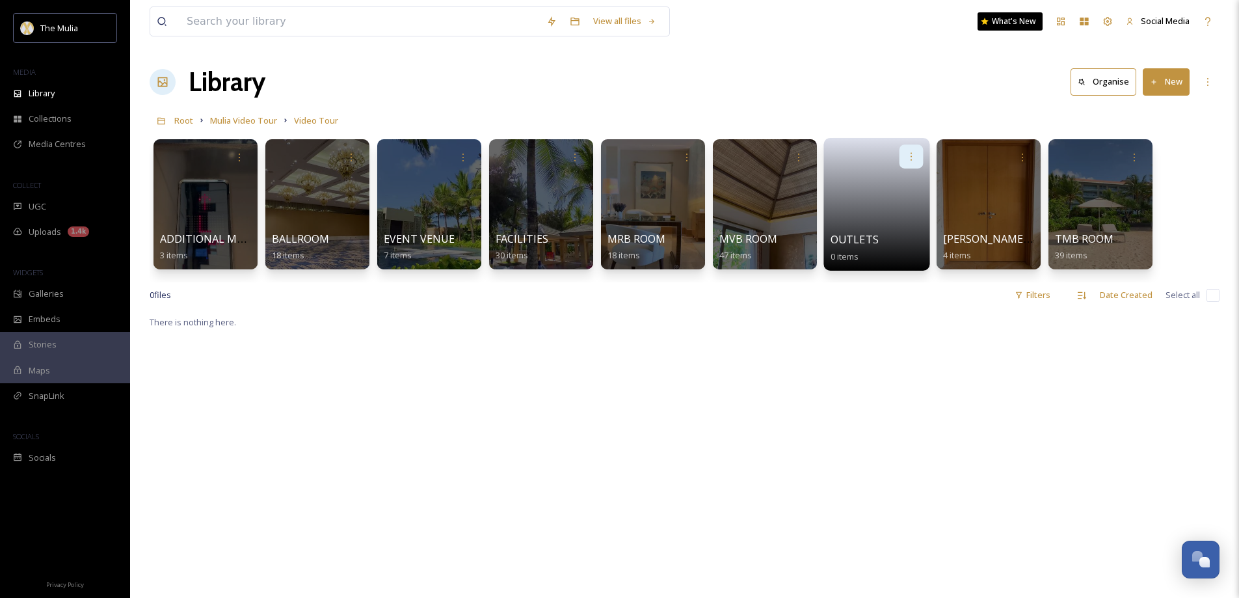
click at [908, 155] on icon at bounding box center [911, 156] width 10 height 10
click at [875, 252] on span "Delete" at bounding box center [869, 251] width 27 height 13
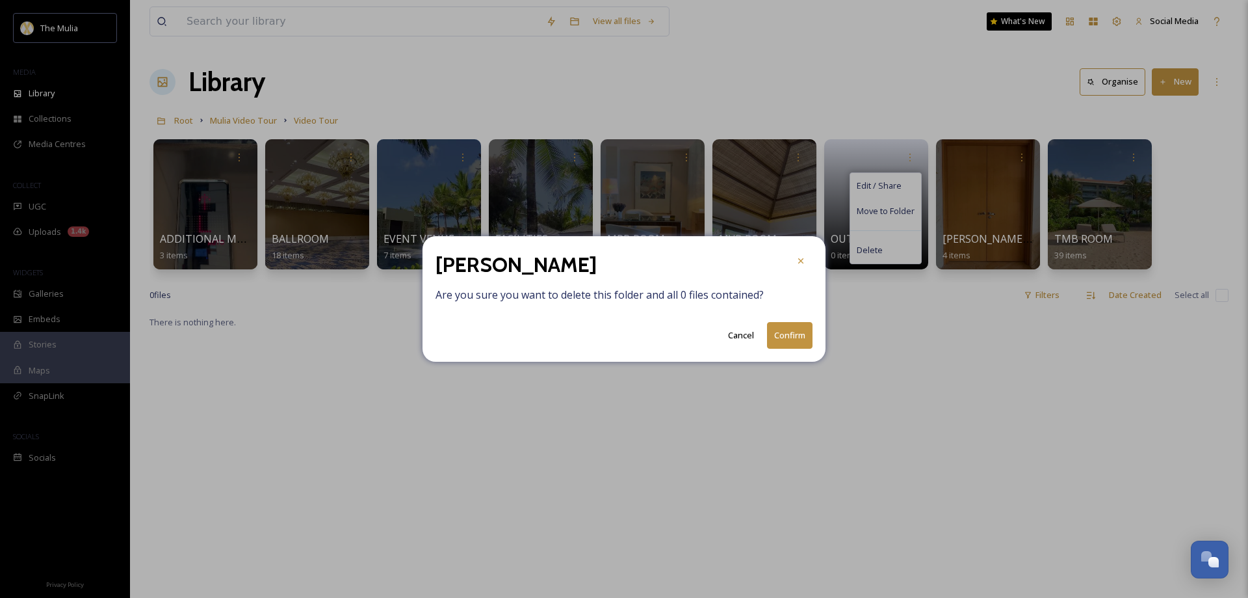
click at [805, 343] on button "Confirm" at bounding box center [790, 335] width 46 height 27
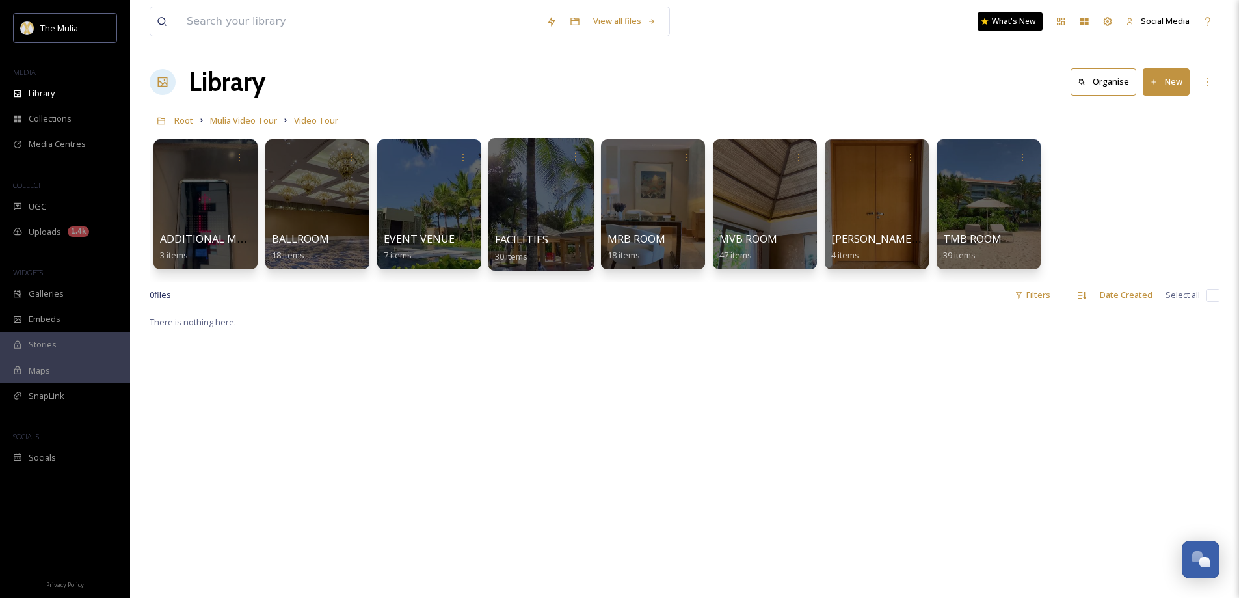
click at [527, 233] on span "FACILITIES" at bounding box center [522, 239] width 54 height 14
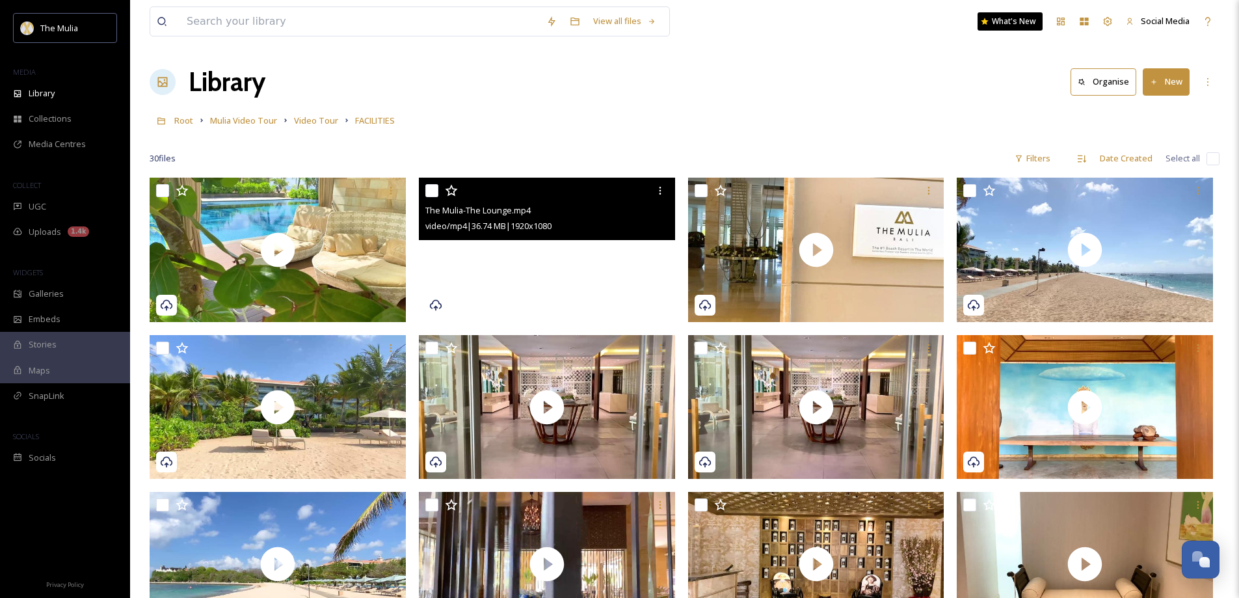
click at [551, 268] on video "The Mulia-The Lounge.mp4" at bounding box center [547, 250] width 256 height 144
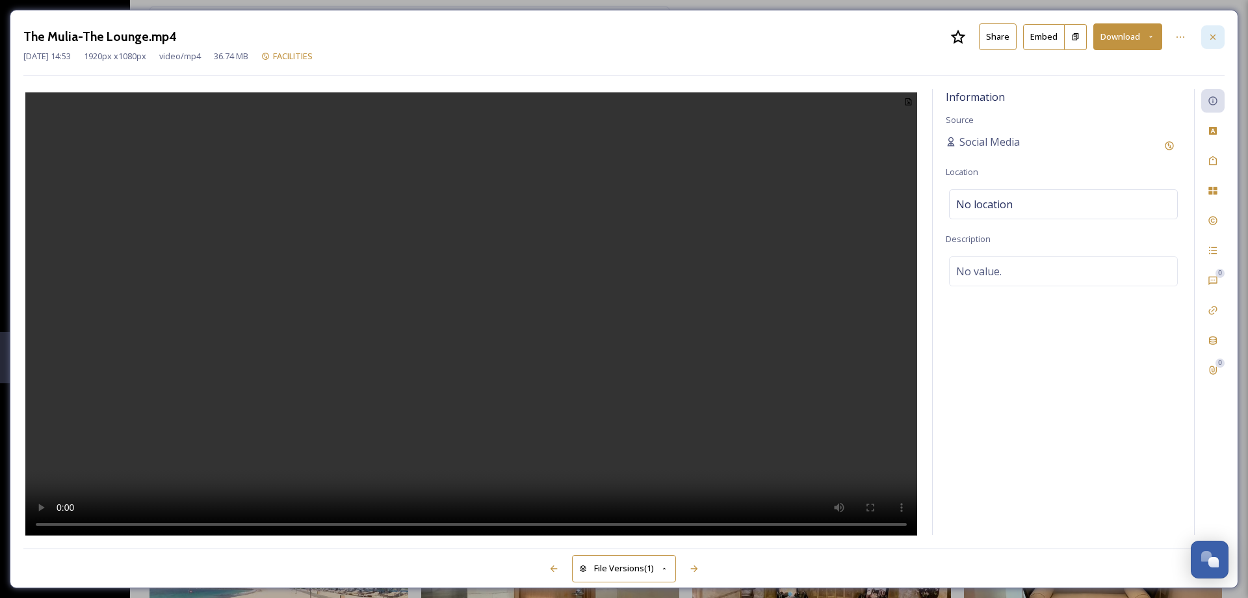
click at [1220, 31] on div at bounding box center [1213, 36] width 23 height 23
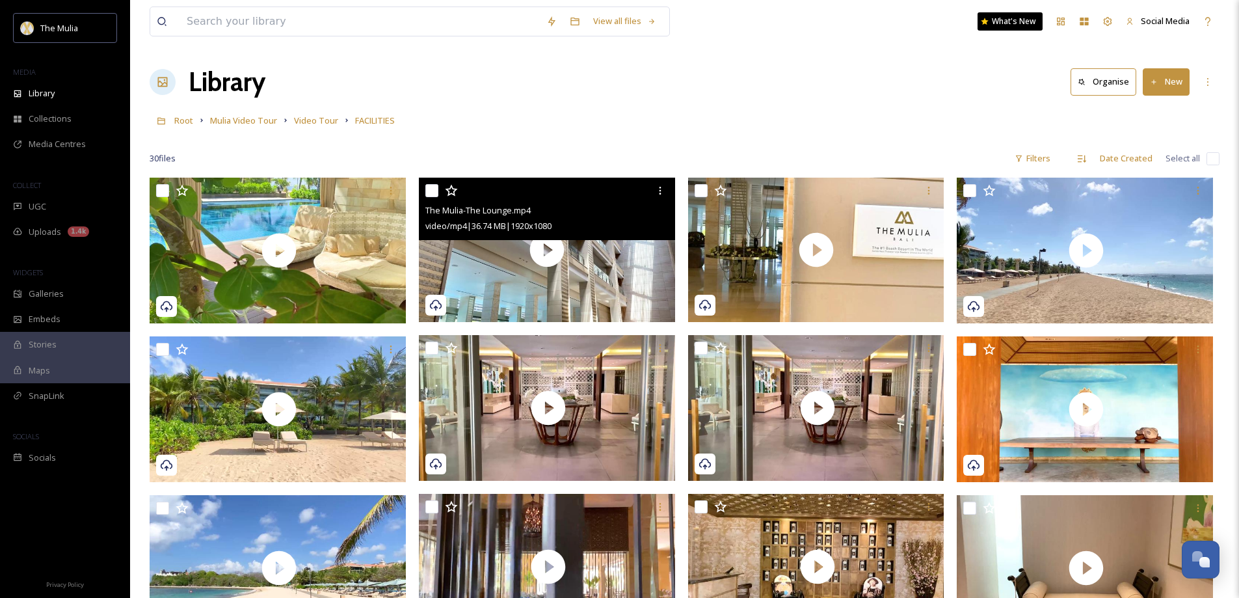
click at [432, 191] on input "checkbox" at bounding box center [431, 190] width 13 height 13
checkbox input "true"
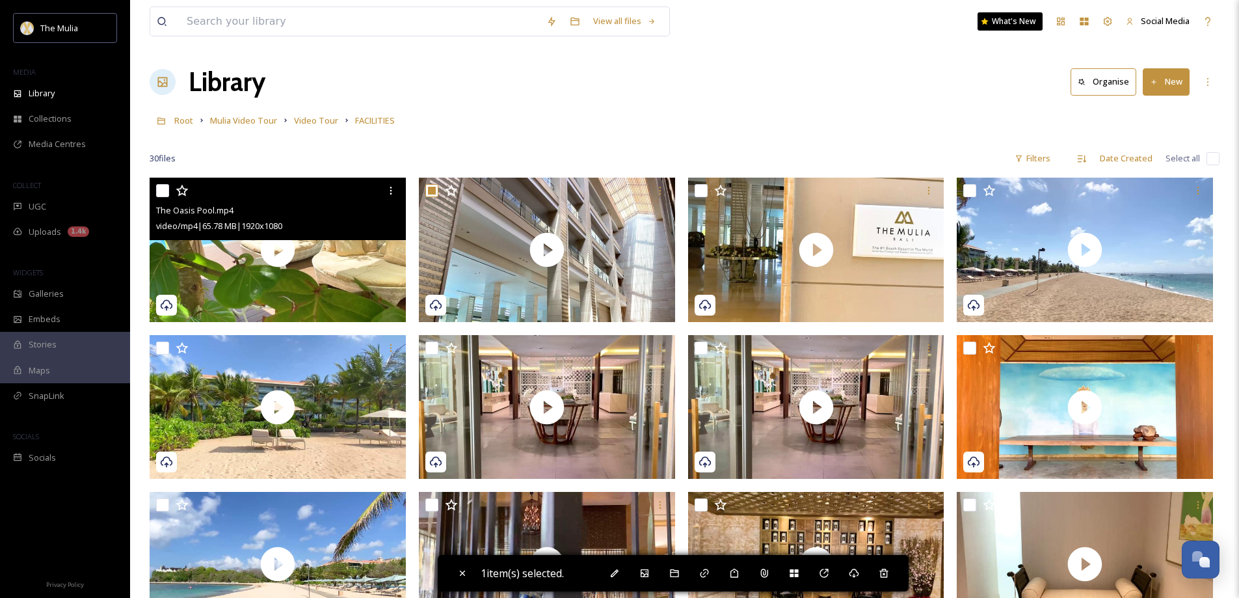
click at [165, 191] on input "checkbox" at bounding box center [162, 190] width 13 height 13
checkbox input "true"
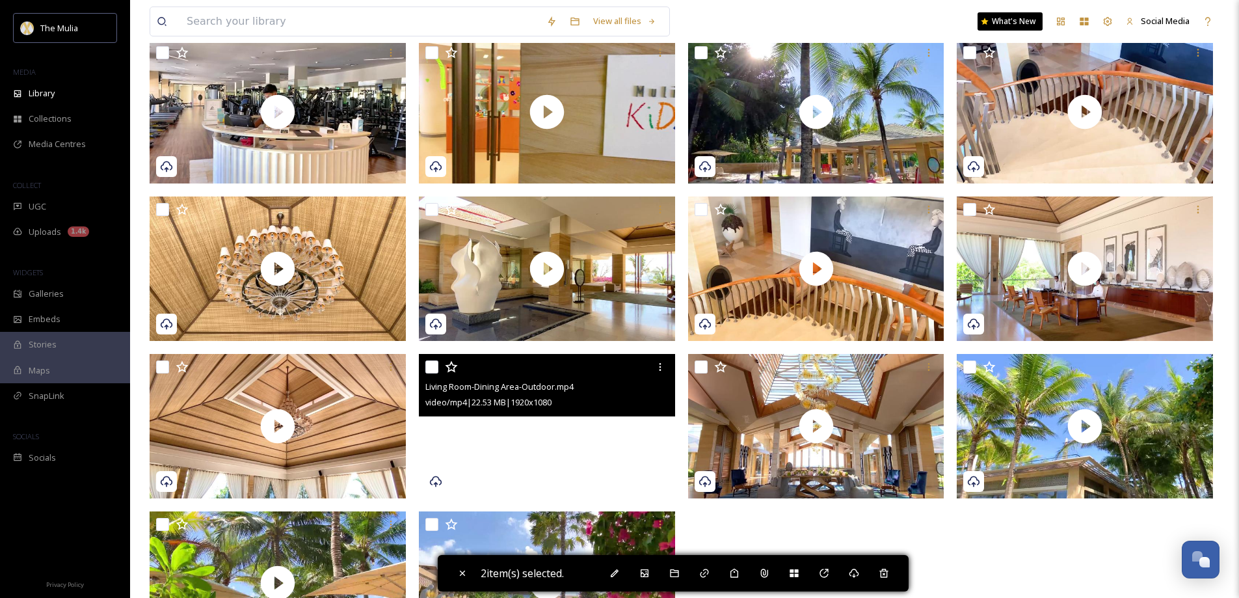
scroll to position [780, 0]
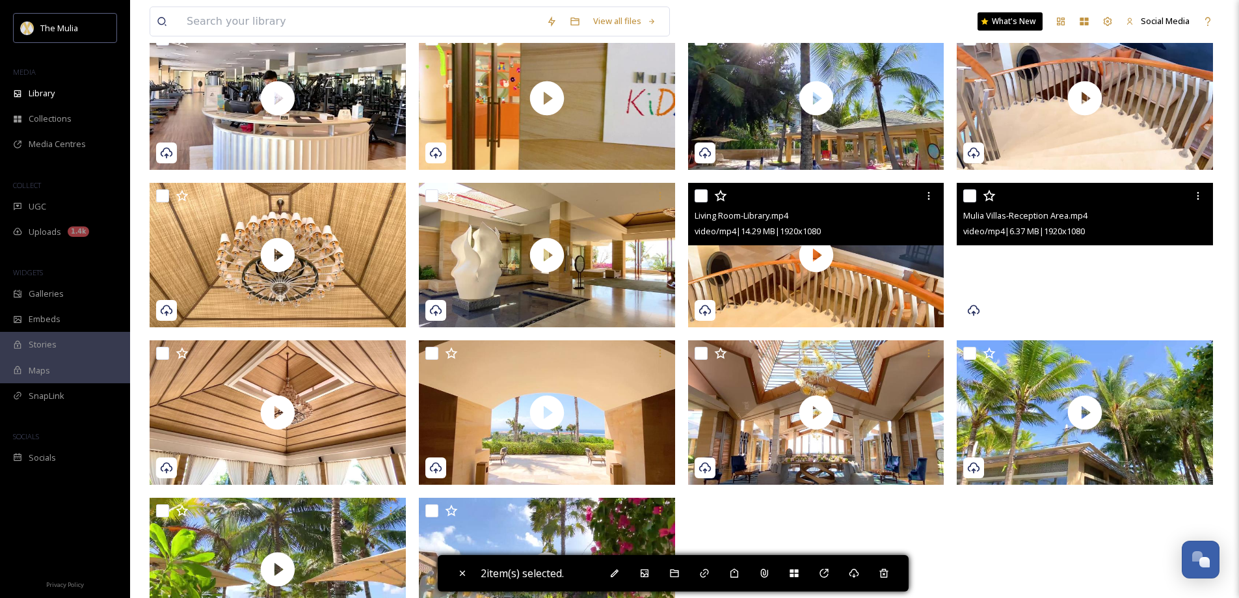
click at [707, 193] on div at bounding box center [817, 195] width 246 height 23
click at [700, 194] on input "checkbox" at bounding box center [700, 195] width 13 height 13
checkbox input "true"
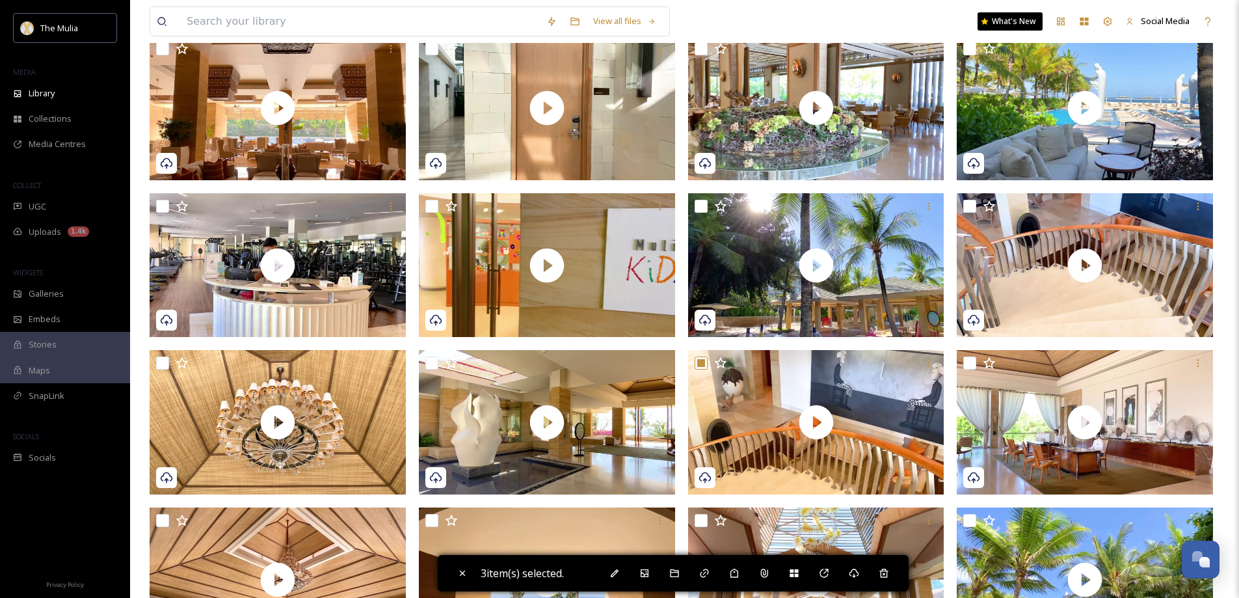
scroll to position [585, 0]
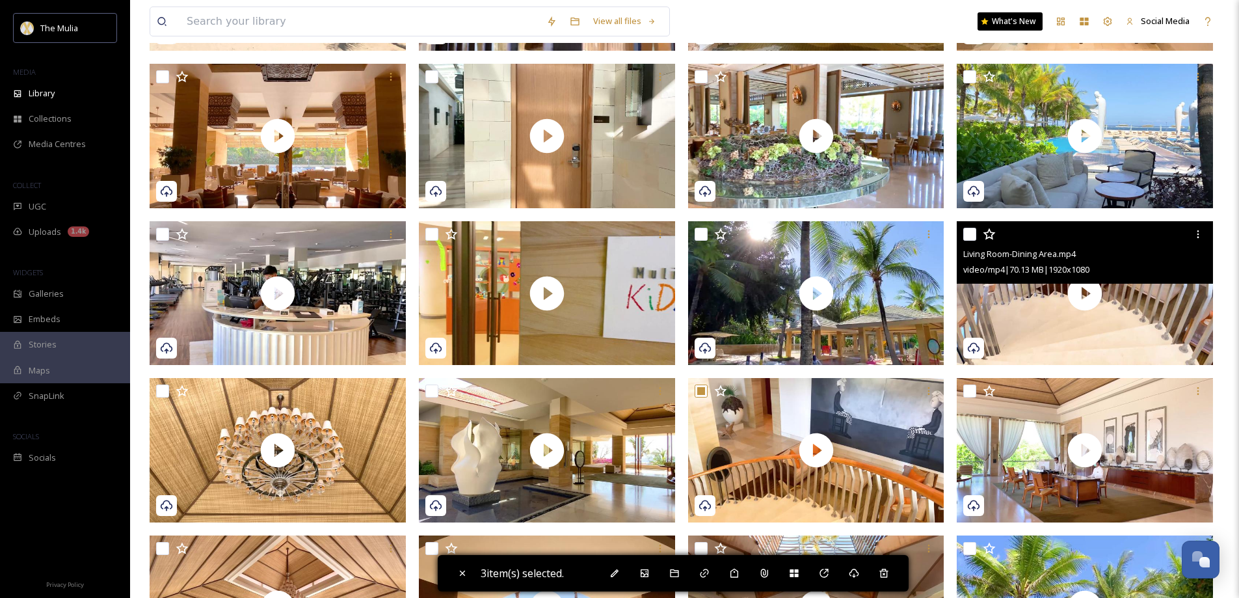
click at [972, 233] on input "checkbox" at bounding box center [969, 234] width 13 height 13
checkbox input "true"
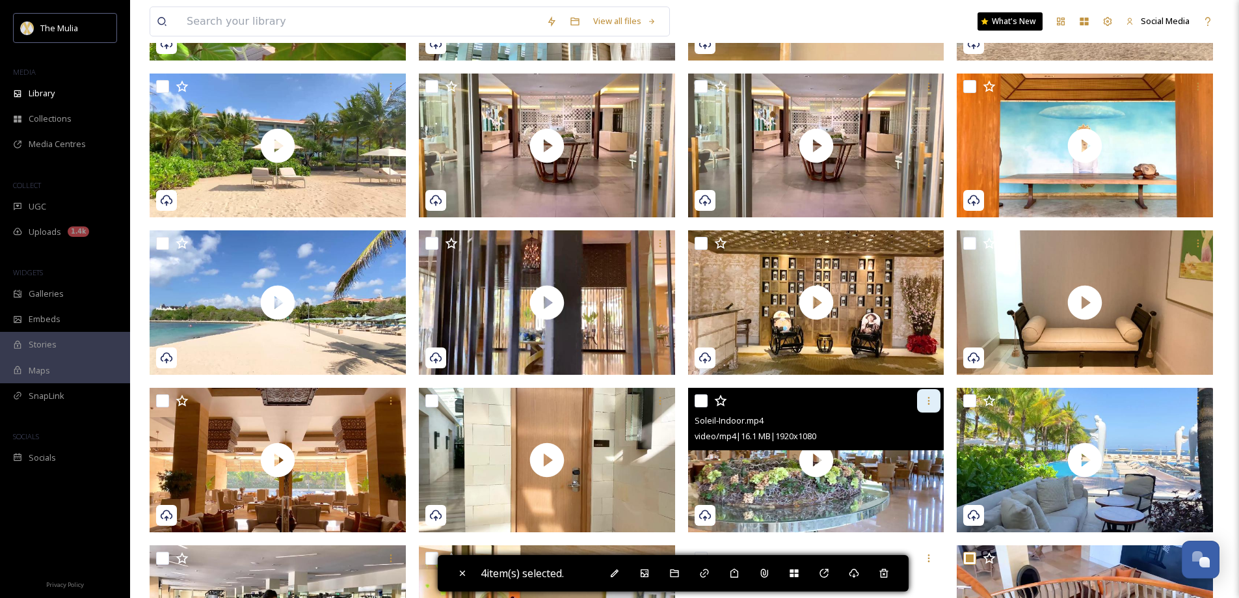
scroll to position [196, 0]
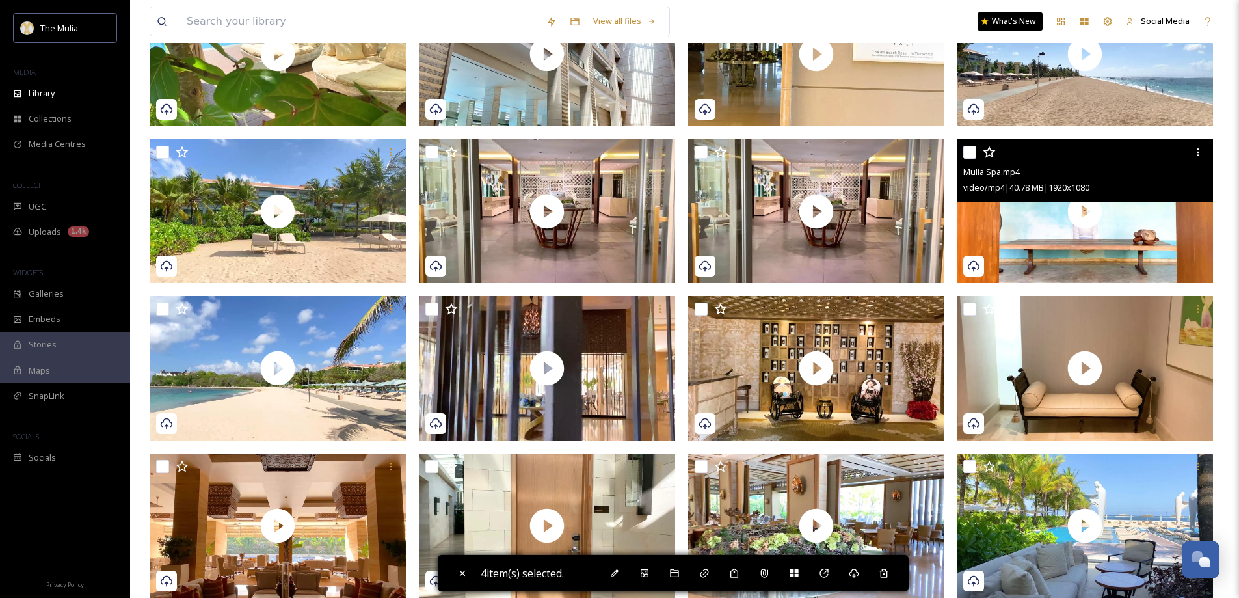
click at [970, 151] on input "checkbox" at bounding box center [969, 152] width 13 height 13
checkbox input "true"
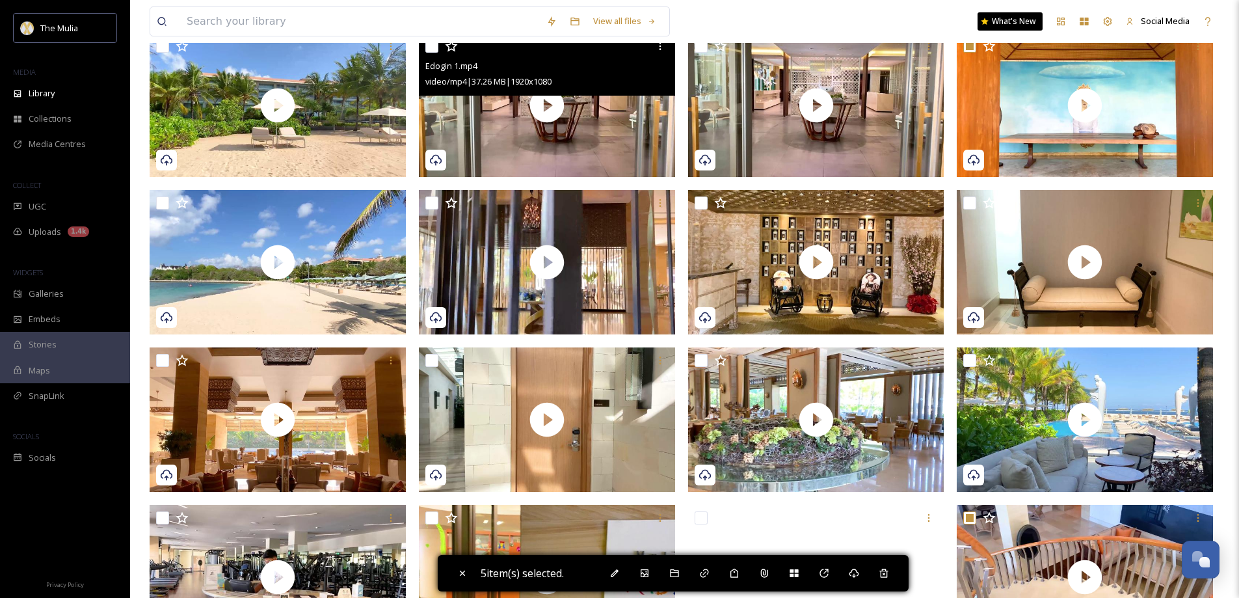
scroll to position [456, 0]
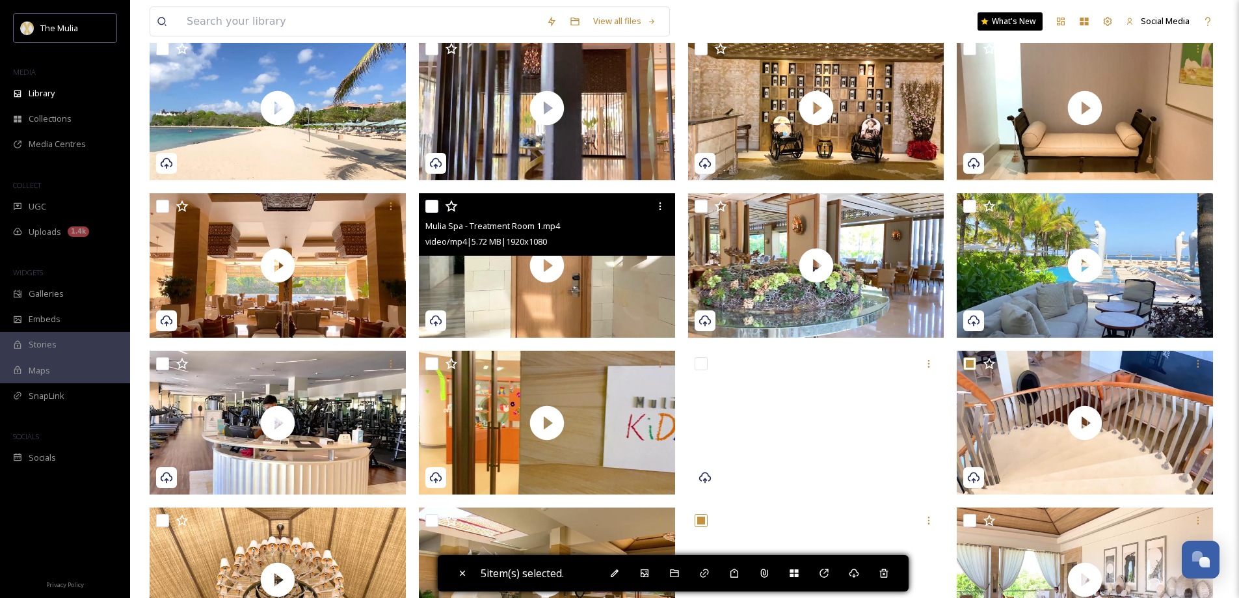
click at [430, 205] on input "checkbox" at bounding box center [431, 206] width 13 height 13
checkbox input "true"
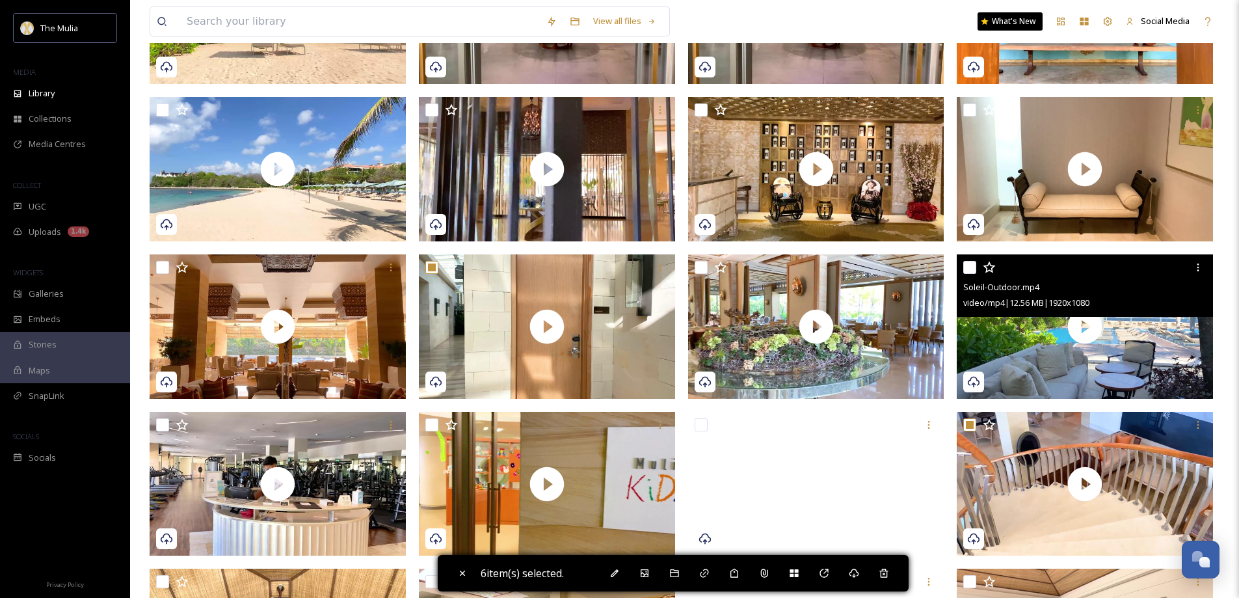
scroll to position [326, 0]
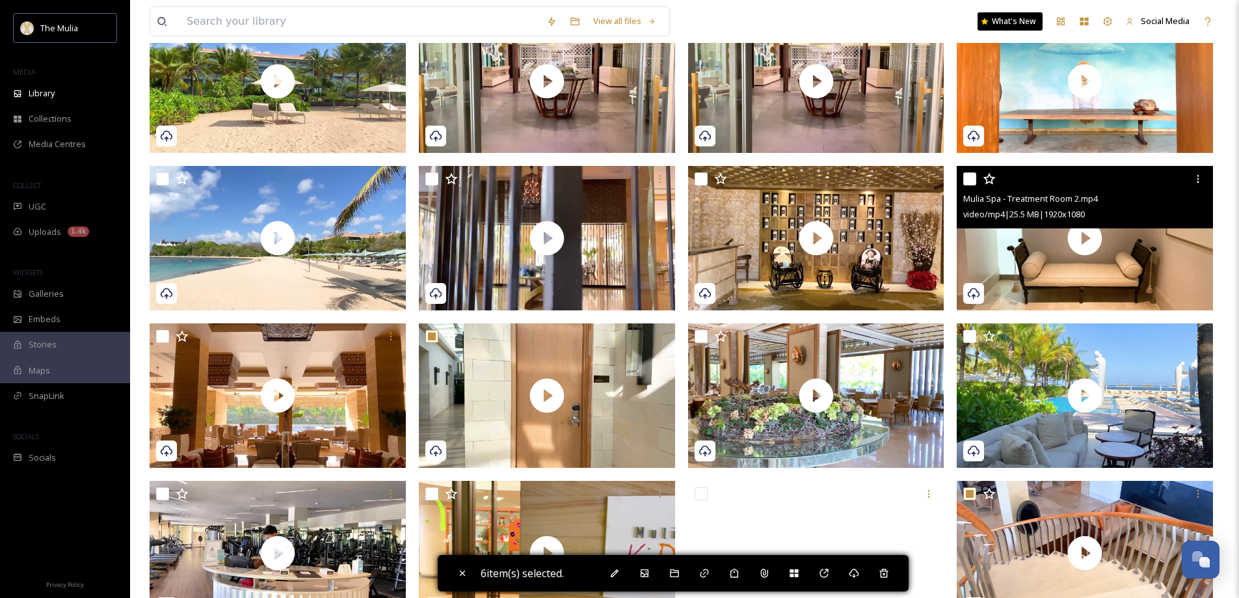
click at [971, 179] on input "checkbox" at bounding box center [969, 178] width 13 height 13
checkbox input "true"
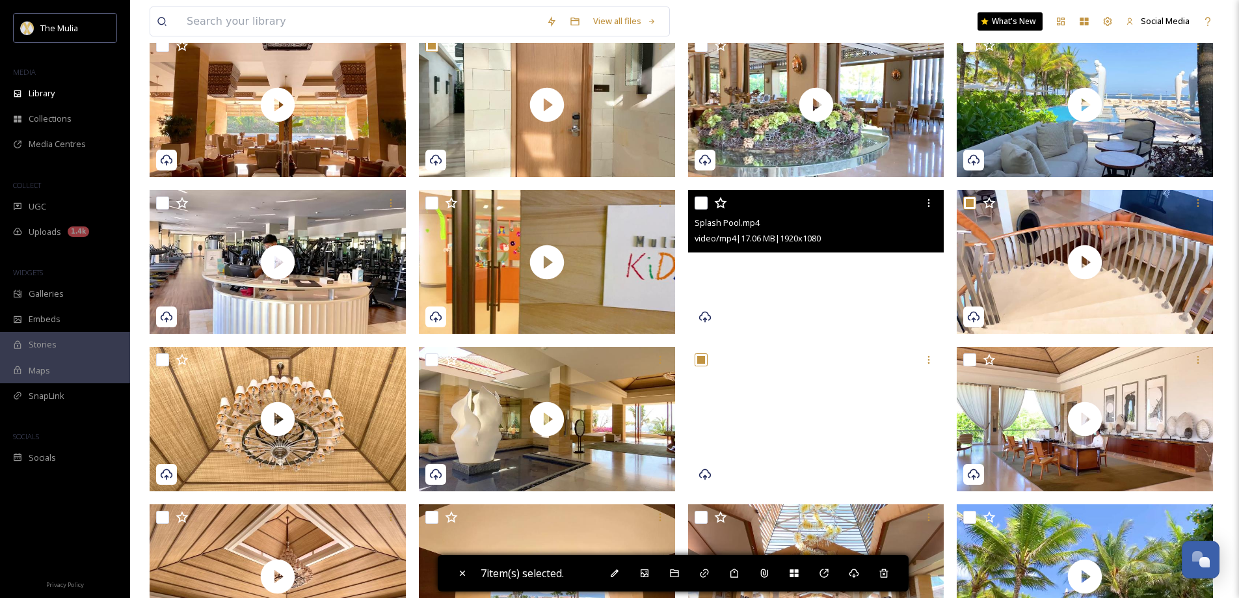
scroll to position [650, 0]
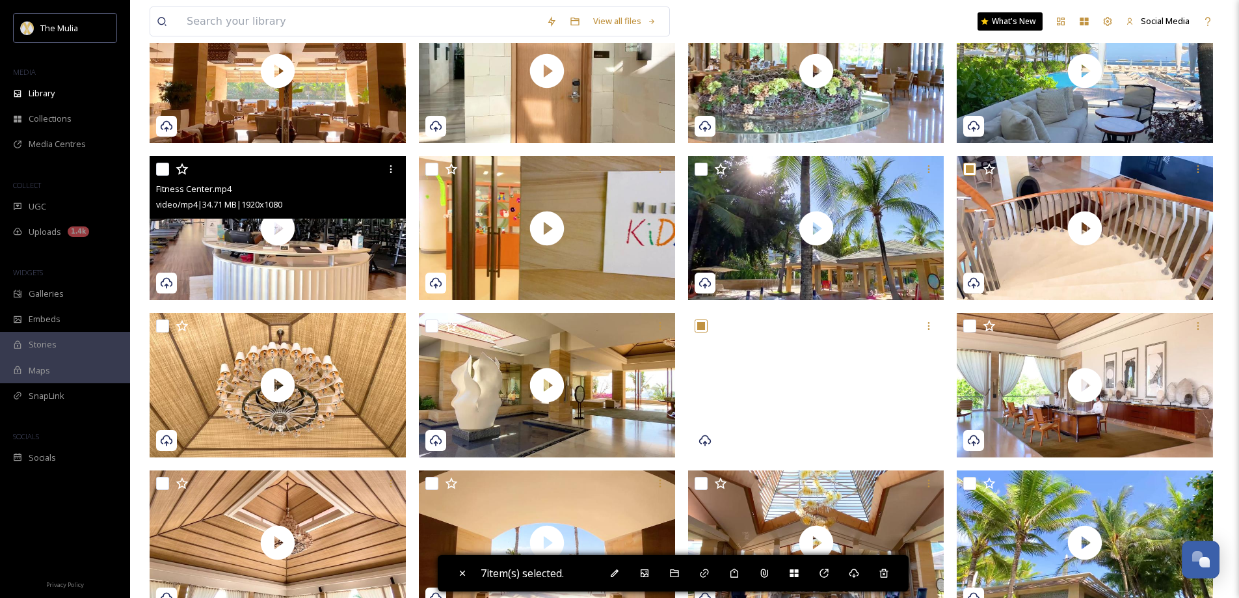
click at [161, 165] on input "checkbox" at bounding box center [162, 169] width 13 height 13
checkbox input "true"
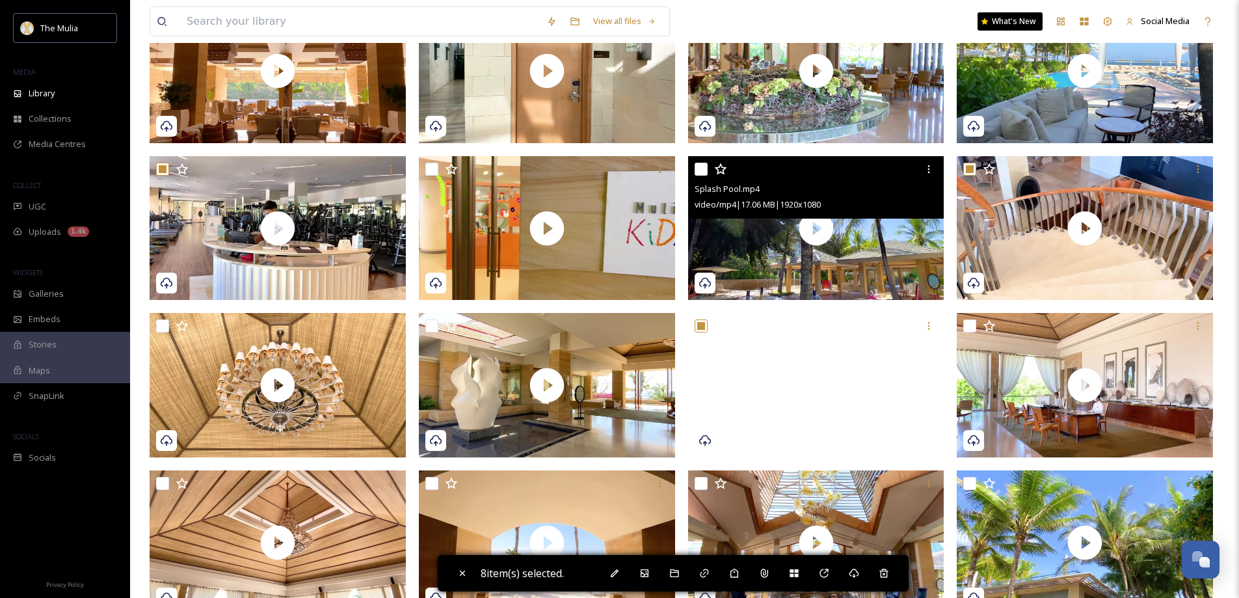
click at [706, 169] on input "checkbox" at bounding box center [700, 169] width 13 height 13
checkbox input "true"
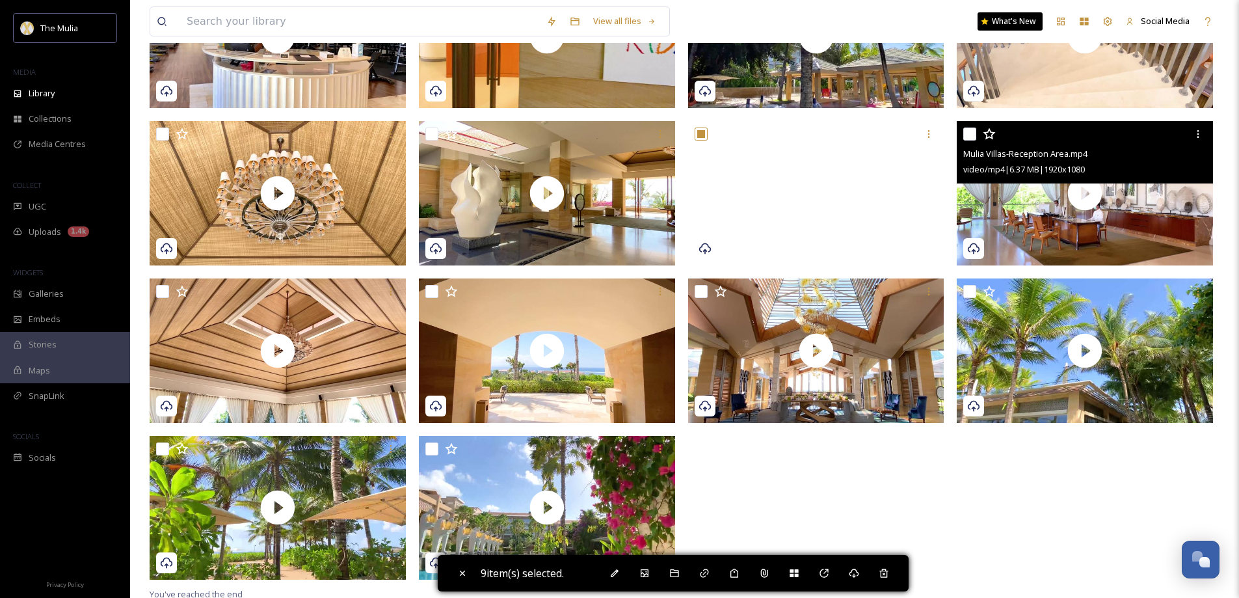
scroll to position [846, 0]
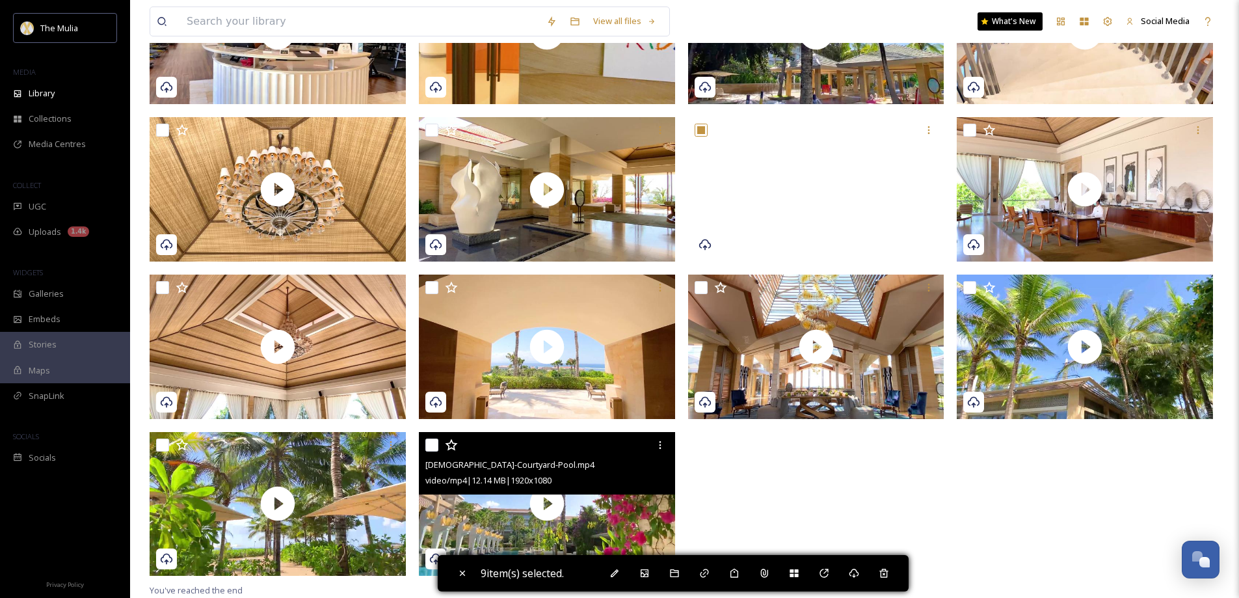
click at [430, 442] on input "checkbox" at bounding box center [431, 444] width 13 height 13
checkbox input "true"
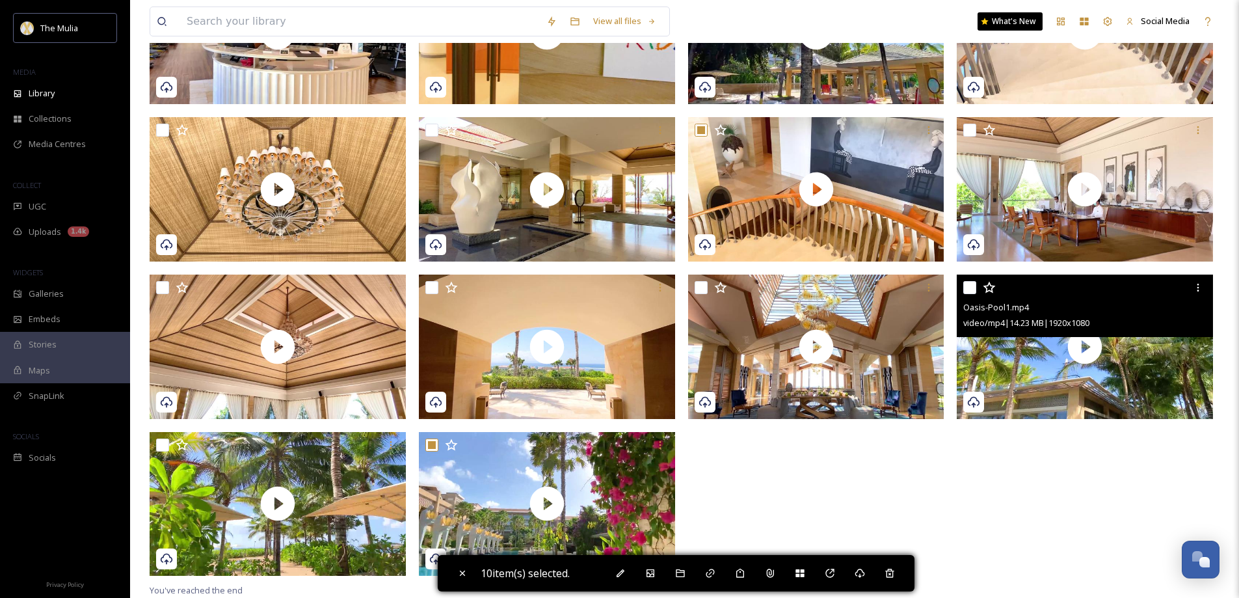
click at [972, 288] on input "checkbox" at bounding box center [969, 287] width 13 height 13
checkbox input "true"
click at [1198, 293] on div at bounding box center [1197, 287] width 23 height 23
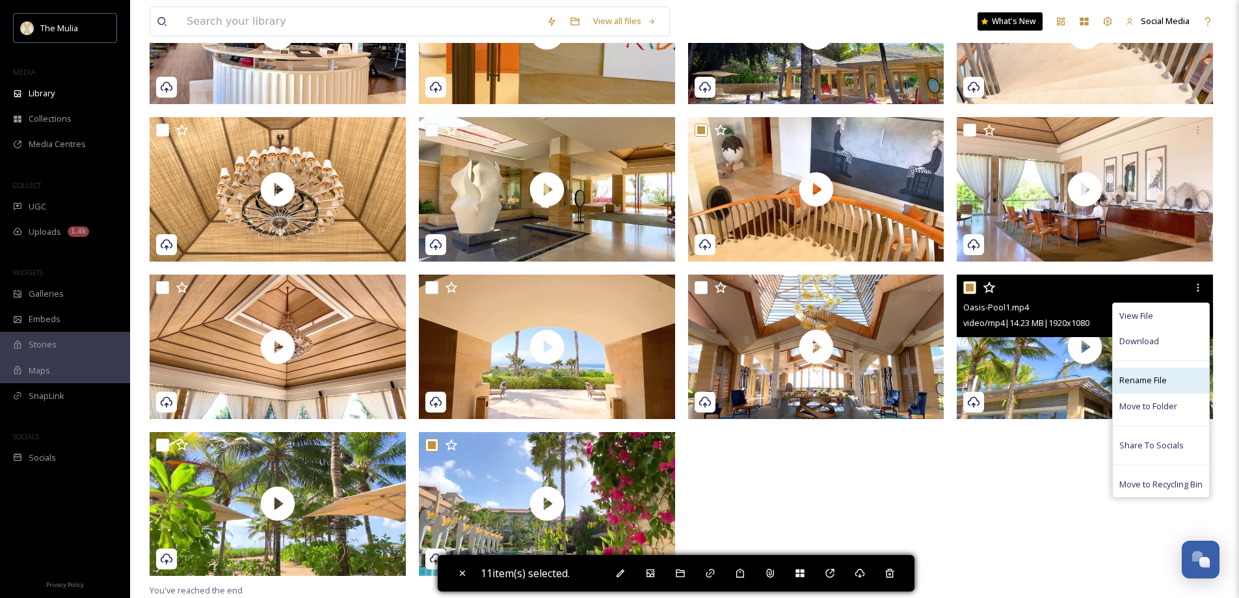
click at [1147, 380] on span "Rename File" at bounding box center [1142, 380] width 47 height 12
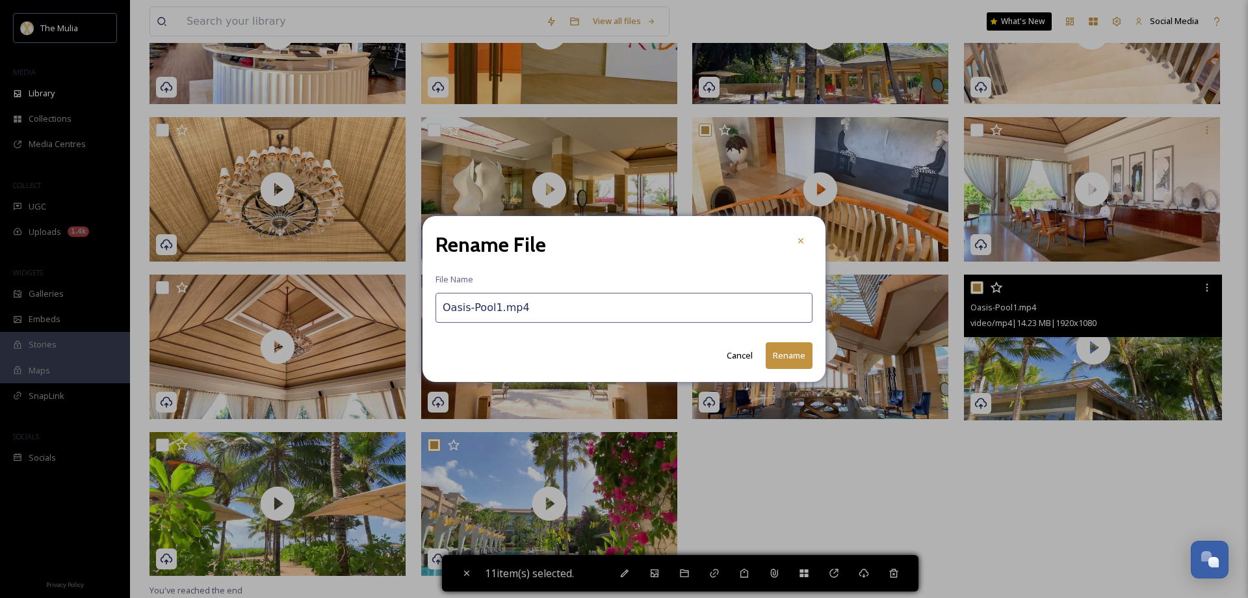
click at [458, 309] on input "Oasis-Pool1.mp4" at bounding box center [624, 308] width 377 height 30
click at [457, 309] on input "Oasis-Pool1.mp4" at bounding box center [624, 308] width 377 height 30
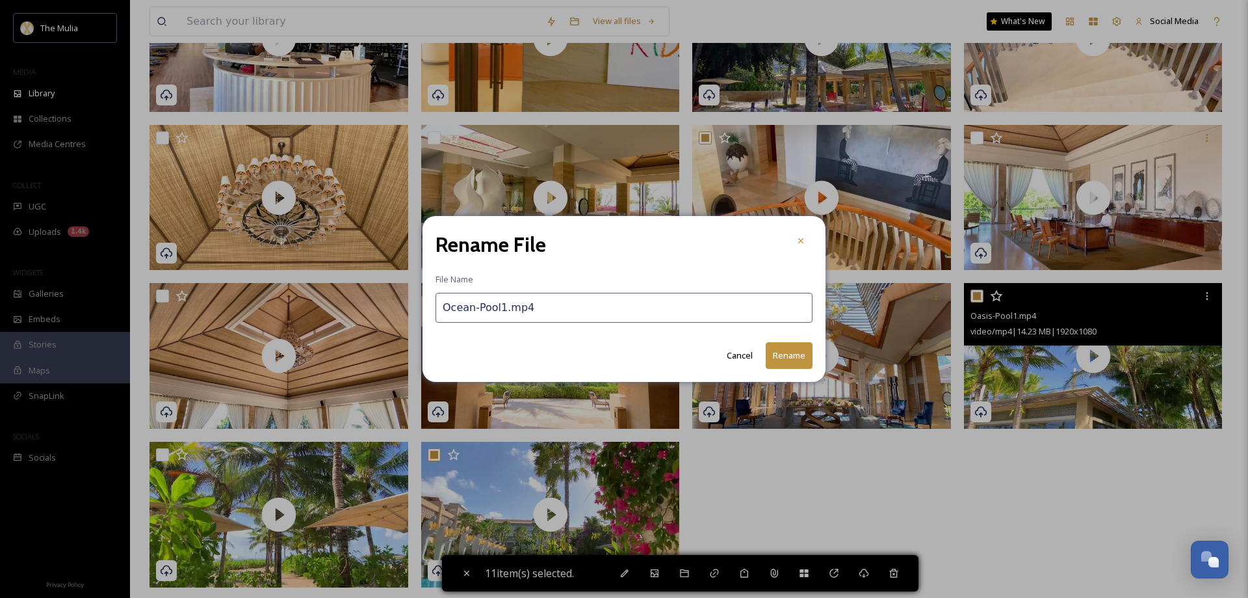
type input "Ocean-Pool1.mp4"
click at [791, 357] on button "Rename" at bounding box center [789, 355] width 47 height 27
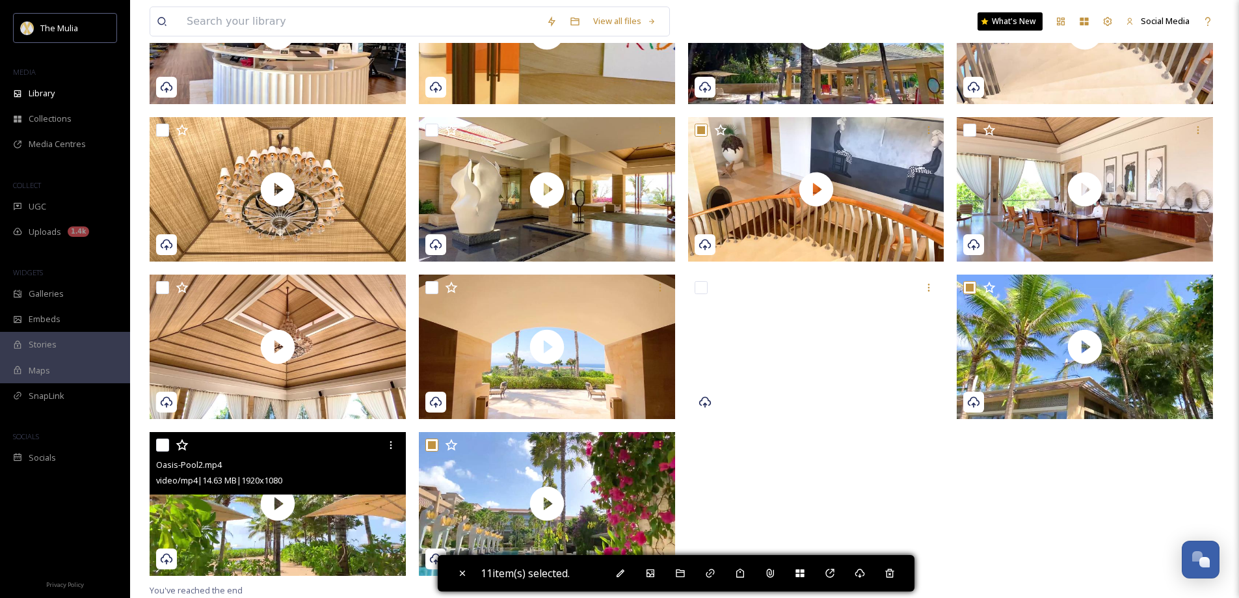
click at [164, 445] on input "checkbox" at bounding box center [162, 444] width 13 height 13
checkbox input "true"
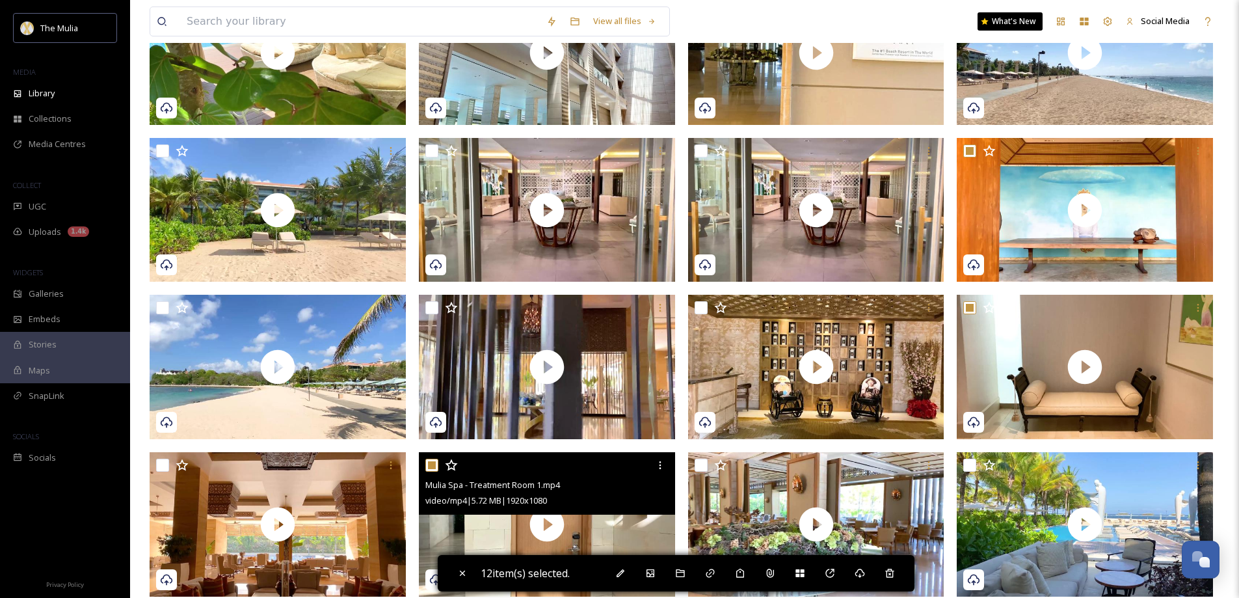
scroll to position [196, 0]
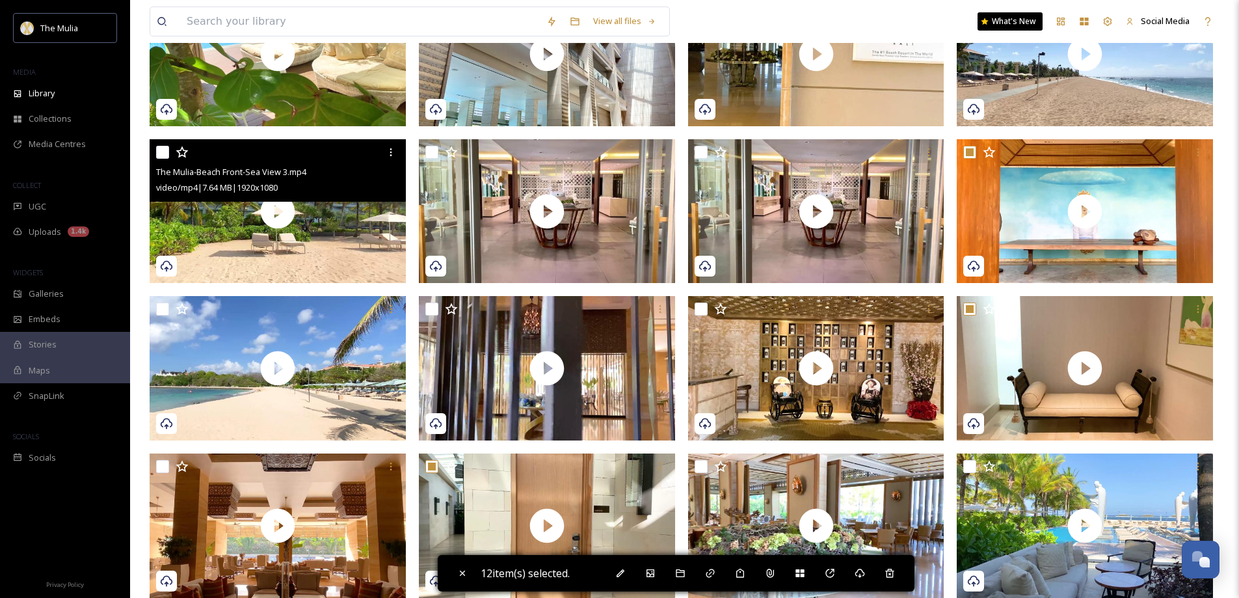
click at [168, 151] on input "checkbox" at bounding box center [162, 152] width 13 height 13
checkbox input "true"
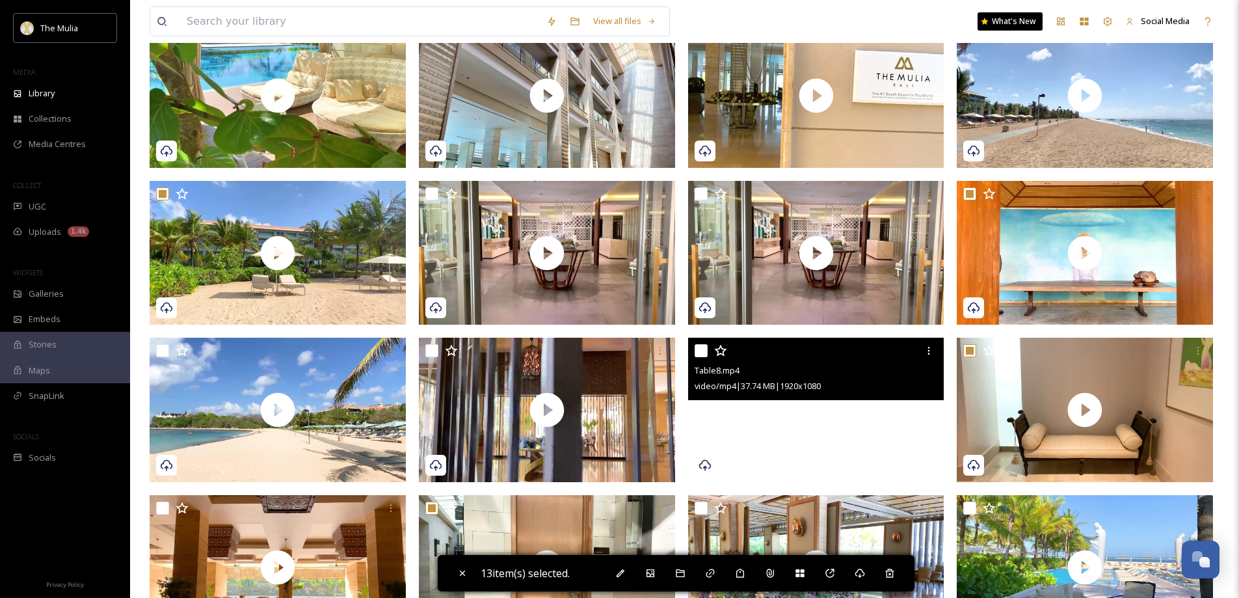
scroll to position [131, 0]
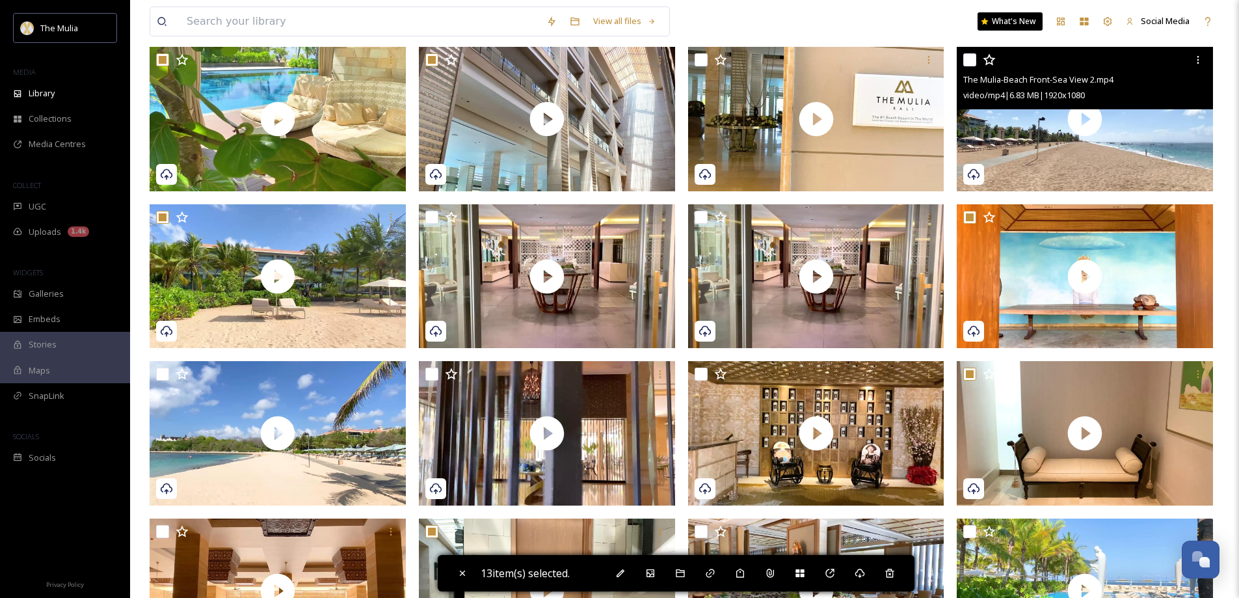
click at [971, 58] on input "checkbox" at bounding box center [969, 59] width 13 height 13
checkbox input "true"
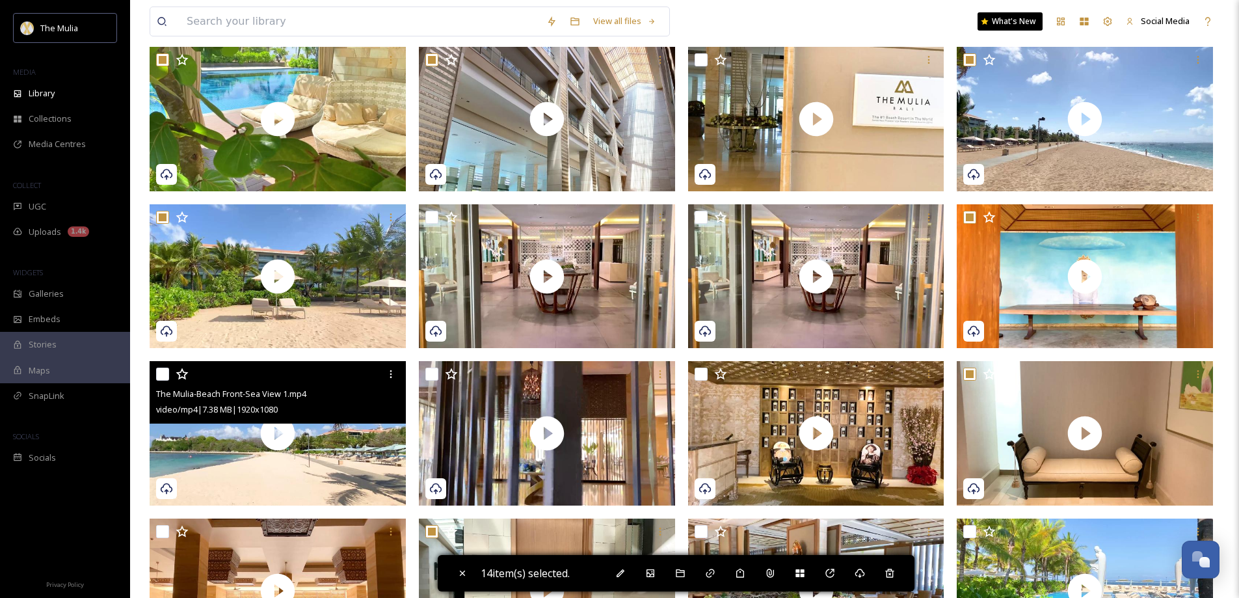
click at [161, 367] on div at bounding box center [279, 373] width 246 height 23
click at [164, 375] on input "checkbox" at bounding box center [162, 373] width 13 height 13
checkbox input "true"
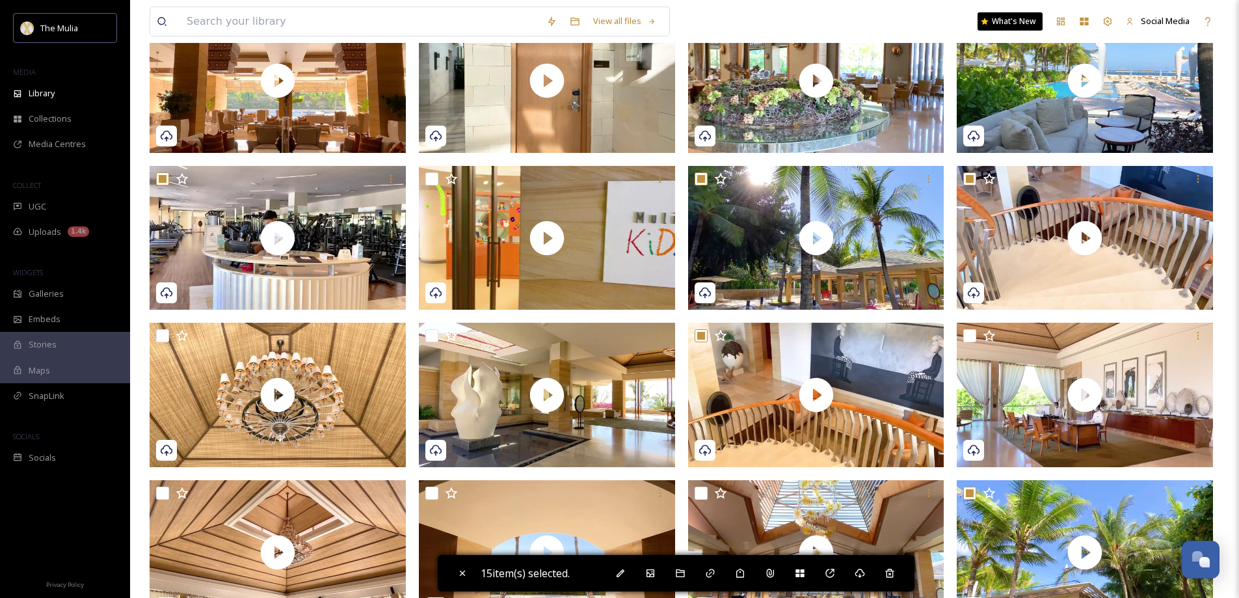
scroll to position [650, 0]
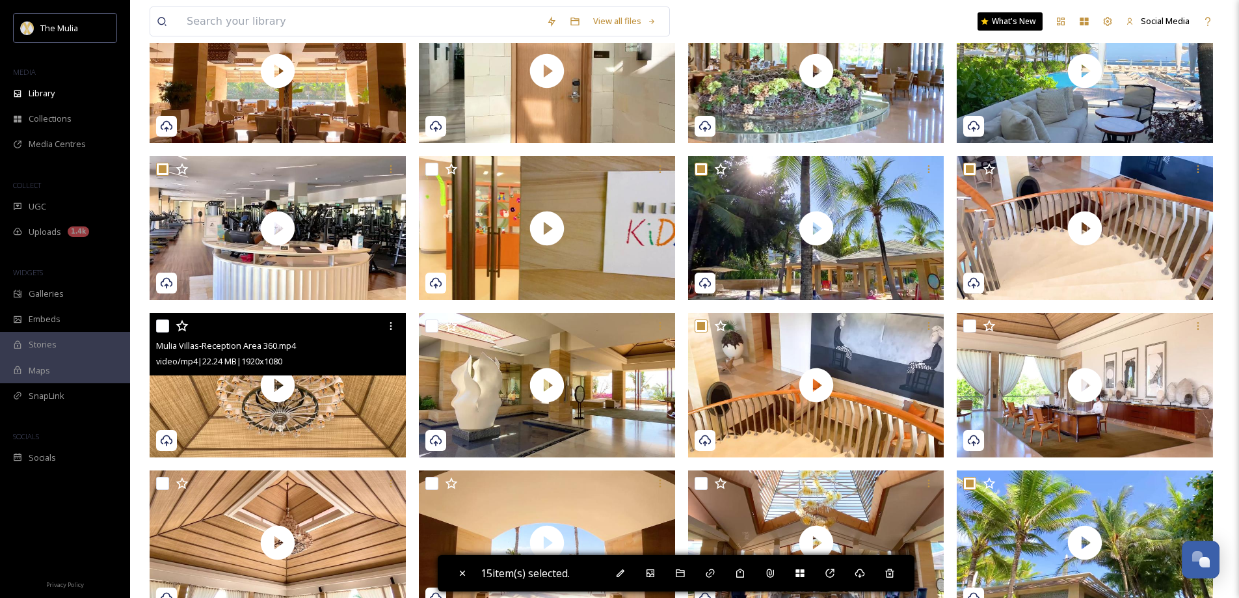
click at [161, 326] on input "checkbox" at bounding box center [162, 325] width 13 height 13
checkbox input "true"
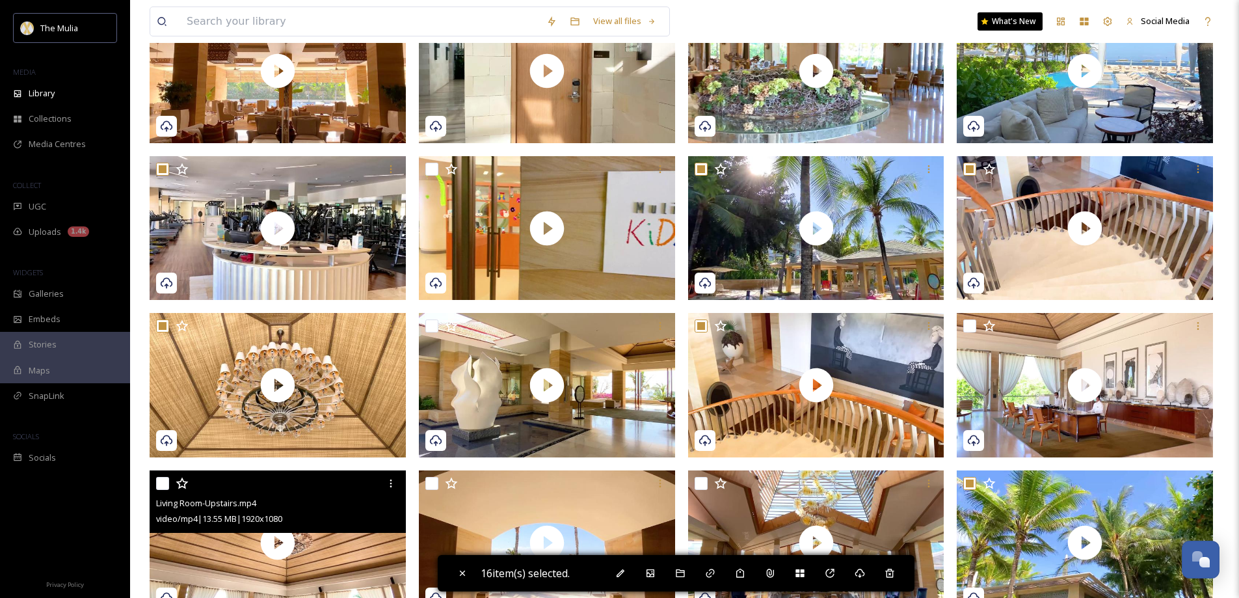
click at [163, 483] on input "checkbox" at bounding box center [162, 483] width 13 height 13
checkbox input "true"
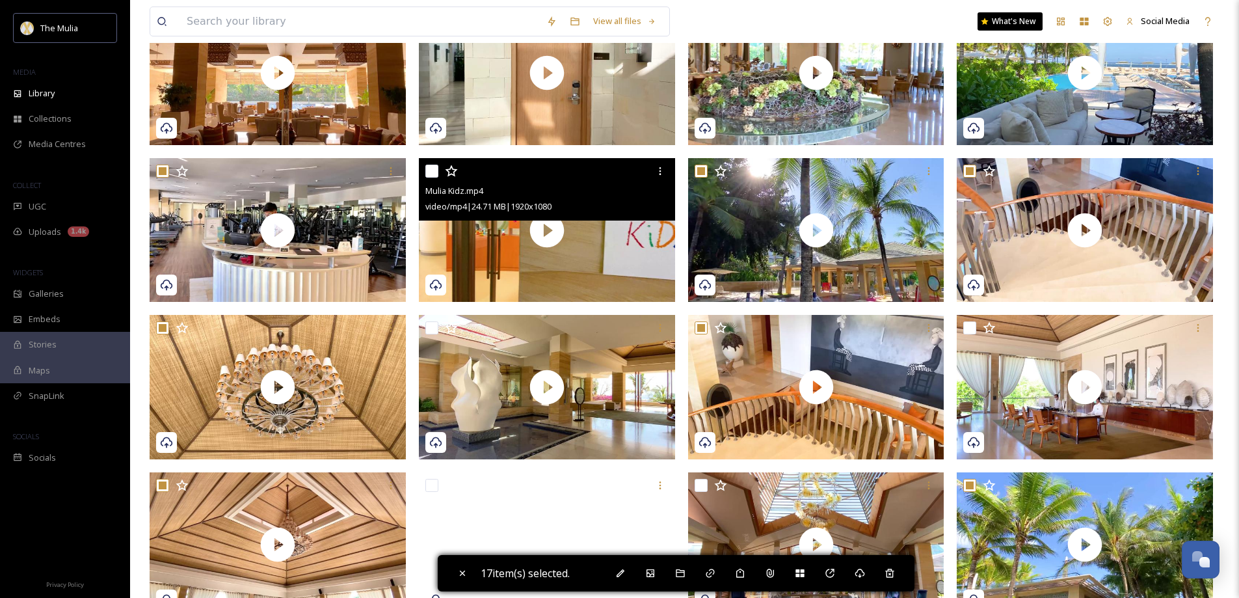
scroll to position [521, 0]
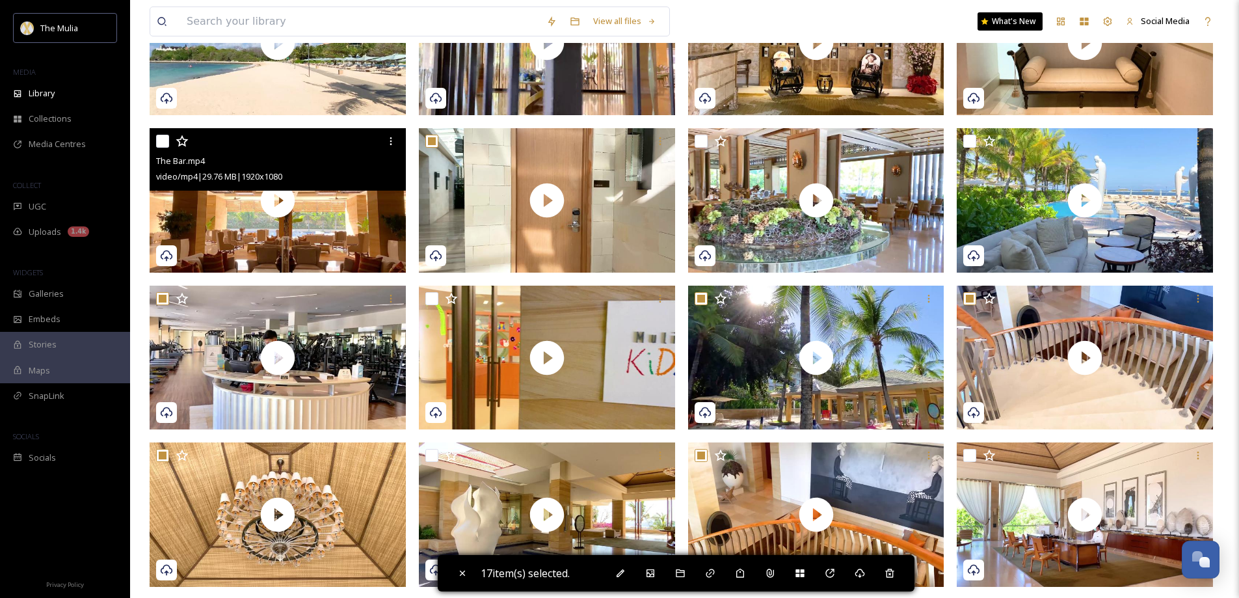
click at [157, 142] on input "checkbox" at bounding box center [162, 141] width 13 height 13
checkbox input "true"
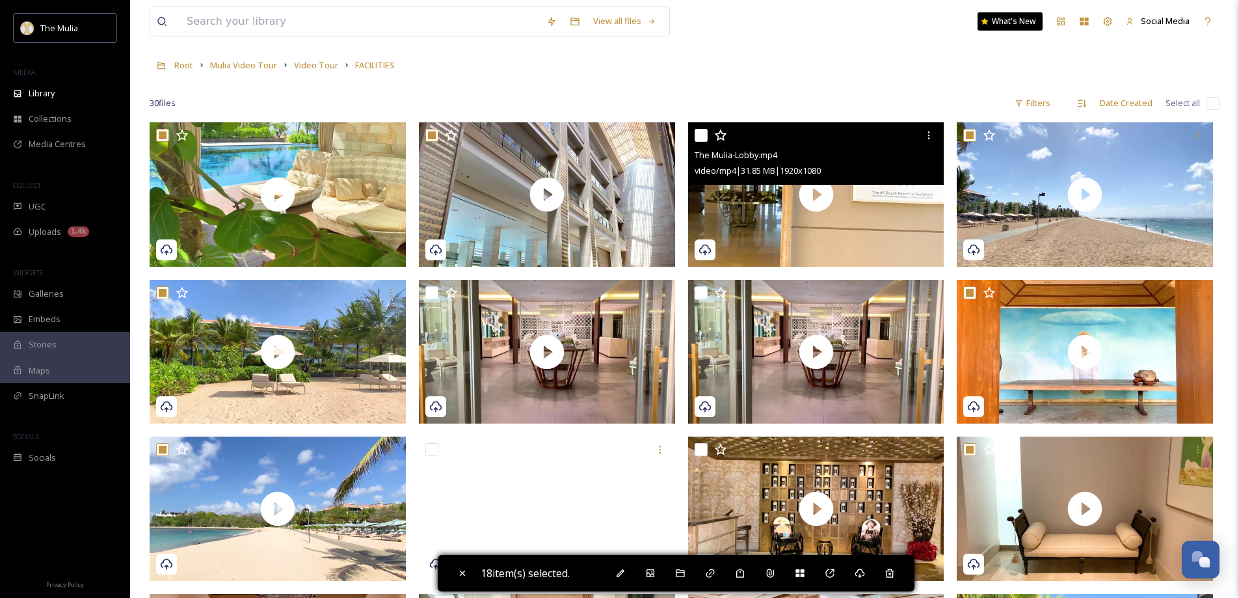
scroll to position [1, 0]
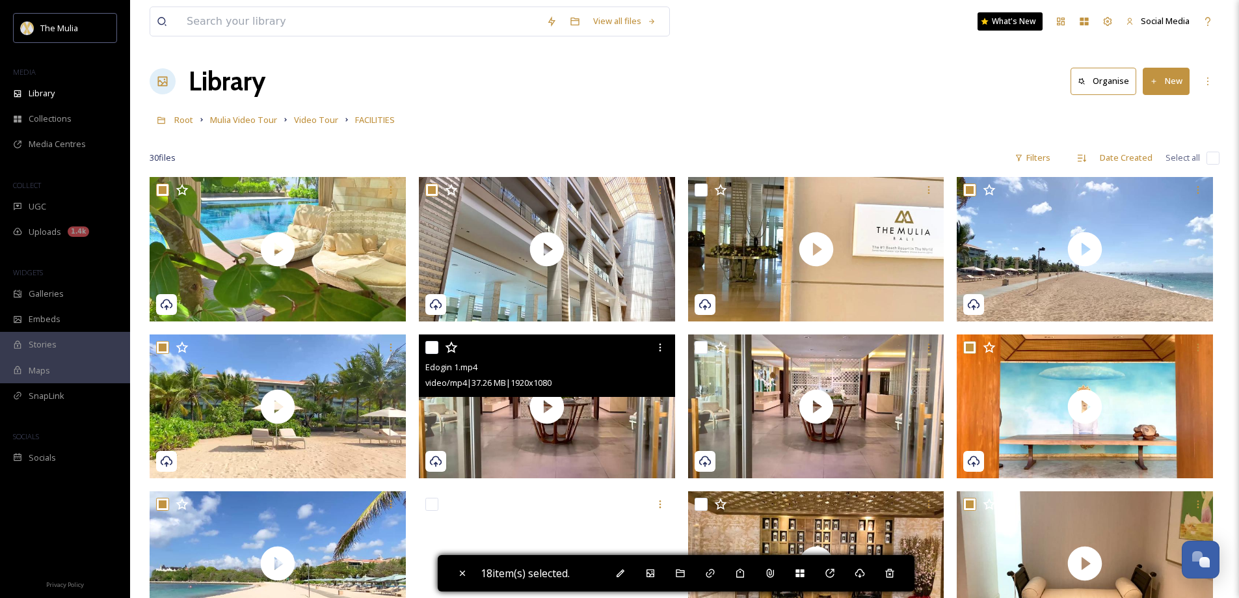
click at [432, 351] on input "checkbox" at bounding box center [431, 347] width 13 height 13
checkbox input "true"
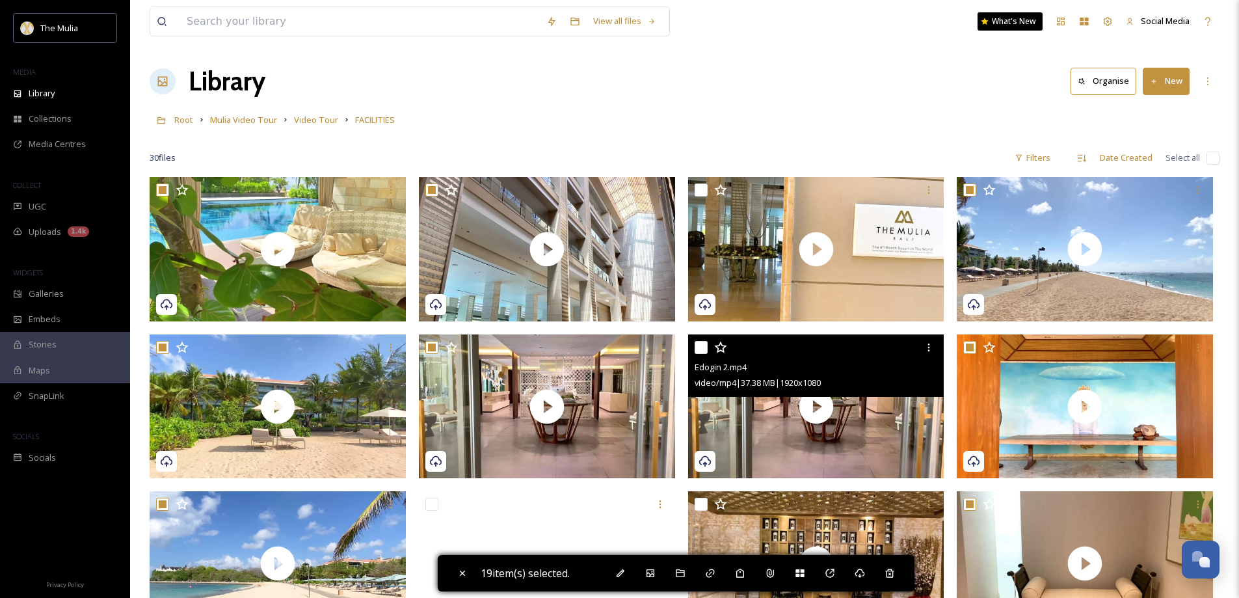
click at [699, 347] on input "checkbox" at bounding box center [700, 347] width 13 height 13
checkbox input "true"
click at [930, 347] on icon at bounding box center [928, 347] width 10 height 10
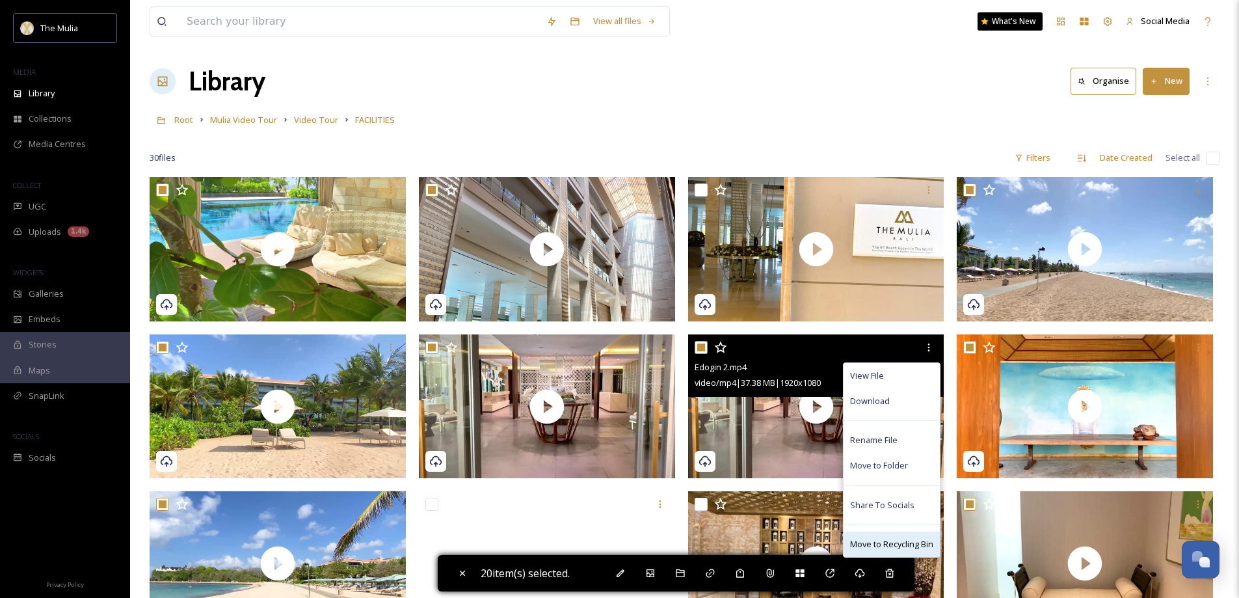
click at [886, 535] on div "Move to Recycling Bin" at bounding box center [891, 543] width 96 height 25
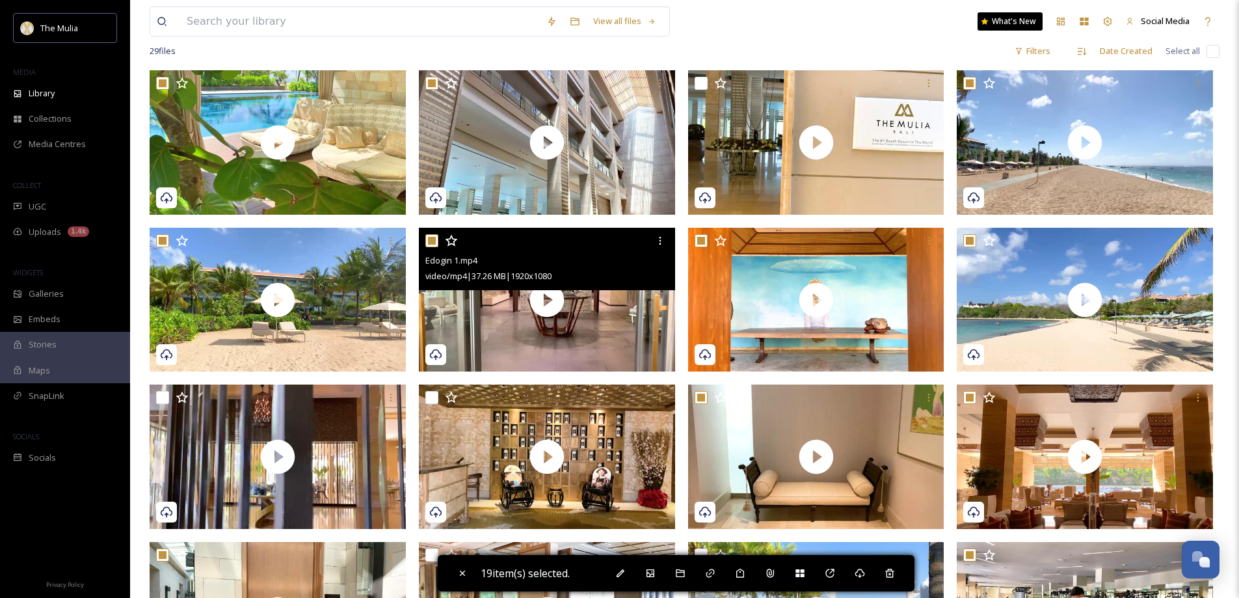
scroll to position [261, 0]
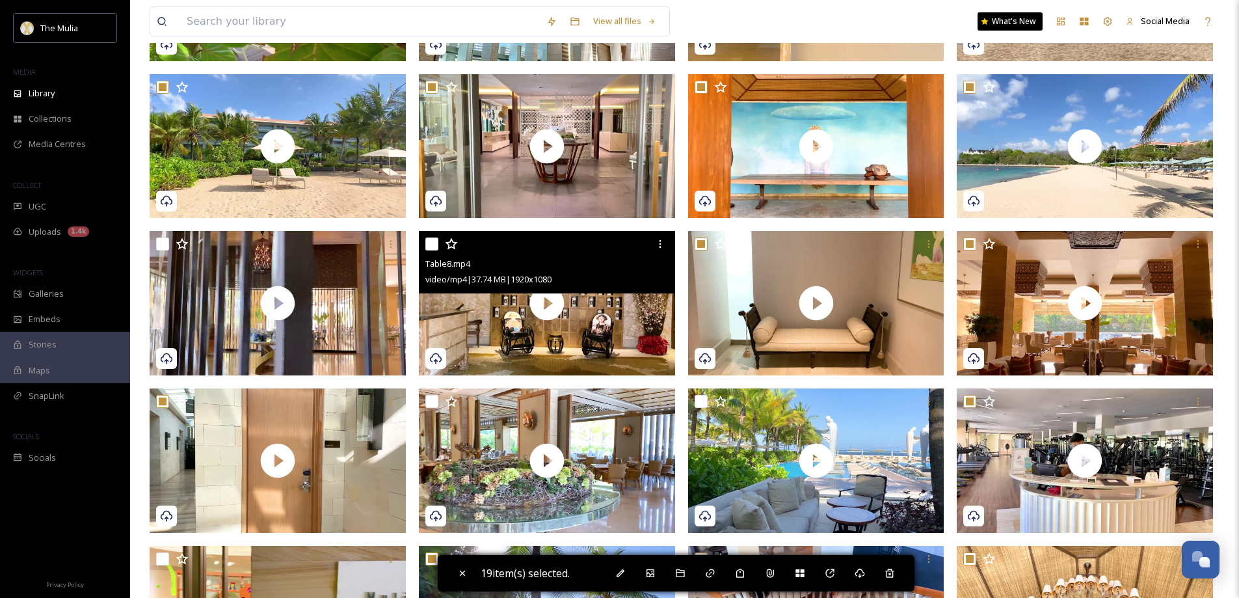
click at [430, 247] on input "checkbox" at bounding box center [431, 243] width 13 height 13
checkbox input "true"
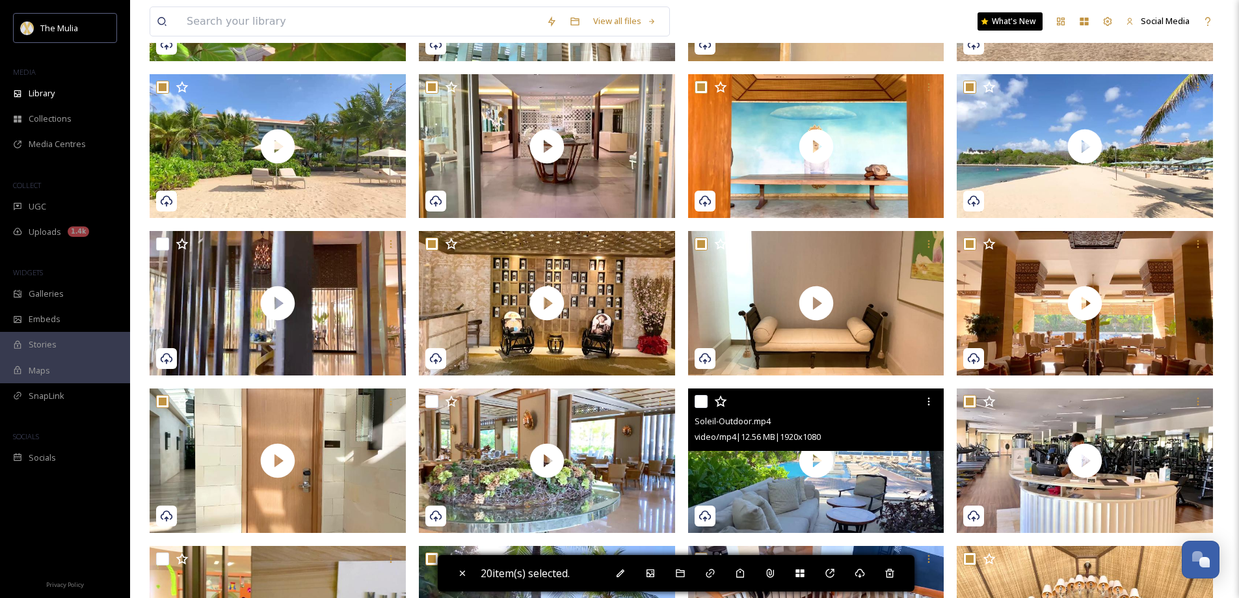
click at [701, 401] on input "checkbox" at bounding box center [700, 401] width 13 height 13
checkbox input "true"
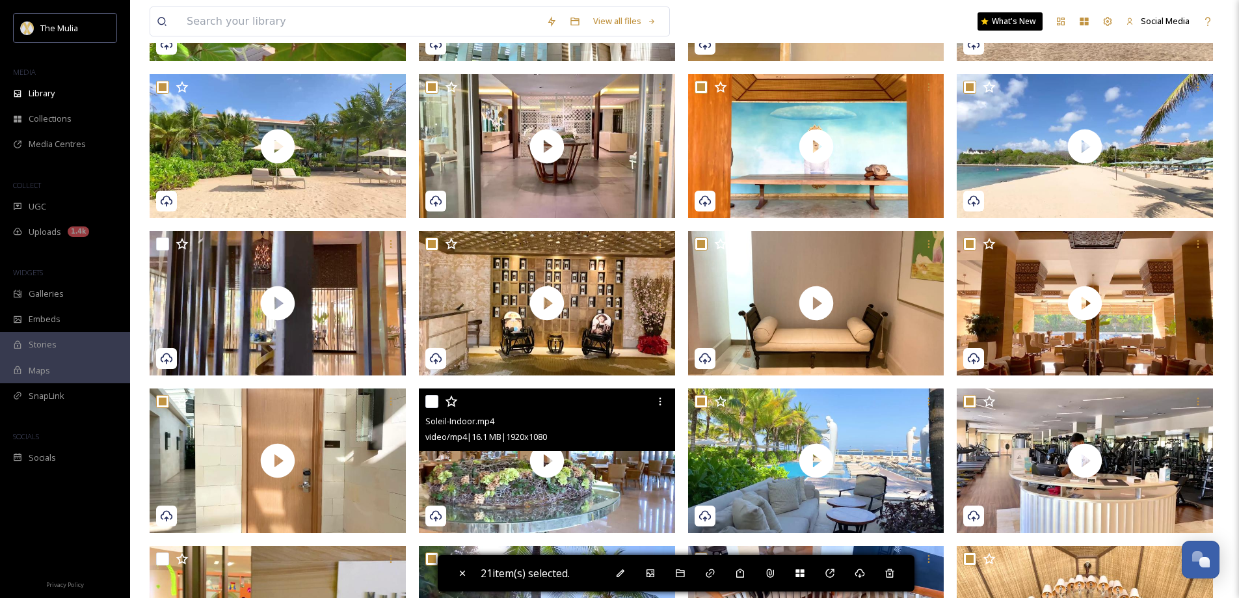
click at [427, 401] on input "checkbox" at bounding box center [431, 401] width 13 height 13
checkbox input "true"
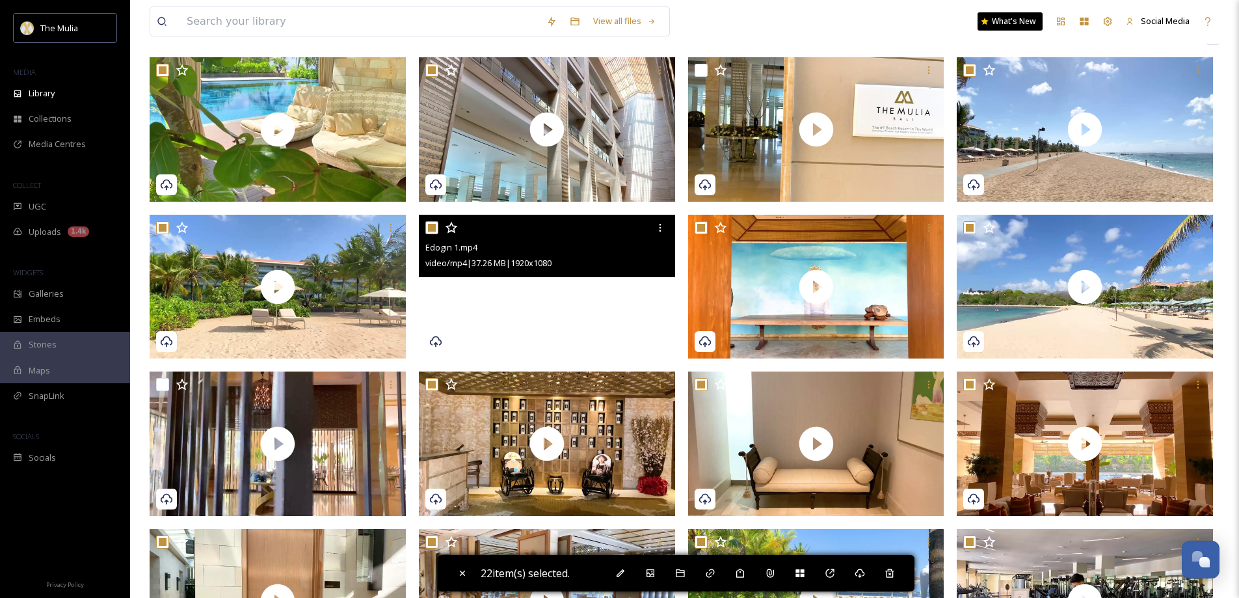
scroll to position [195, 0]
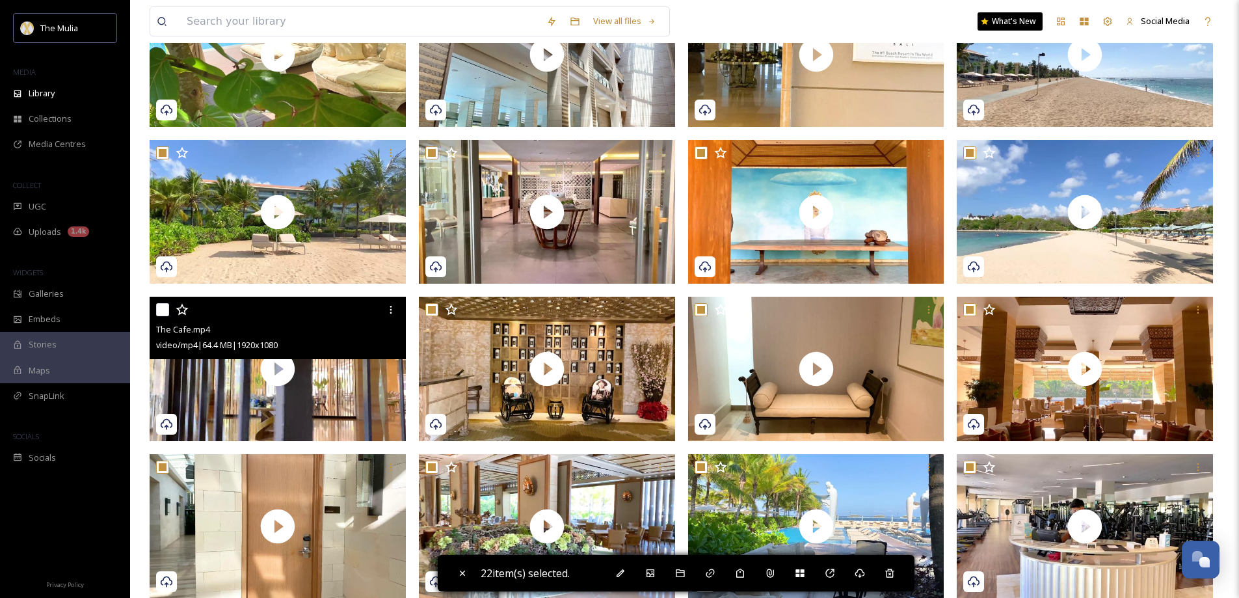
click at [163, 312] on input "checkbox" at bounding box center [162, 309] width 13 height 13
checkbox input "true"
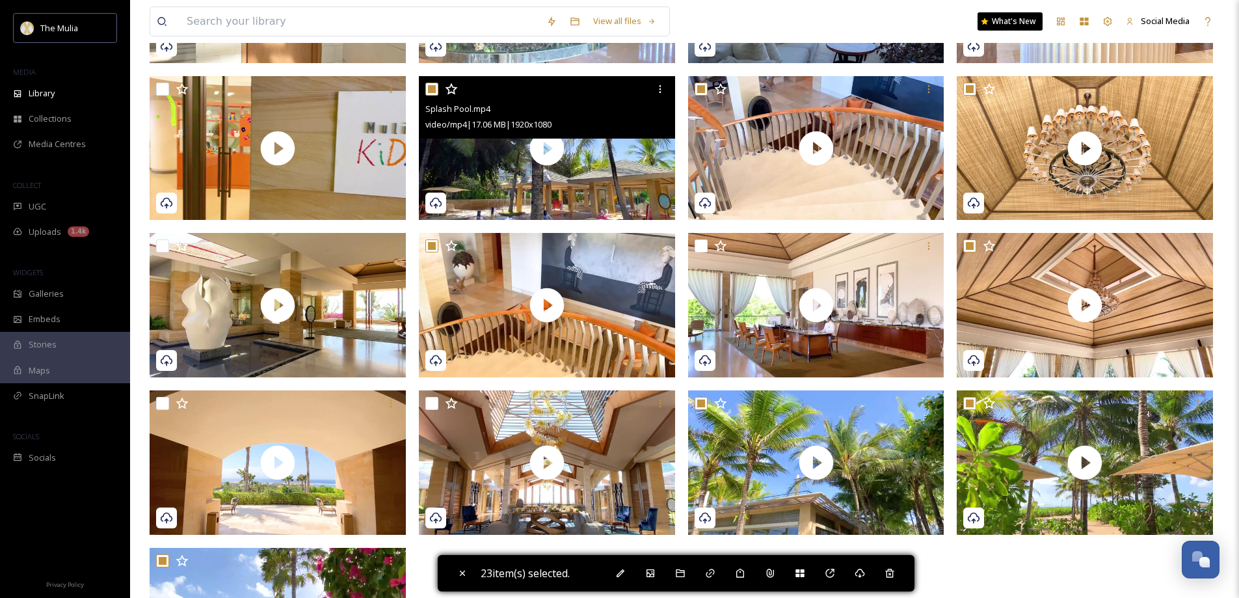
scroll to position [780, 0]
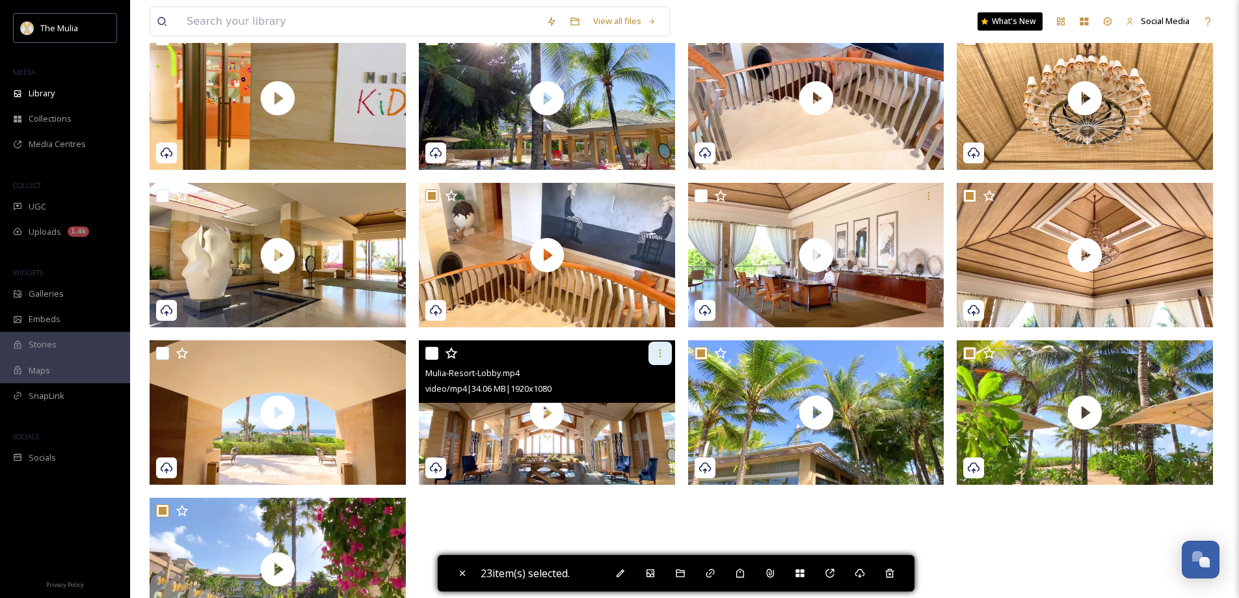
click at [657, 354] on icon at bounding box center [660, 353] width 10 height 10
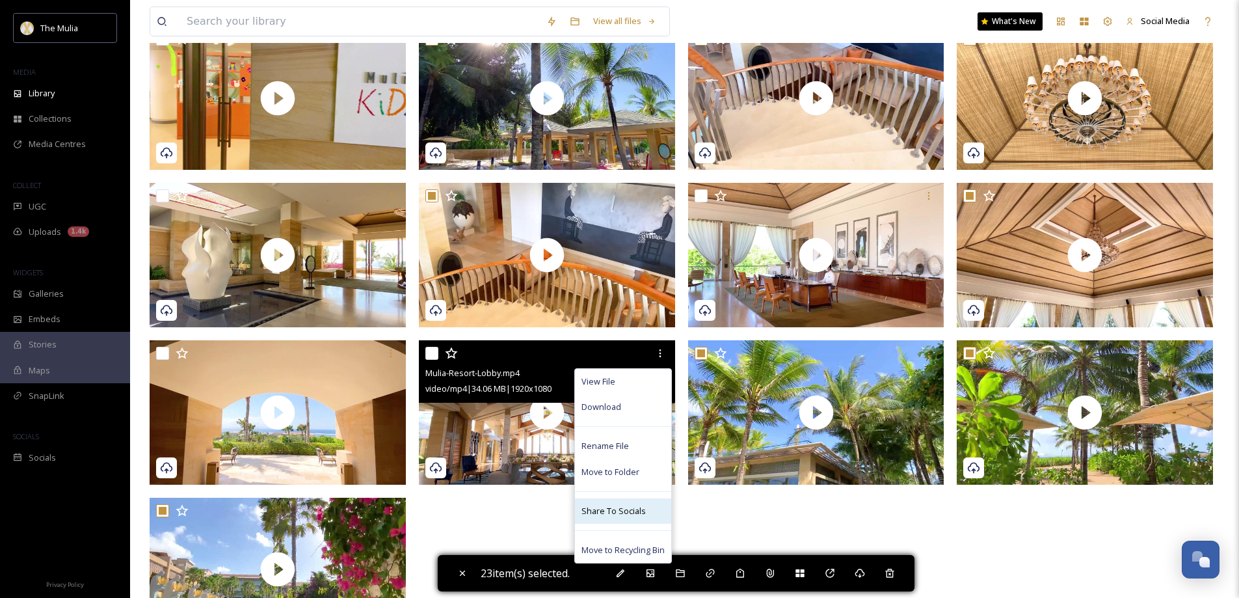
click at [607, 505] on span "Share To Socials" at bounding box center [613, 511] width 64 height 12
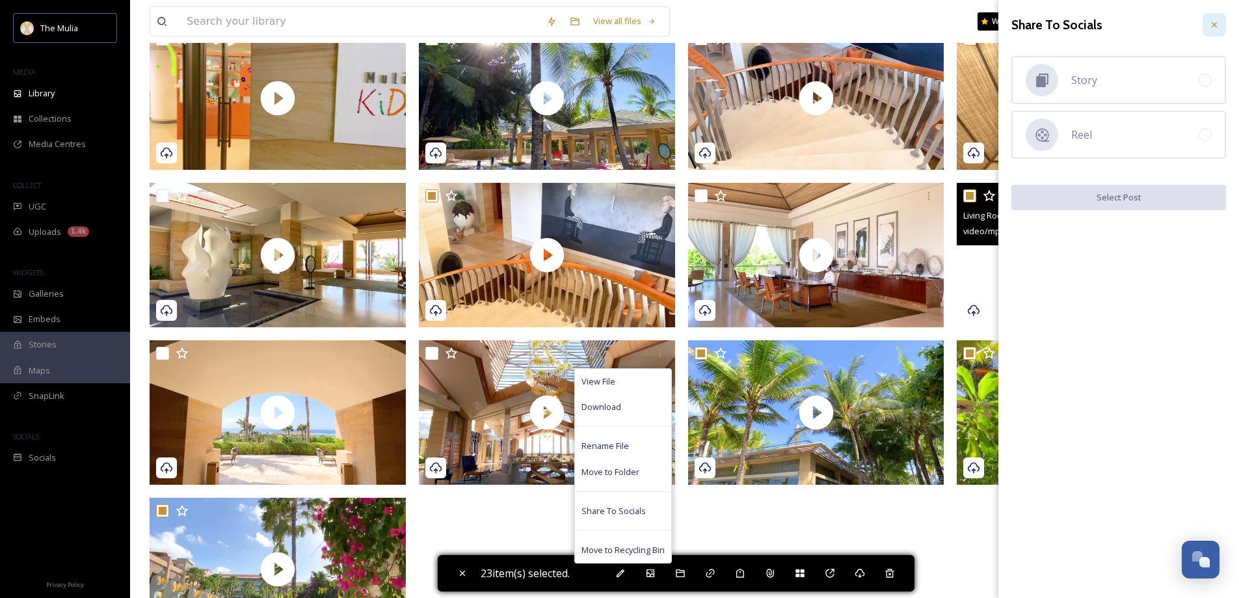
click at [1216, 25] on icon at bounding box center [1214, 25] width 10 height 10
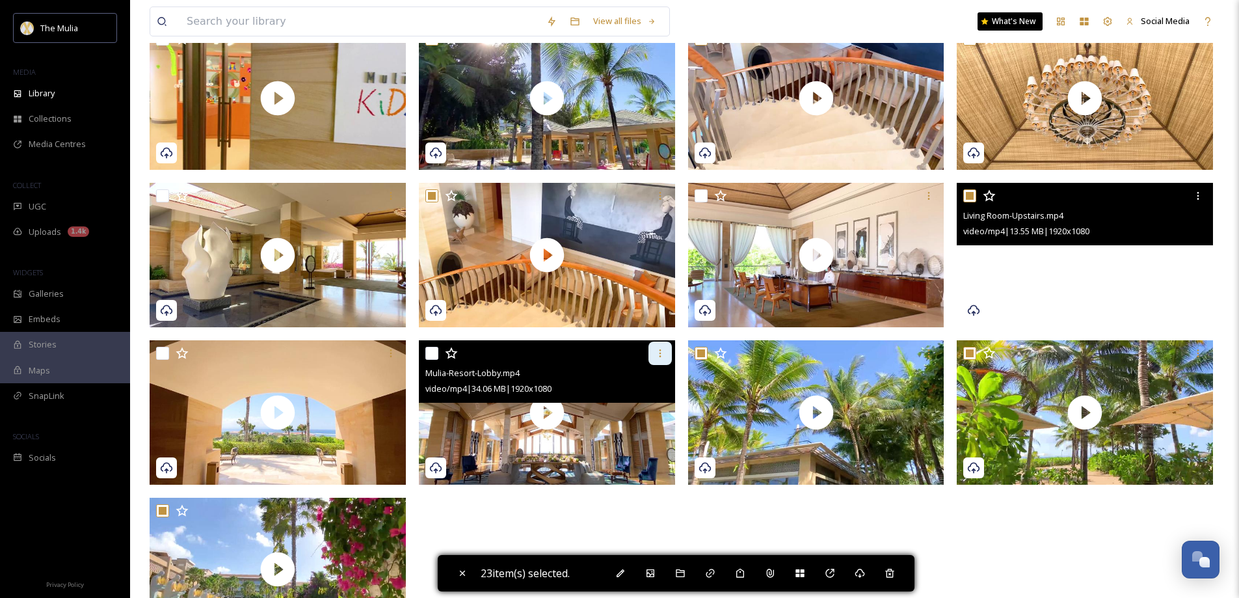
click at [656, 354] on icon at bounding box center [660, 353] width 10 height 10
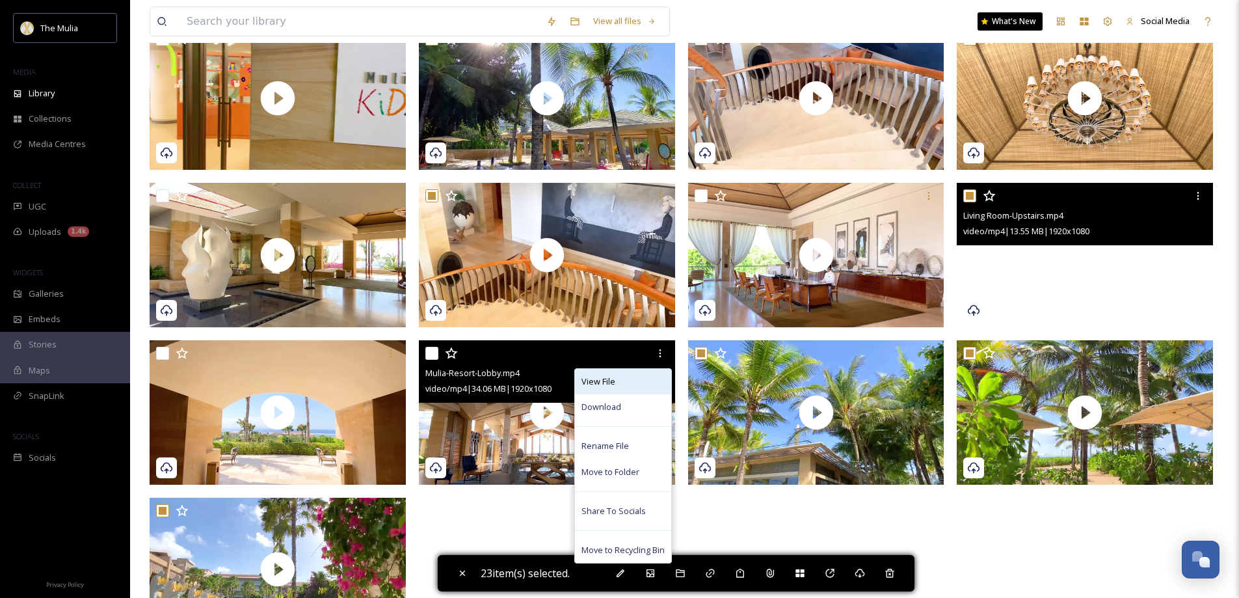
click at [604, 378] on span "View File" at bounding box center [598, 381] width 34 height 12
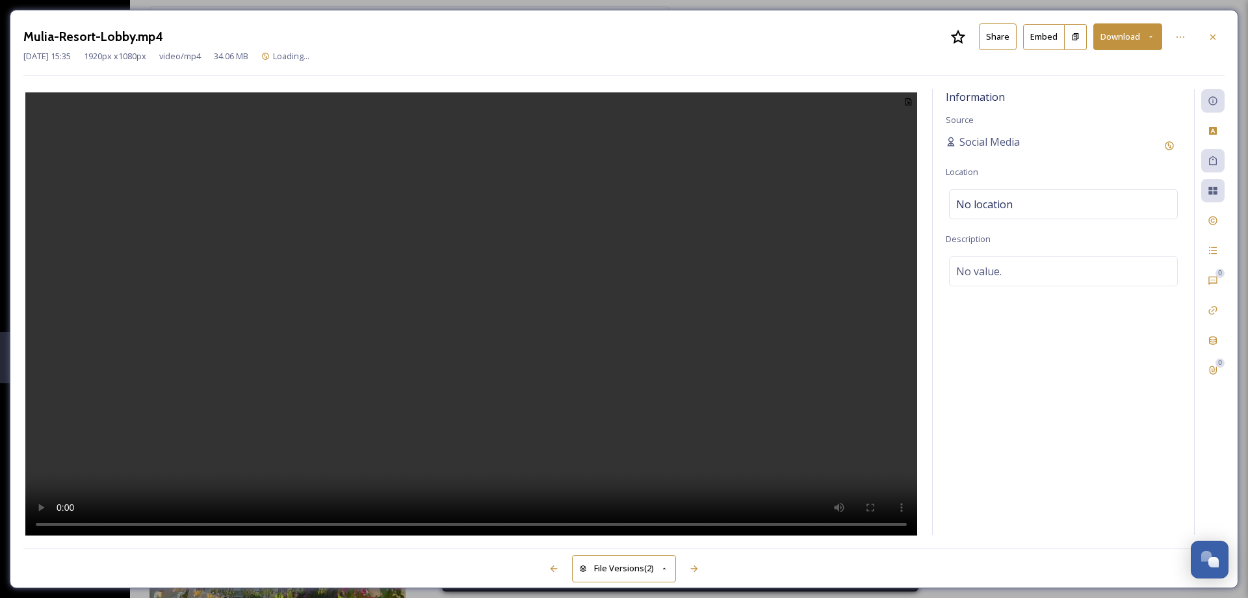
click at [999, 33] on button "Share" at bounding box center [998, 36] width 38 height 27
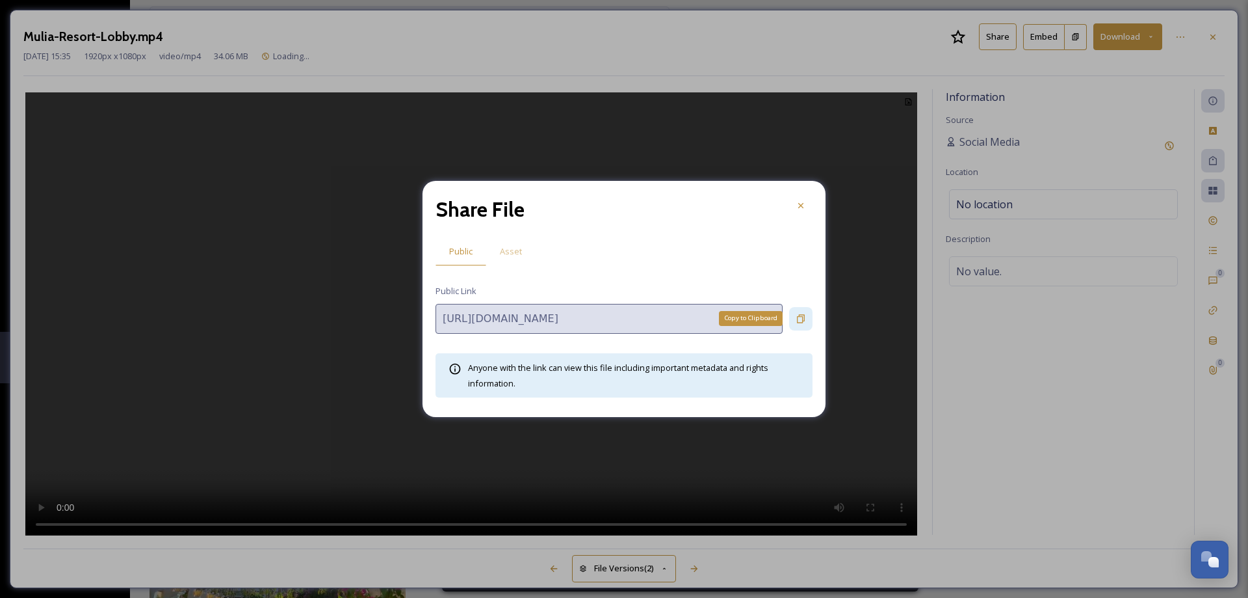
click at [797, 316] on icon at bounding box center [801, 318] width 10 height 10
click at [806, 203] on icon at bounding box center [801, 205] width 10 height 10
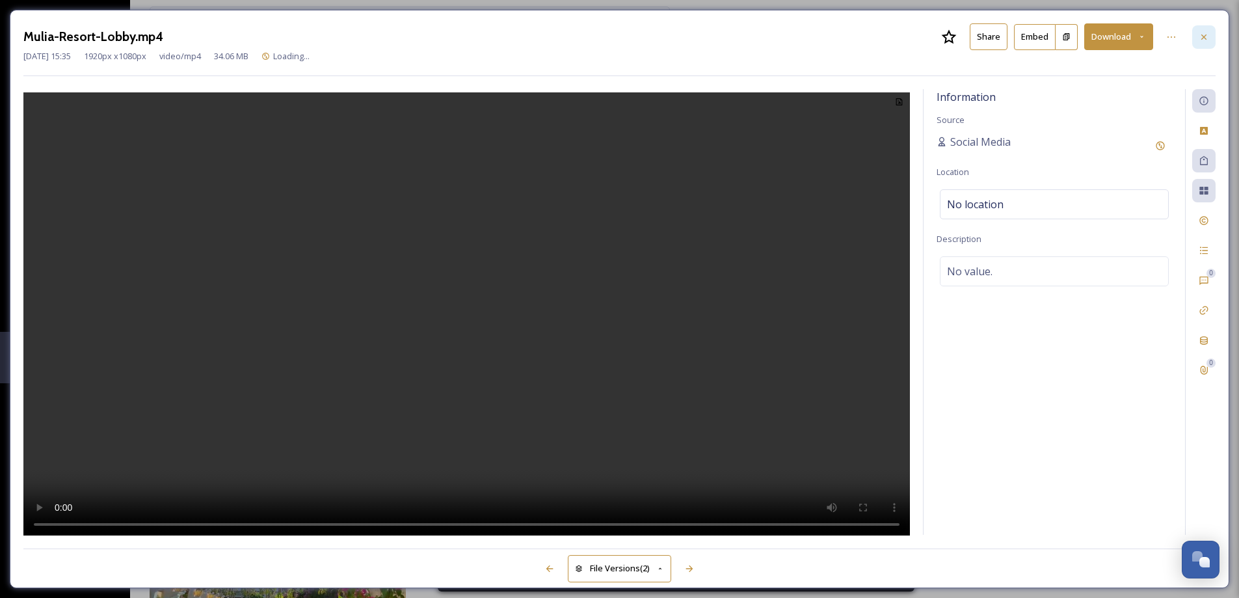
click at [1209, 37] on div at bounding box center [1203, 36] width 23 height 23
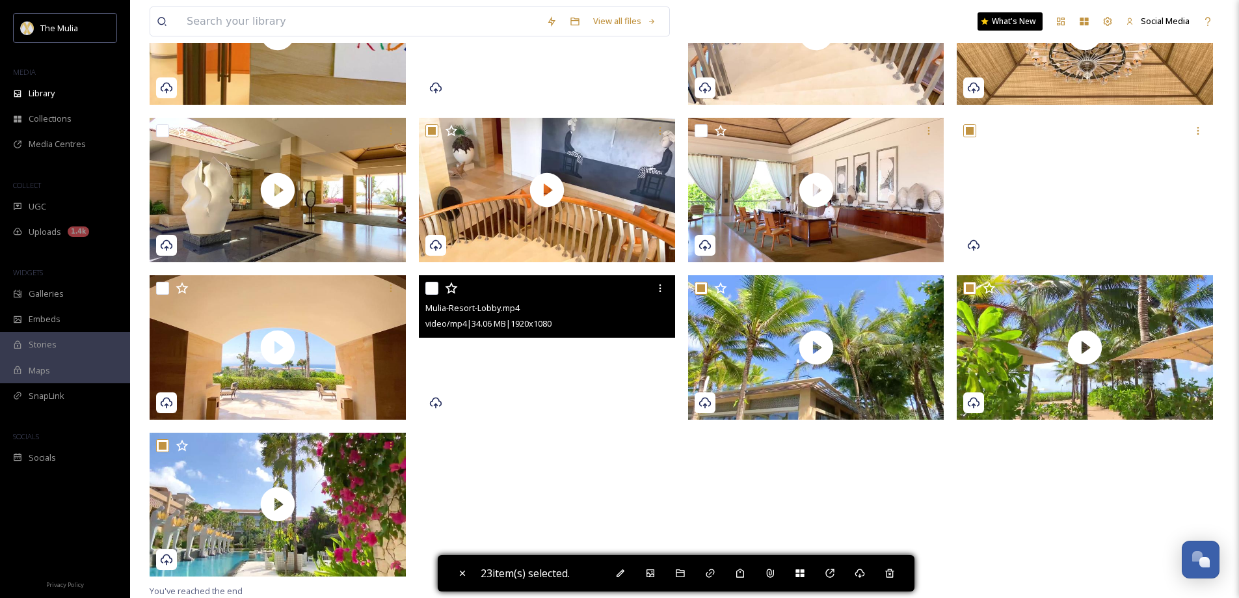
scroll to position [846, 0]
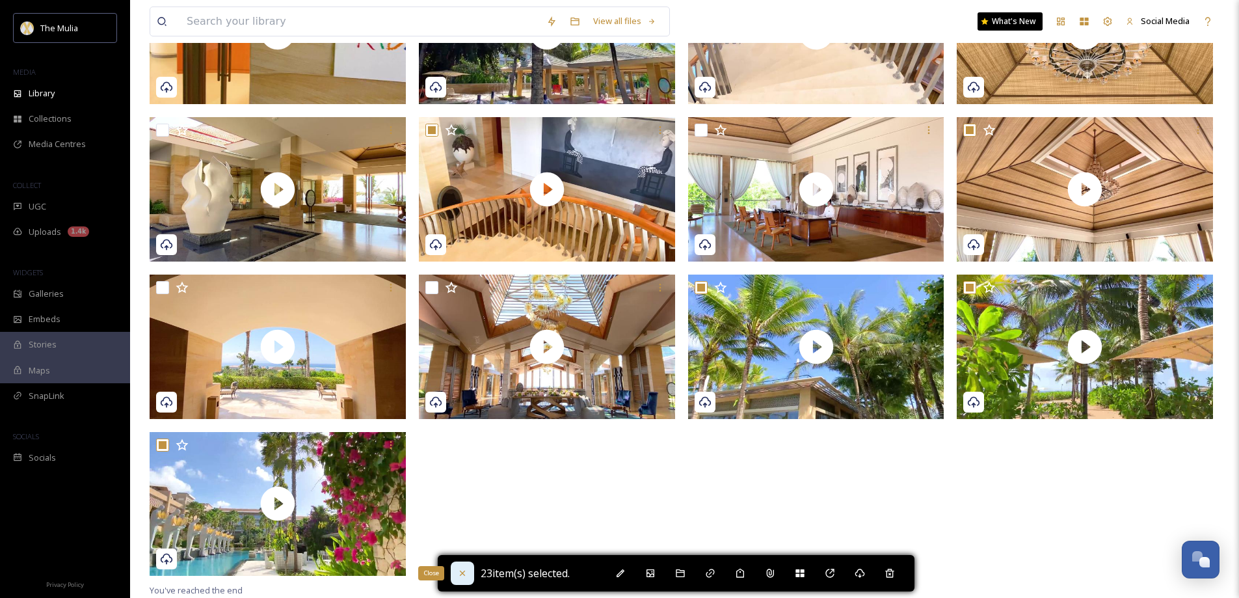
click at [462, 572] on icon at bounding box center [461, 572] width 5 height 5
checkbox input "false"
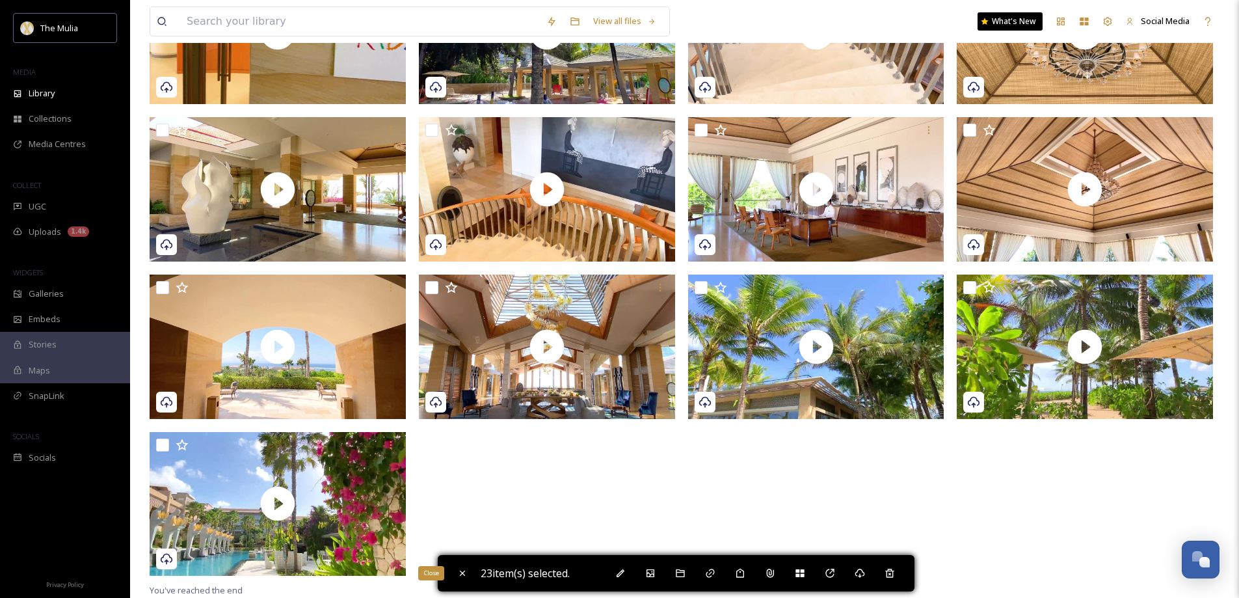
checkbox input "false"
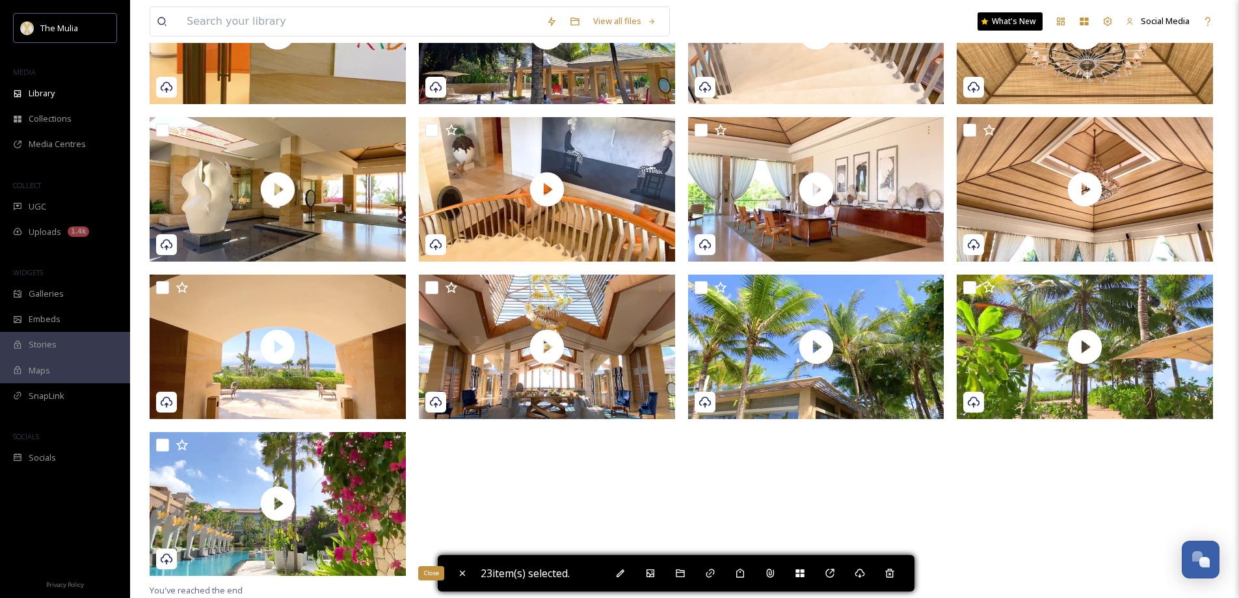
checkbox input "false"
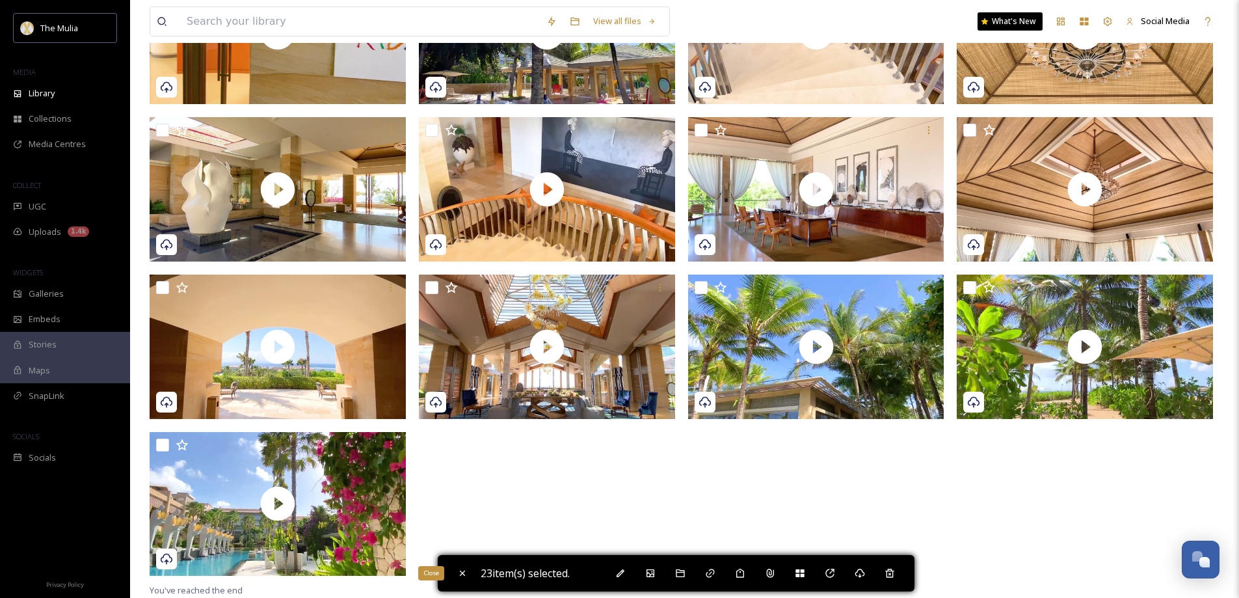
checkbox input "false"
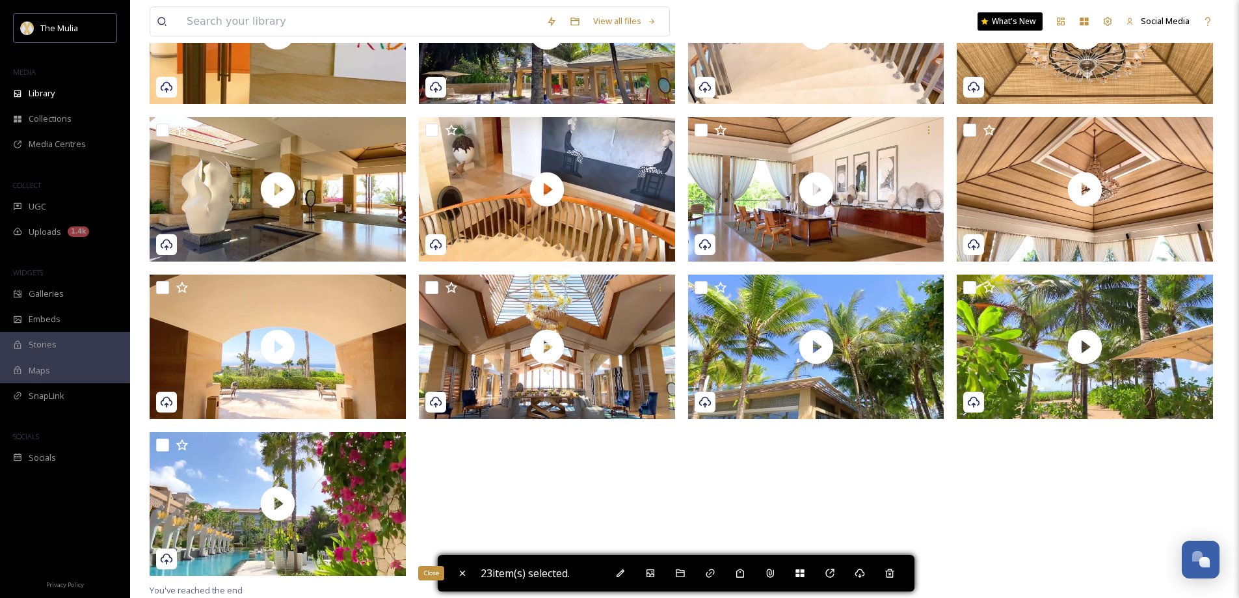
checkbox input "false"
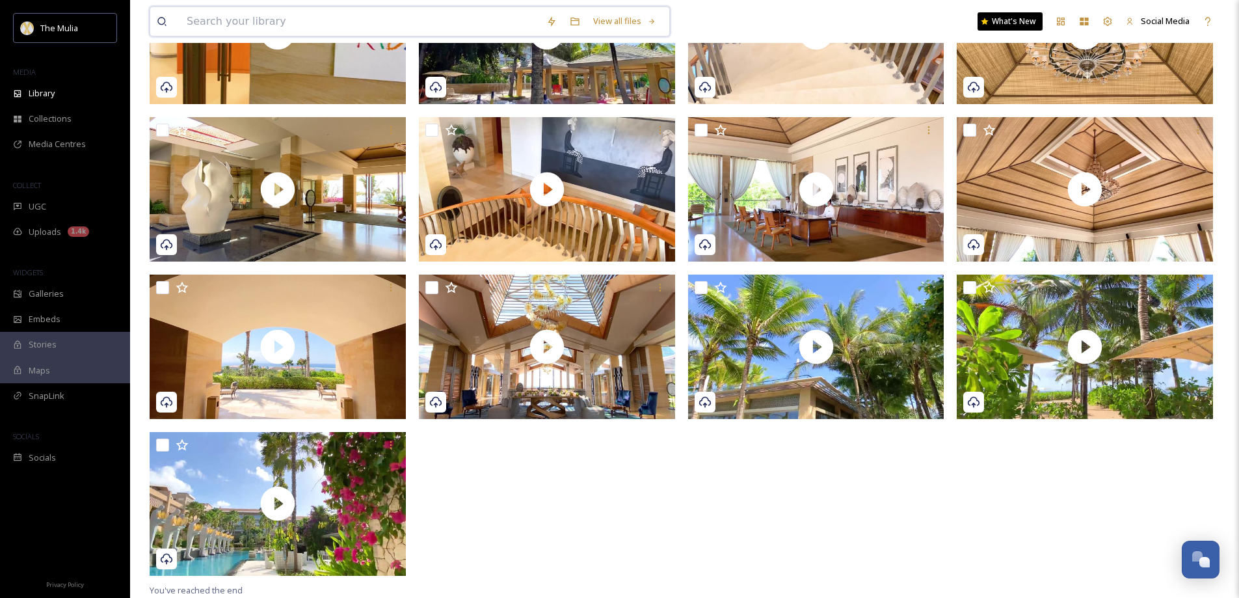
click at [382, 15] on input at bounding box center [360, 21] width 360 height 29
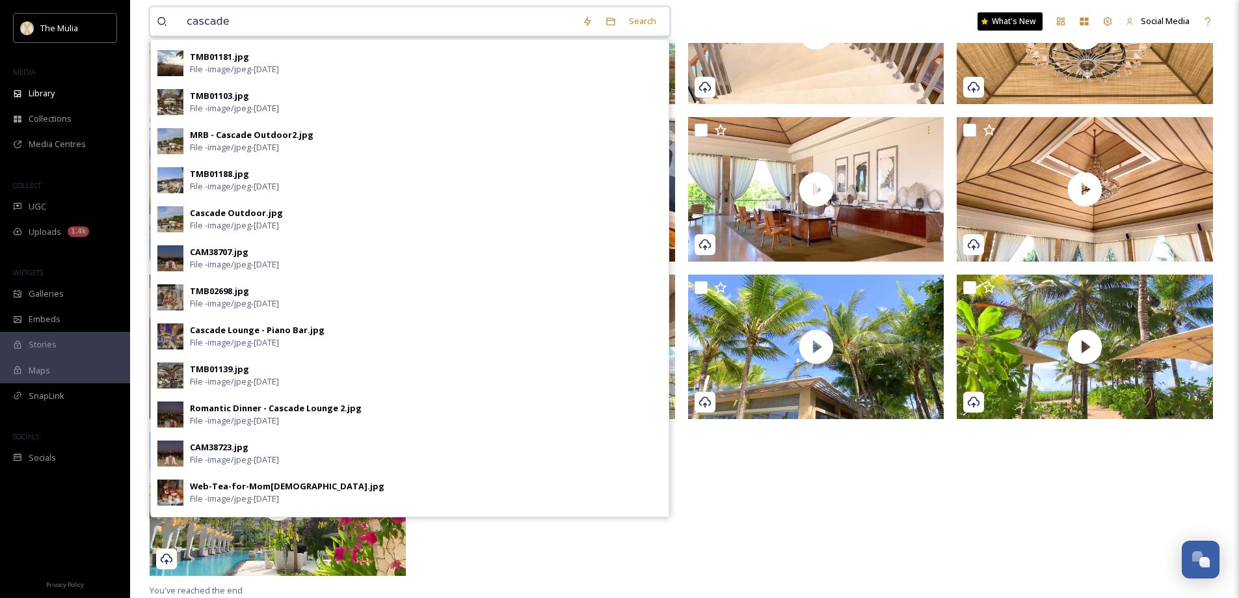
scroll to position [499, 0]
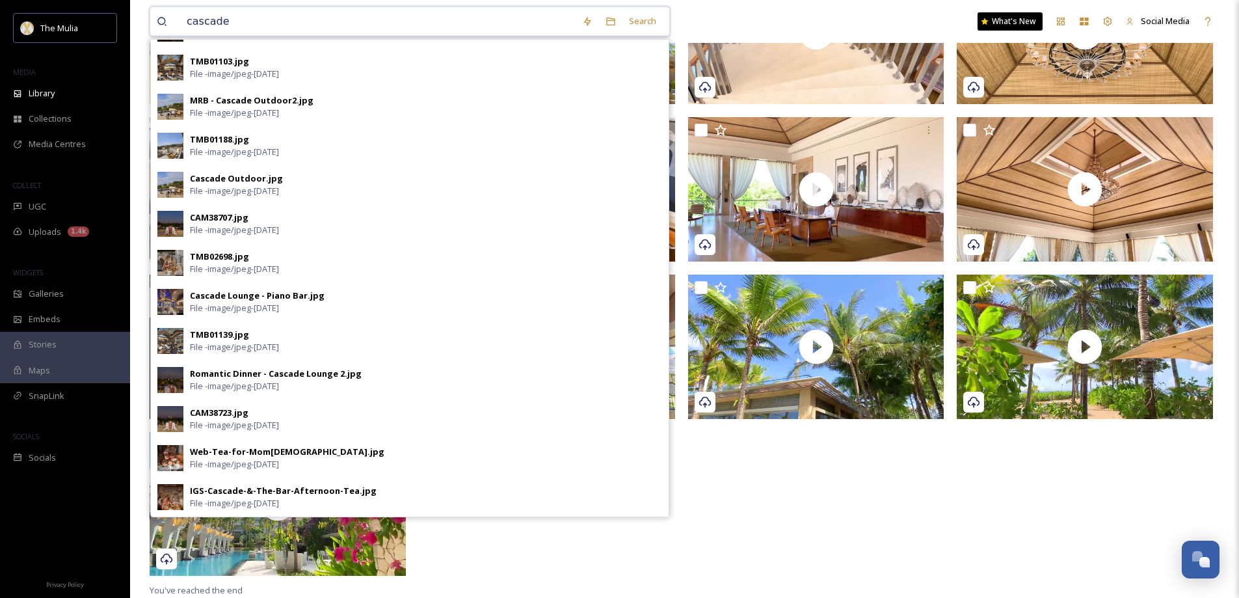
type input "cascade"
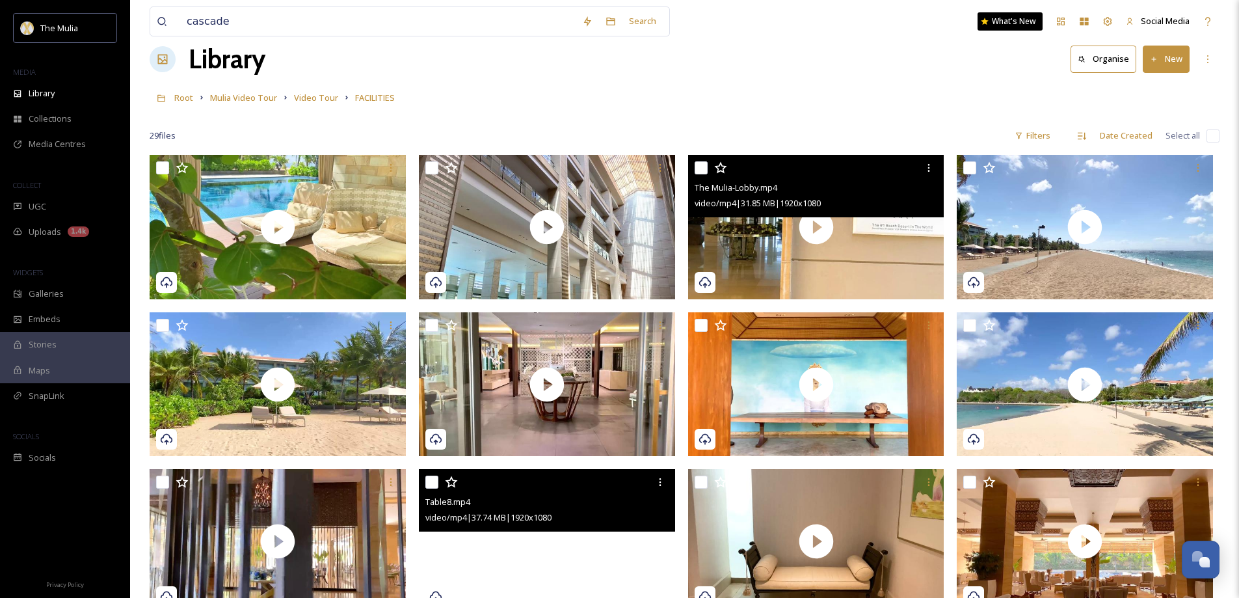
scroll to position [0, 0]
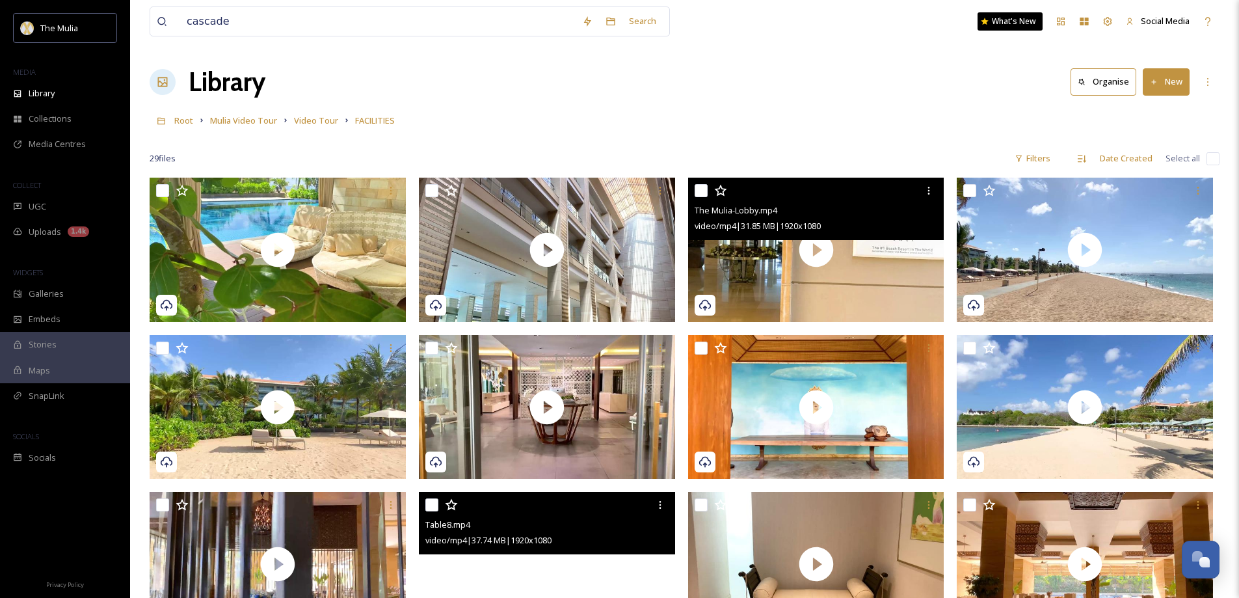
click at [700, 189] on input "checkbox" at bounding box center [700, 190] width 13 height 13
checkbox input "true"
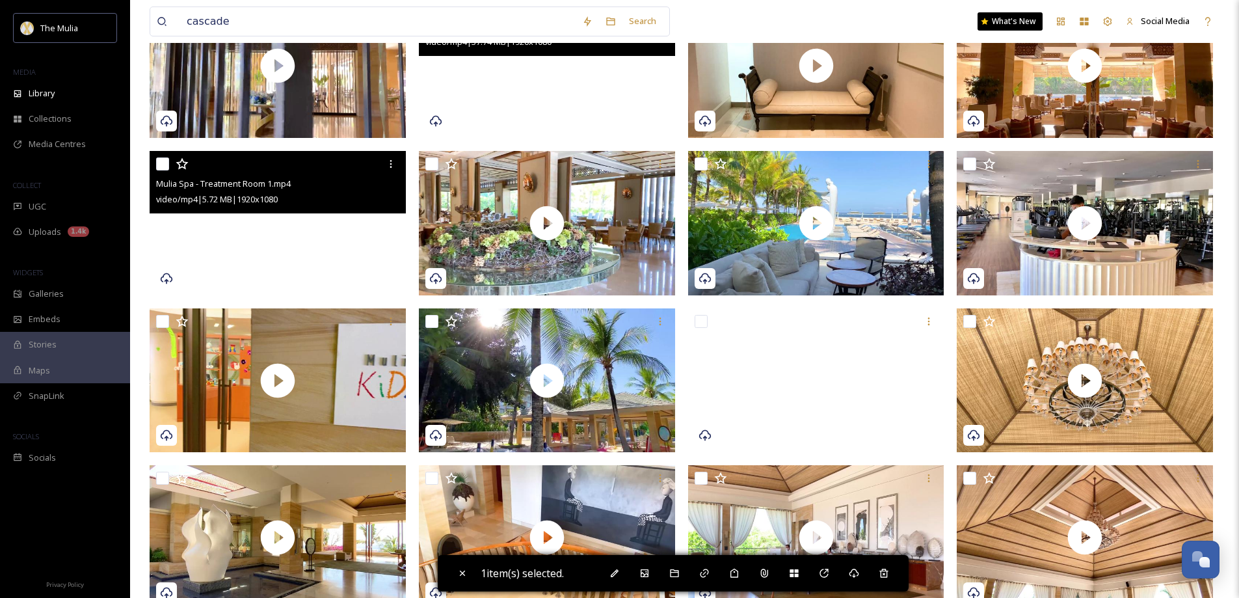
scroll to position [520, 0]
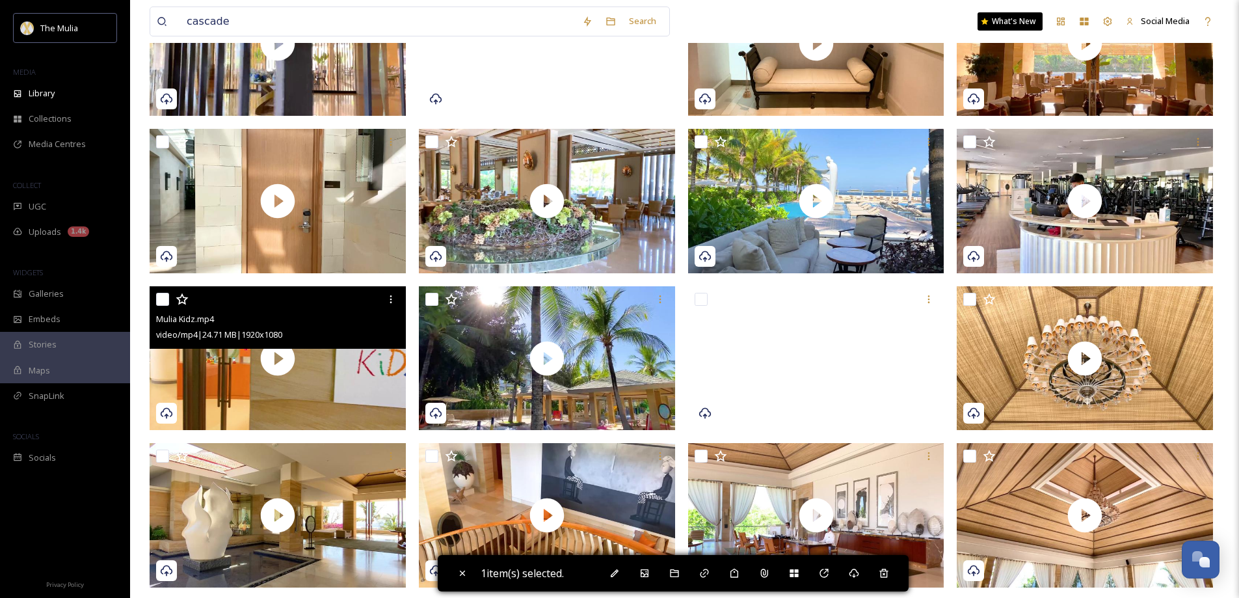
click at [163, 299] on input "checkbox" at bounding box center [162, 299] width 13 height 13
checkbox input "true"
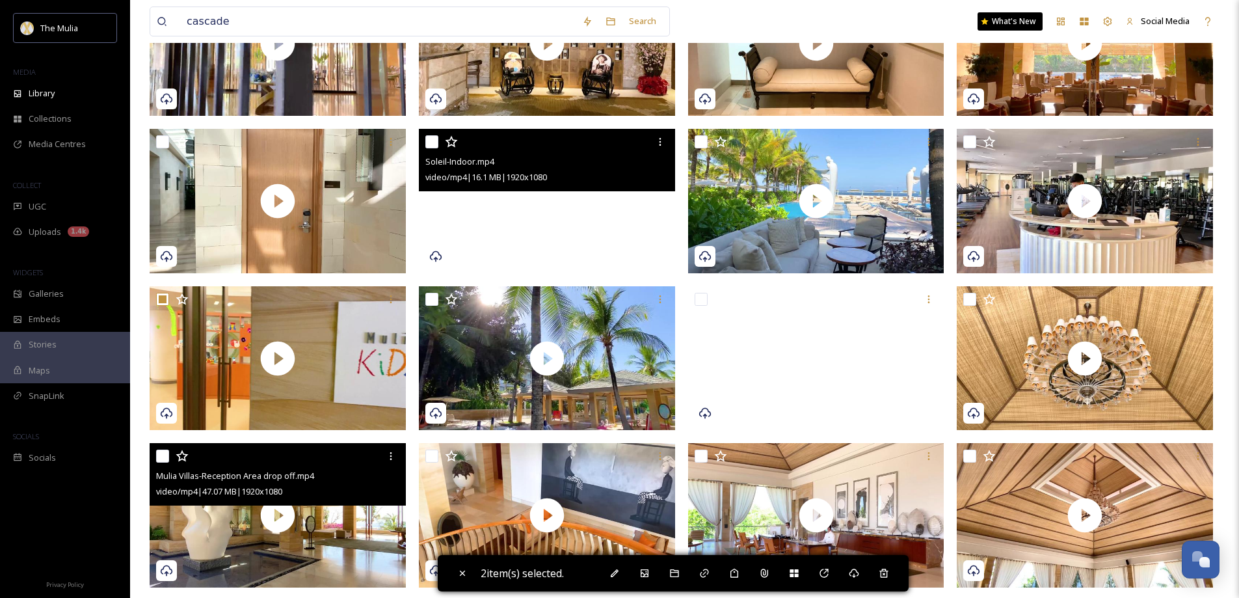
click at [161, 456] on input "checkbox" at bounding box center [162, 455] width 13 height 13
checkbox input "true"
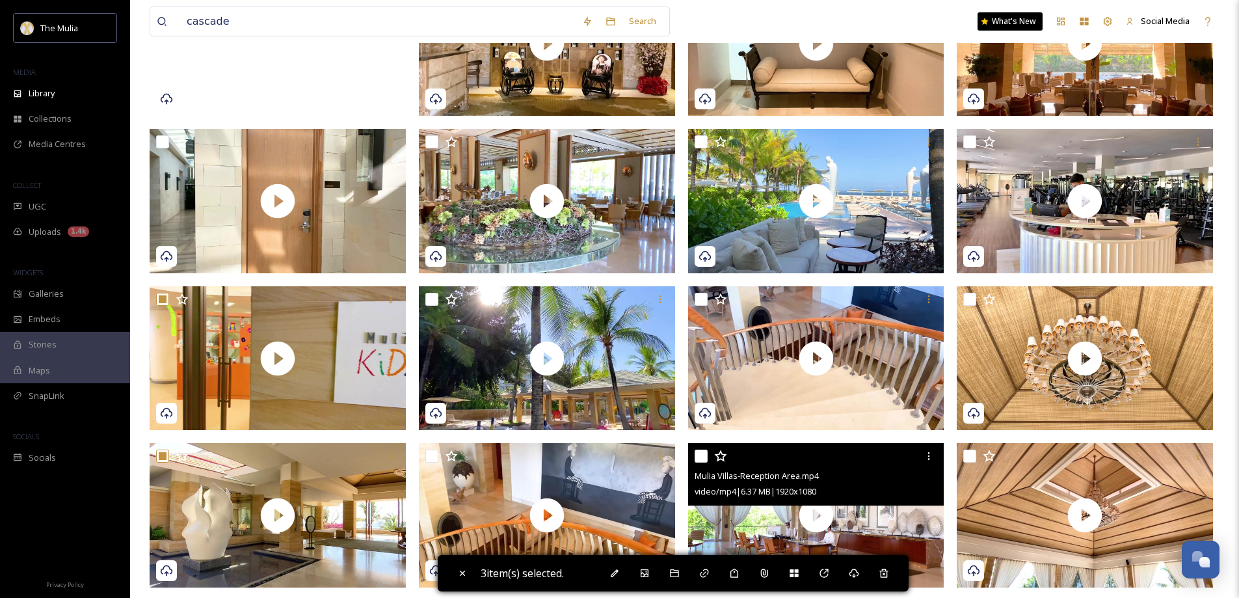
click at [701, 452] on input "checkbox" at bounding box center [700, 455] width 13 height 13
checkbox input "true"
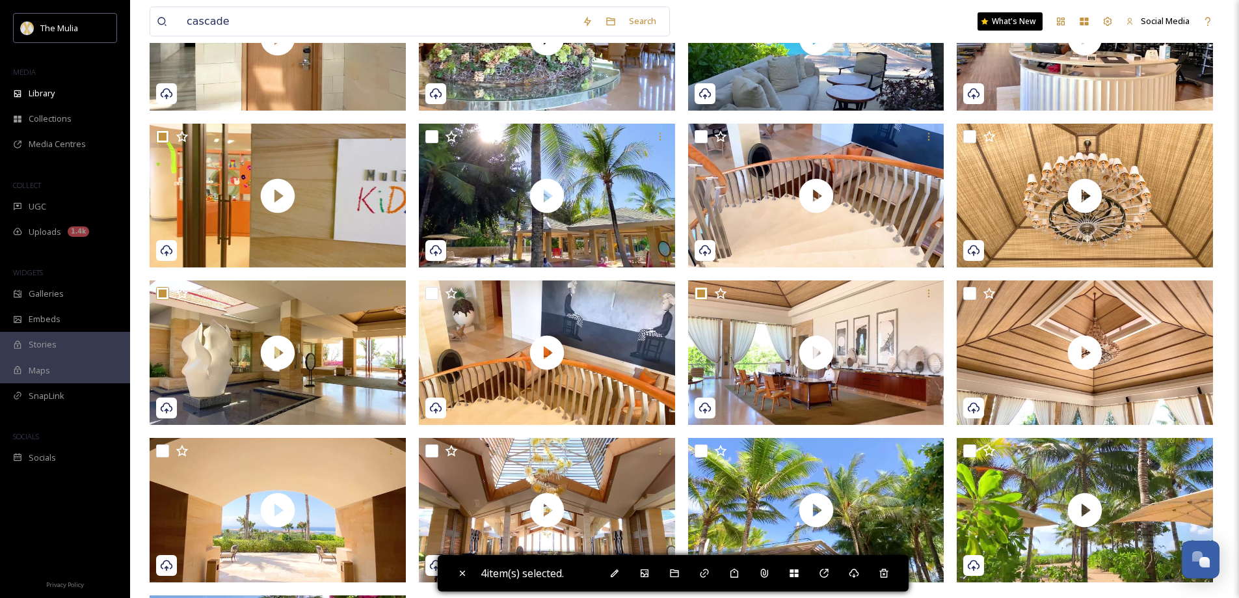
scroll to position [715, 0]
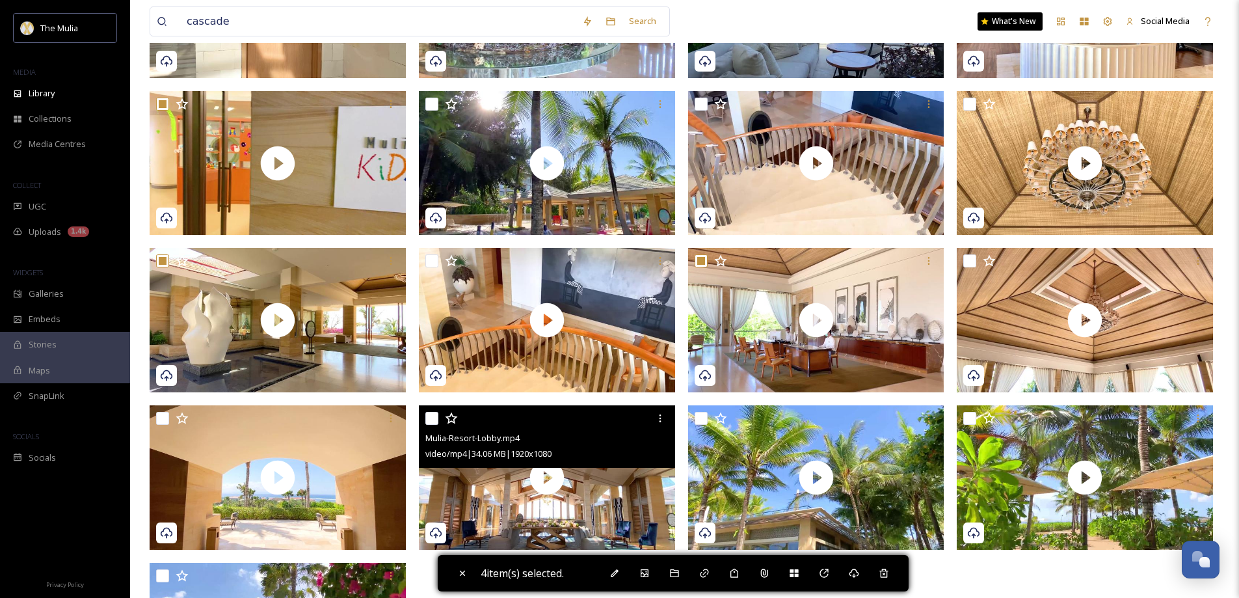
click at [429, 418] on input "checkbox" at bounding box center [431, 418] width 13 height 13
checkbox input "true"
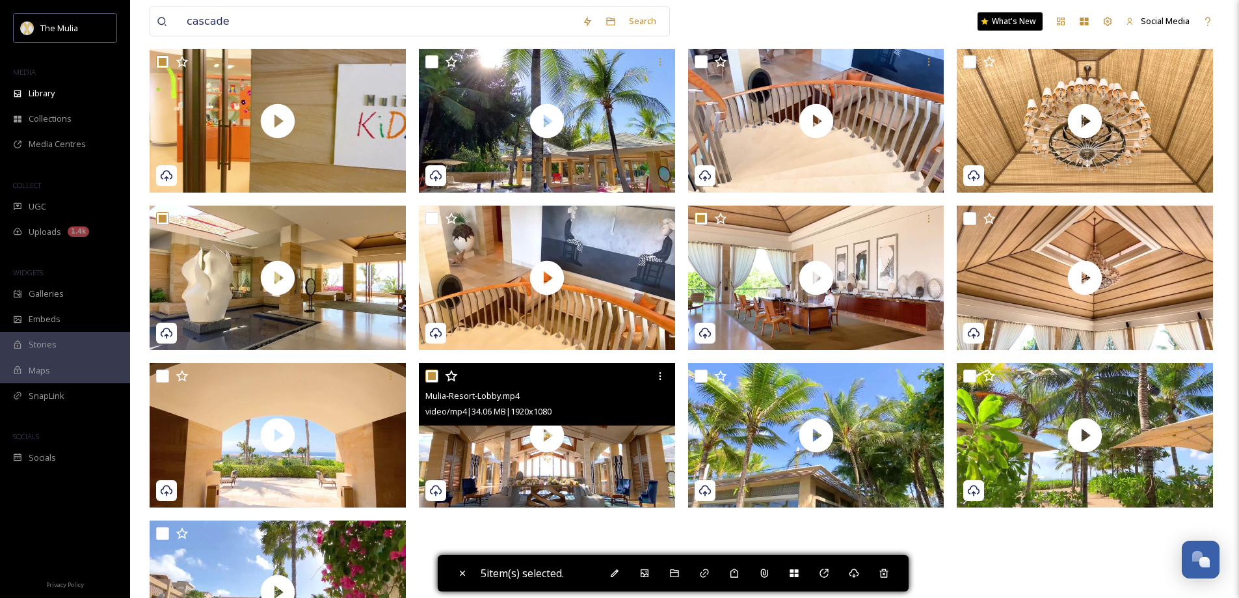
scroll to position [780, 0]
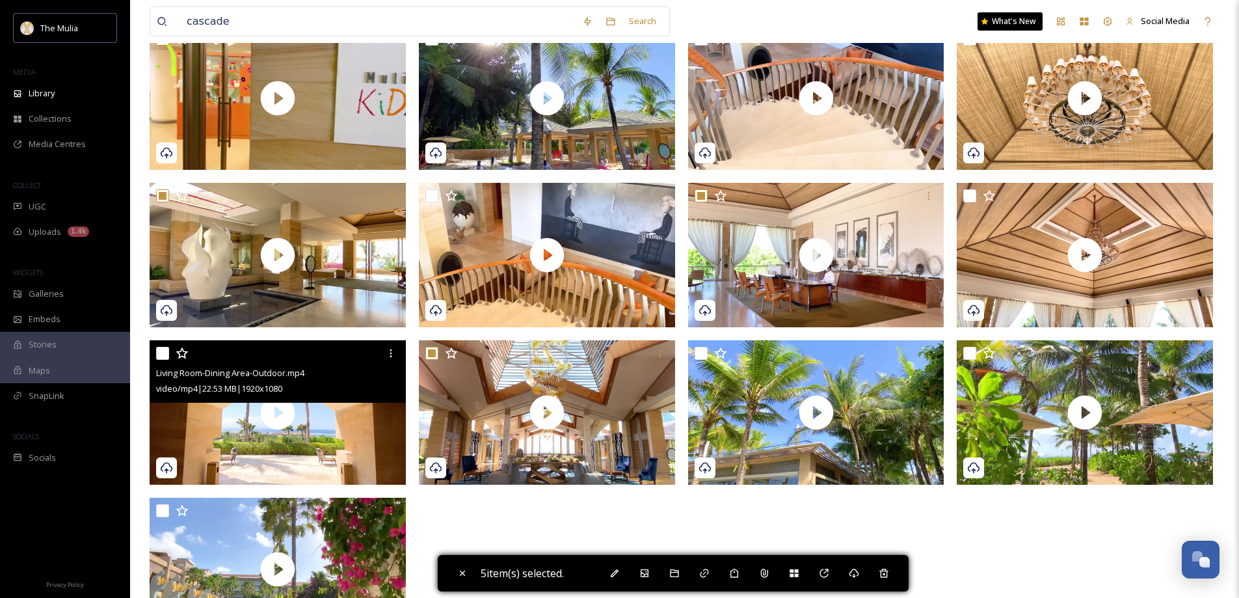
click at [163, 355] on input "checkbox" at bounding box center [162, 353] width 13 height 13
checkbox input "true"
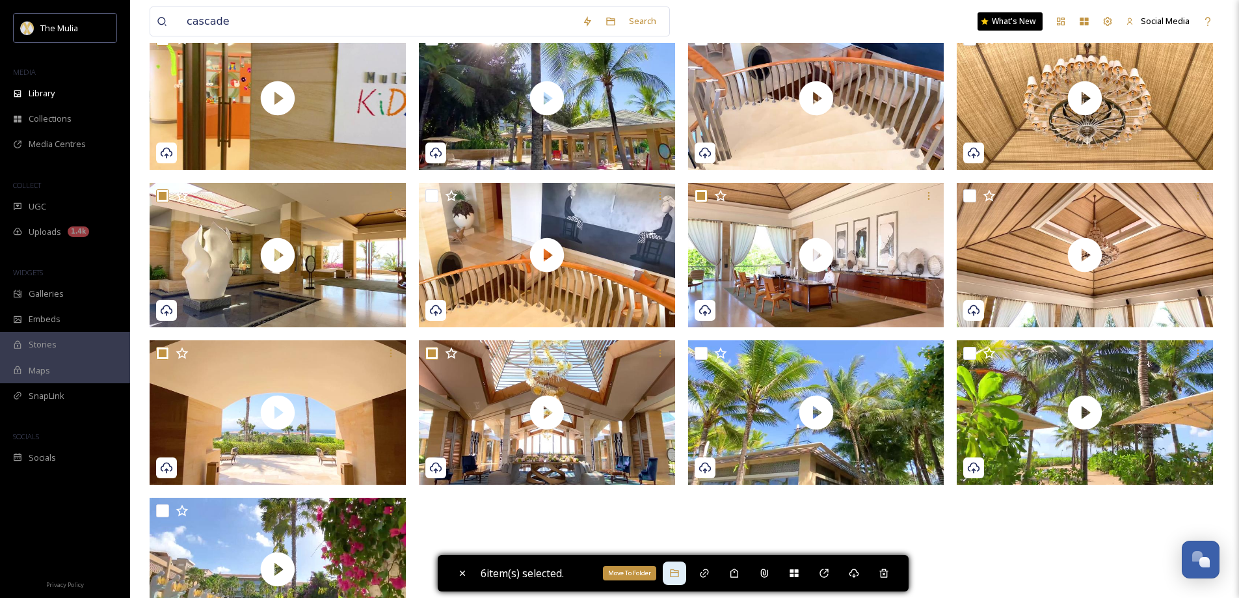
click at [678, 572] on icon at bounding box center [674, 573] width 8 height 8
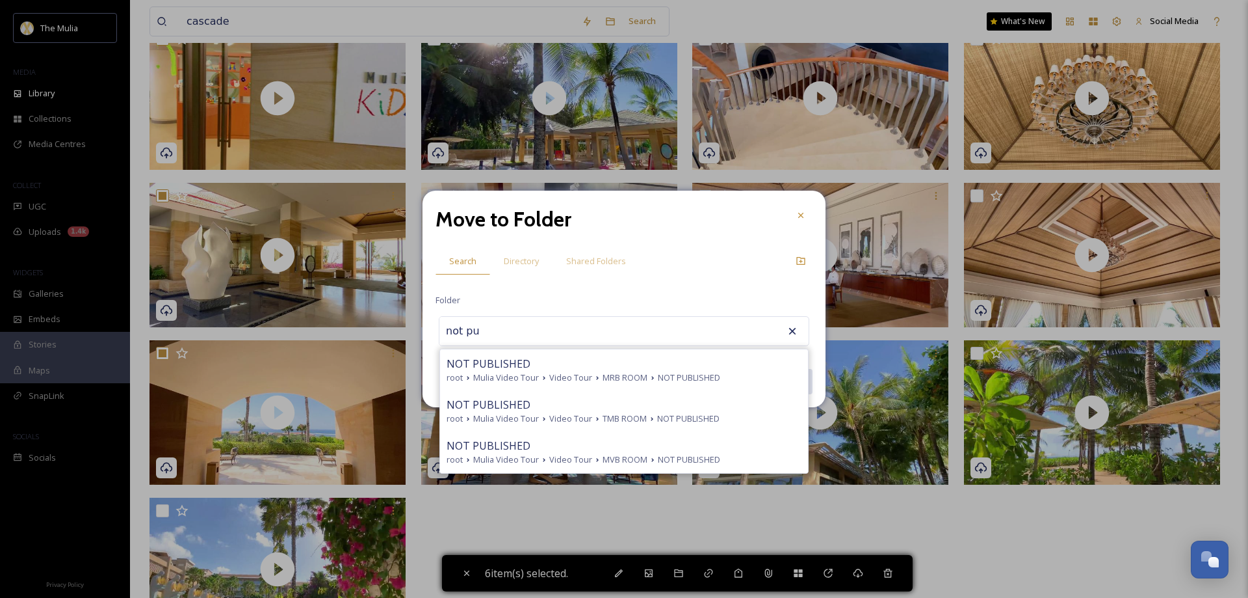
type input "not pu"
click at [797, 330] on icon at bounding box center [792, 330] width 13 height 13
click at [799, 261] on icon at bounding box center [801, 261] width 10 height 10
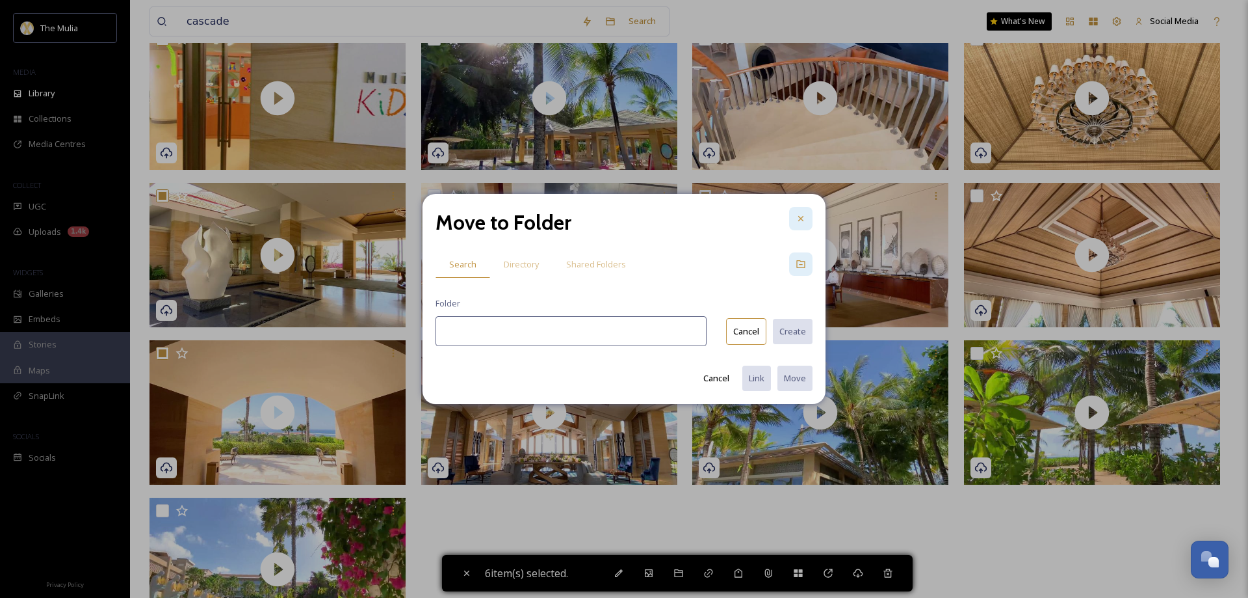
click at [800, 223] on icon at bounding box center [801, 218] width 10 height 10
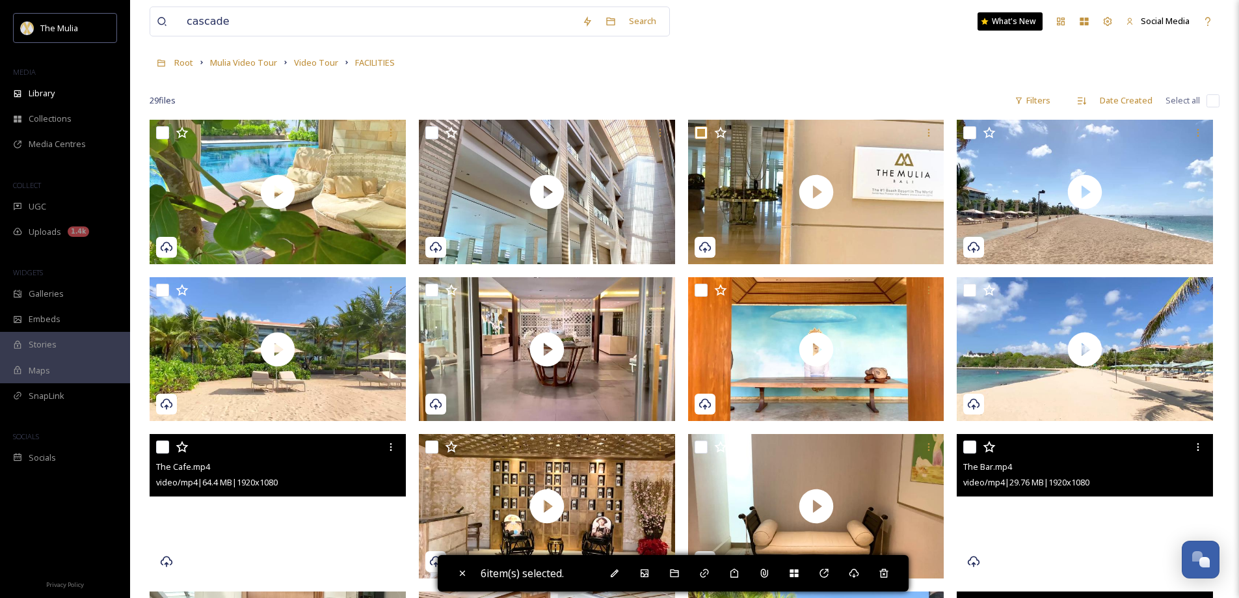
scroll to position [0, 0]
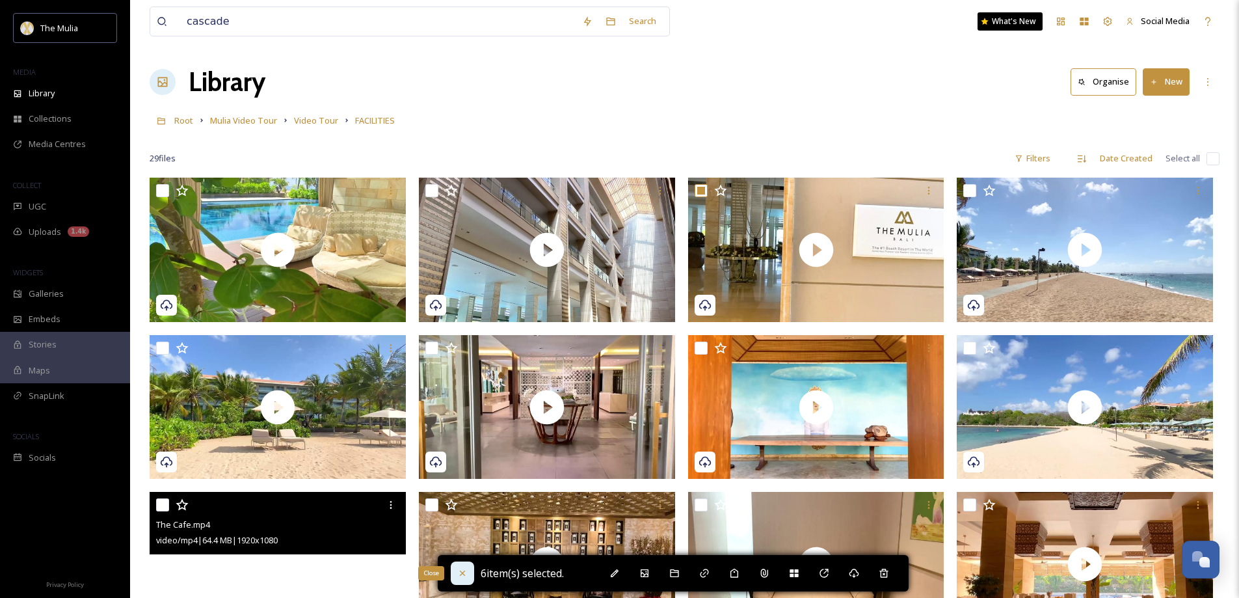
click at [458, 575] on icon at bounding box center [462, 573] width 10 height 10
checkbox input "false"
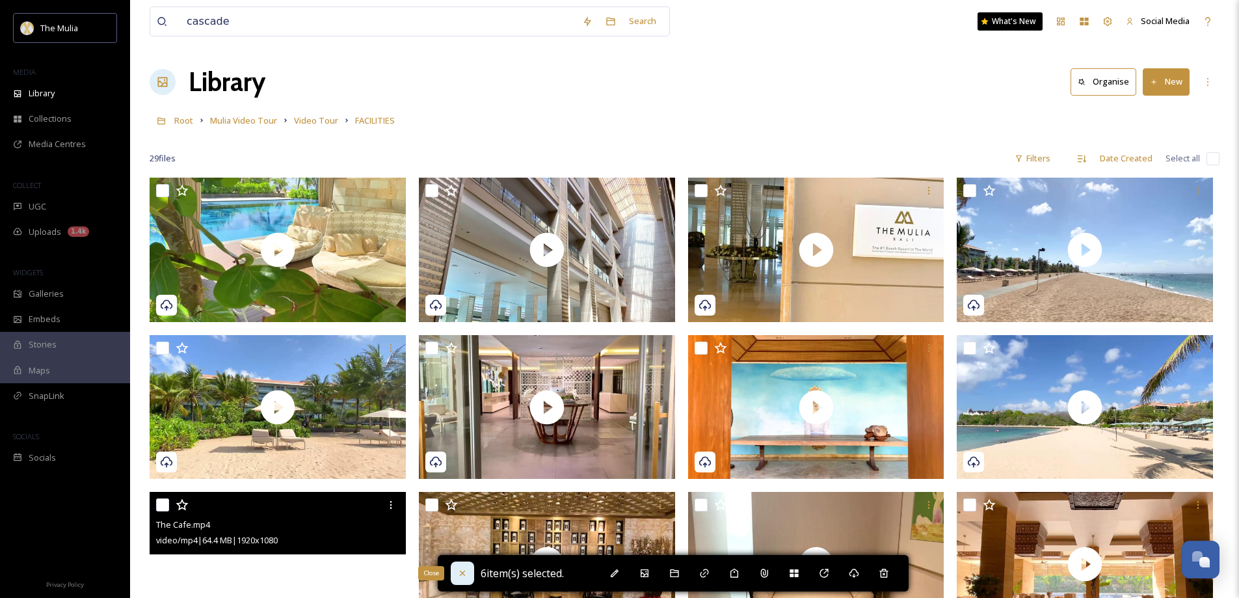
checkbox input "false"
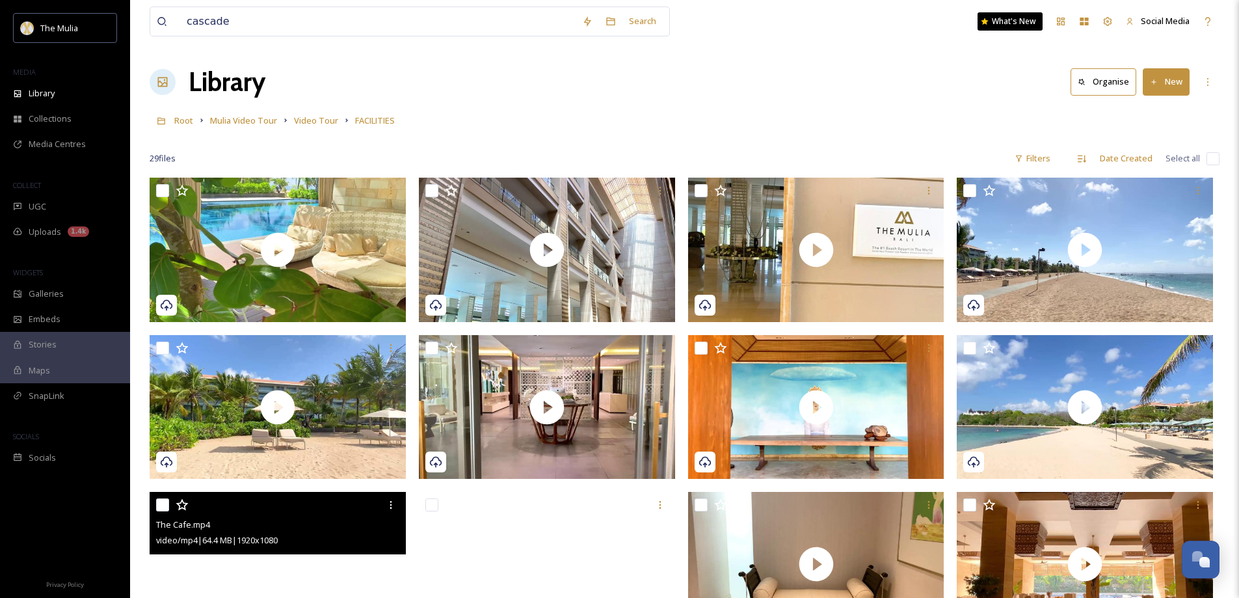
click at [1178, 81] on button "New" at bounding box center [1165, 81] width 47 height 27
click at [1146, 159] on span "Folder" at bounding box center [1151, 163] width 25 height 12
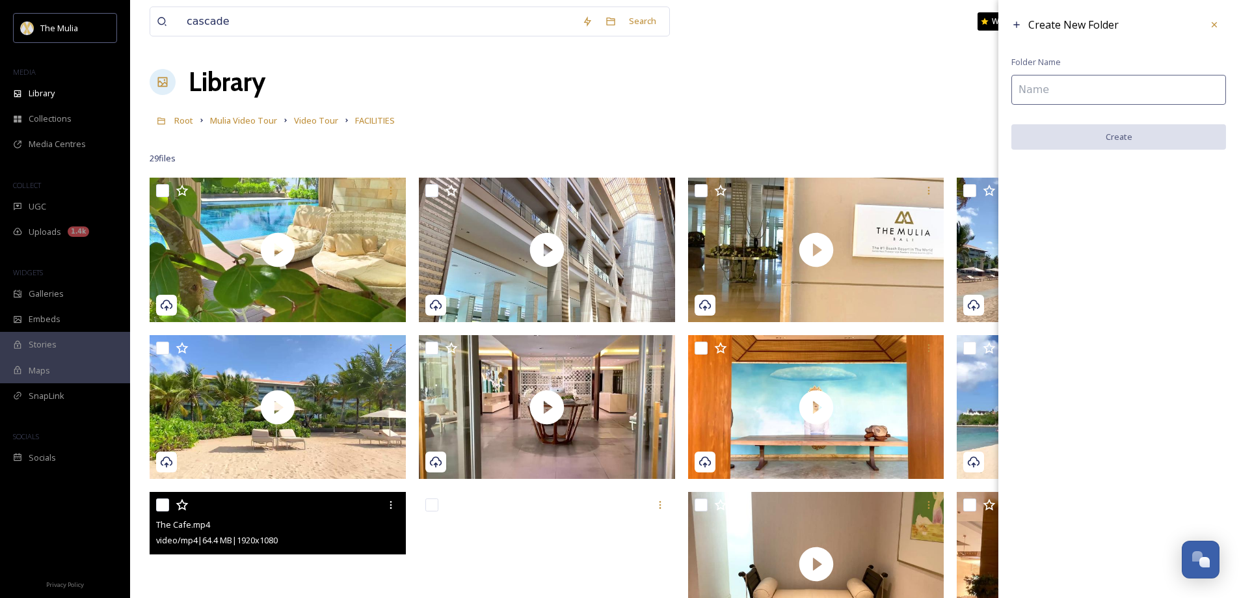
drag, startPoint x: 1069, startPoint y: 95, endPoint x: 1066, endPoint y: 81, distance: 14.5
click at [1069, 93] on input at bounding box center [1118, 90] width 215 height 30
type input "NOT PUBLISHED"
click at [1102, 139] on button "Create" at bounding box center [1118, 137] width 215 height 27
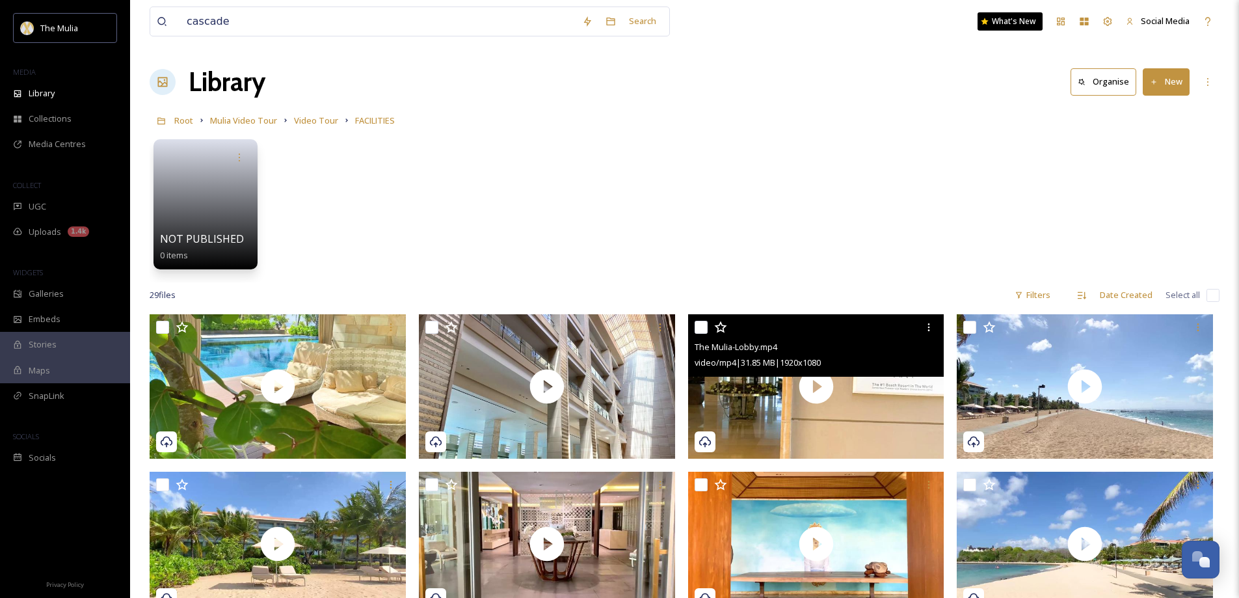
click at [704, 326] on input "checkbox" at bounding box center [700, 327] width 13 height 13
checkbox input "true"
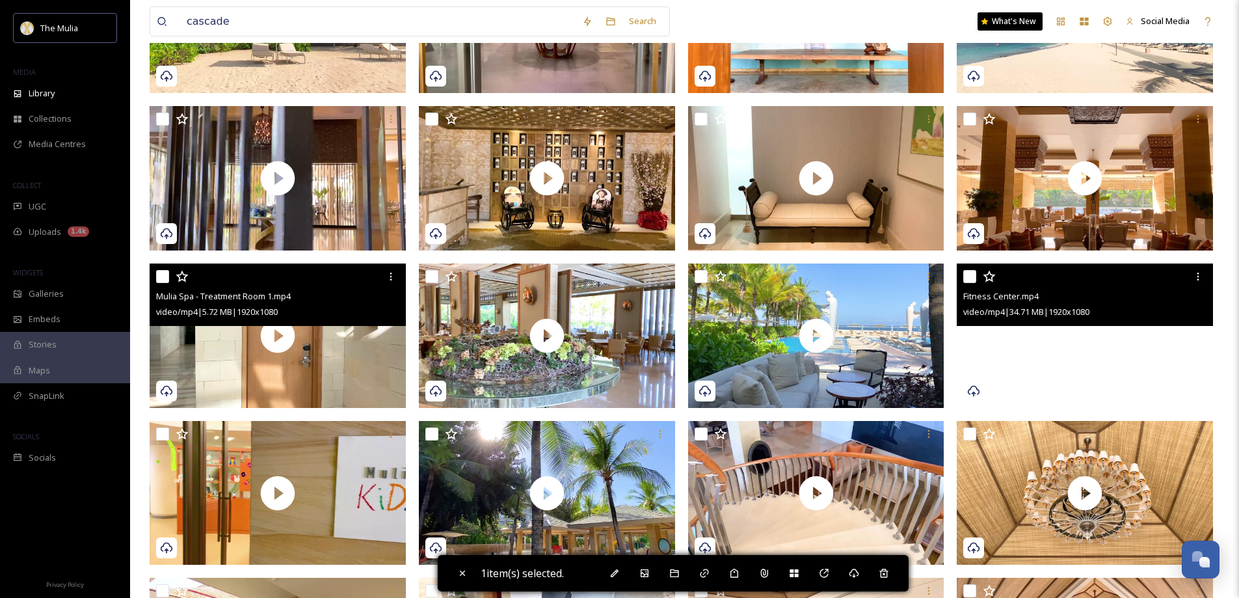
scroll to position [585, 0]
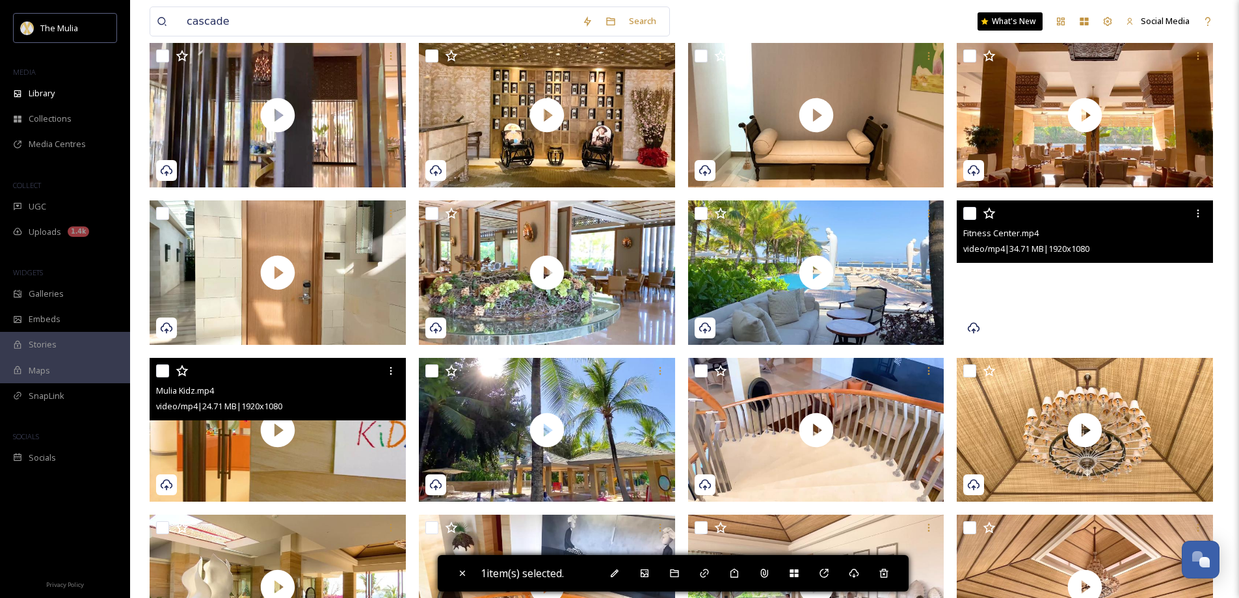
click at [159, 374] on input "checkbox" at bounding box center [162, 370] width 13 height 13
checkbox input "true"
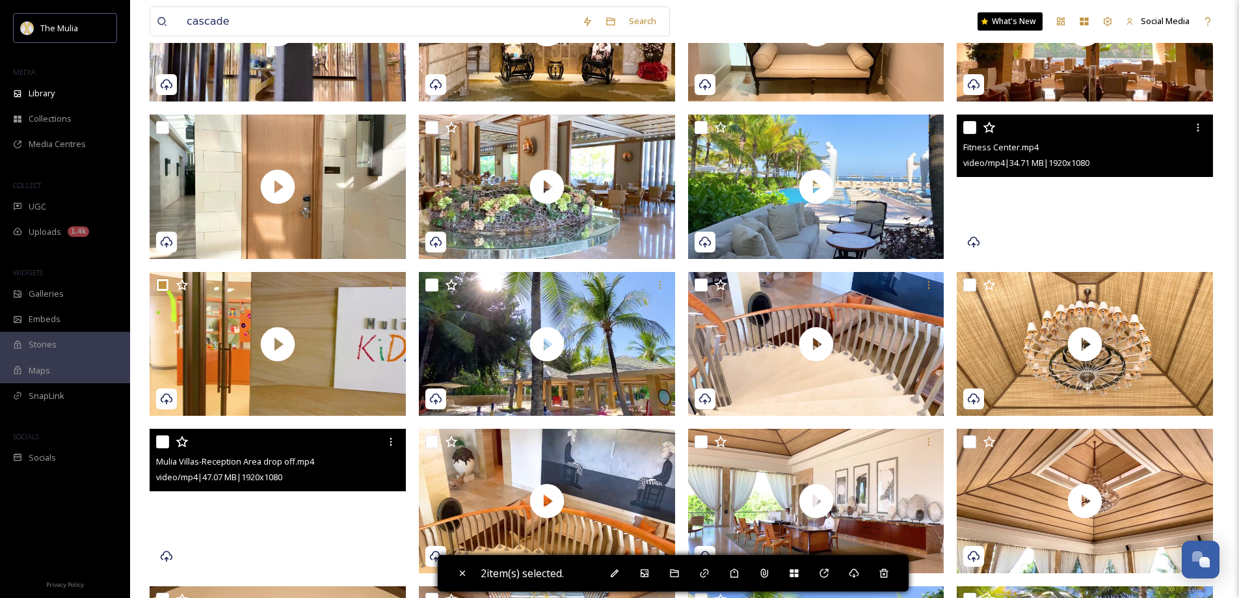
scroll to position [715, 0]
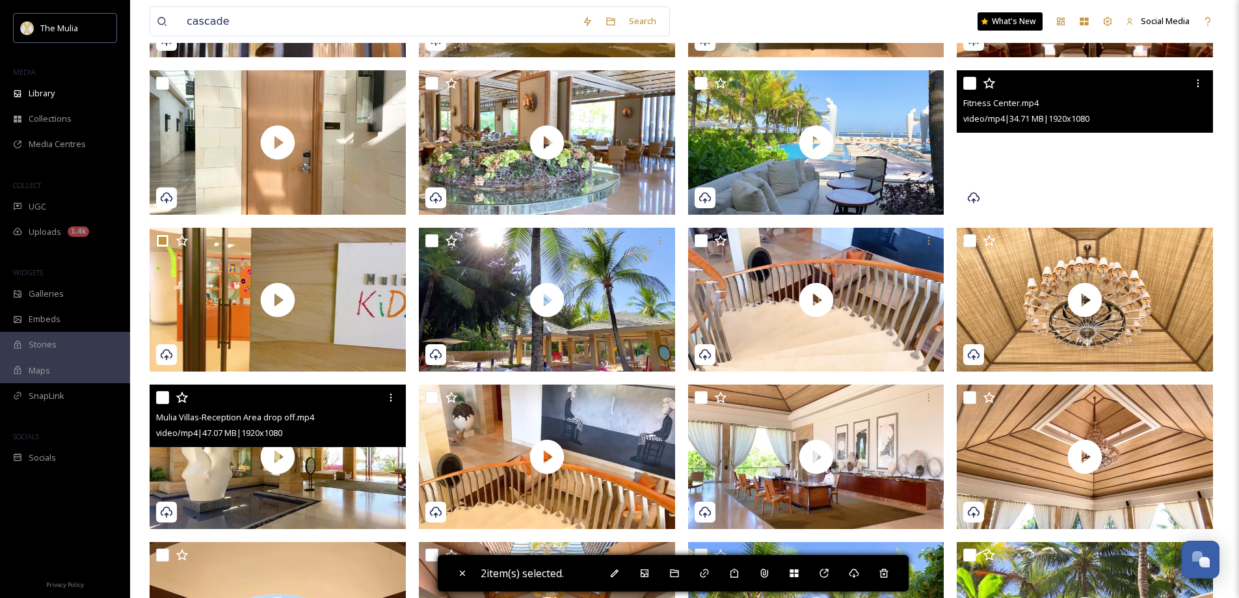
click at [161, 399] on input "checkbox" at bounding box center [162, 397] width 13 height 13
checkbox input "true"
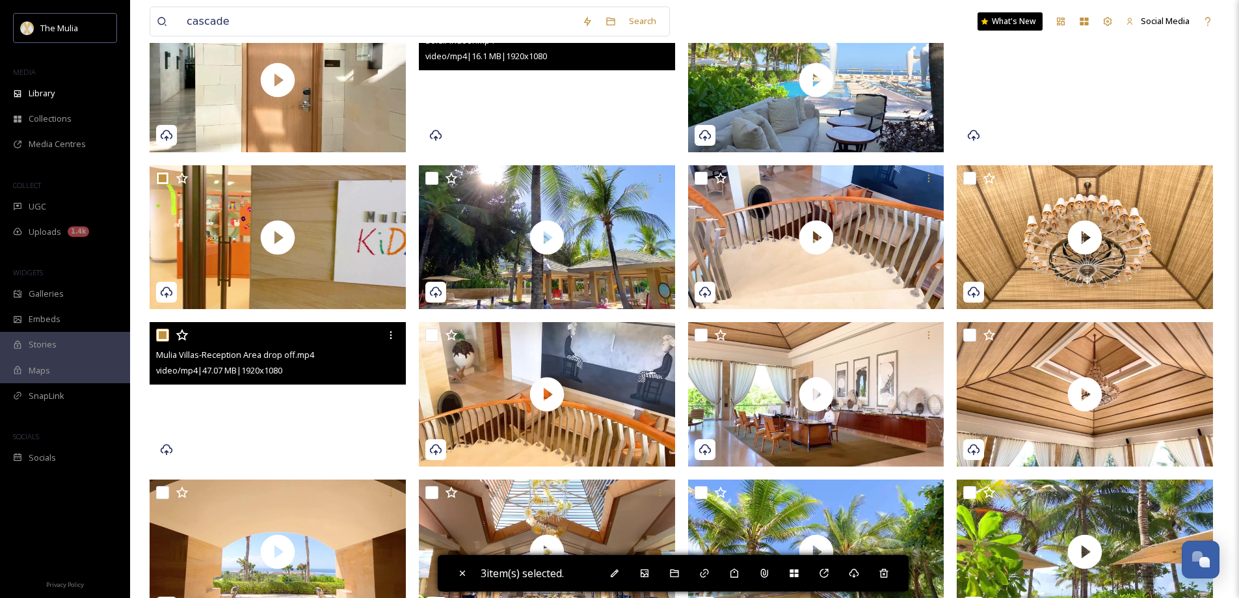
scroll to position [845, 0]
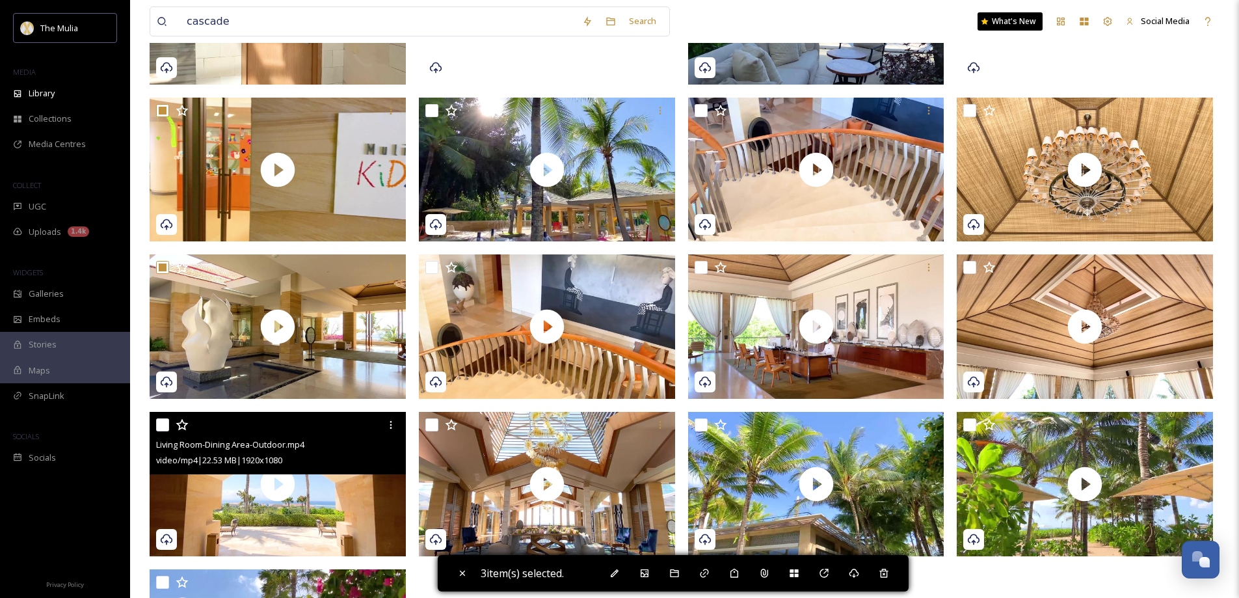
click at [166, 425] on input "checkbox" at bounding box center [162, 424] width 13 height 13
checkbox input "true"
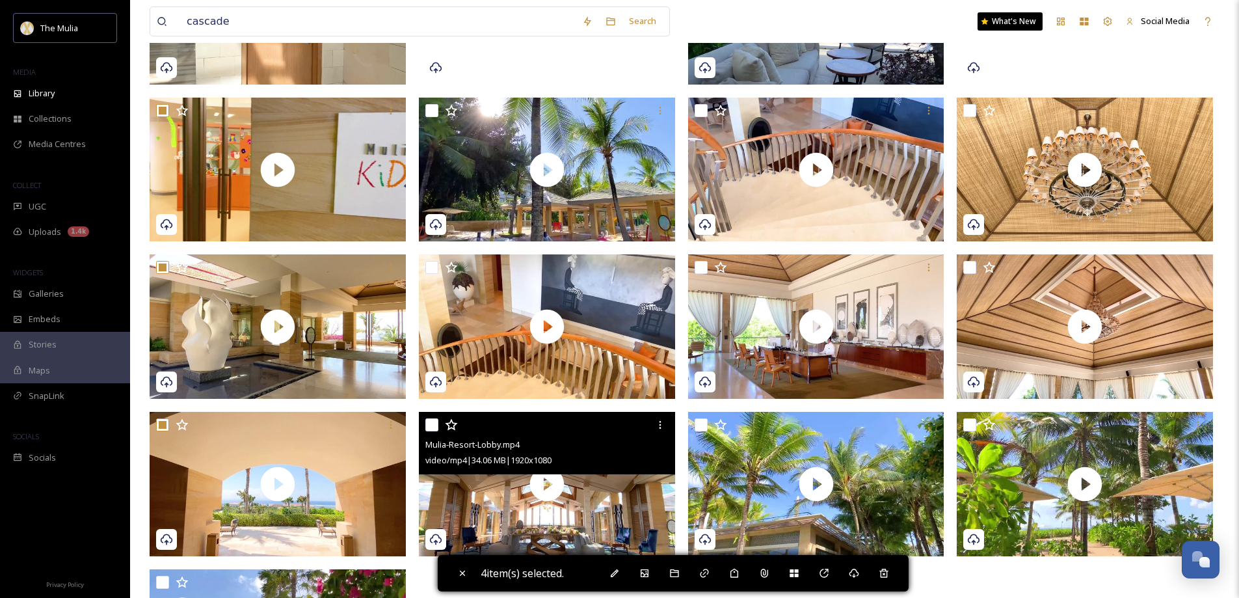
click at [433, 425] on input "checkbox" at bounding box center [431, 424] width 13 height 13
checkbox input "true"
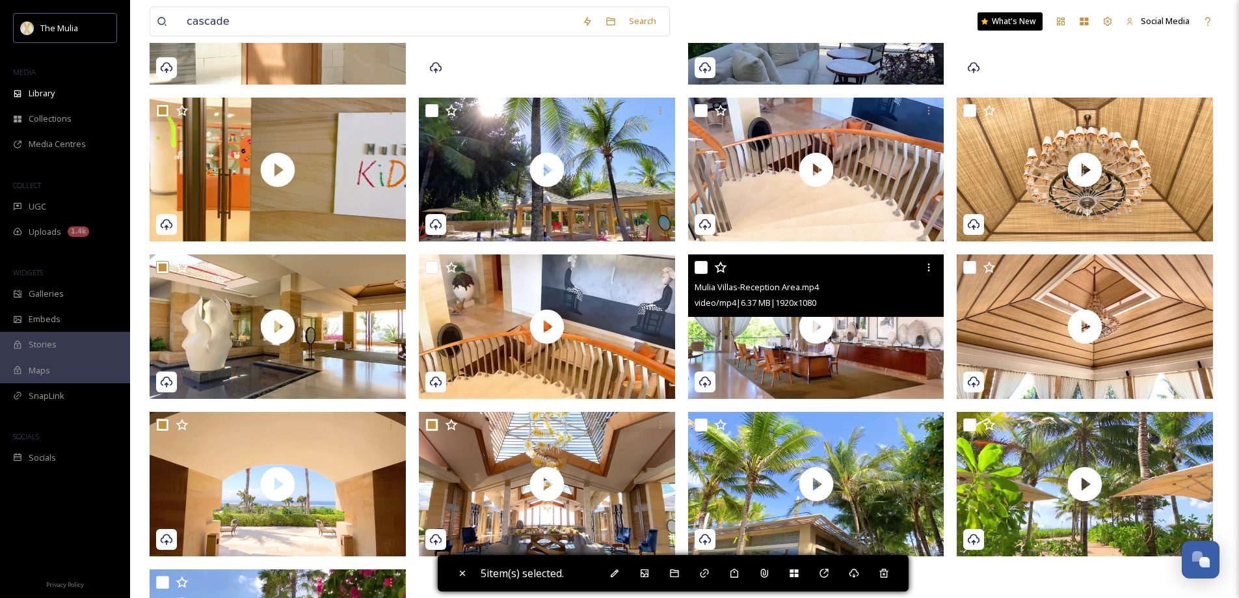
click at [706, 269] on input "checkbox" at bounding box center [700, 267] width 13 height 13
checkbox input "true"
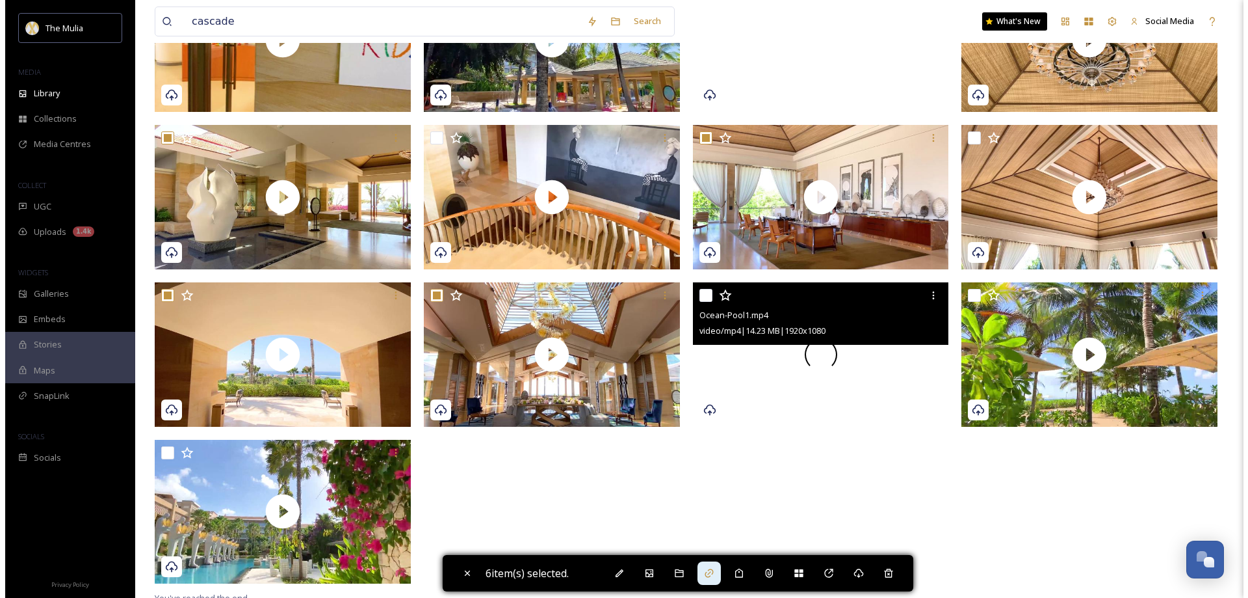
scroll to position [975, 0]
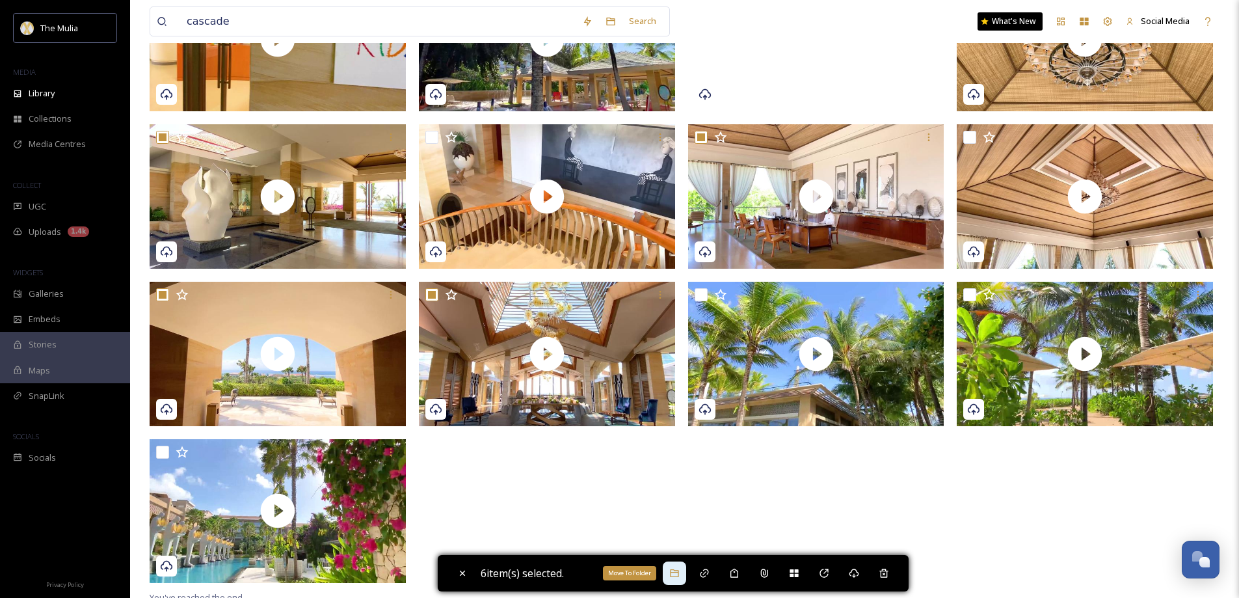
click at [677, 577] on icon at bounding box center [674, 573] width 10 height 10
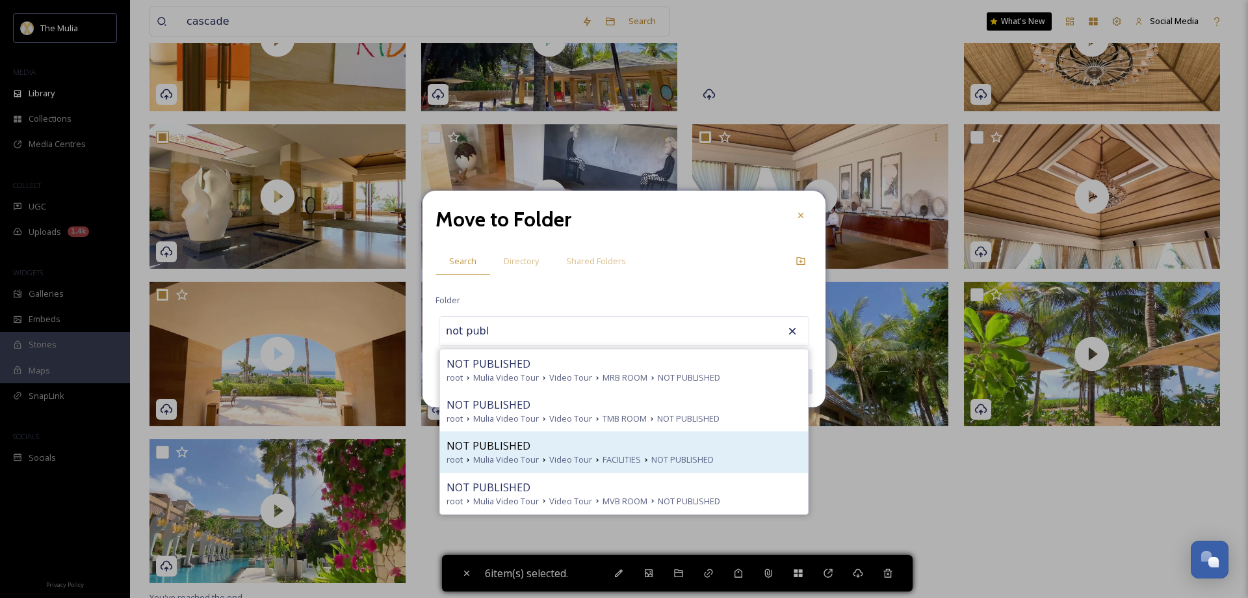
click at [587, 455] on span "Video Tour" at bounding box center [570, 459] width 43 height 12
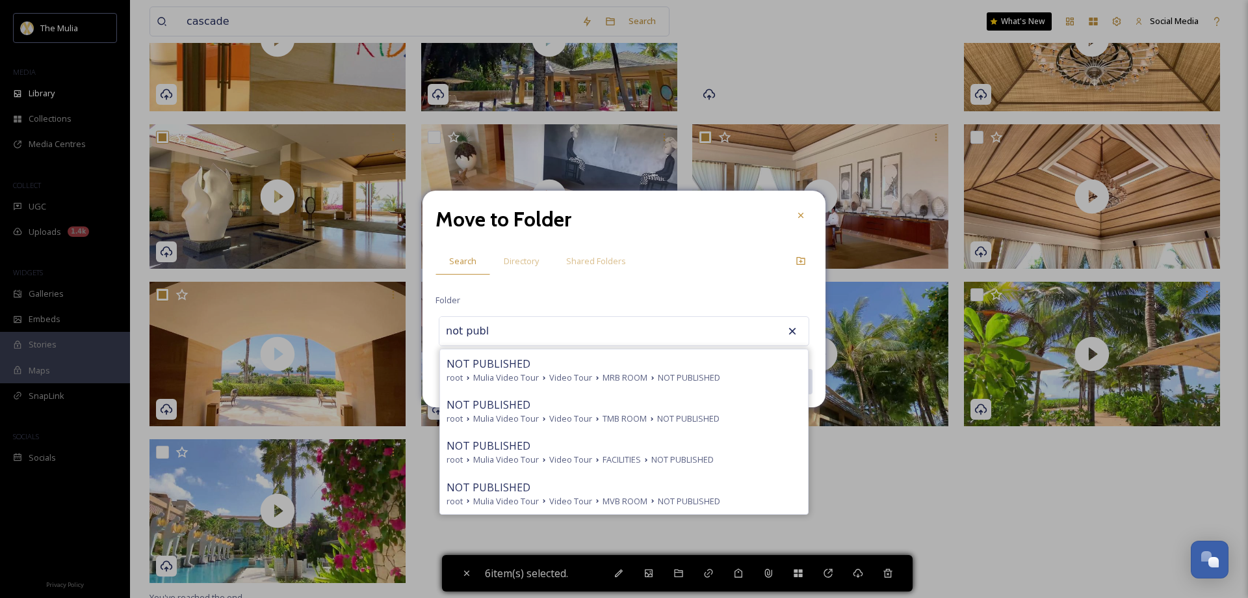
type input "NOT PUBLISHED"
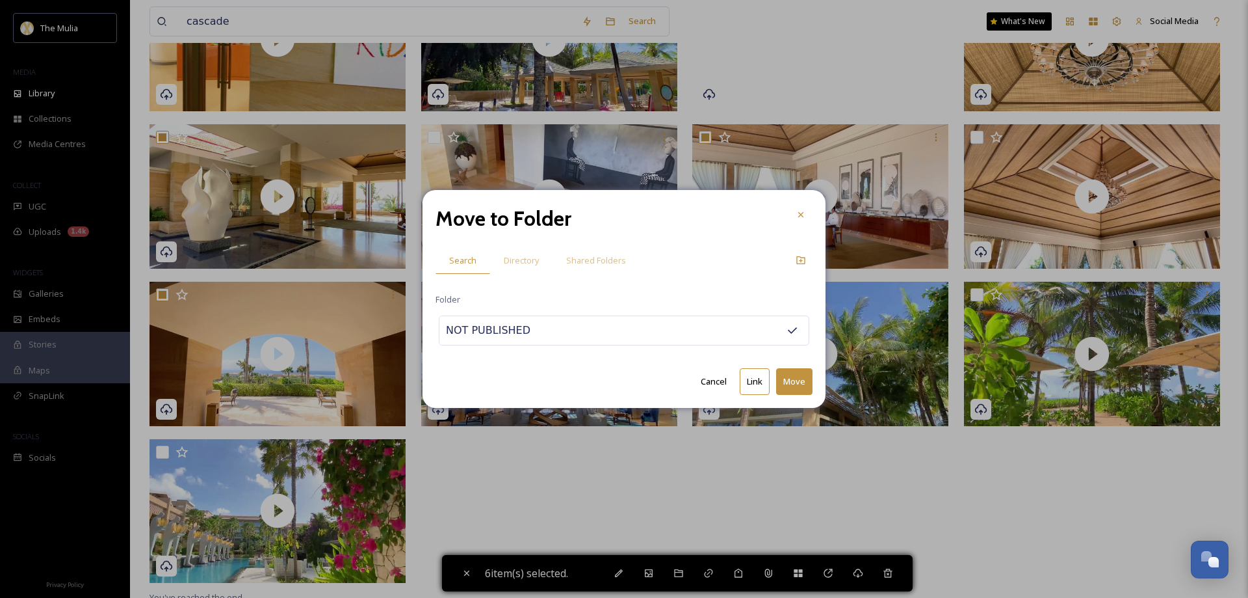
click at [789, 378] on button "Move" at bounding box center [794, 381] width 36 height 27
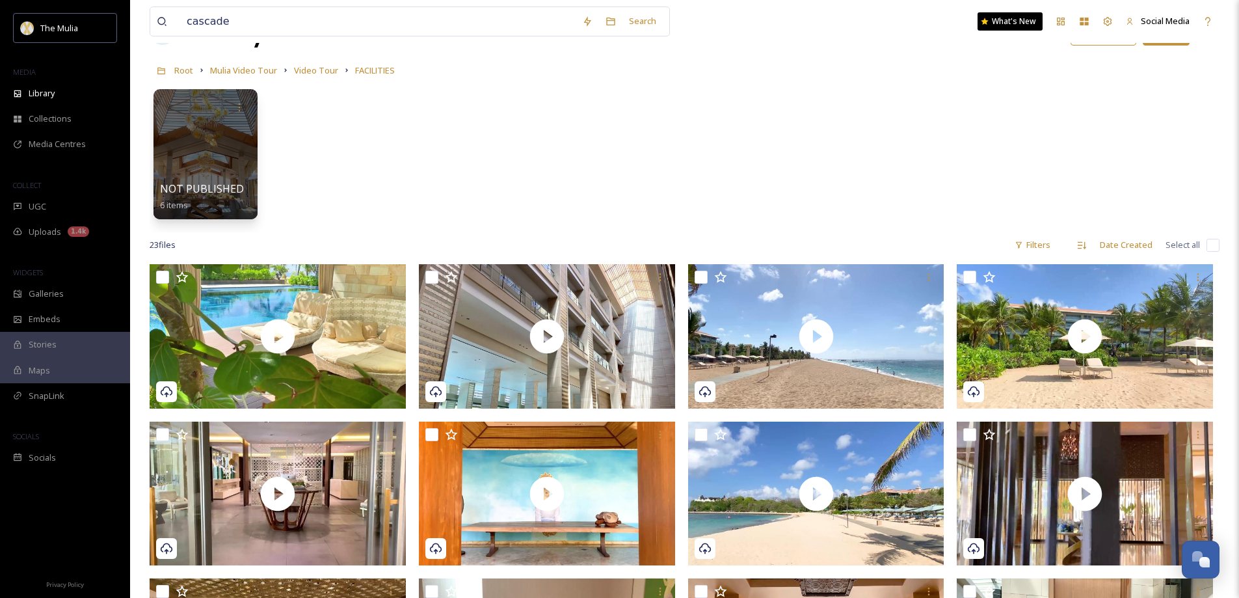
scroll to position [130, 0]
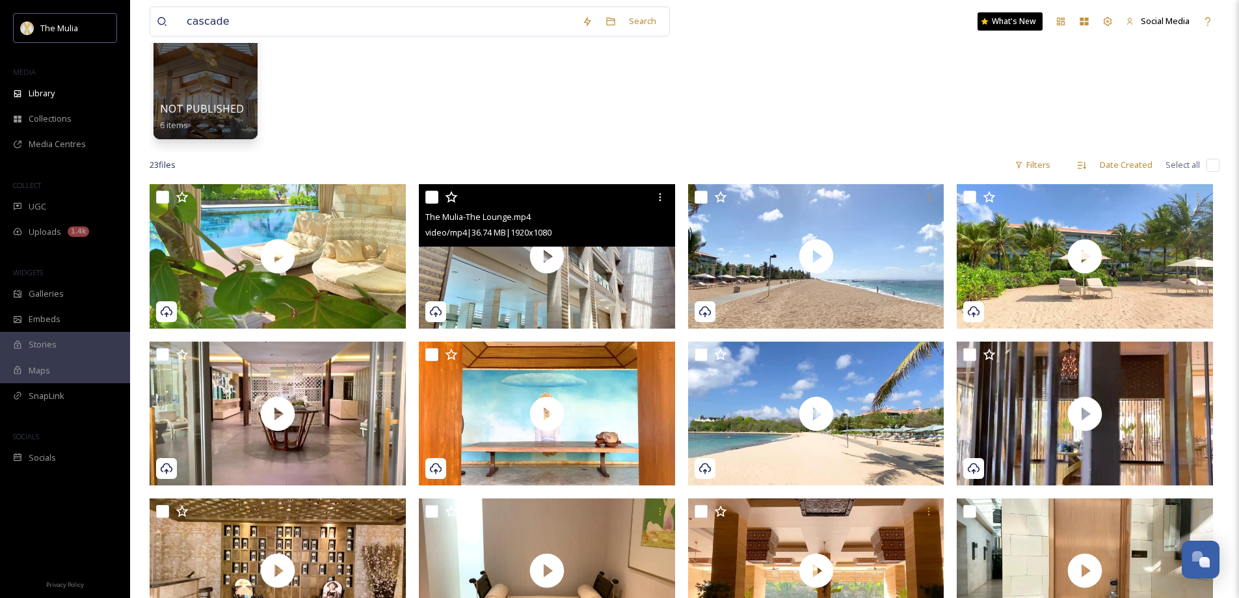
click at [428, 200] on input "checkbox" at bounding box center [431, 197] width 13 height 13
checkbox input "true"
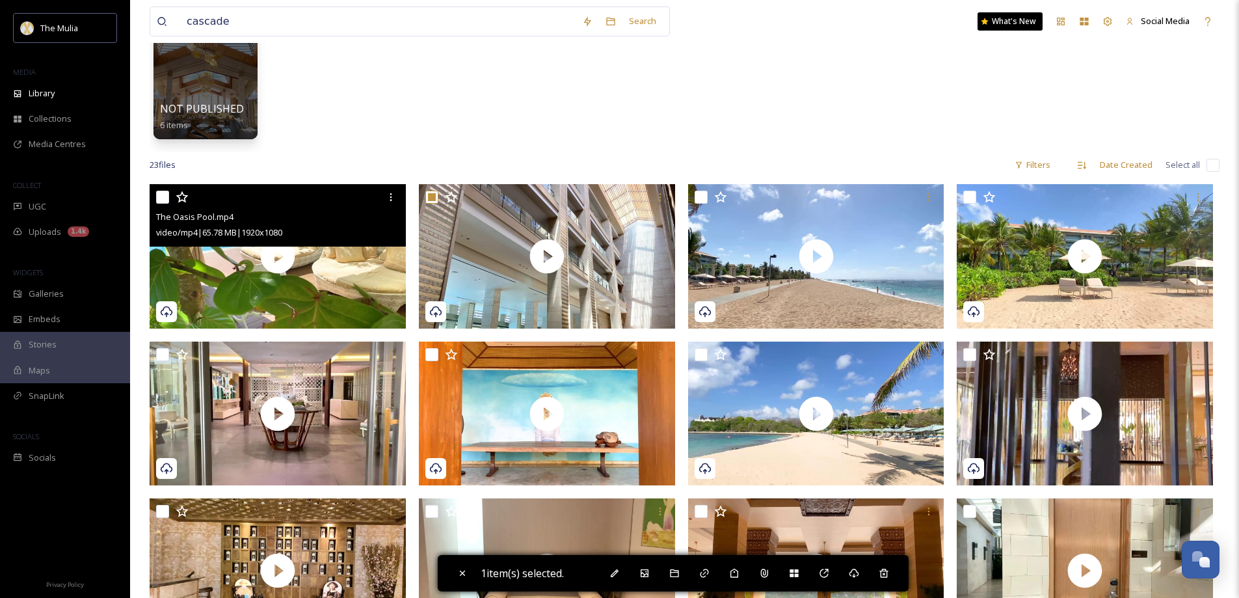
click at [165, 193] on input "checkbox" at bounding box center [162, 197] width 13 height 13
checkbox input "true"
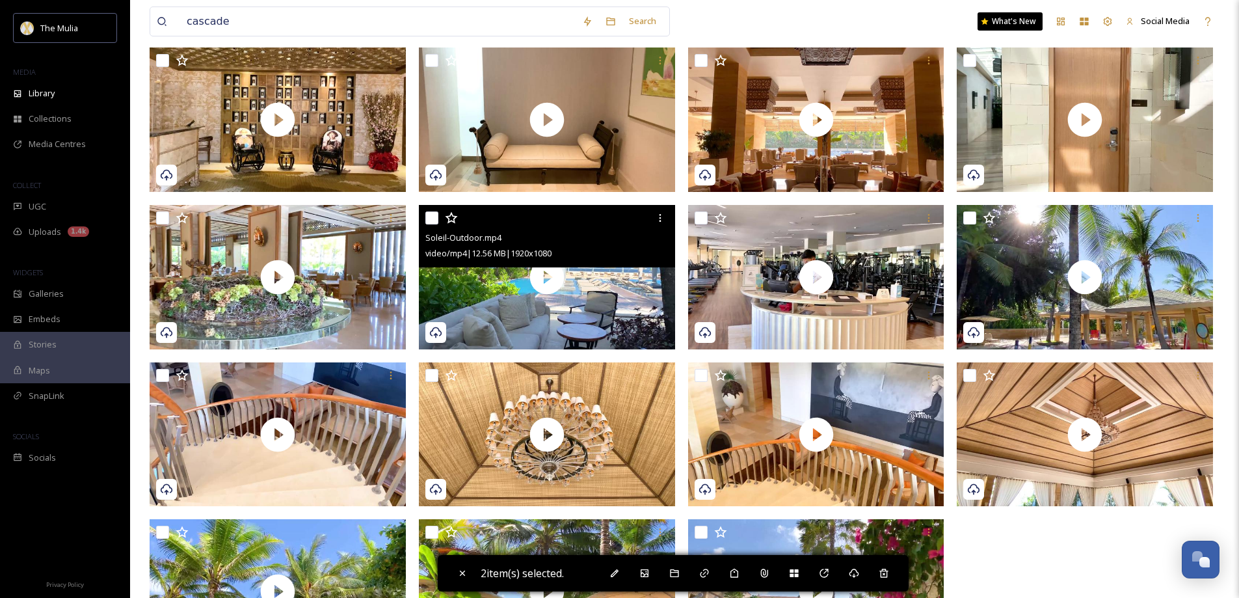
scroll to position [650, 0]
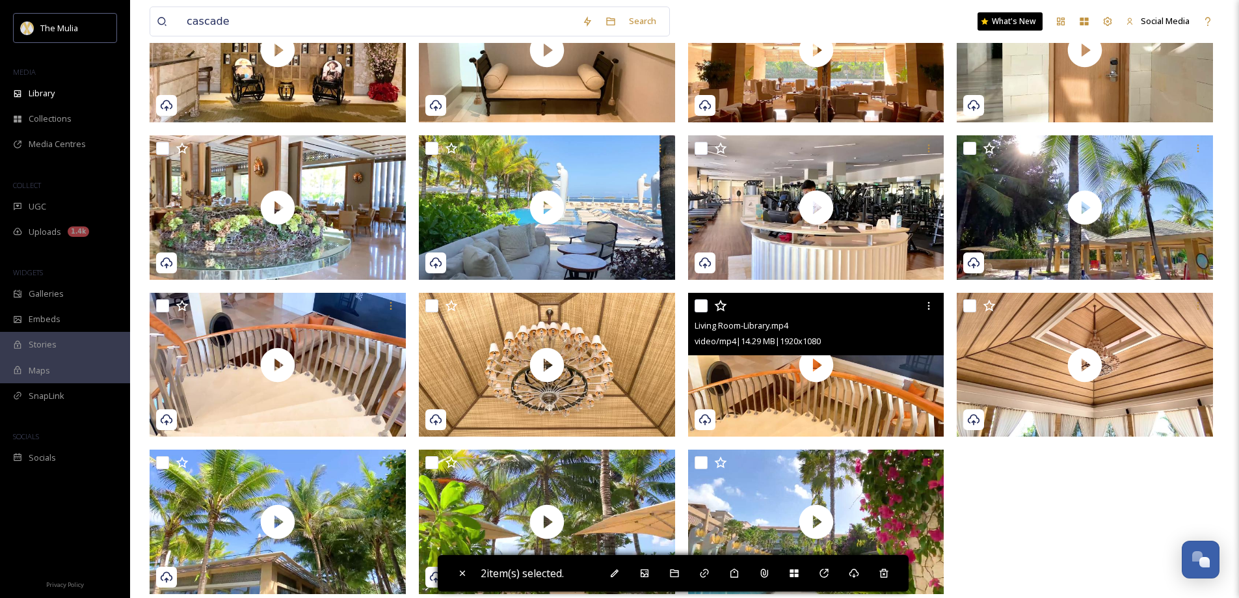
click at [698, 309] on input "checkbox" at bounding box center [700, 305] width 13 height 13
checkbox input "true"
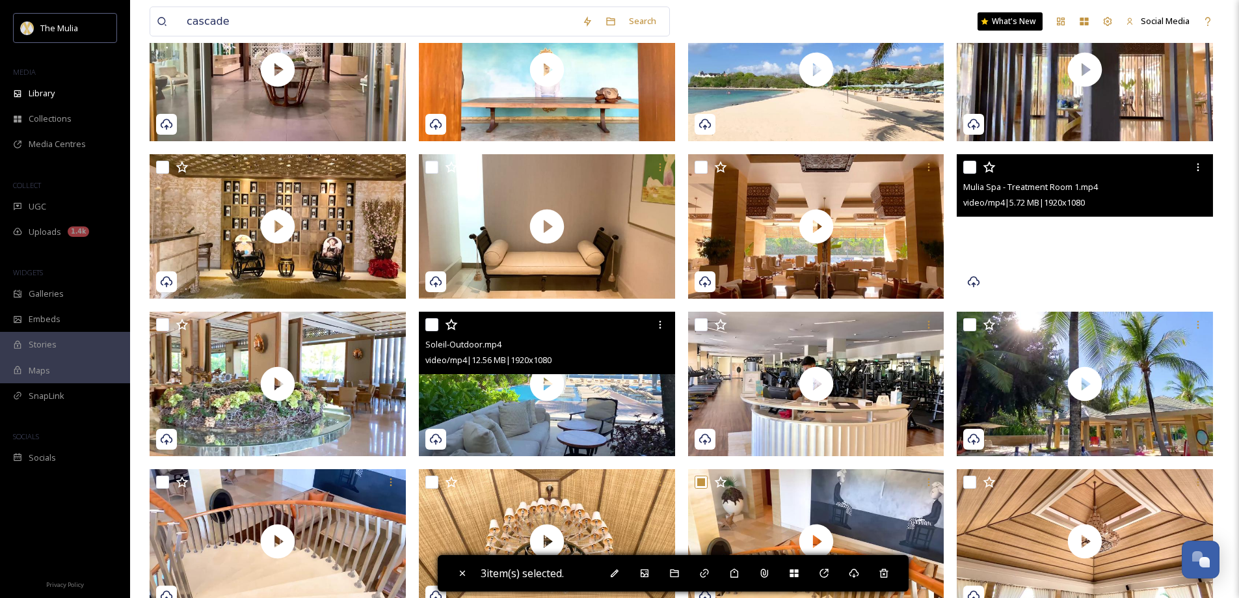
scroll to position [668, 0]
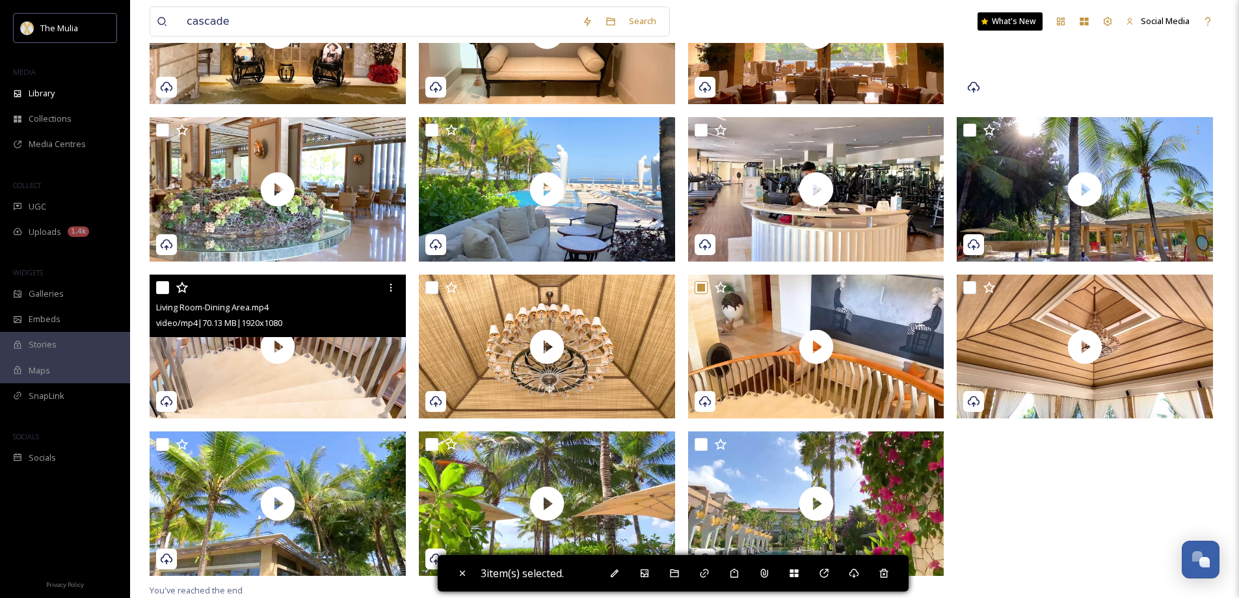
click at [166, 285] on input "checkbox" at bounding box center [162, 287] width 13 height 13
checkbox input "true"
